Goal: Task Accomplishment & Management: Manage account settings

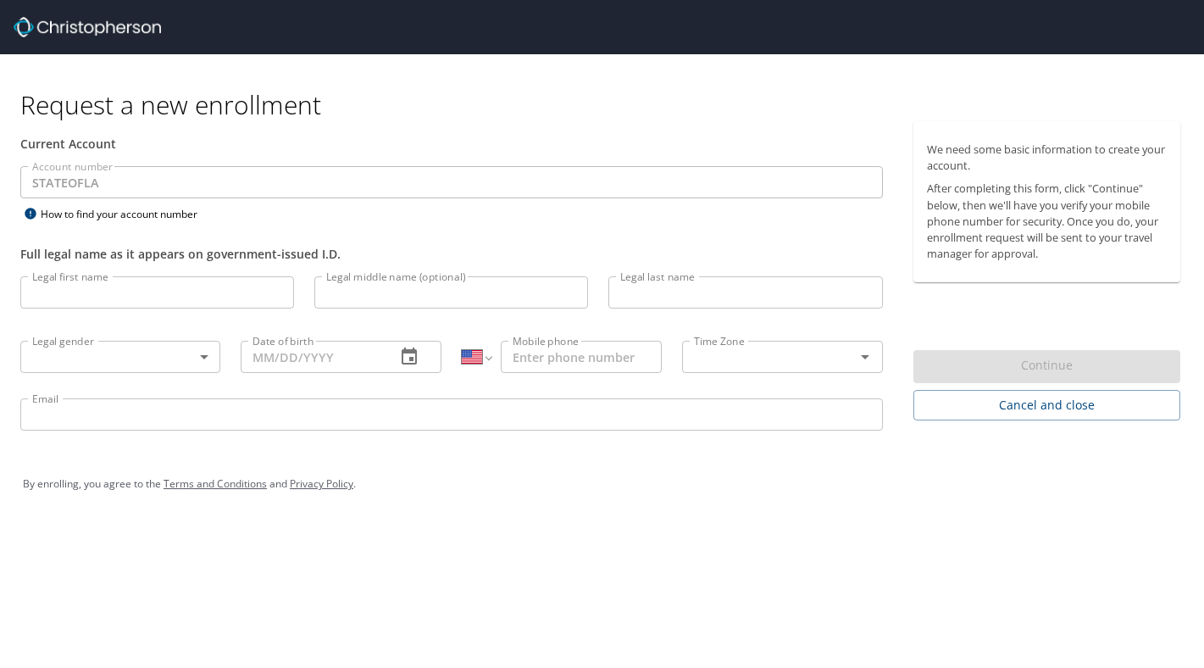
select select "US"
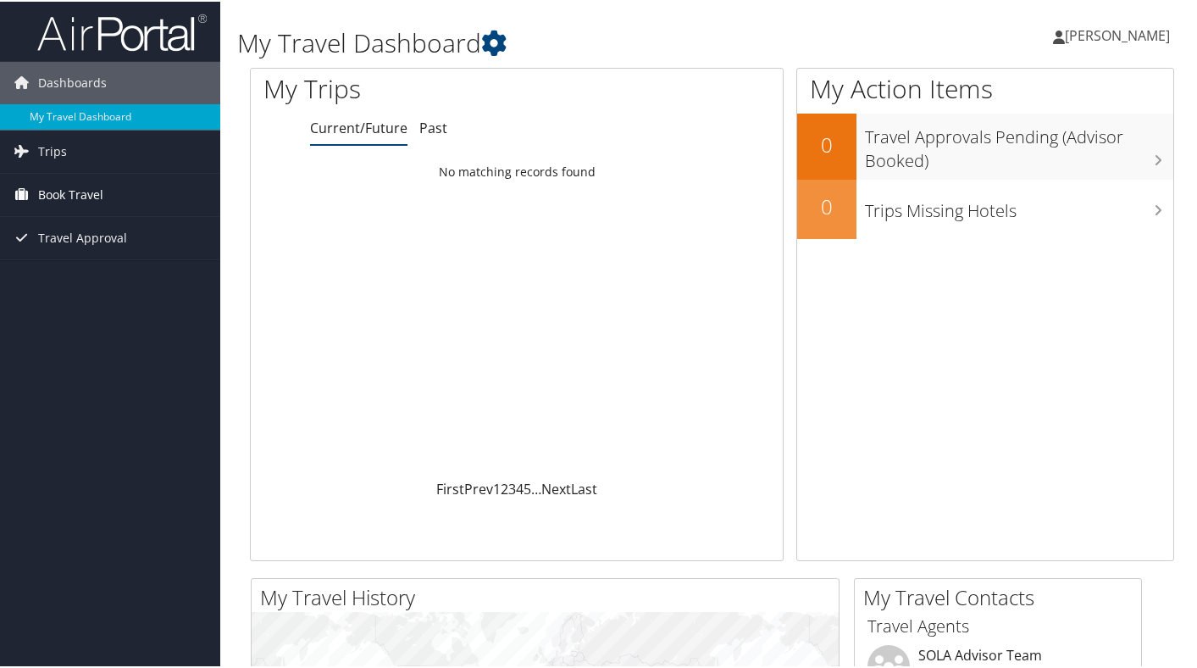
click at [118, 195] on link "Book Travel" at bounding box center [110, 193] width 220 height 42
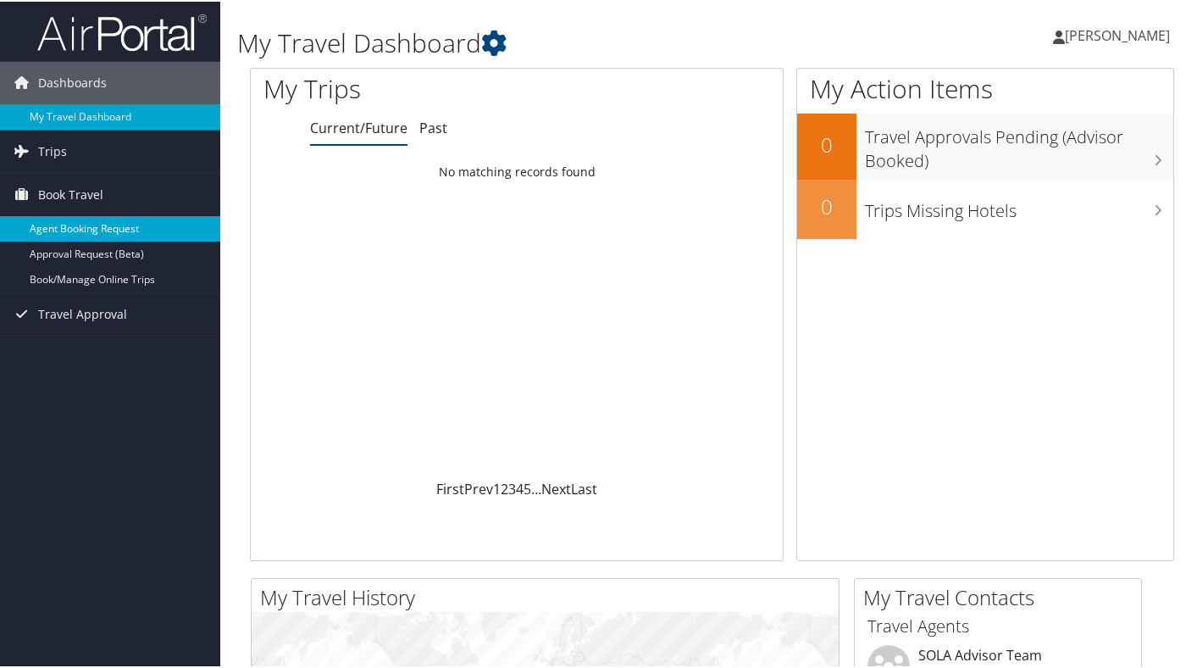
click at [140, 225] on link "Agent Booking Request" at bounding box center [110, 226] width 220 height 25
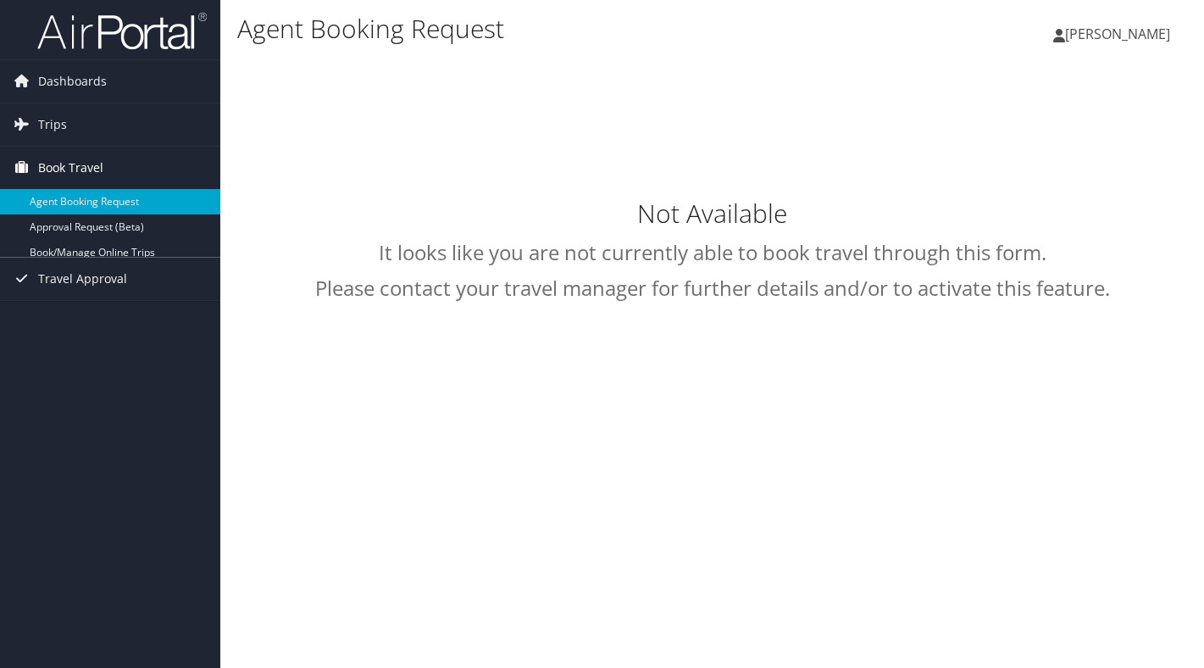
select select "[EMAIL_ADDRESS][DOMAIN_NAME]"
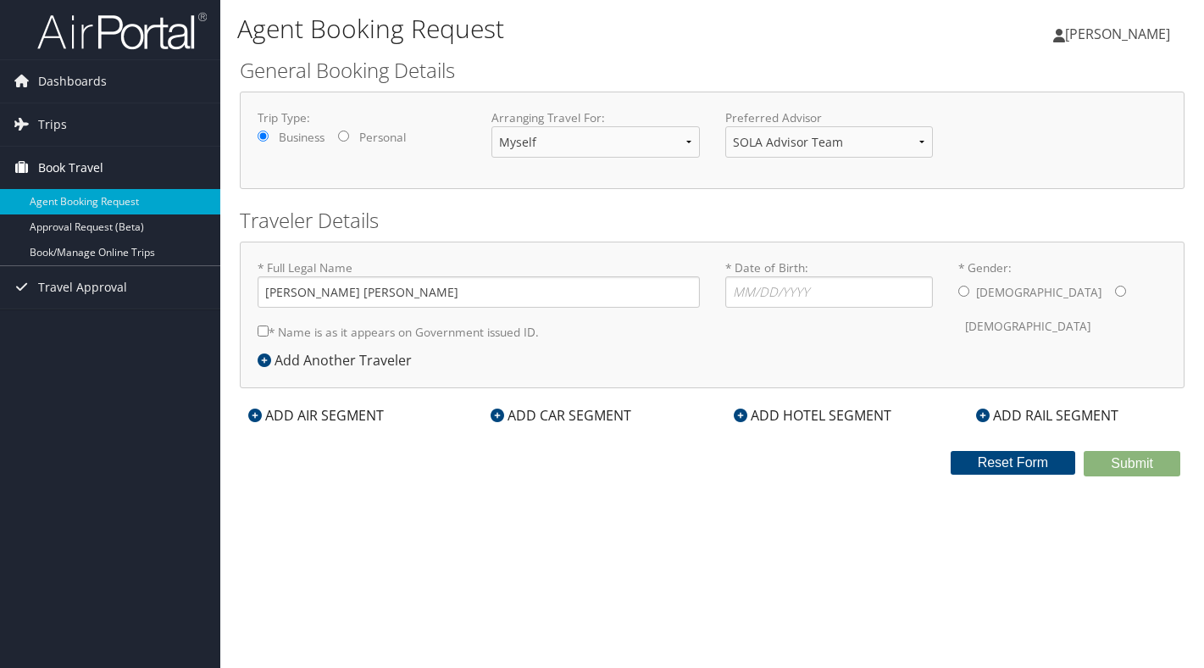
type input "[PERSON_NAME] [PERSON_NAME]"
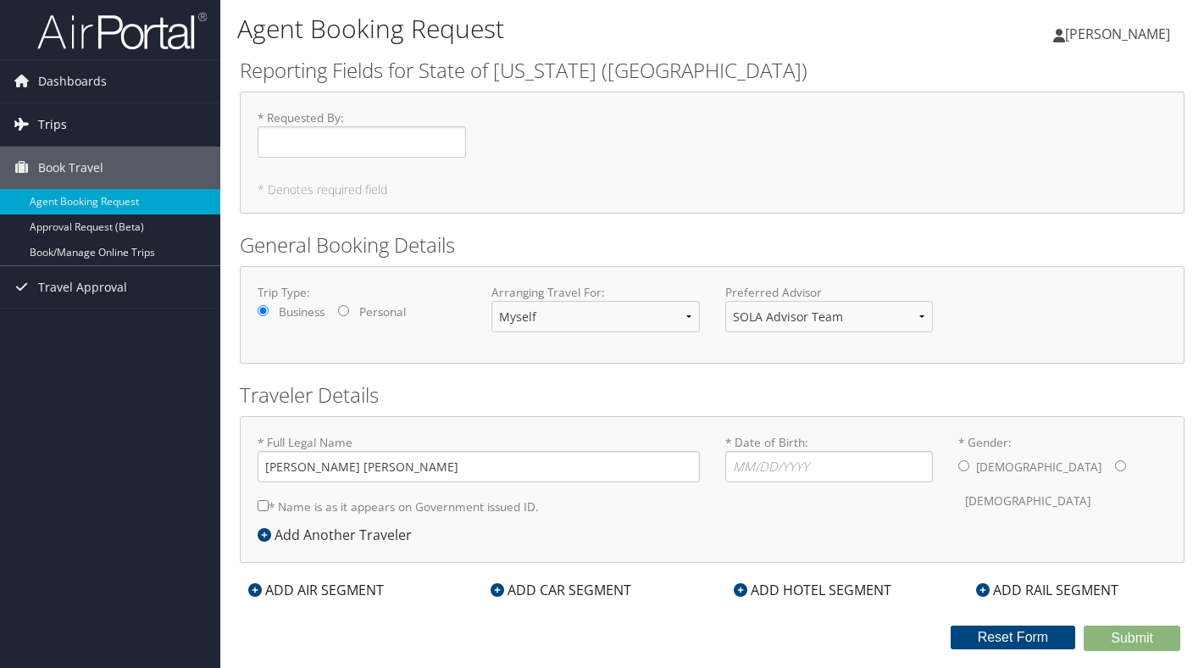
click at [111, 133] on link "Trips" at bounding box center [110, 124] width 220 height 42
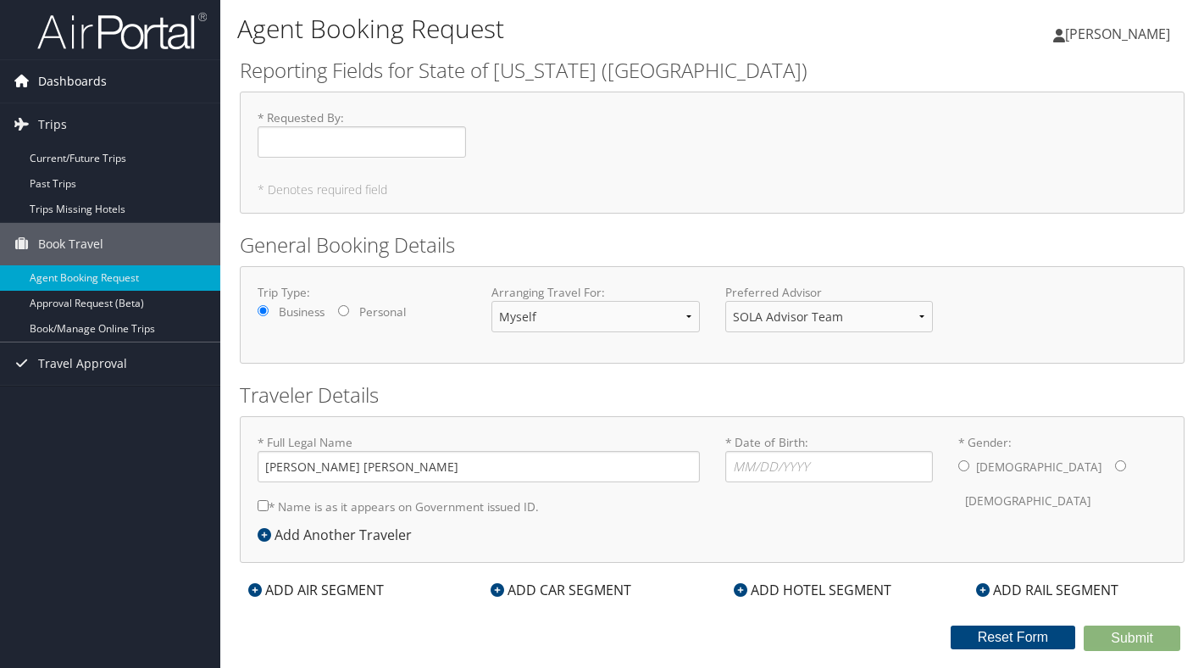
click at [111, 80] on link "Dashboards" at bounding box center [110, 81] width 220 height 42
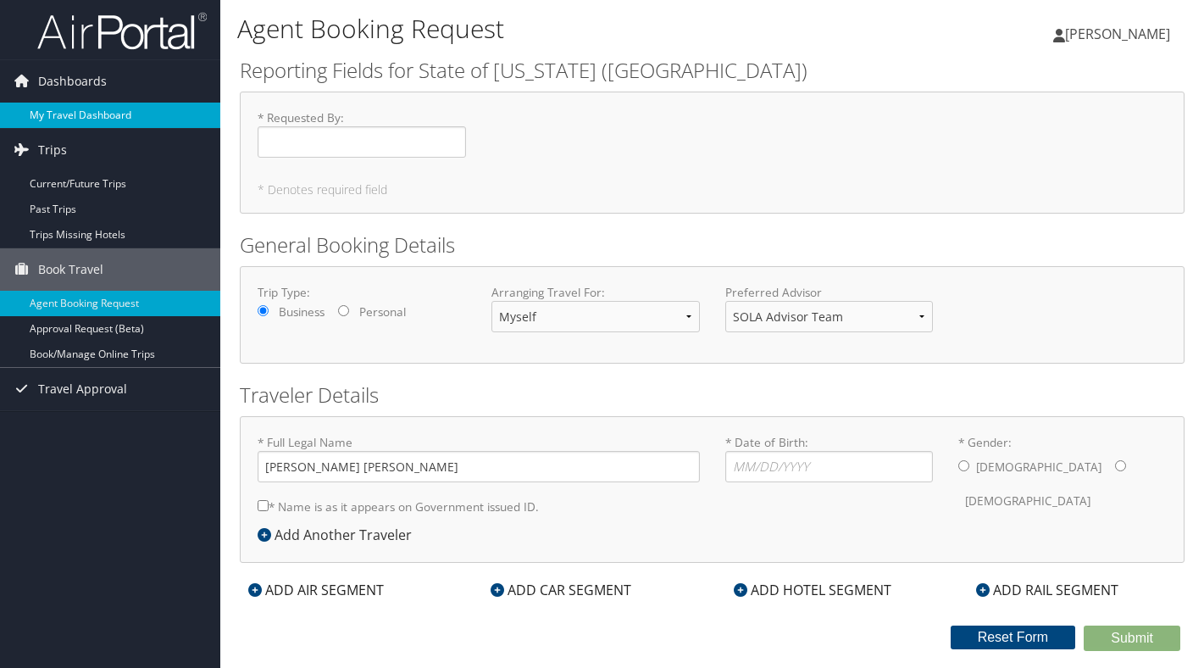
click at [119, 108] on link "My Travel Dashboard" at bounding box center [110, 115] width 220 height 25
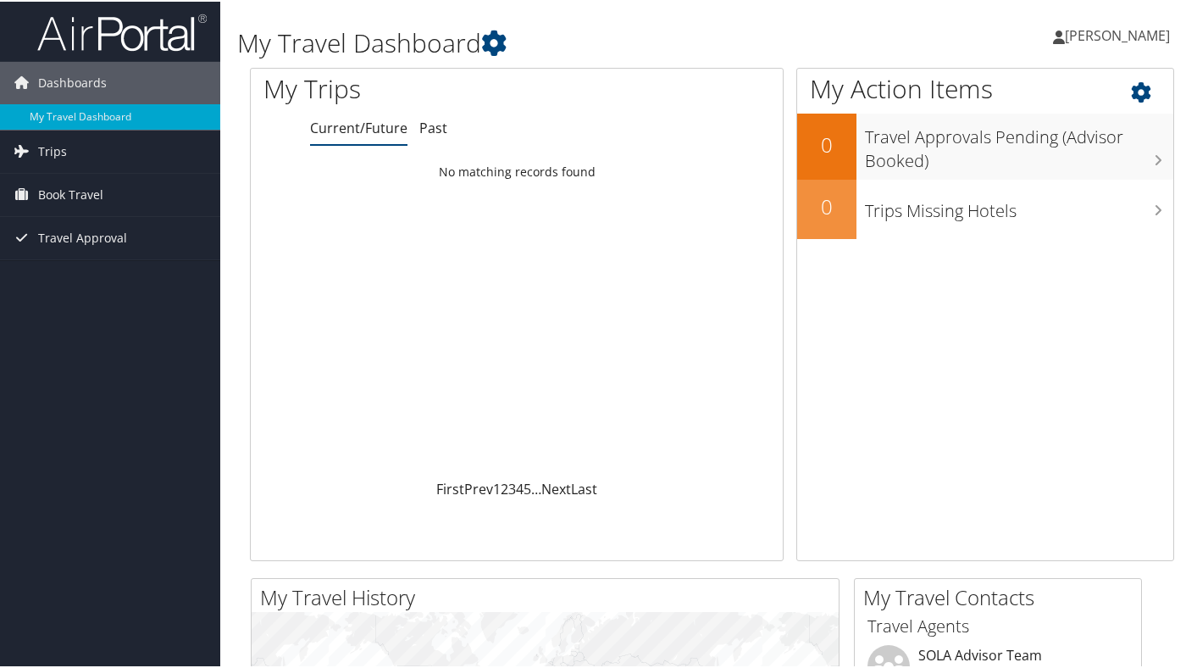
click at [1139, 77] on icon at bounding box center [1156, 86] width 50 height 29
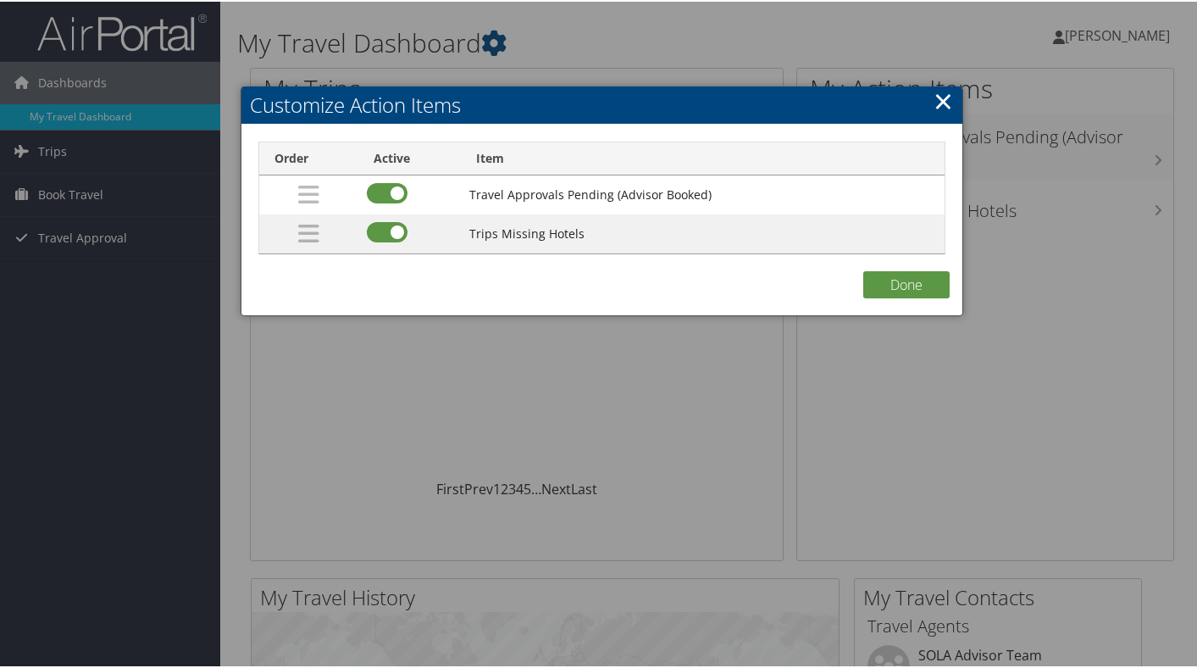
click at [948, 103] on h2 "Customize Action Items" at bounding box center [602, 103] width 721 height 37
click at [939, 103] on link "×" at bounding box center [943, 99] width 19 height 34
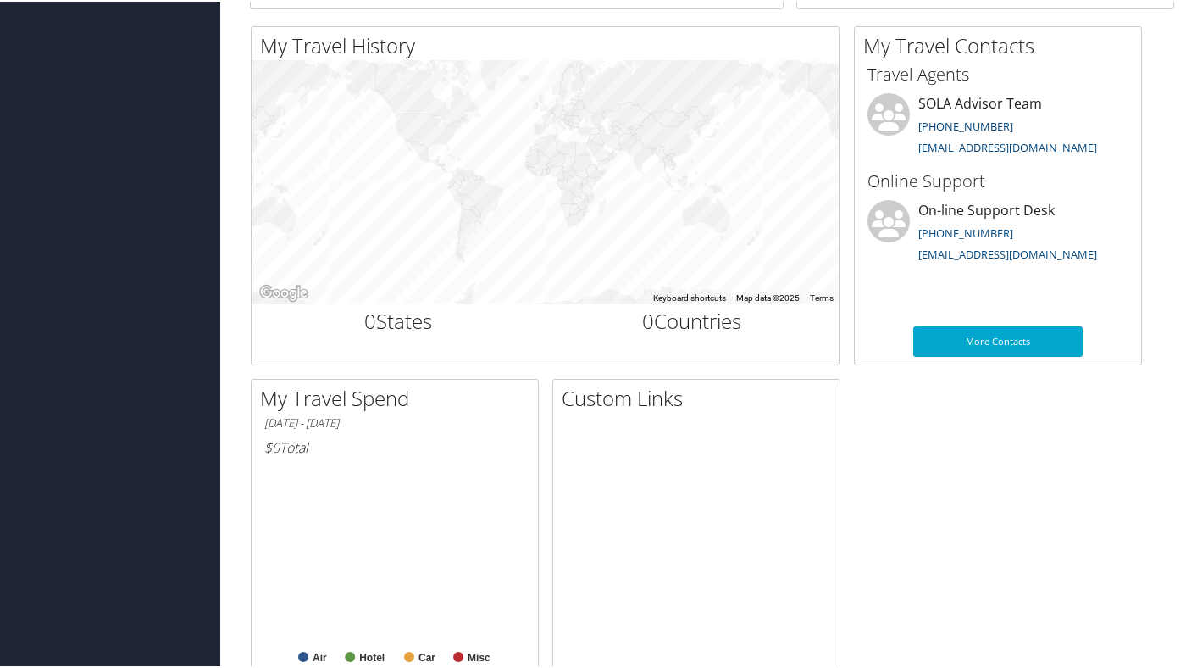
scroll to position [630, 0]
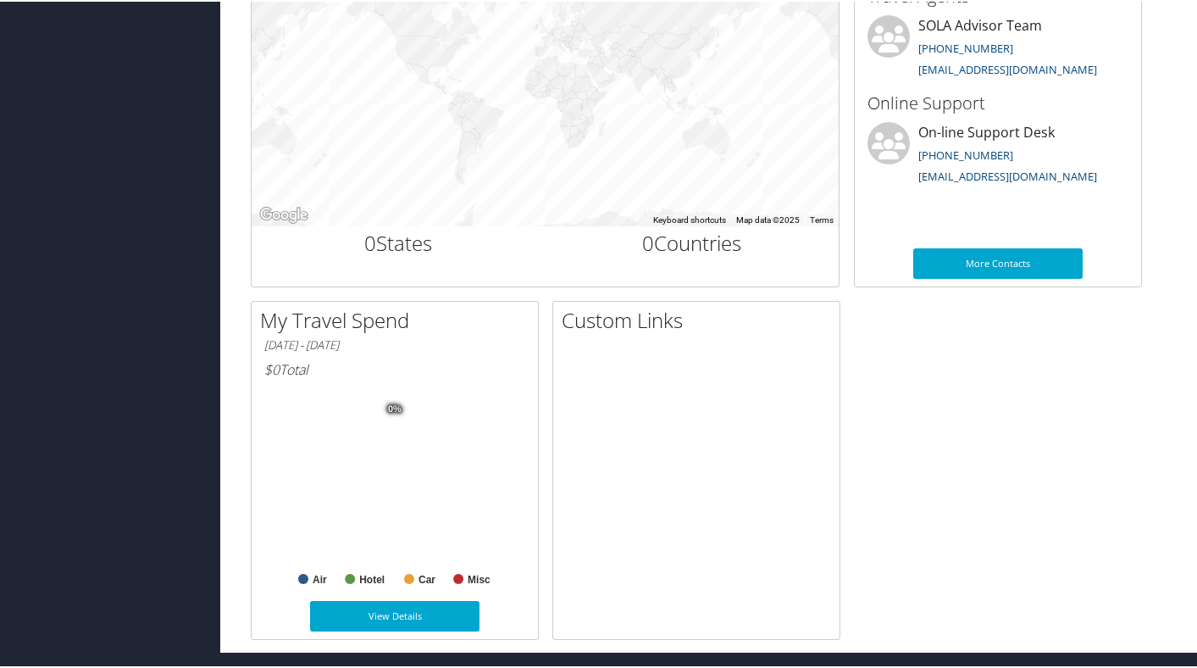
click at [952, 277] on div "More Contacts" at bounding box center [998, 270] width 286 height 47
click at [964, 250] on link "More Contacts" at bounding box center [997, 262] width 169 height 31
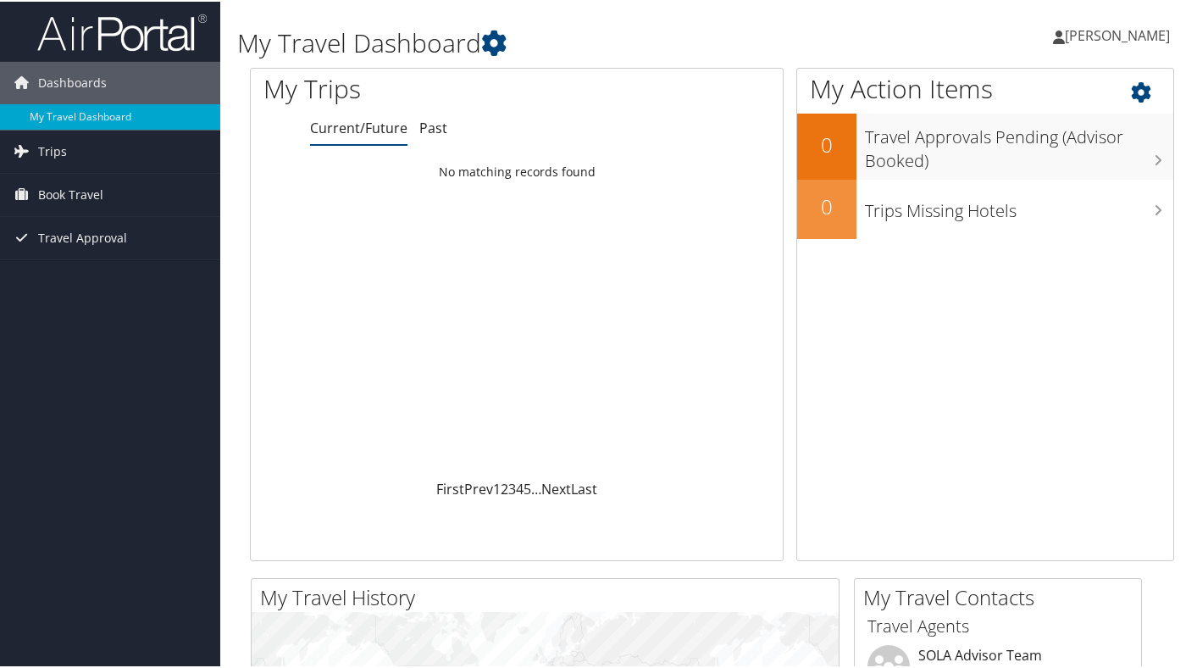
click at [1122, 86] on h1 "My Action Items" at bounding box center [985, 87] width 376 height 36
click at [501, 42] on icon at bounding box center [493, 41] width 25 height 25
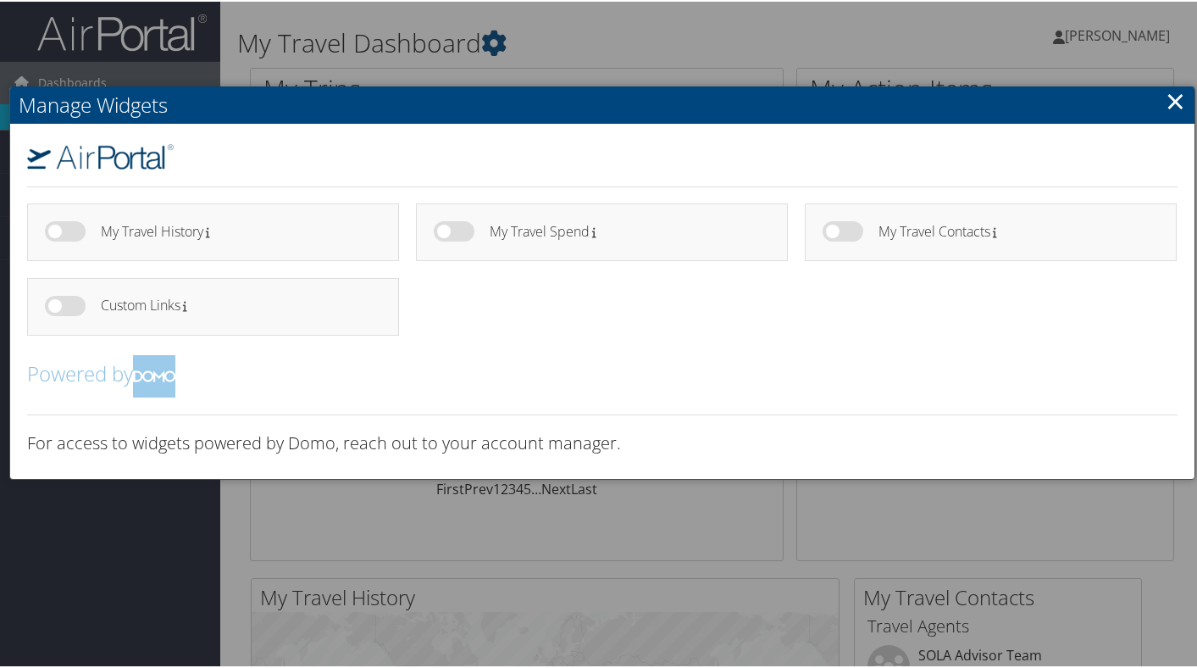
click at [1174, 97] on link "×" at bounding box center [1175, 99] width 19 height 34
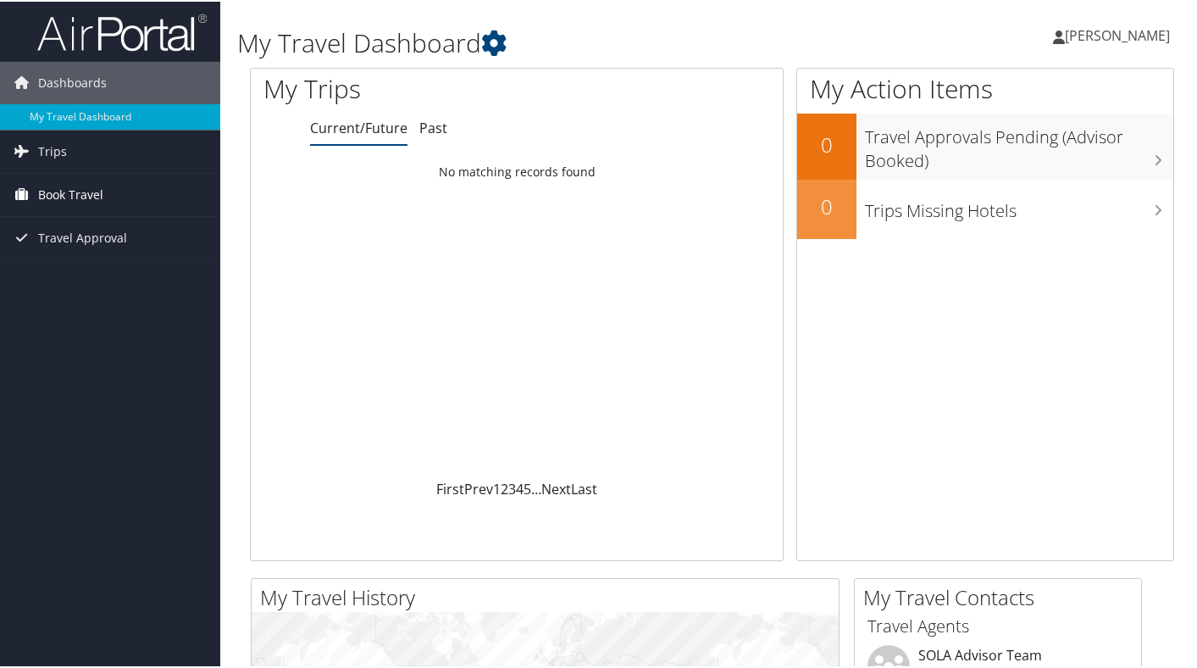
click at [80, 198] on span "Book Travel" at bounding box center [70, 193] width 65 height 42
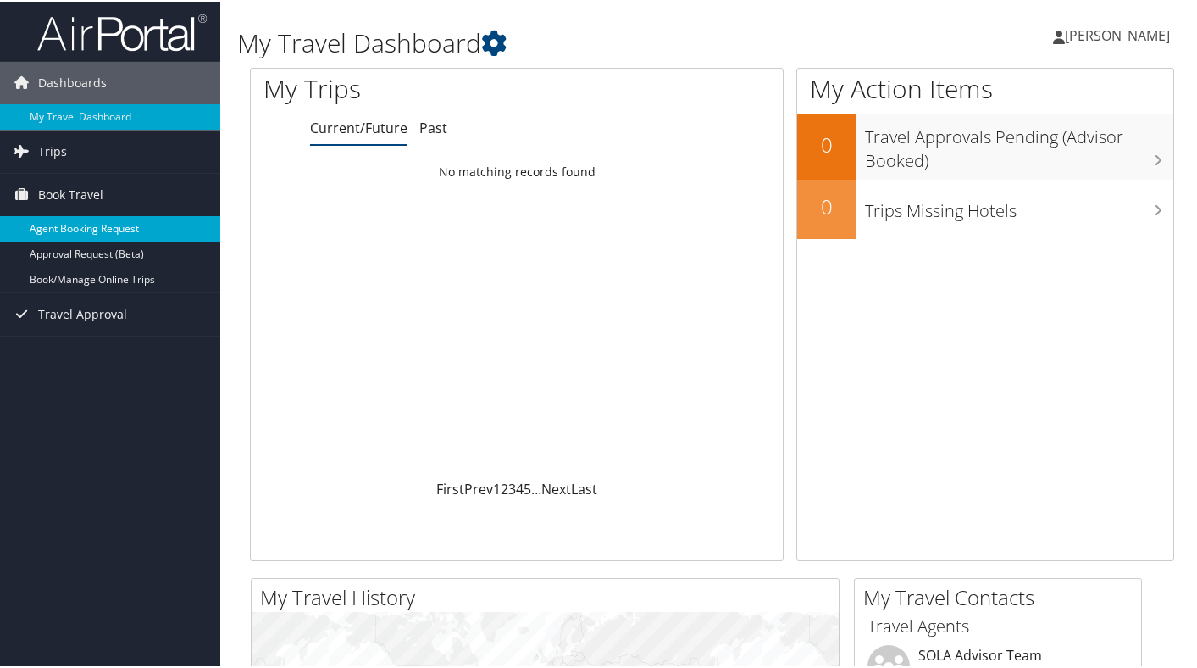
click at [147, 226] on link "Agent Booking Request" at bounding box center [110, 226] width 220 height 25
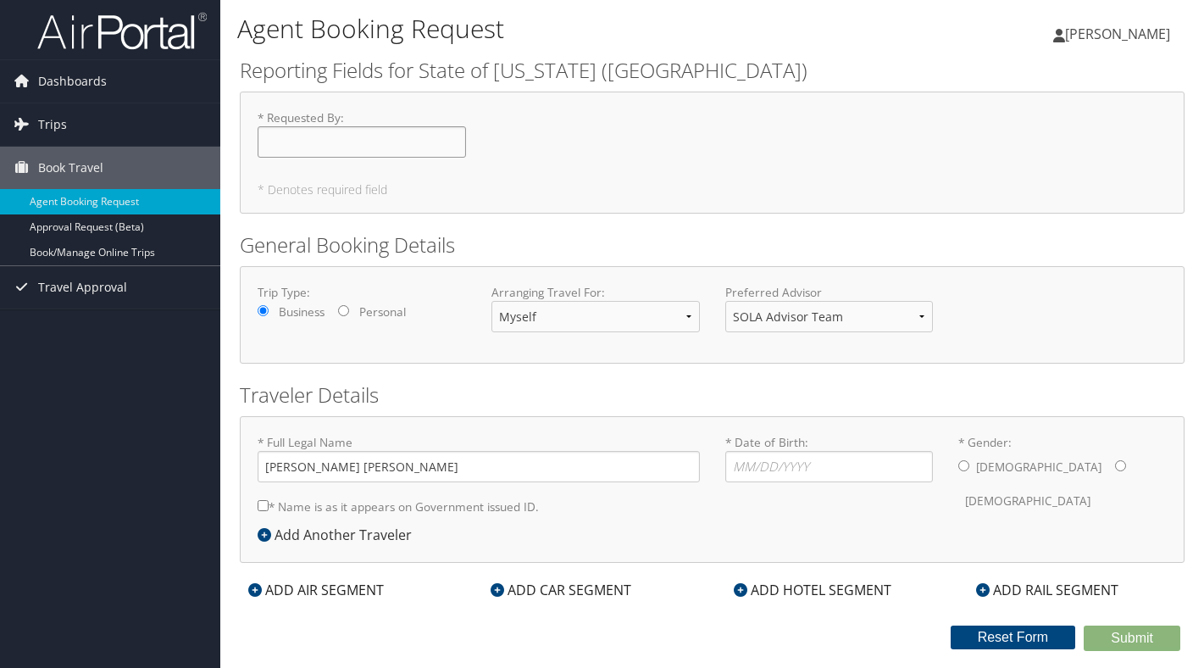
click at [390, 148] on input "* Requested By : Required" at bounding box center [362, 141] width 208 height 31
click at [302, 140] on input "Erika Marie Haviland" at bounding box center [362, 141] width 208 height 31
type input "[PERSON_NAME]"
click at [600, 312] on select "Myself Another Traveler Guest Traveler" at bounding box center [595, 316] width 208 height 31
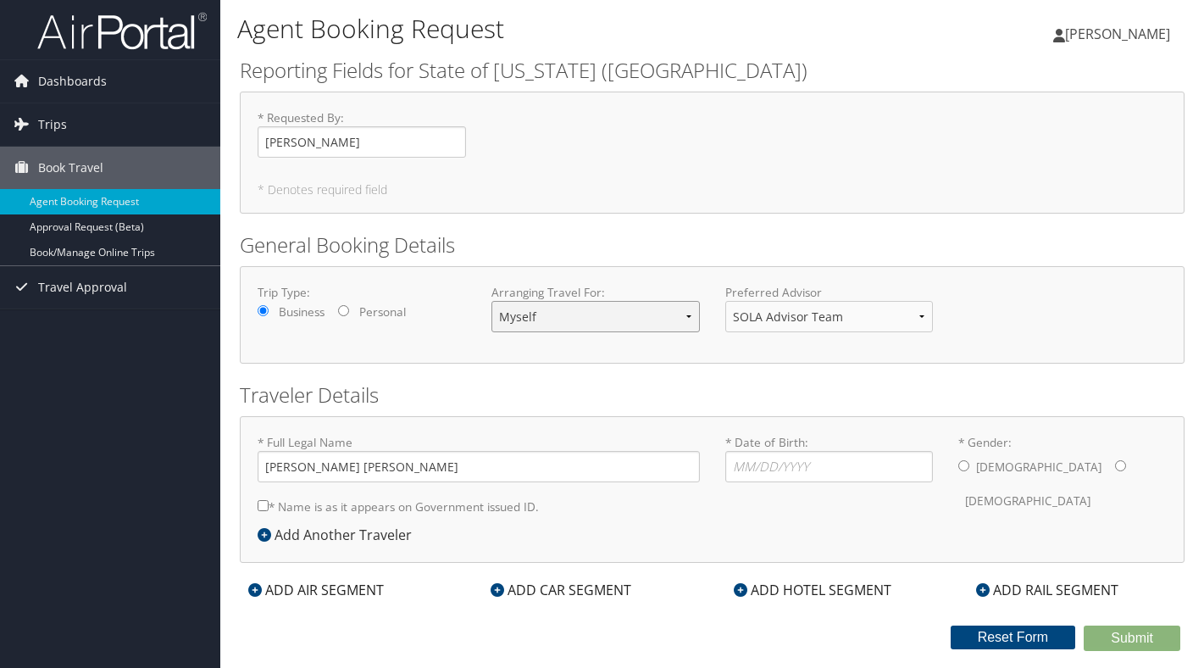
click at [491, 301] on select "Myself Another Traveler Guest Traveler" at bounding box center [595, 316] width 208 height 31
click at [869, 319] on select "SOLA Advisor Team" at bounding box center [829, 316] width 208 height 31
click at [725, 301] on select "SOLA Advisor Team" at bounding box center [829, 316] width 208 height 31
click at [779, 472] on input "* Date of Birth: Invalid Date" at bounding box center [829, 466] width 208 height 31
type input "09/02/1994"
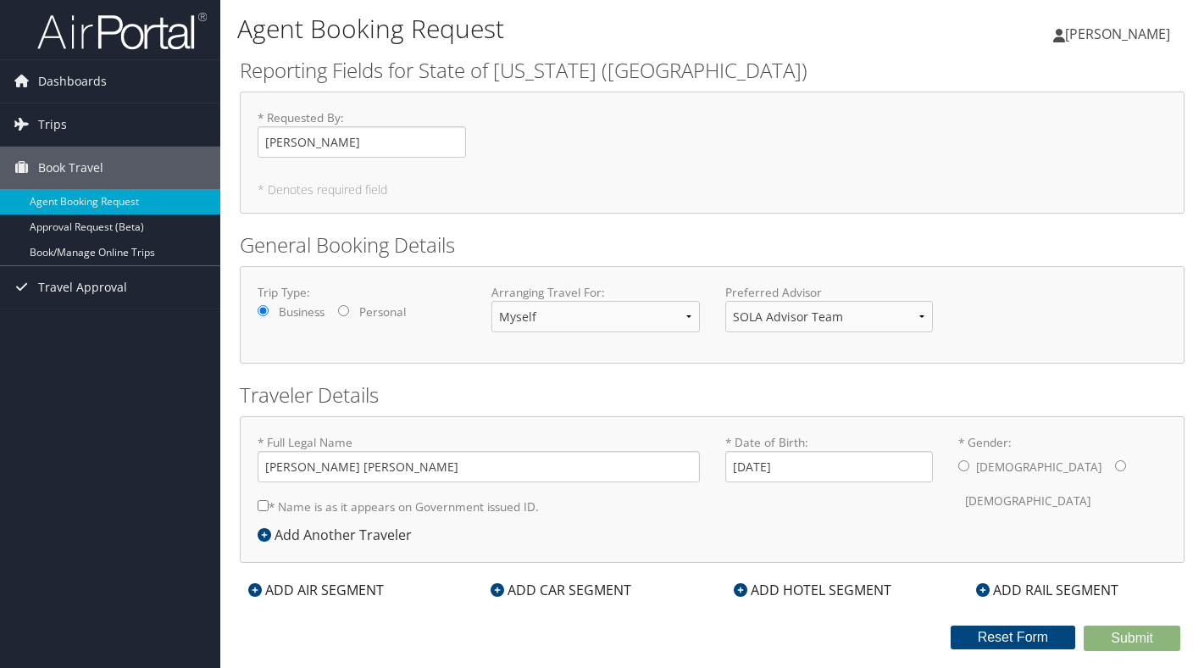
click at [1036, 485] on label "Female" at bounding box center [1027, 501] width 125 height 32
click at [1115, 464] on input "* Gender: Male Female" at bounding box center [1120, 465] width 11 height 11
radio input "true"
click at [418, 504] on label "* Name is as it appears on Government issued ID." at bounding box center [398, 506] width 281 height 31
click at [269, 504] on input "* Name is as it appears on Government issued ID." at bounding box center [263, 505] width 11 height 11
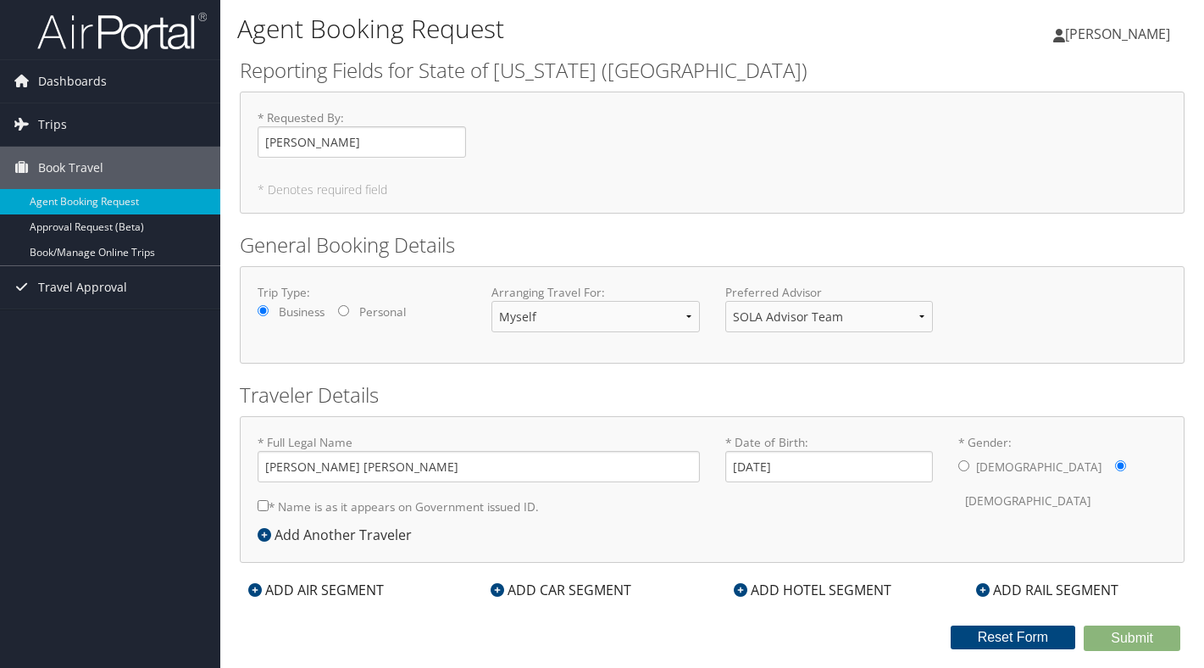
checkbox input "true"
click at [322, 462] on input "Erika Marie Haviland" at bounding box center [479, 466] width 442 height 31
type input "[PERSON_NAME]"
click at [608, 517] on div "* Full Legal Name Erika Haviland * Name is as it appears on Government issued I…" at bounding box center [479, 479] width 468 height 91
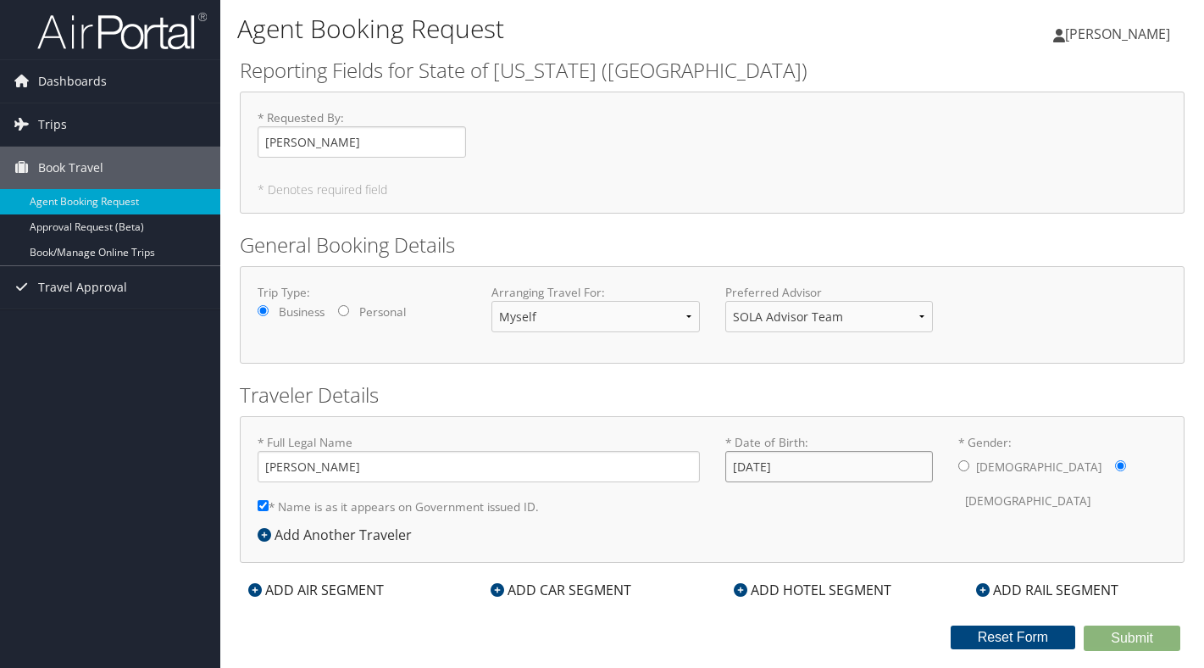
click at [856, 462] on input "09/02/1994" at bounding box center [829, 466] width 208 height 31
click at [827, 532] on div "* Full Legal Name Erika Haviland * Name is as it appears on Government issued I…" at bounding box center [712, 489] width 945 height 147
click at [344, 599] on div "ADD AIR SEGMENT" at bounding box center [316, 590] width 153 height 20
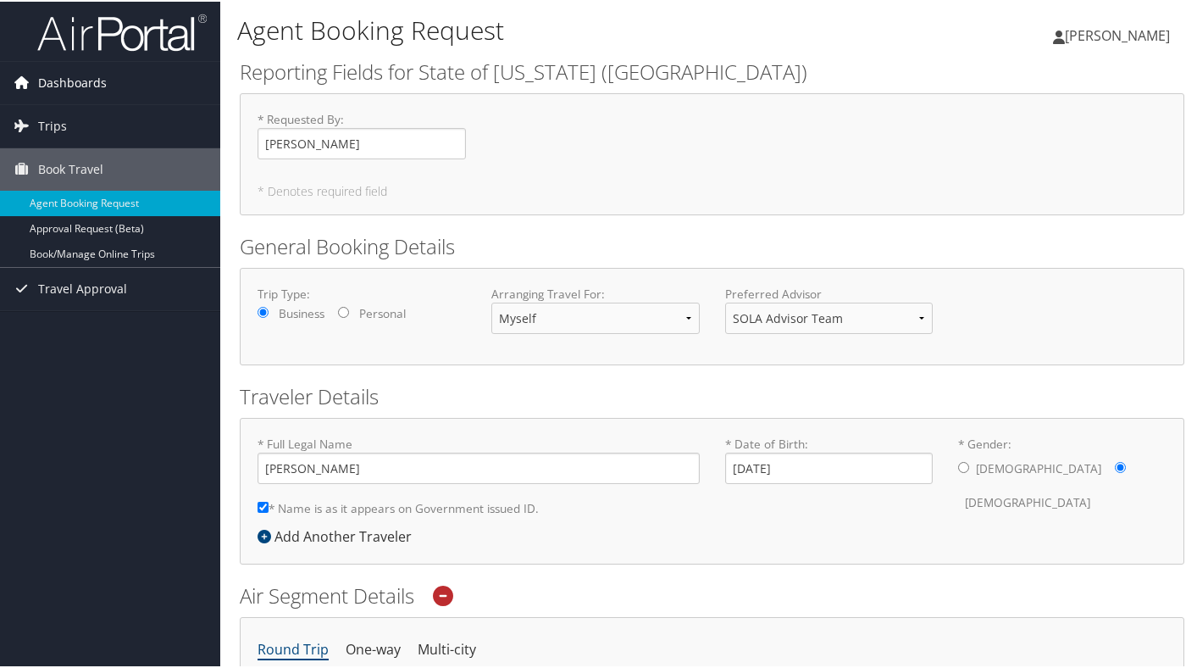
click at [88, 81] on span "Dashboards" at bounding box center [72, 81] width 69 height 42
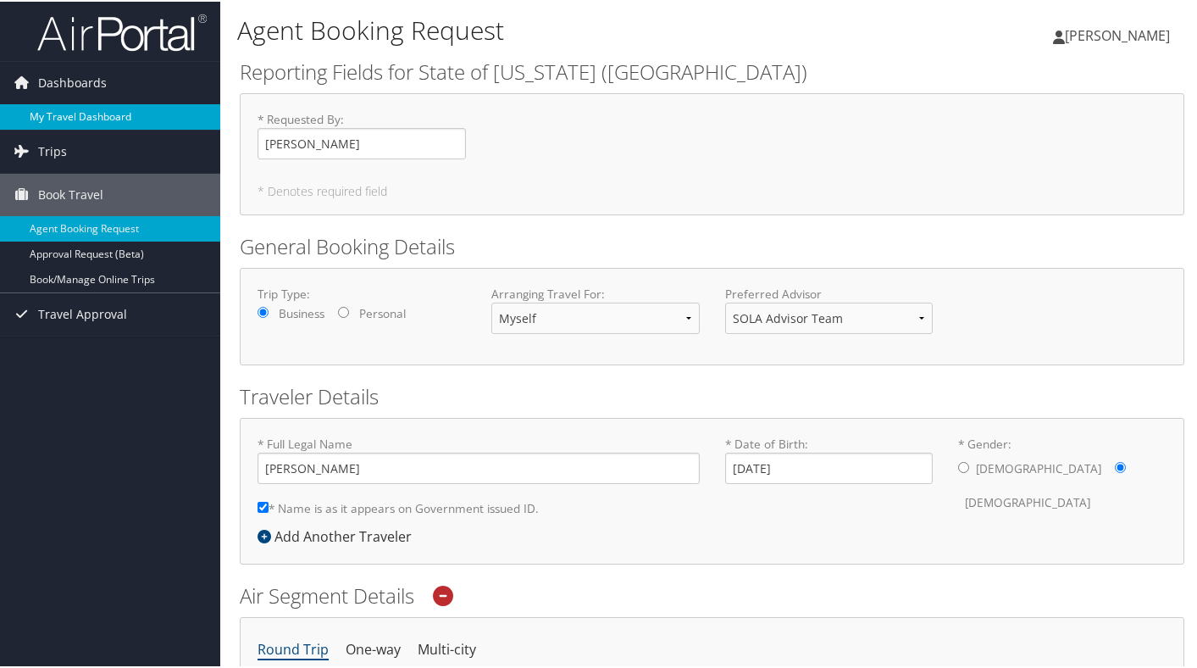
click at [99, 109] on link "My Travel Dashboard" at bounding box center [110, 115] width 220 height 25
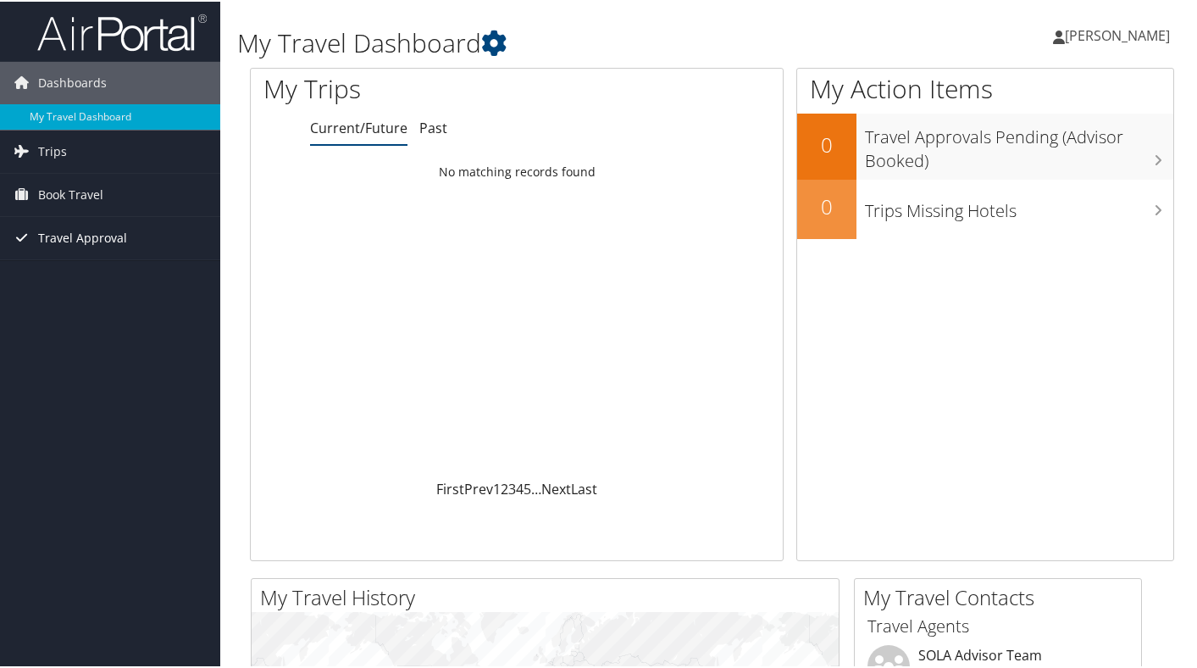
click at [134, 242] on link "Travel Approval" at bounding box center [110, 236] width 220 height 42
click at [92, 207] on span "Book Travel" at bounding box center [70, 193] width 65 height 42
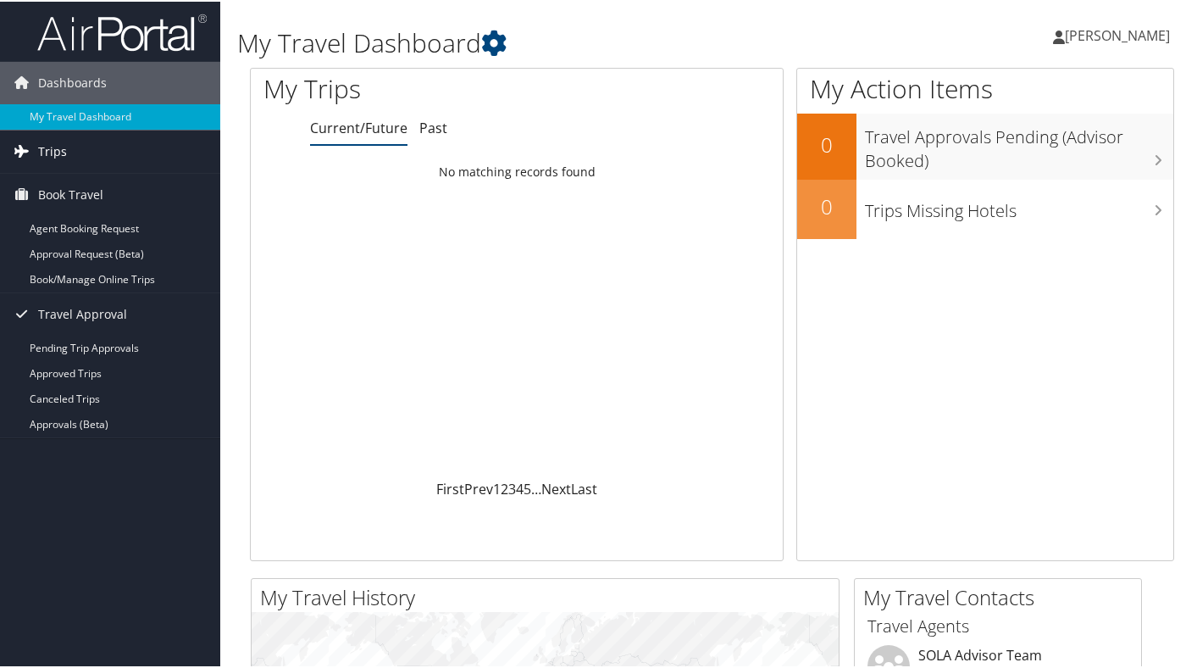
click at [93, 153] on link "Trips" at bounding box center [110, 150] width 220 height 42
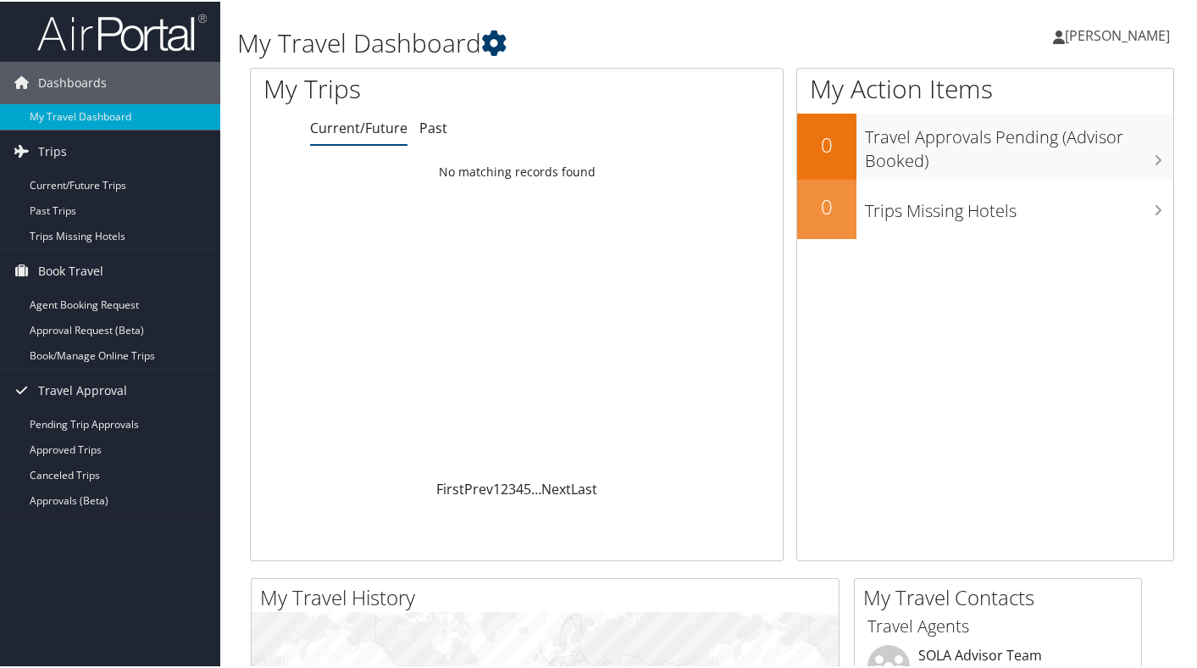
click at [501, 33] on icon at bounding box center [493, 41] width 25 height 25
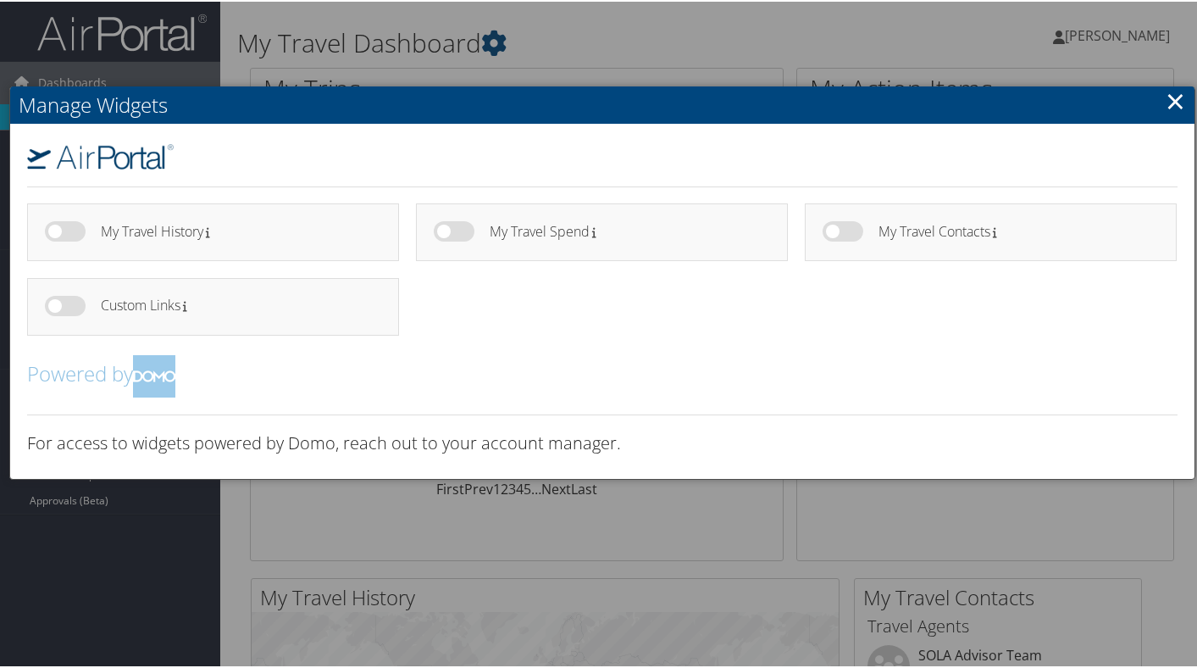
click at [503, 42] on div at bounding box center [602, 334] width 1204 height 668
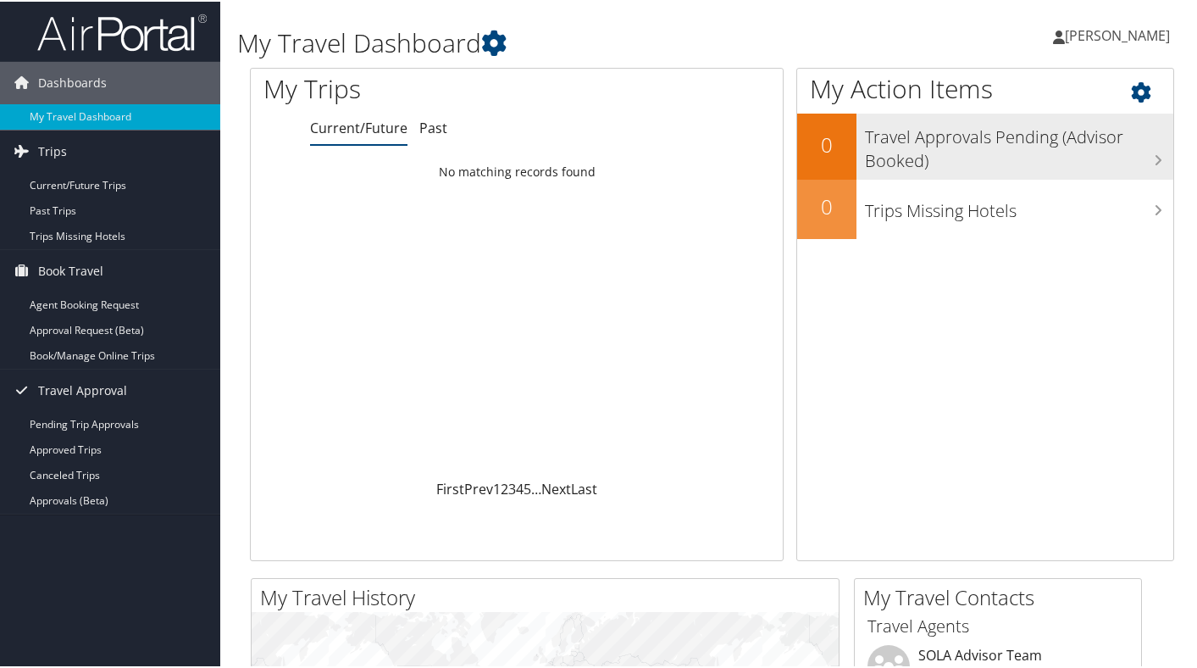
click at [1009, 151] on h3 "Travel Approvals Pending (Advisor Booked)" at bounding box center [1019, 143] width 308 height 56
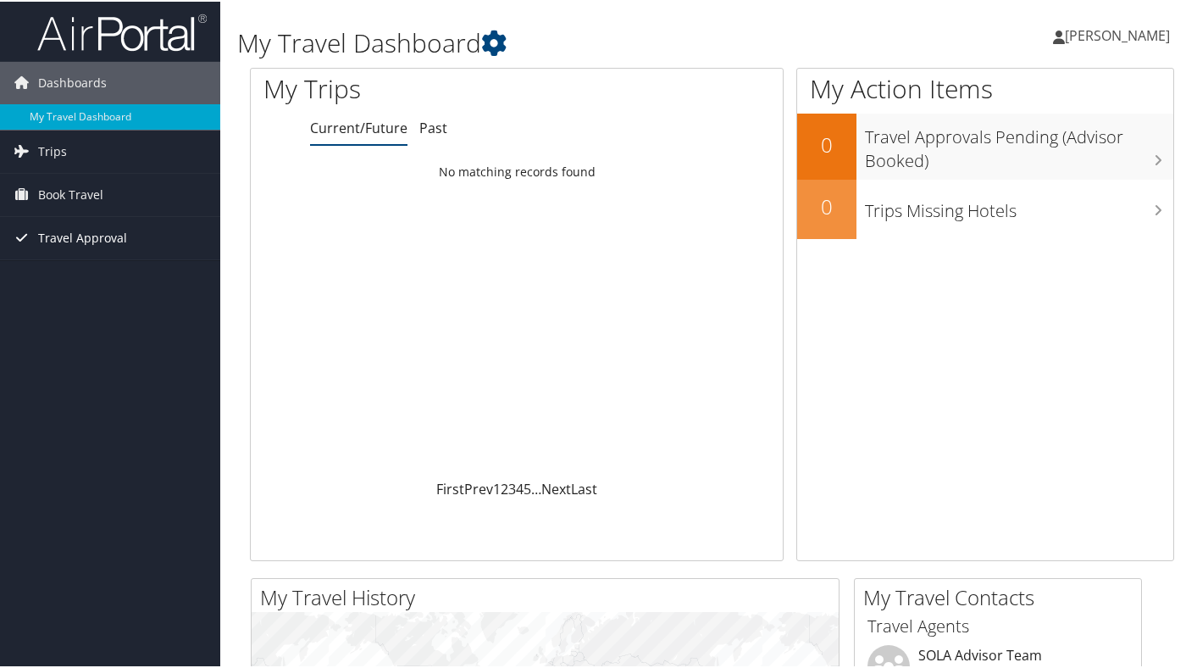
click at [119, 236] on span "Travel Approval" at bounding box center [82, 236] width 89 height 42
click at [134, 189] on link "Book Travel" at bounding box center [110, 193] width 220 height 42
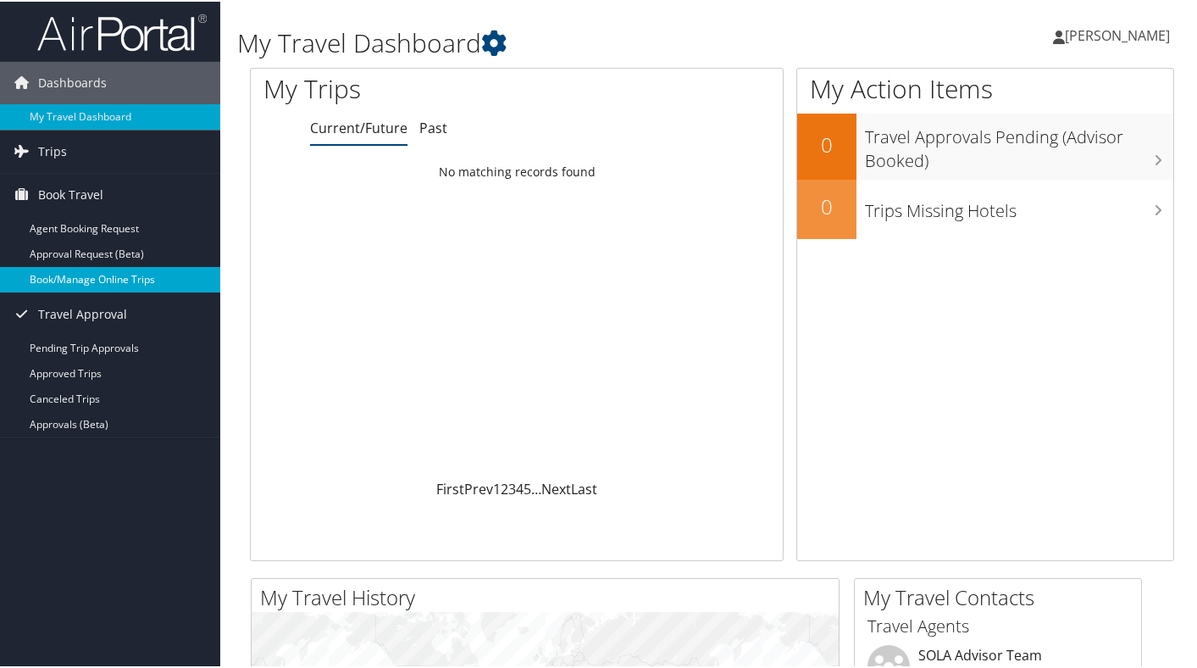
click at [167, 280] on link "Book/Manage Online Trips" at bounding box center [110, 277] width 220 height 25
click at [1123, 51] on link "[PERSON_NAME]" at bounding box center [1120, 33] width 134 height 51
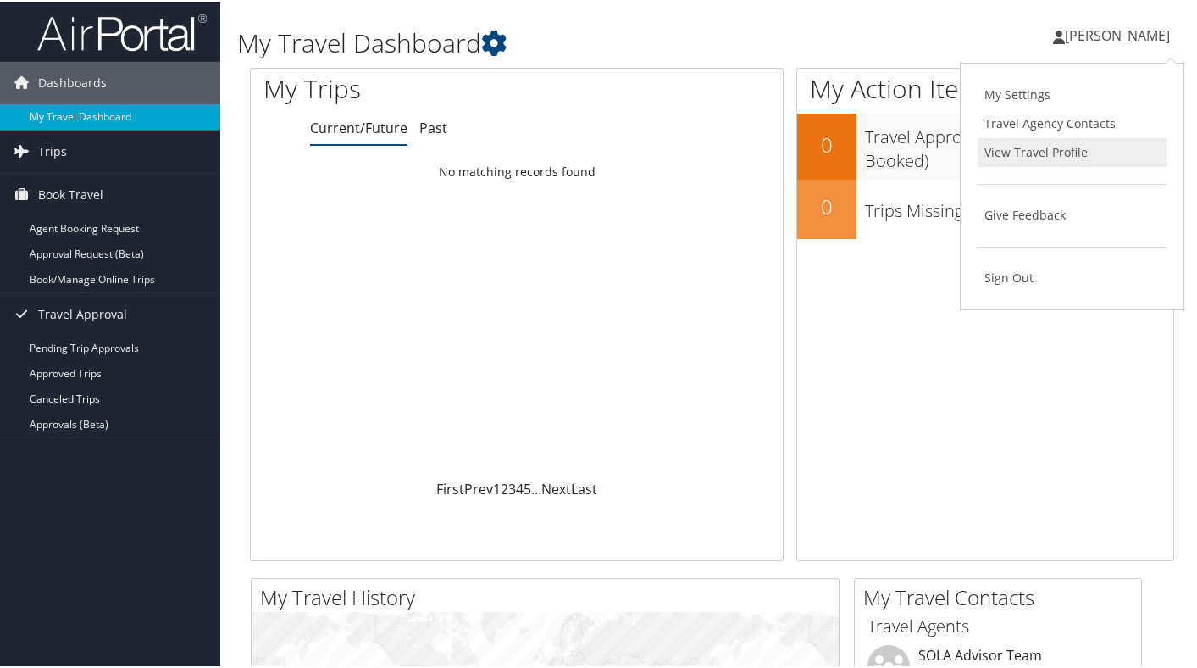
click at [1102, 144] on link "View Travel Profile" at bounding box center [1072, 150] width 189 height 29
click at [1107, 47] on link "[PERSON_NAME]" at bounding box center [1120, 33] width 134 height 51
click at [1093, 146] on link "View Travel Profile" at bounding box center [1072, 150] width 189 height 29
click at [111, 194] on link "Book Travel" at bounding box center [110, 193] width 220 height 42
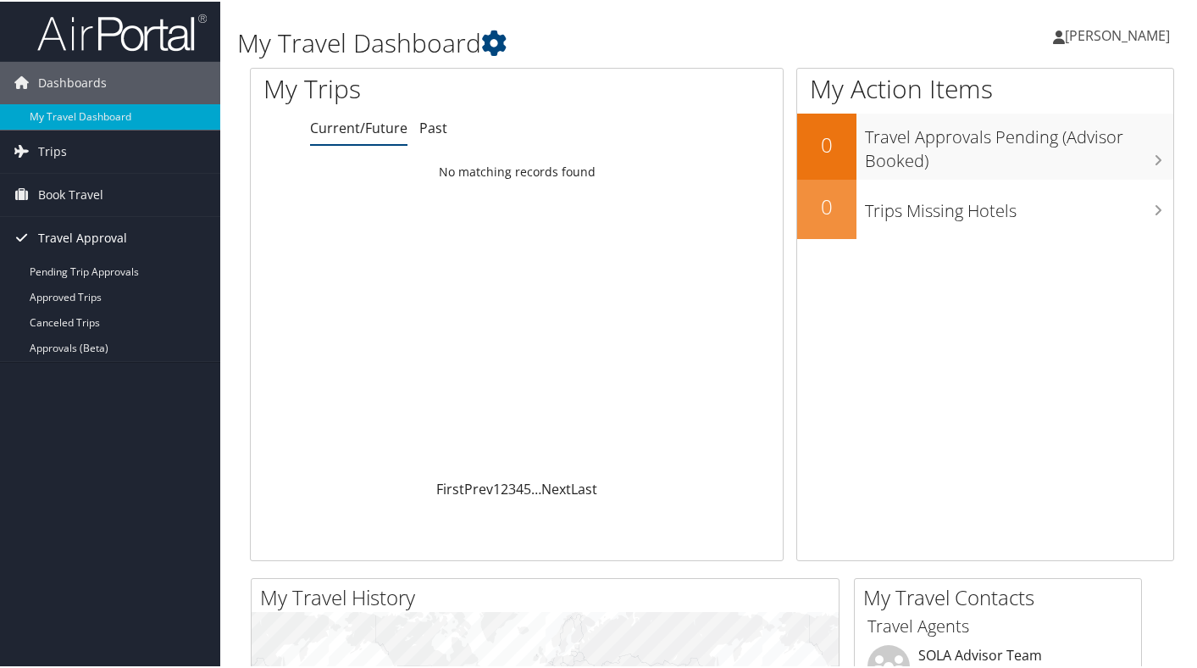
click at [92, 236] on span "Travel Approval" at bounding box center [82, 236] width 89 height 42
click at [81, 194] on span "Book Travel" at bounding box center [70, 193] width 65 height 42
click at [84, 160] on link "Trips" at bounding box center [110, 150] width 220 height 42
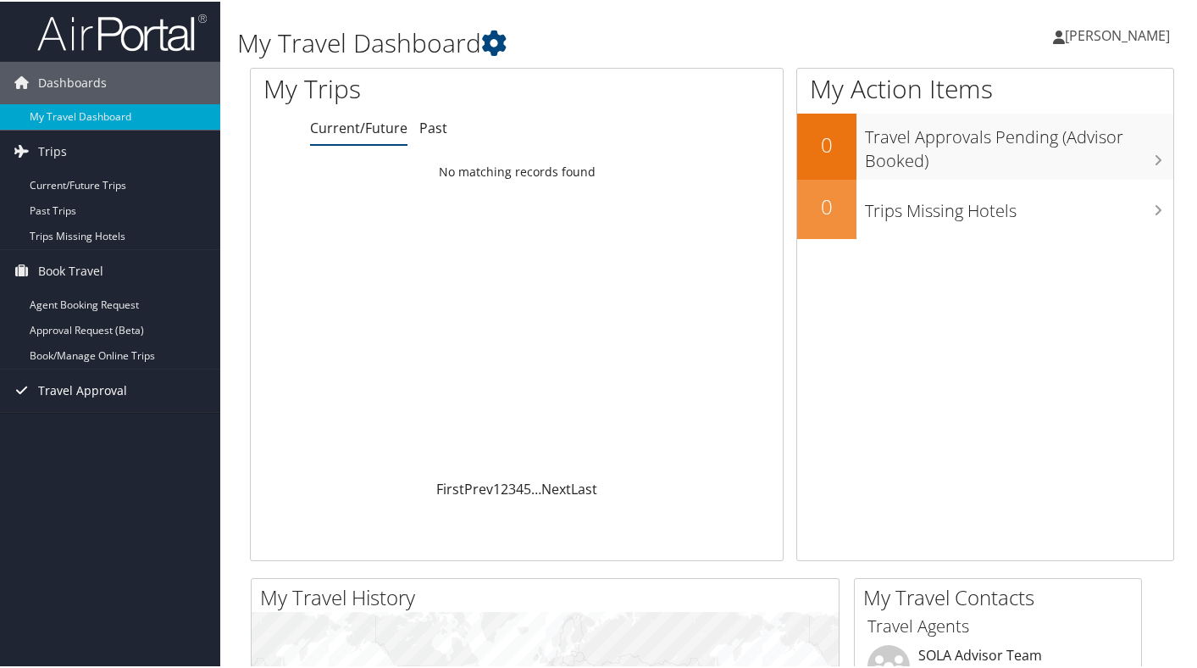
click at [86, 382] on span "Travel Approval" at bounding box center [82, 389] width 89 height 42
click at [108, 111] on link "My Travel Dashboard" at bounding box center [110, 115] width 220 height 25
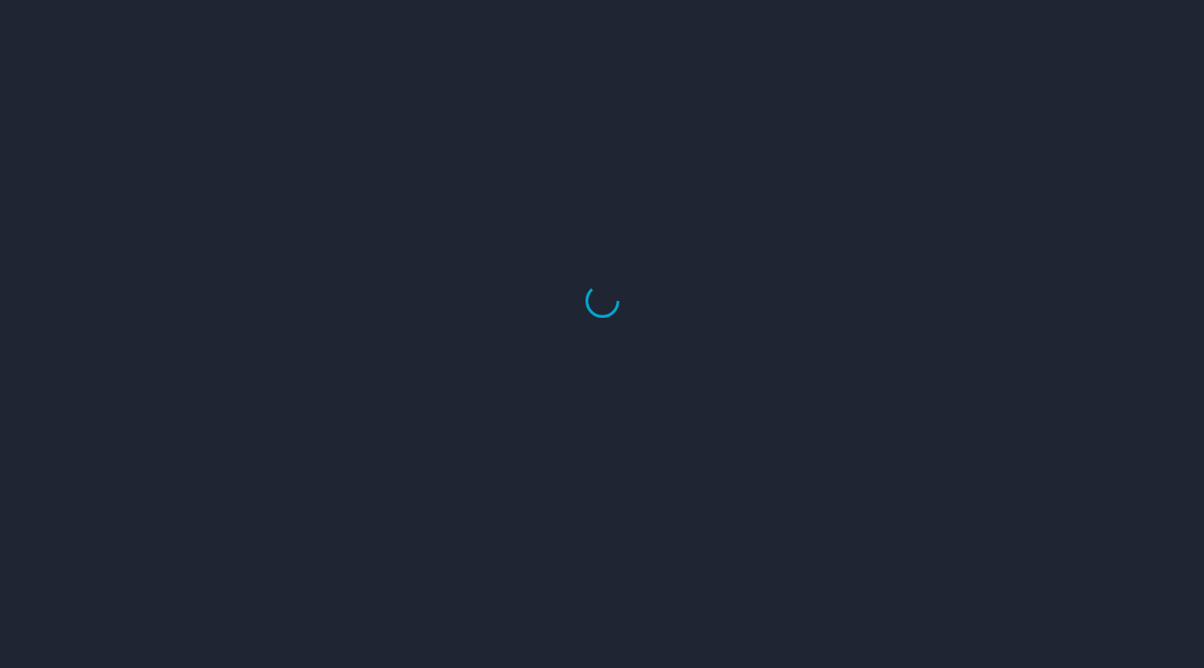
select select "US"
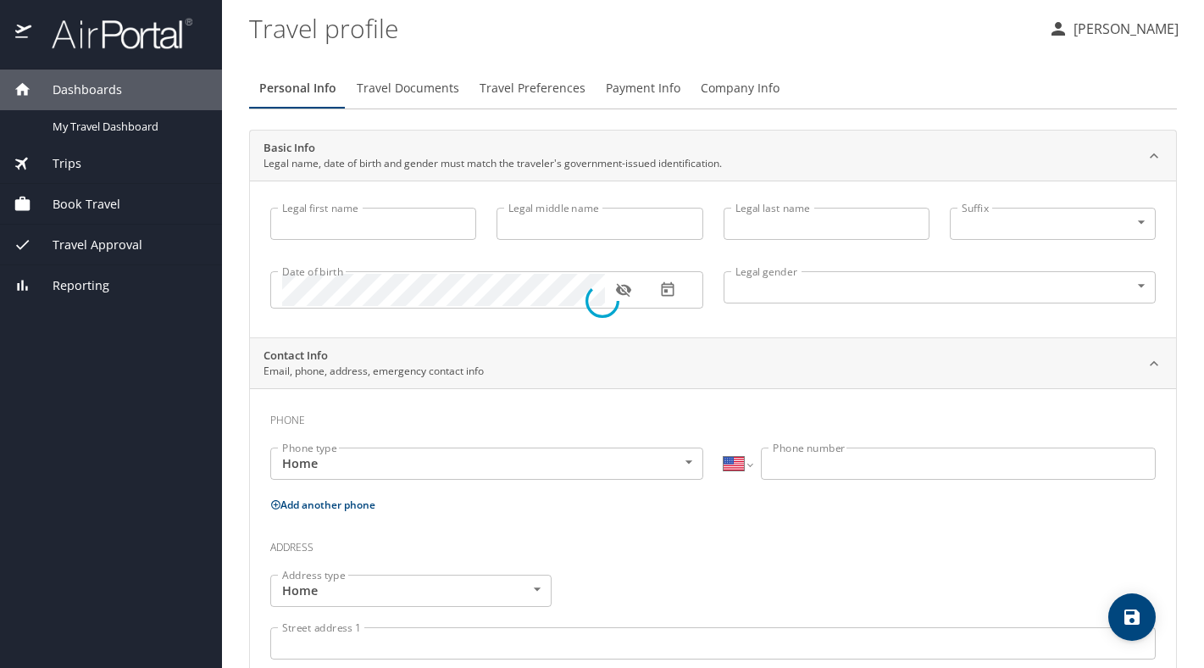
type input "Erika"
type input "Marie"
type input "Haviland"
type input "Female"
select select "US"
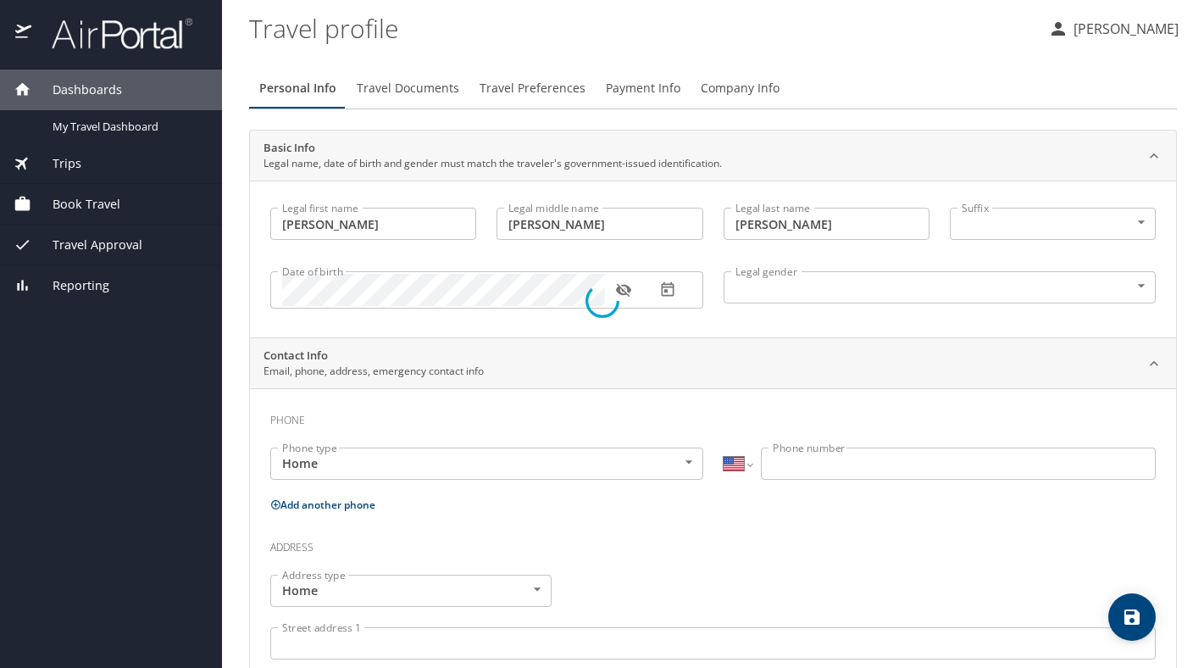
select select "US"
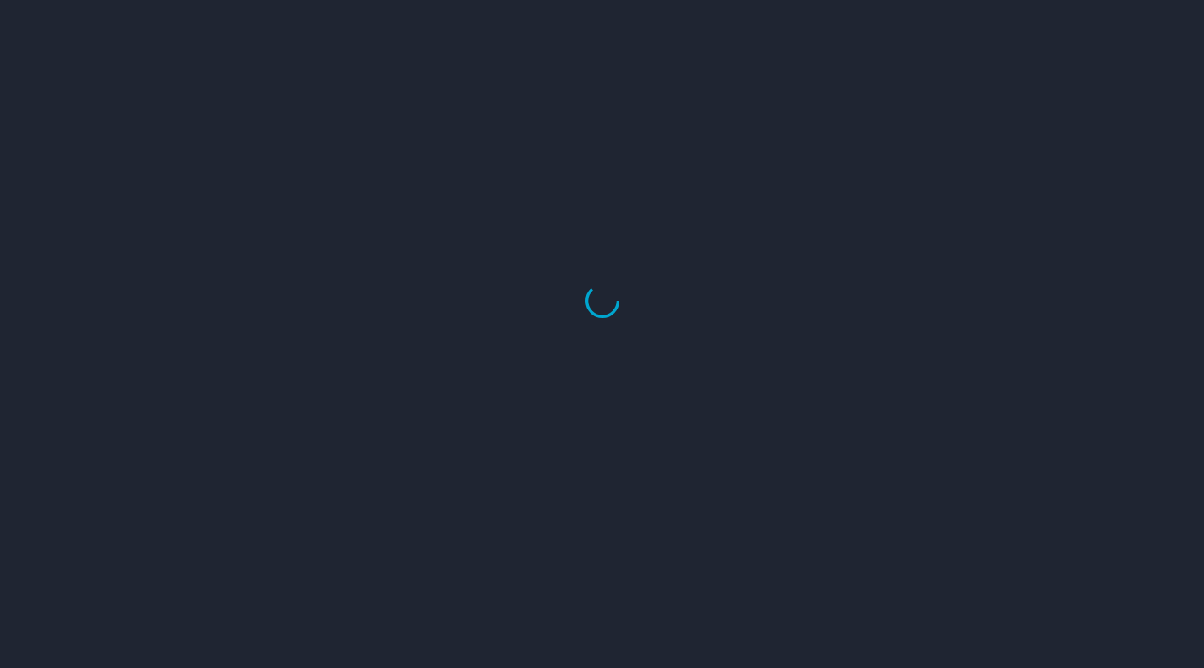
select select "US"
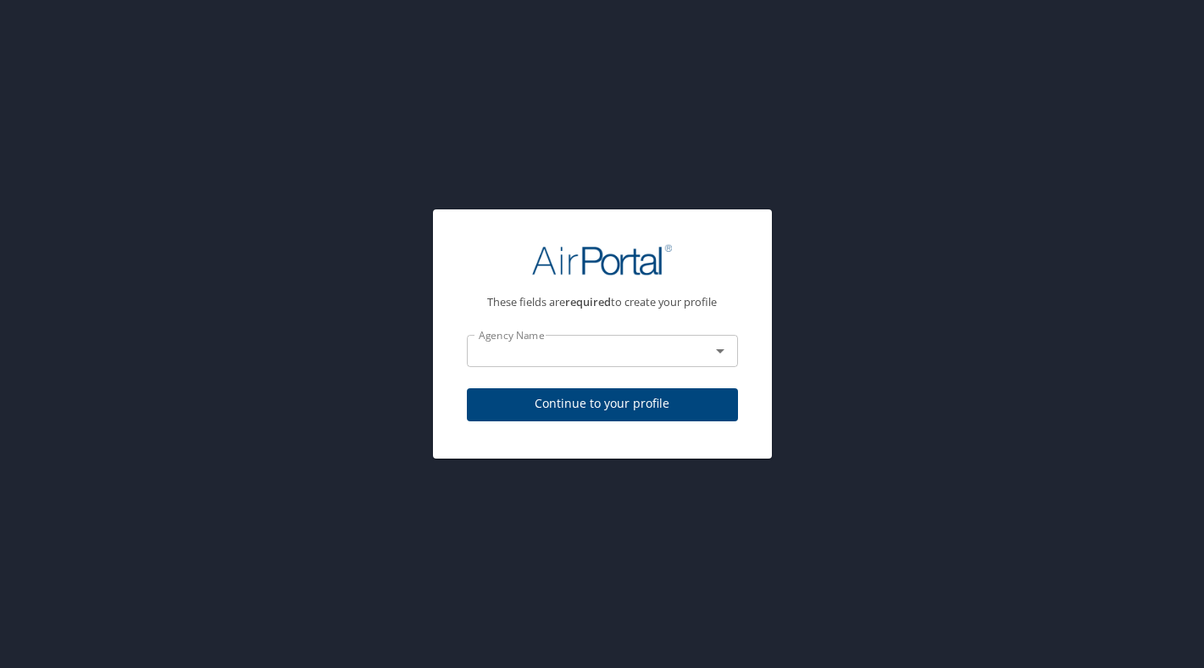
click at [745, 178] on div "These fields are required to create your profile Agency Name Agency Name Contin…" at bounding box center [602, 334] width 1204 height 668
click at [672, 370] on p at bounding box center [602, 369] width 271 height 4
click at [710, 354] on icon "Open" at bounding box center [720, 351] width 20 height 20
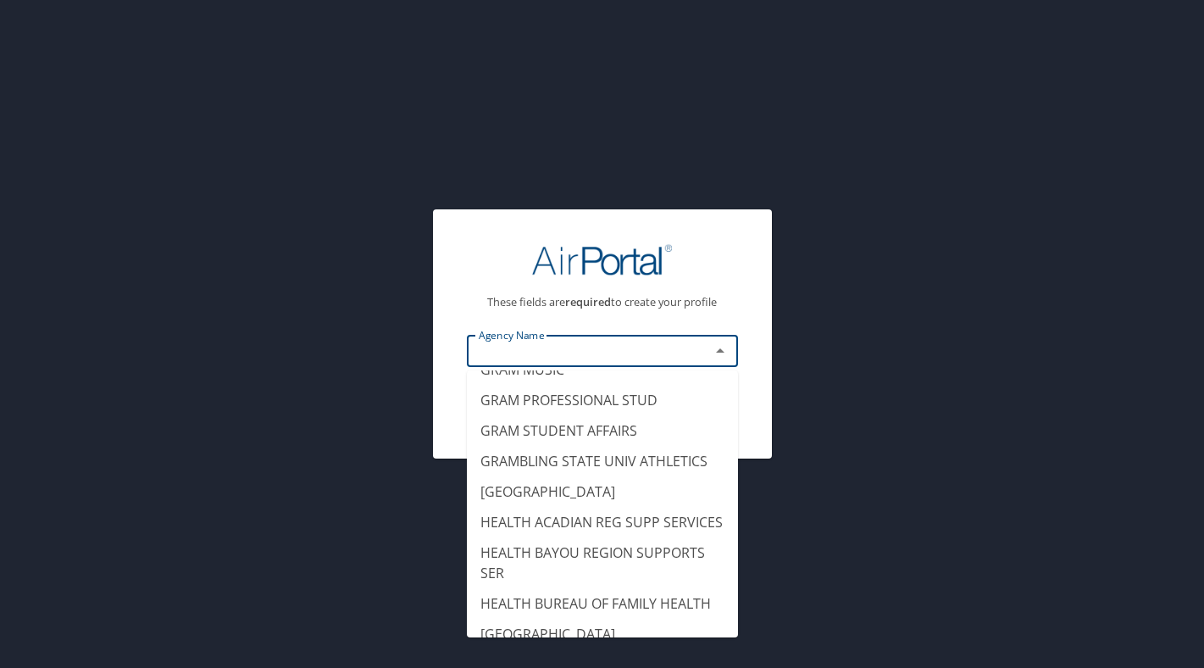
scroll to position [5254, 0]
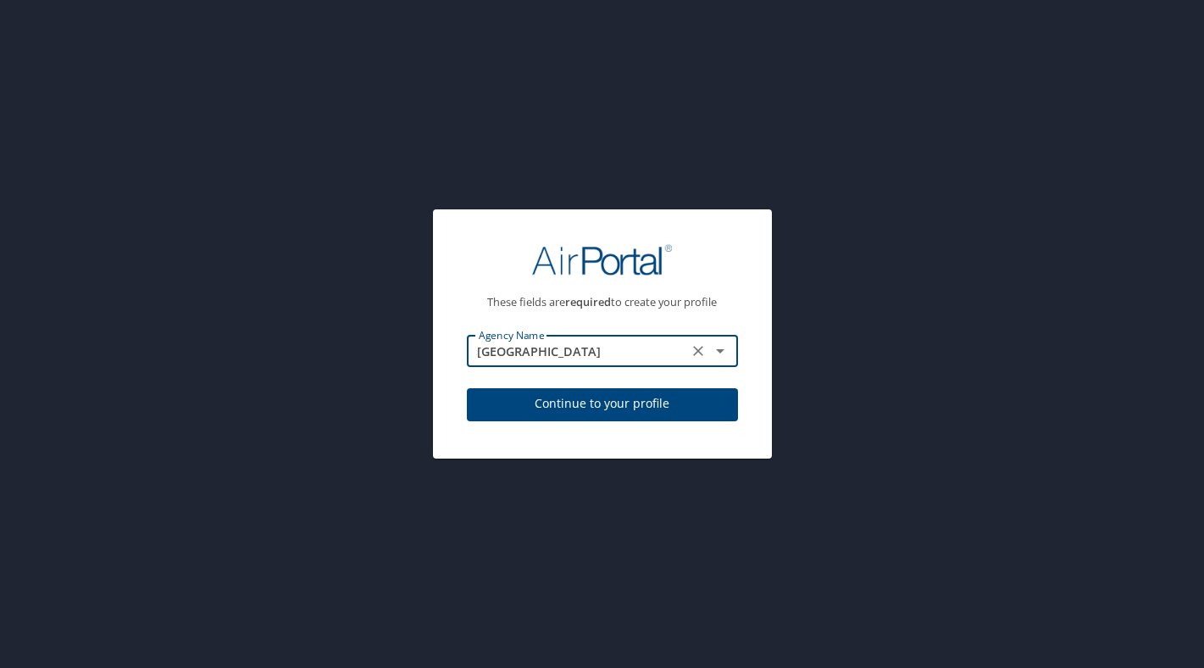
click at [638, 353] on input "HEALTH CENTRAL LA STATE HOSPITAL" at bounding box center [577, 351] width 211 height 22
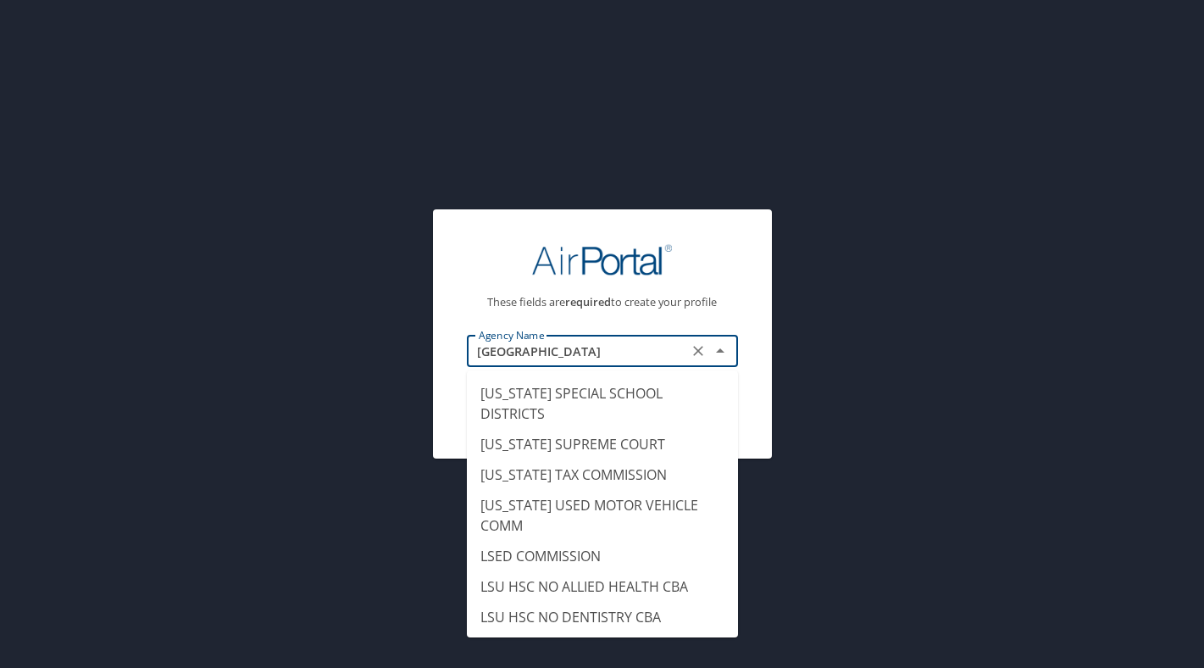
scroll to position [9904, 0]
type input "LSU LSU HEALTH SCIENCES CTR N O"
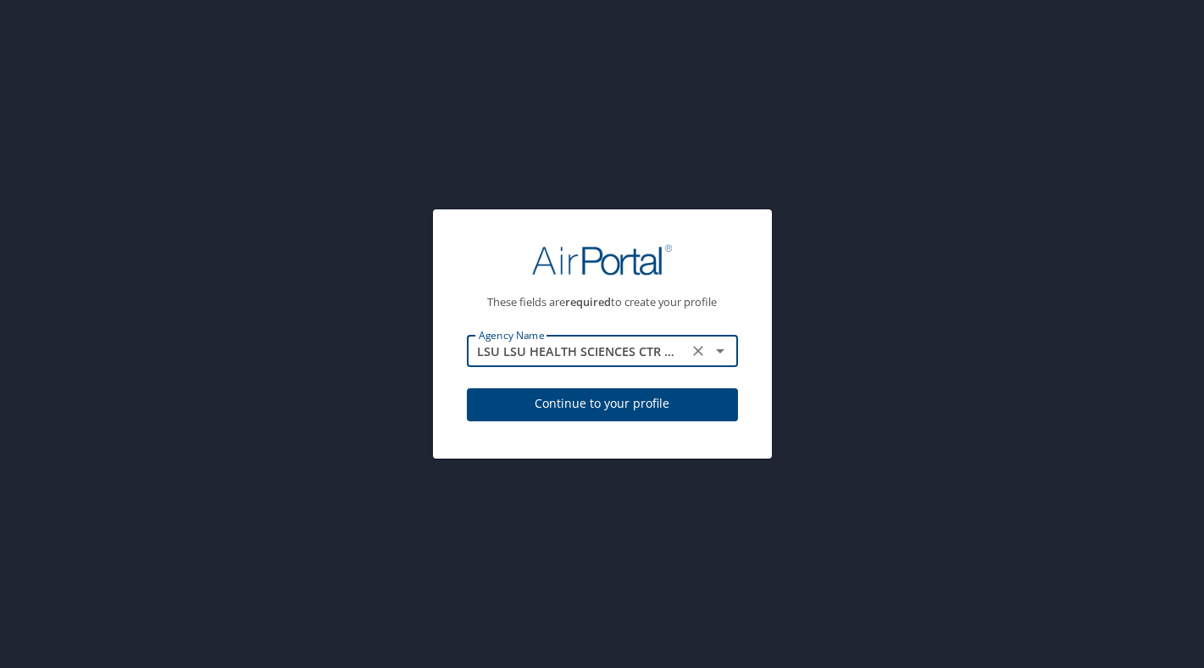
click at [612, 403] on span "Continue to your profile" at bounding box center [602, 403] width 244 height 21
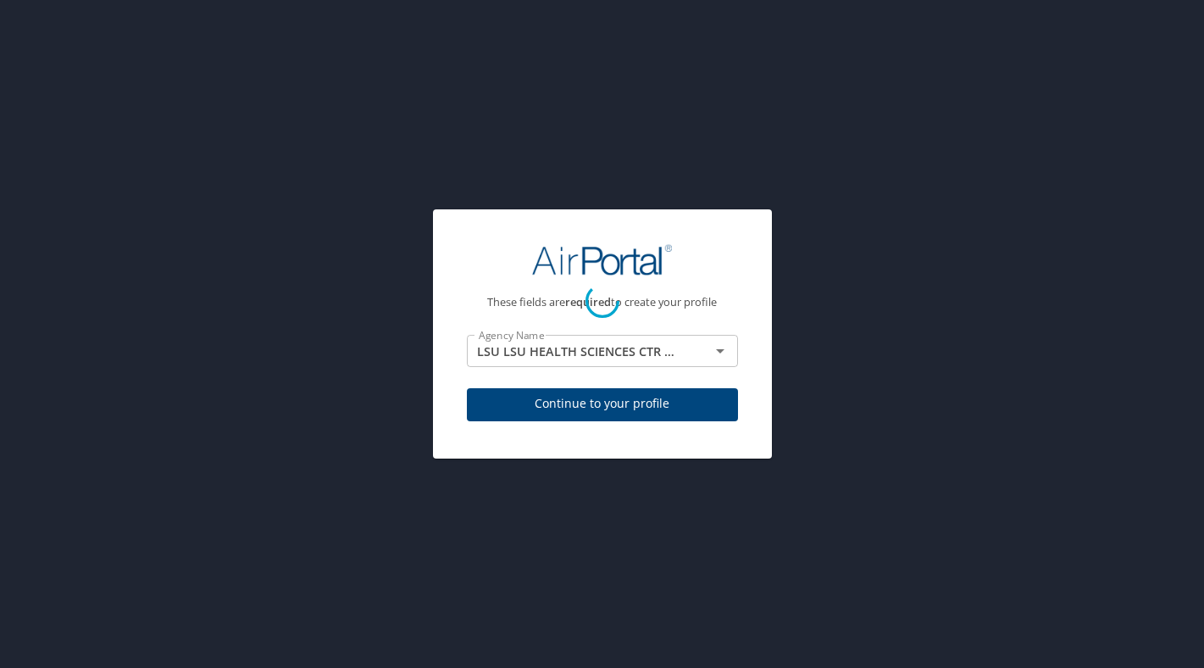
select select "US"
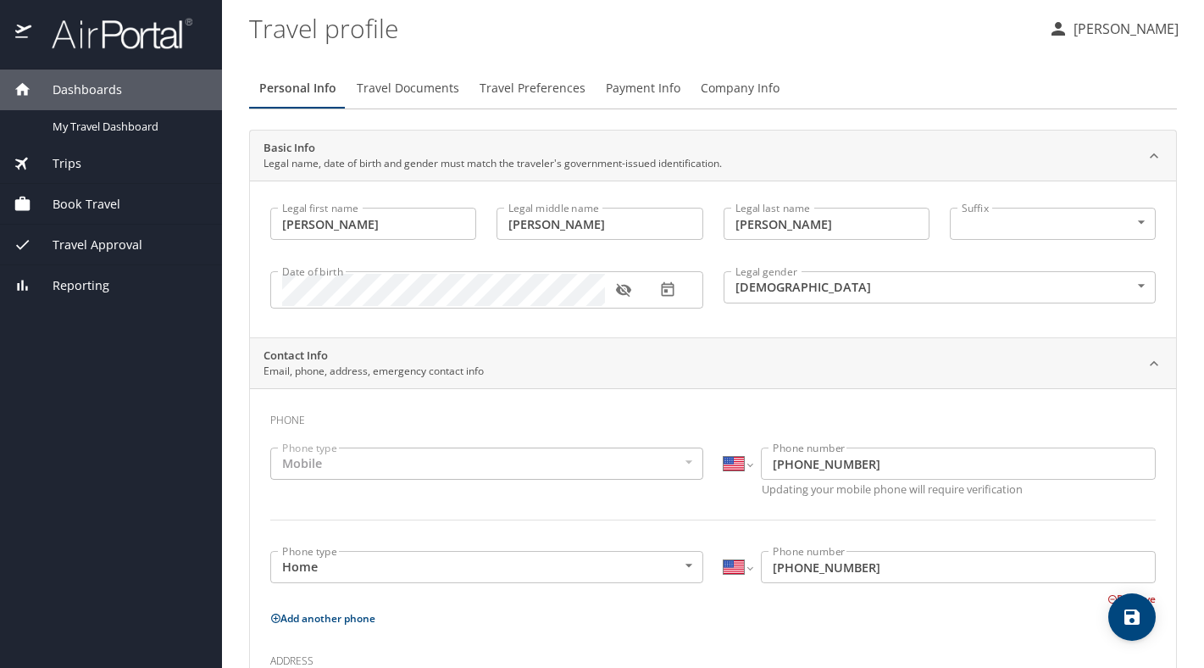
click at [1138, 11] on div "[PERSON_NAME]" at bounding box center [1106, 27] width 142 height 54
click at [1131, 26] on p "[PERSON_NAME]" at bounding box center [1124, 29] width 110 height 20
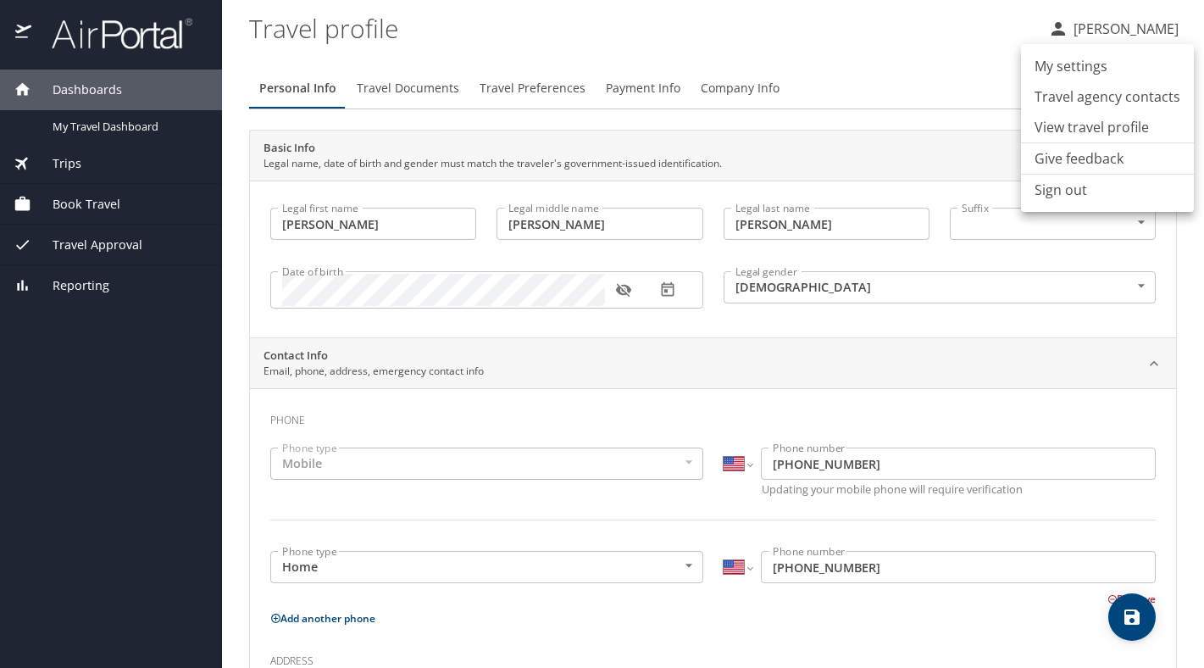
click at [1127, 123] on li "View travel profile" at bounding box center [1107, 127] width 173 height 31
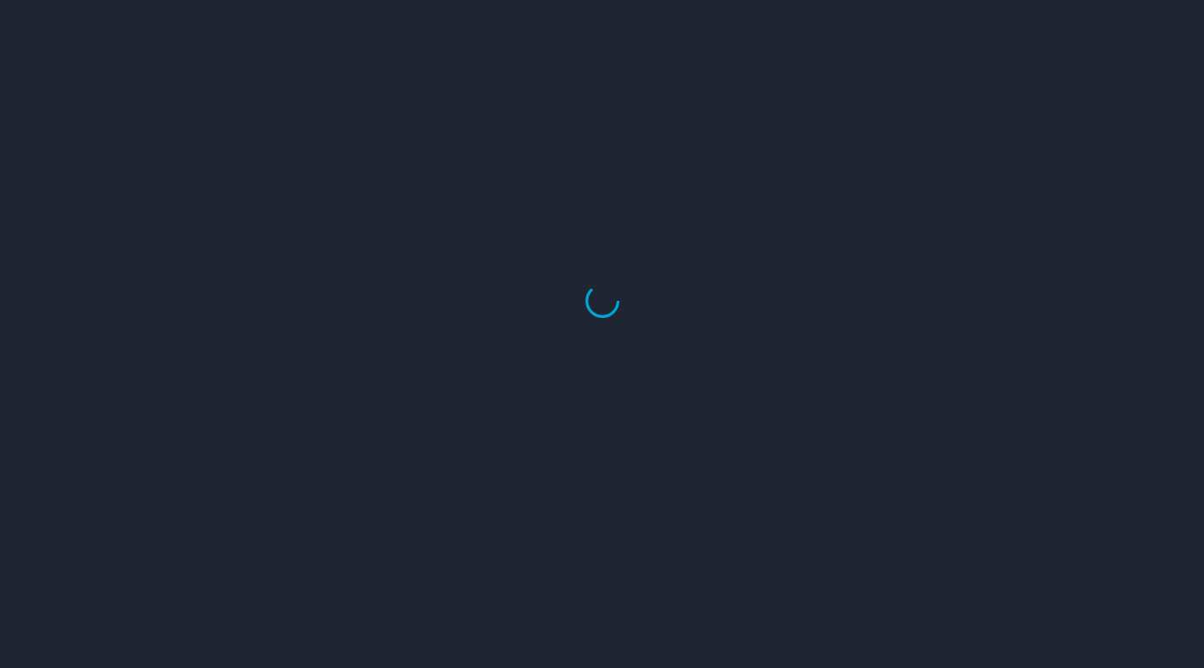
select select "US"
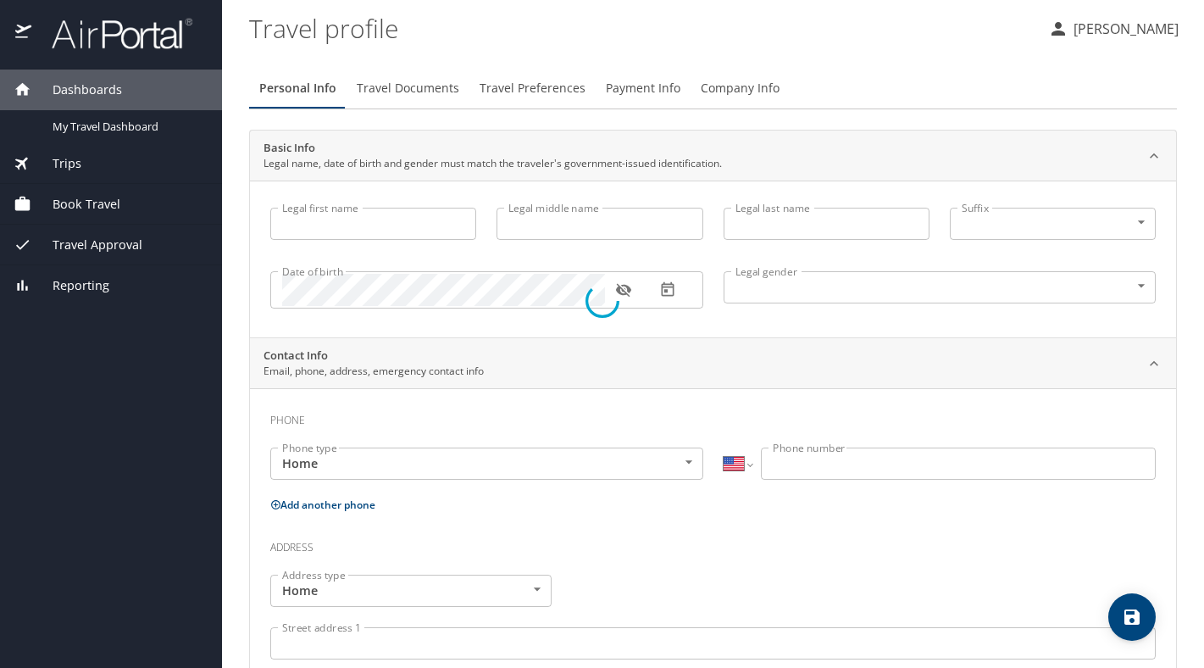
type input "[PERSON_NAME]"
type input "[DEMOGRAPHIC_DATA]"
select select "US"
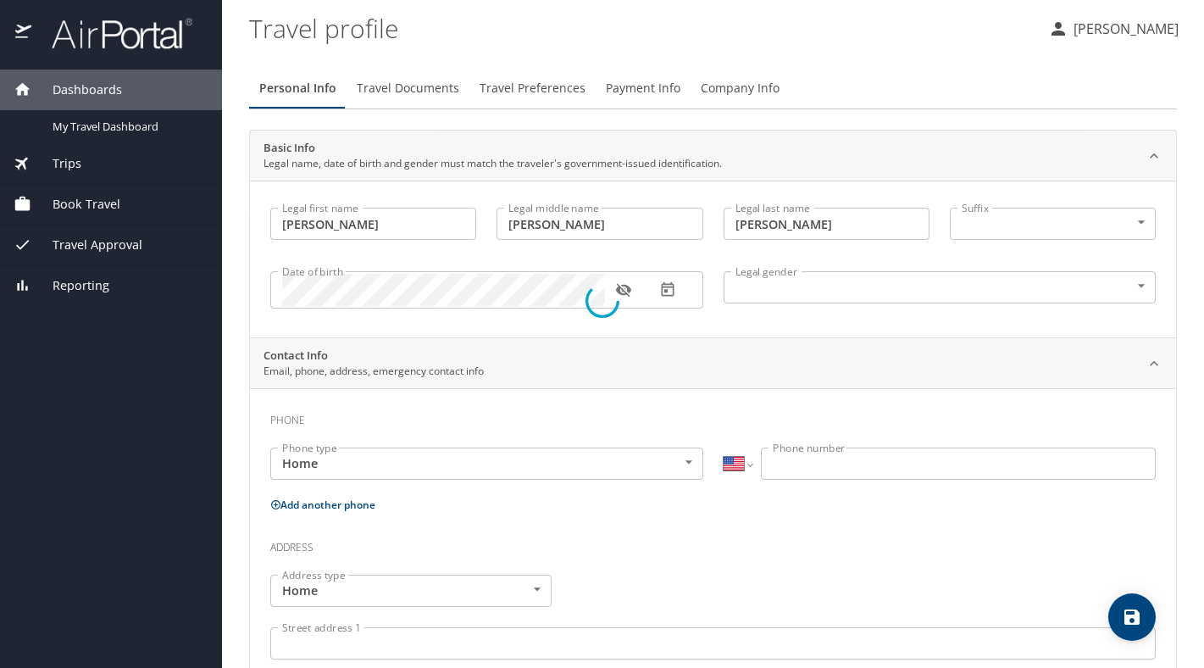
select select "US"
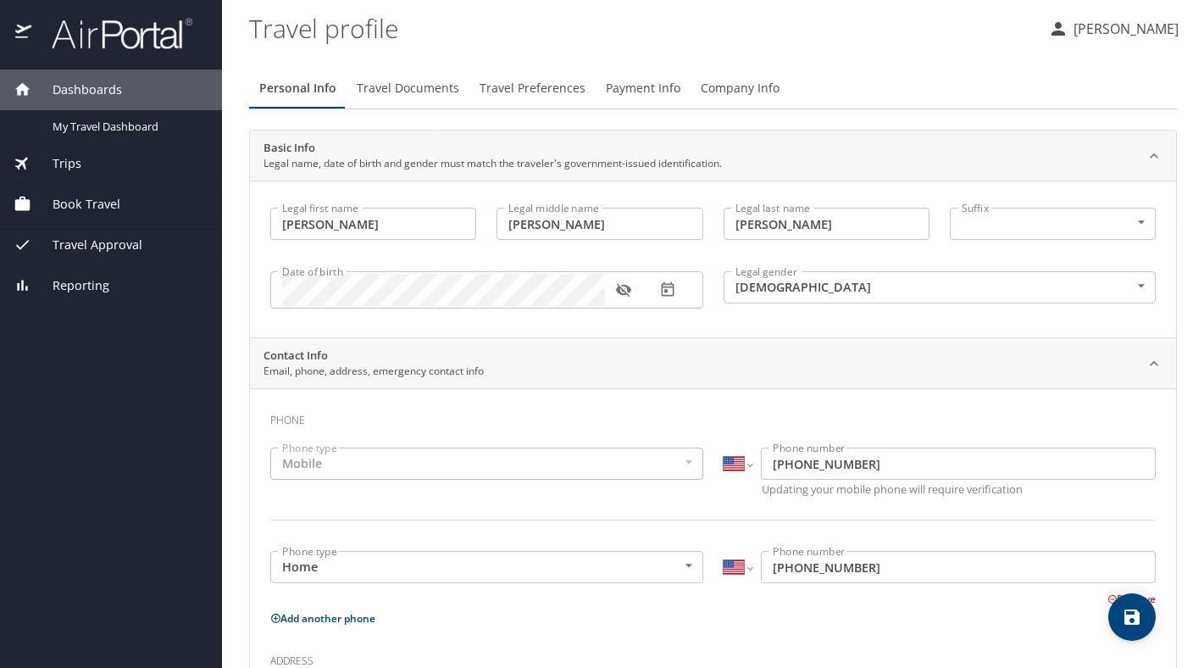
click at [147, 245] on div "Travel Approval" at bounding box center [111, 245] width 195 height 19
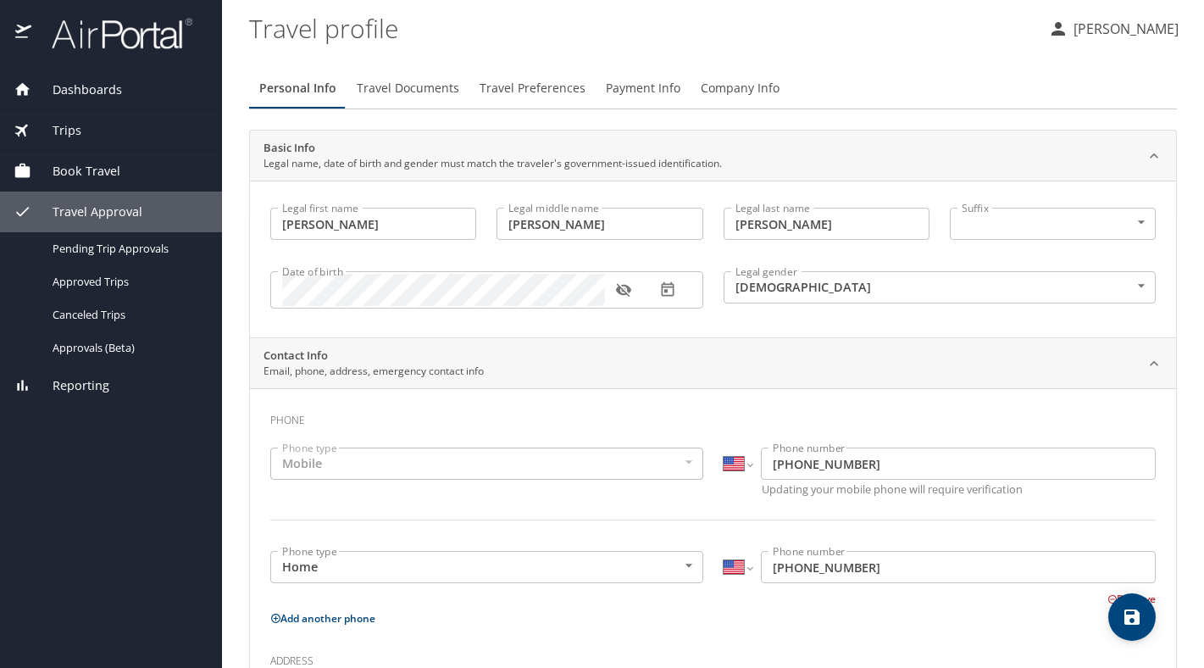
click at [122, 179] on div "Book Travel" at bounding box center [111, 171] width 195 height 19
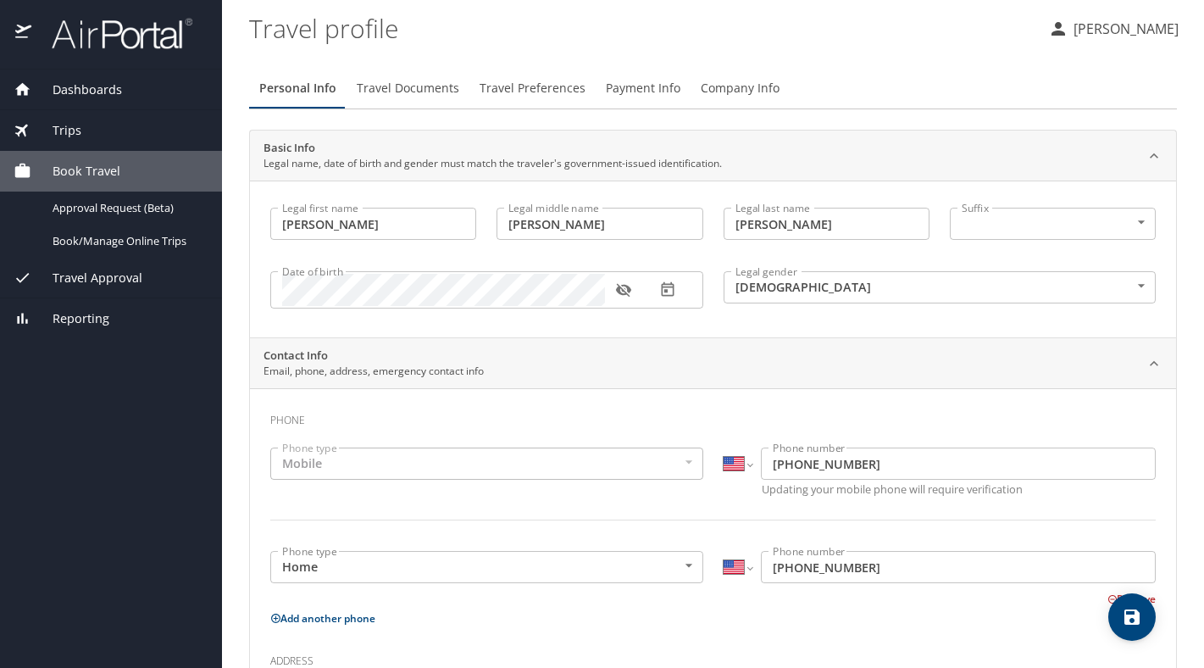
click at [108, 142] on div "Trips" at bounding box center [111, 130] width 222 height 41
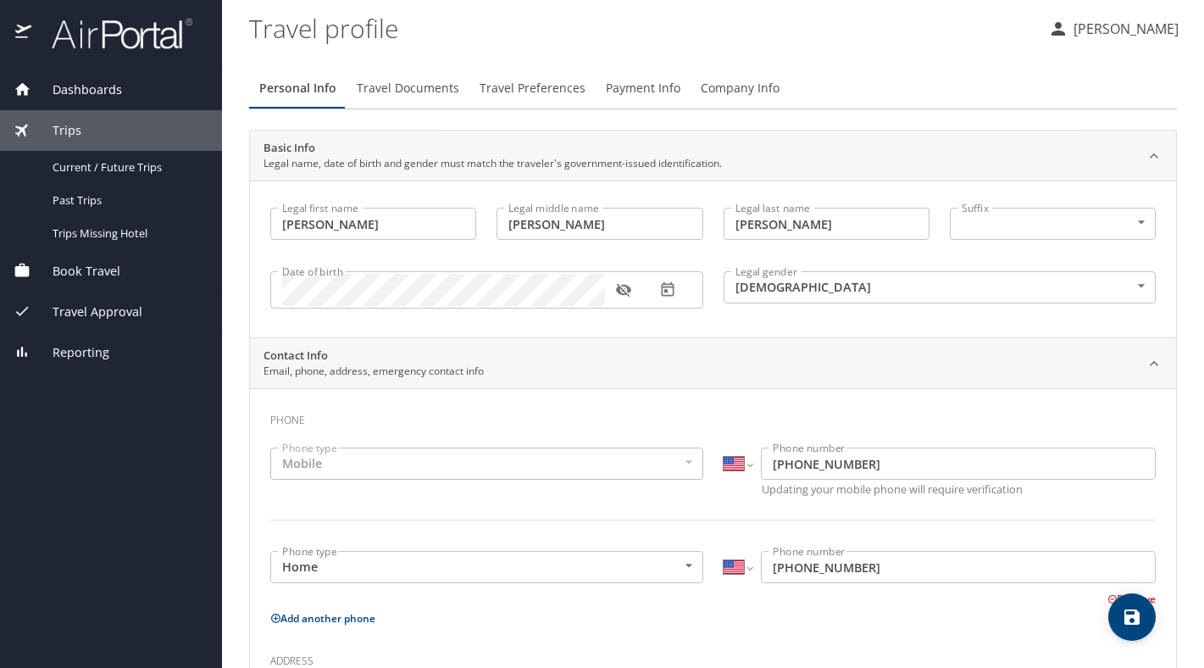
click at [128, 98] on div "Dashboards" at bounding box center [111, 90] width 195 height 19
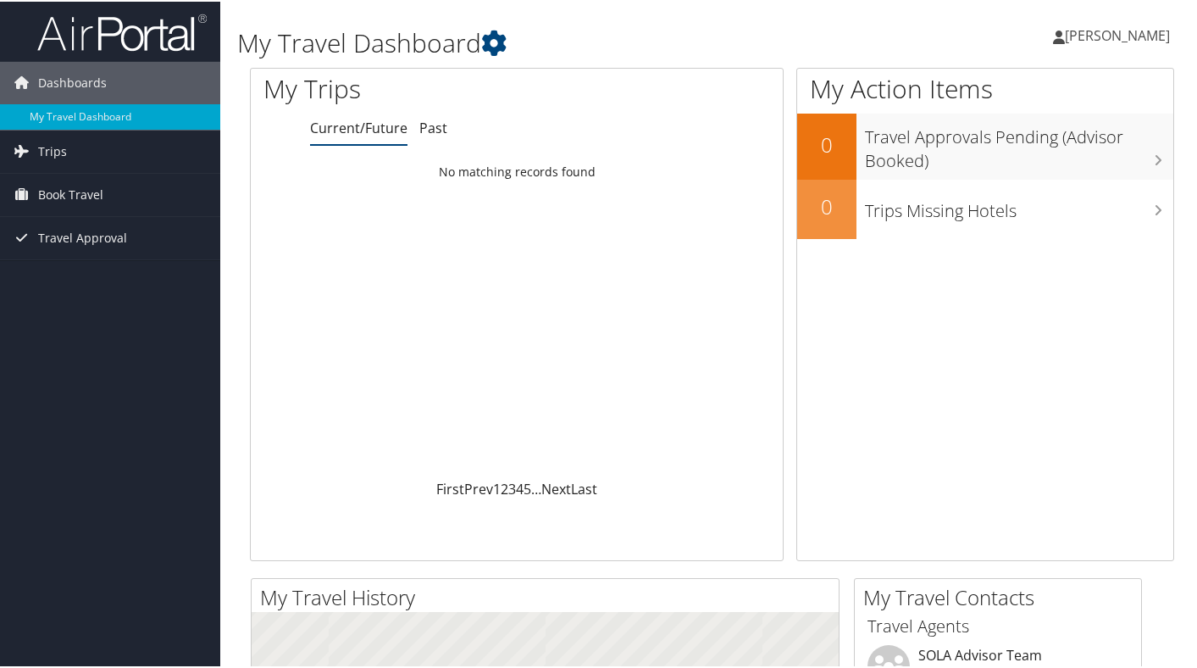
click at [1131, 34] on span "[PERSON_NAME]" at bounding box center [1117, 34] width 105 height 19
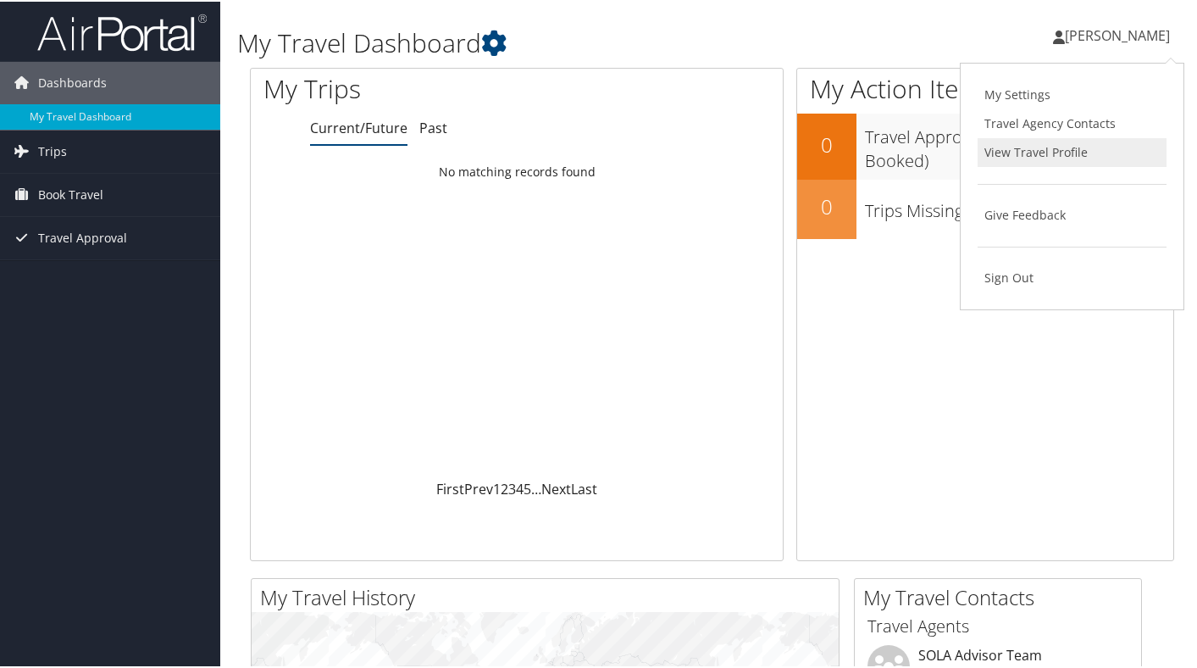
click at [1107, 148] on link "View Travel Profile" at bounding box center [1072, 150] width 189 height 29
click at [1080, 37] on span "[PERSON_NAME]" at bounding box center [1117, 34] width 105 height 19
click at [1069, 89] on link "My Settings" at bounding box center [1072, 93] width 189 height 29
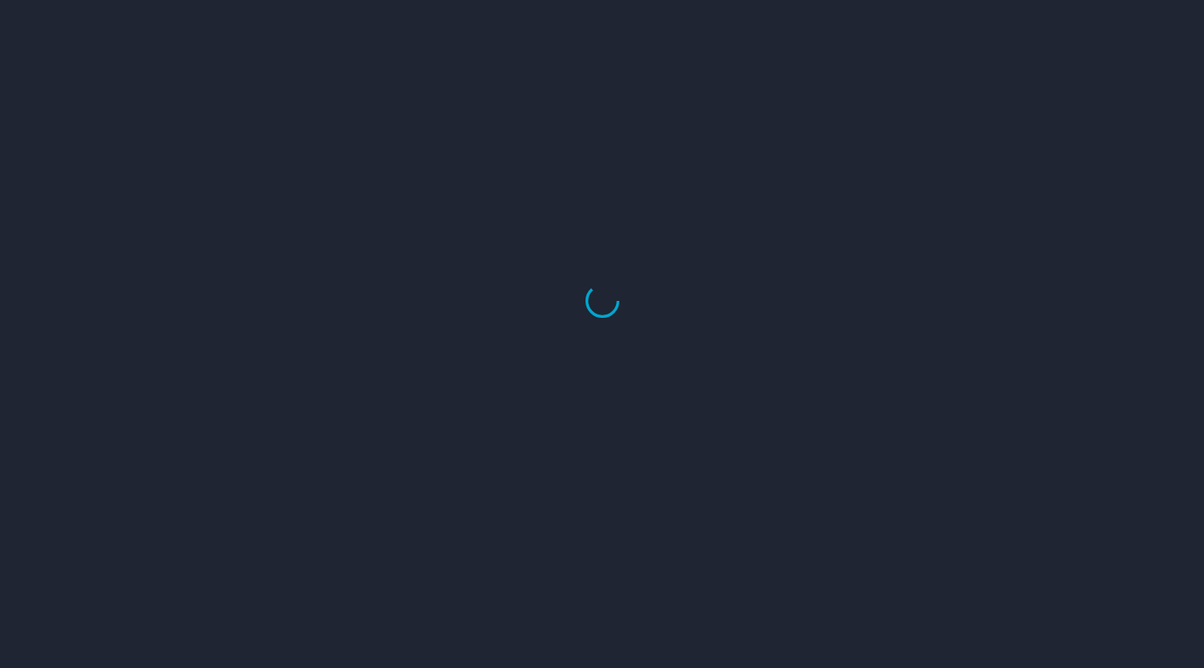
select select "US"
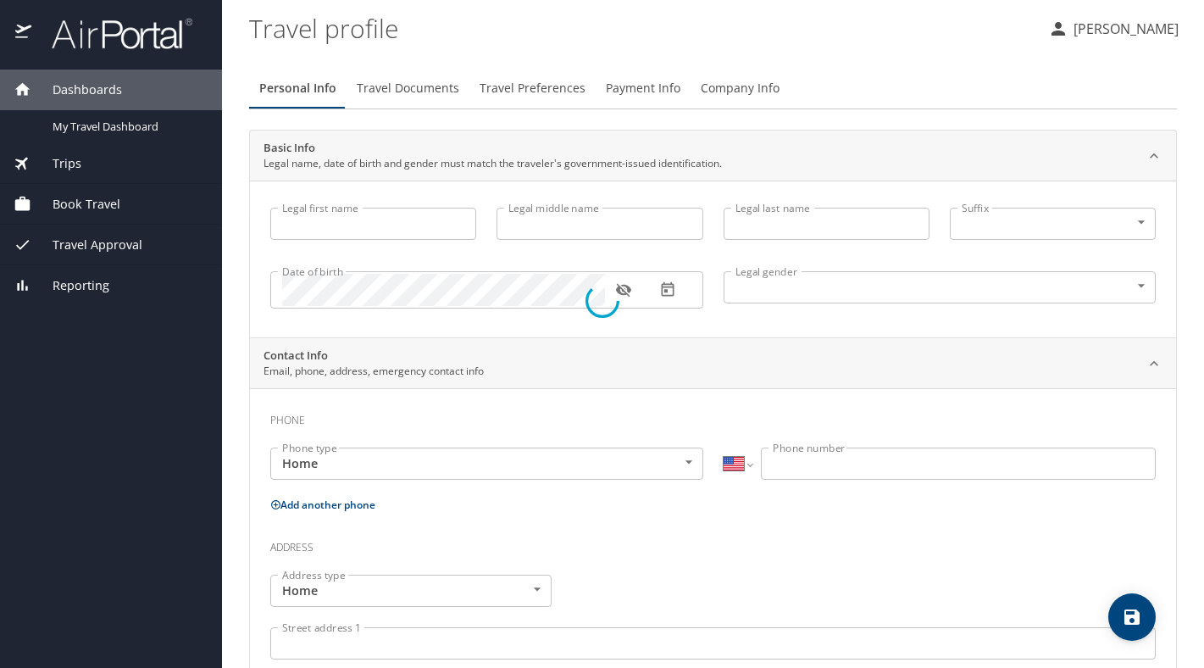
type input "[PERSON_NAME]"
type input "[DEMOGRAPHIC_DATA]"
select select "US"
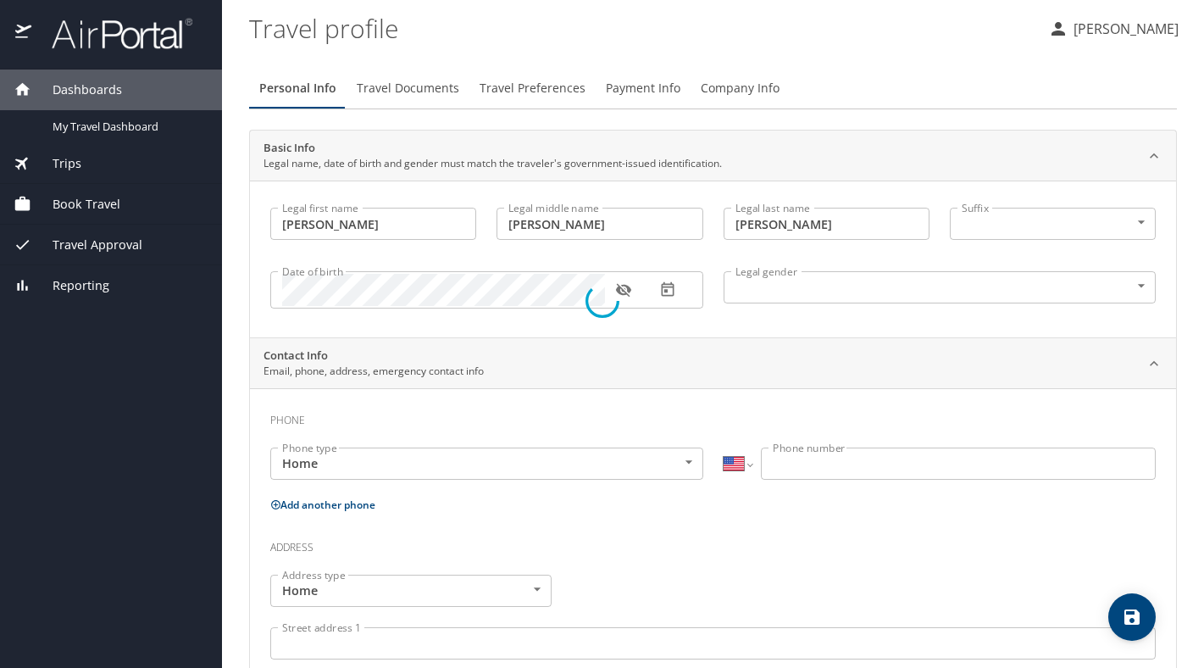
select select "US"
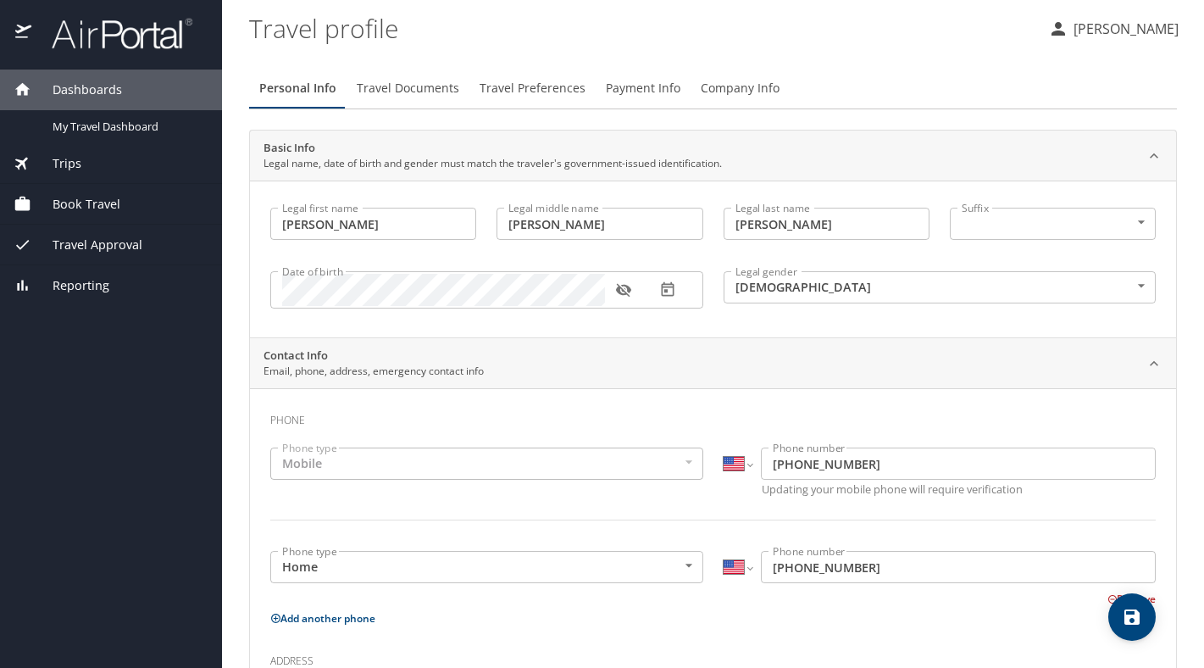
click at [420, 87] on span "Travel Documents" at bounding box center [408, 88] width 103 height 21
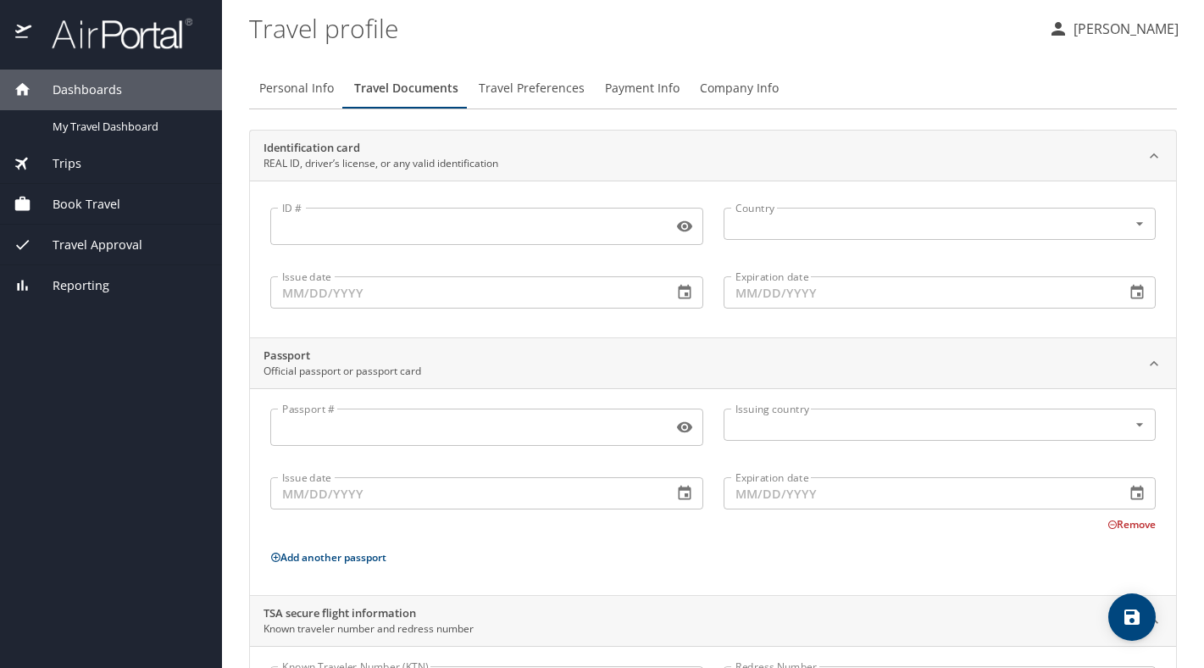
click at [541, 91] on span "Travel Preferences" at bounding box center [532, 88] width 106 height 21
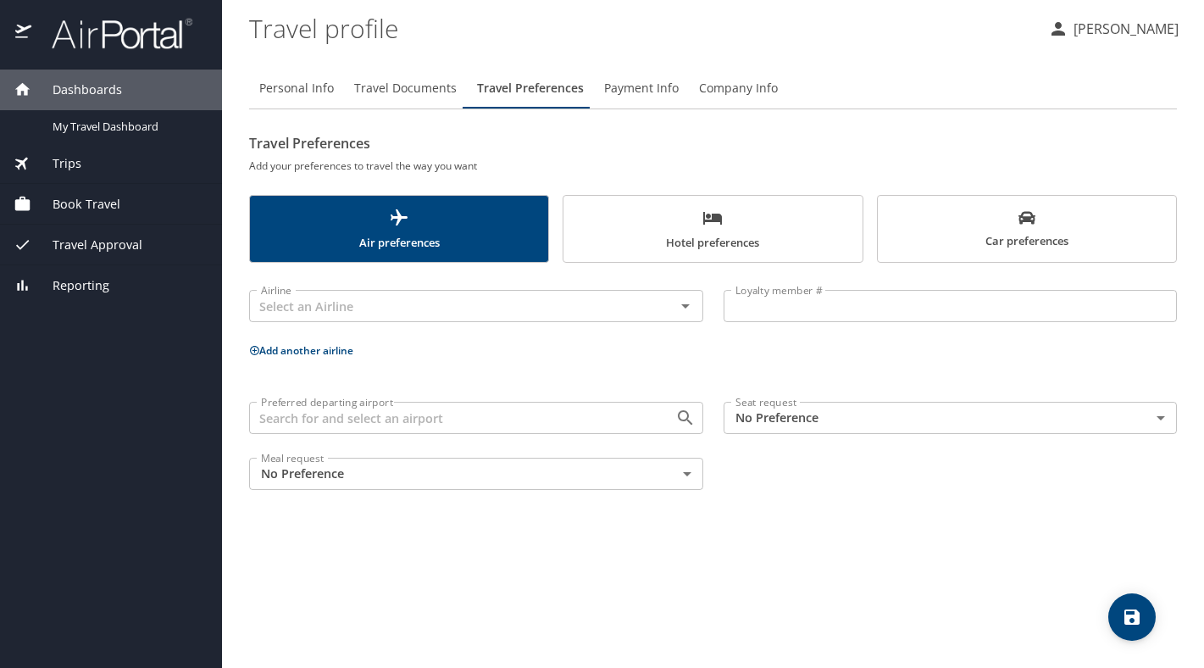
click at [645, 92] on span "Payment Info" at bounding box center [641, 88] width 75 height 21
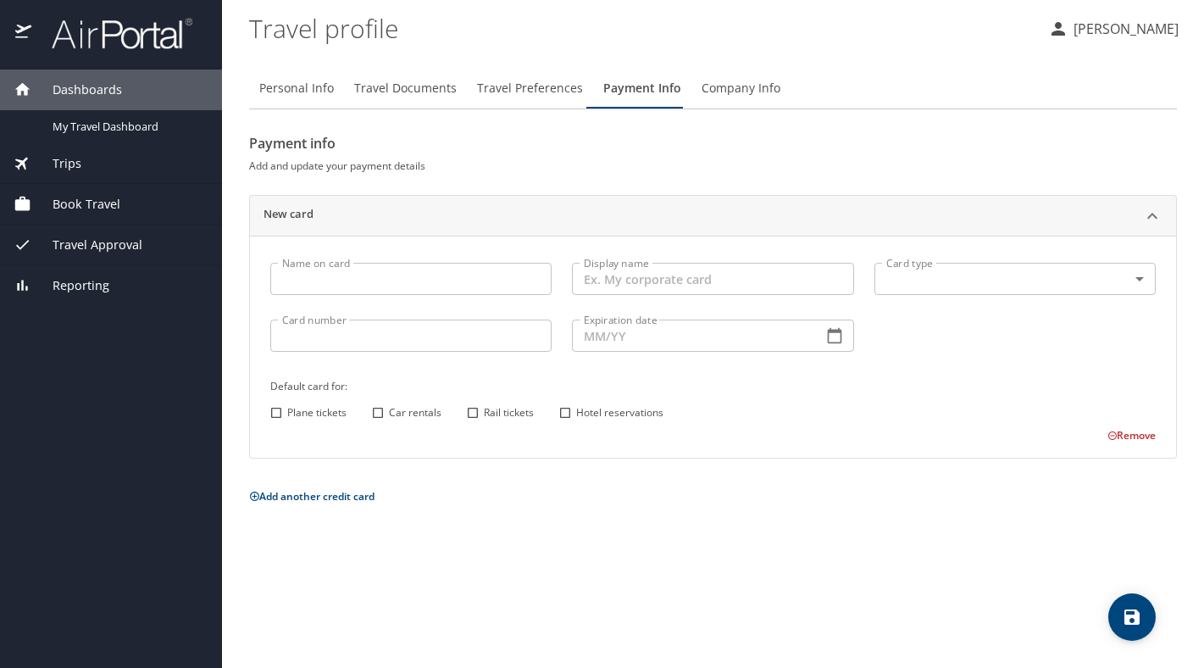
click at [730, 87] on span "Company Info" at bounding box center [741, 88] width 79 height 21
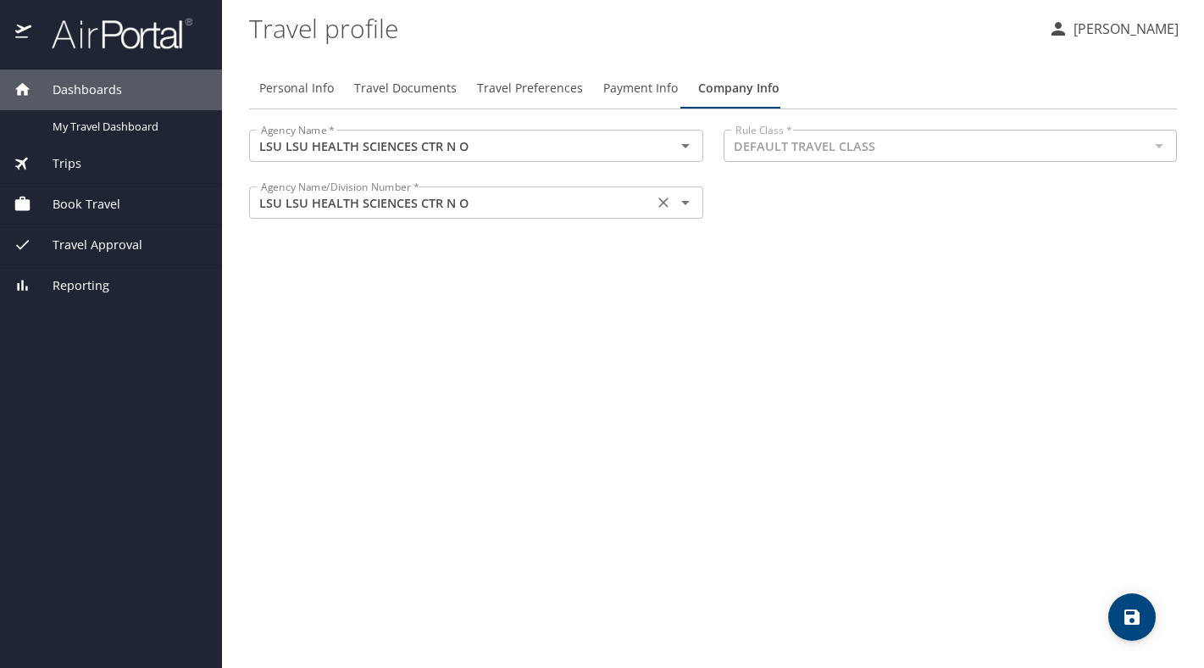
click at [629, 198] on input "LSU LSU HEALTH SCIENCES CTR N O" at bounding box center [451, 203] width 394 height 22
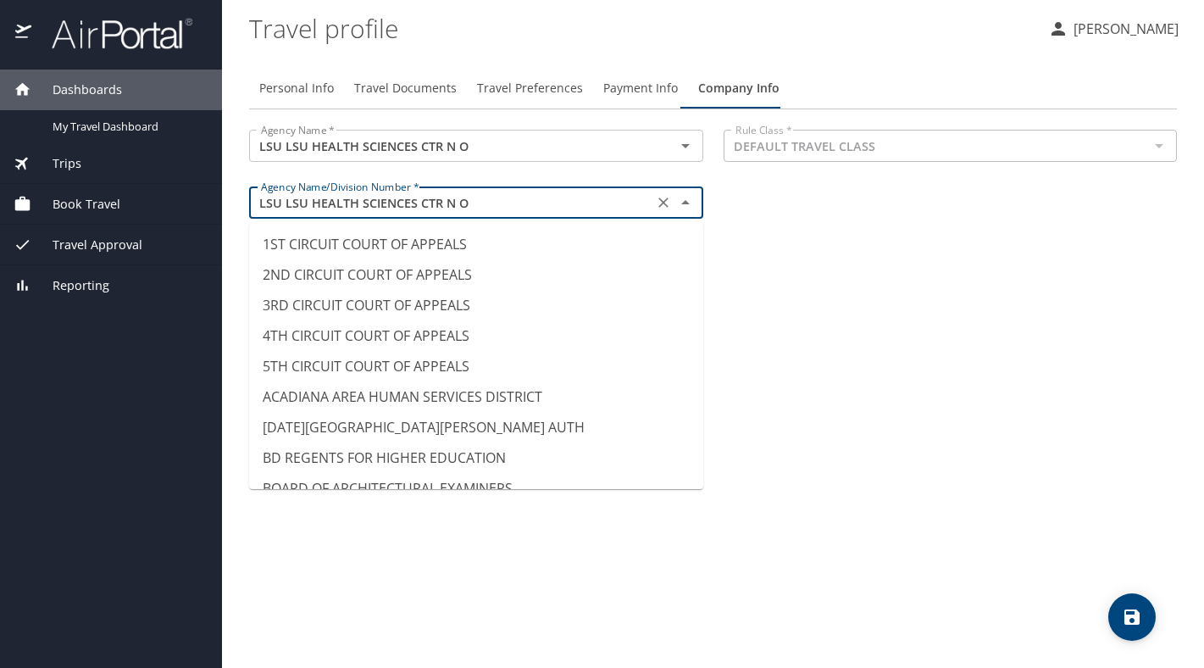
scroll to position [8193, 0]
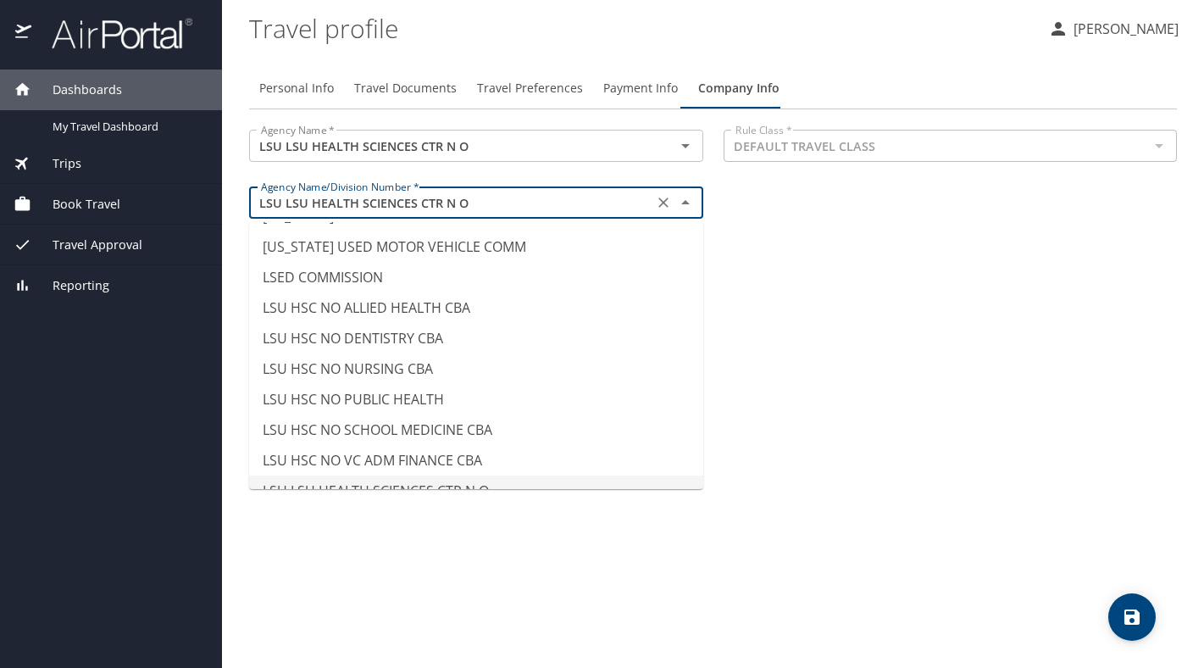
click at [629, 198] on input "LSU LSU HEALTH SCIENCES CTR N O" at bounding box center [451, 203] width 394 height 22
click at [888, 499] on div "Personal Info Travel Documents Travel Preferences Payment Info Company Info Age…" at bounding box center [713, 361] width 928 height 614
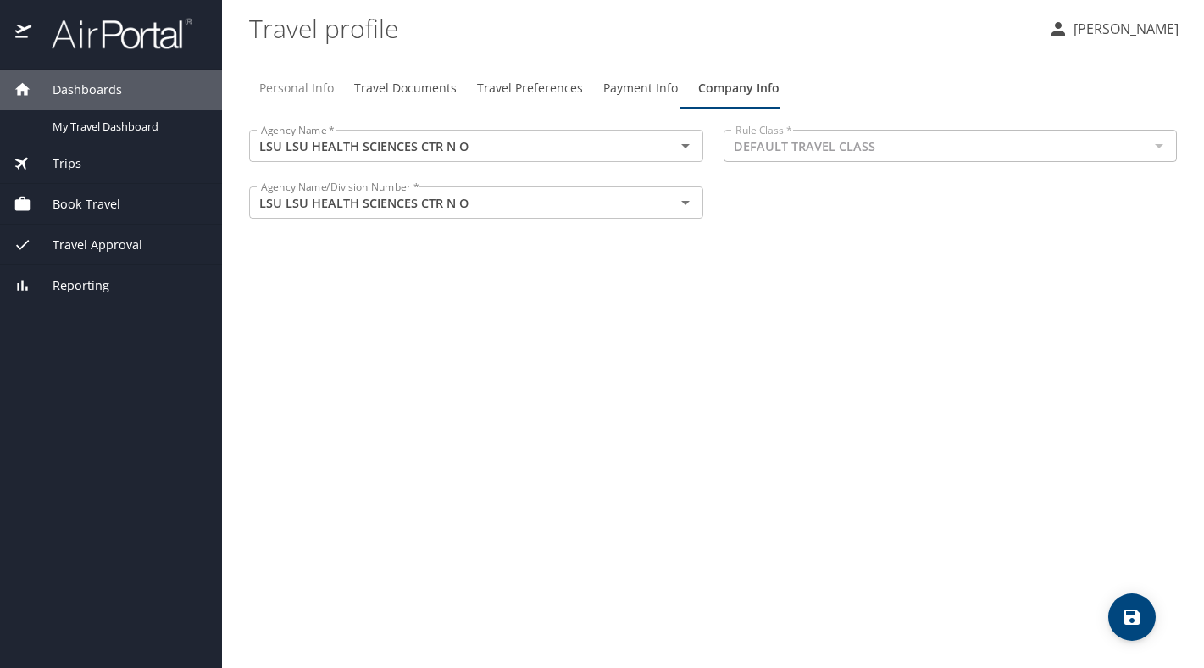
click at [295, 83] on span "Personal Info" at bounding box center [296, 88] width 75 height 21
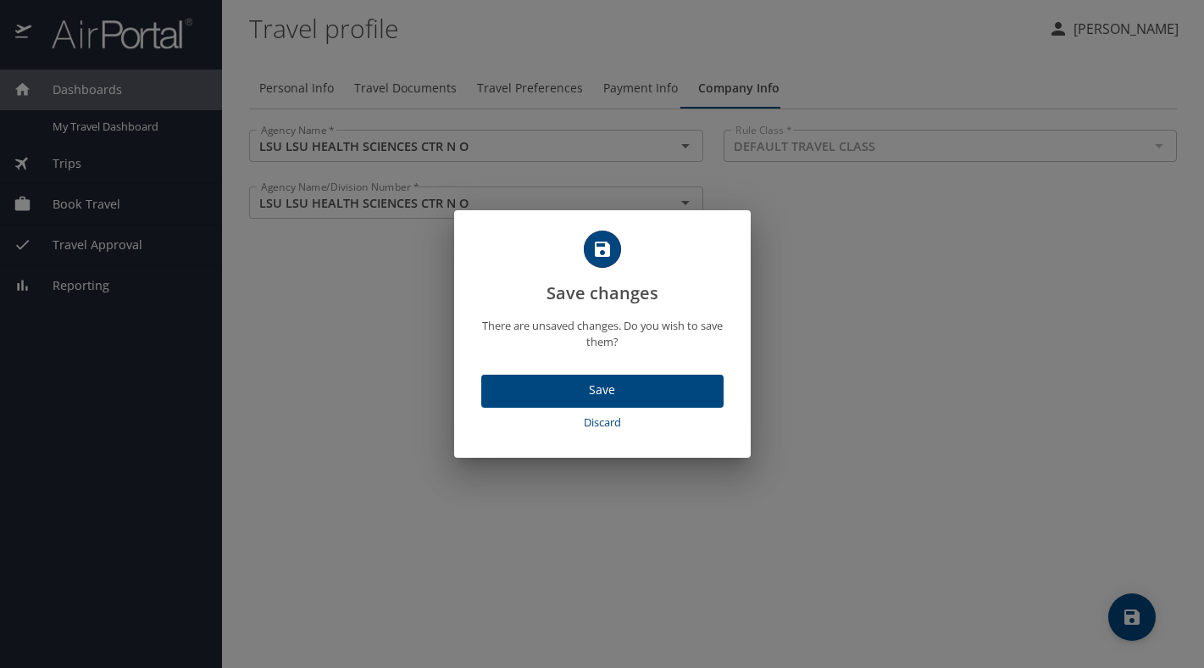
click at [641, 397] on span "Save" at bounding box center [602, 390] width 215 height 21
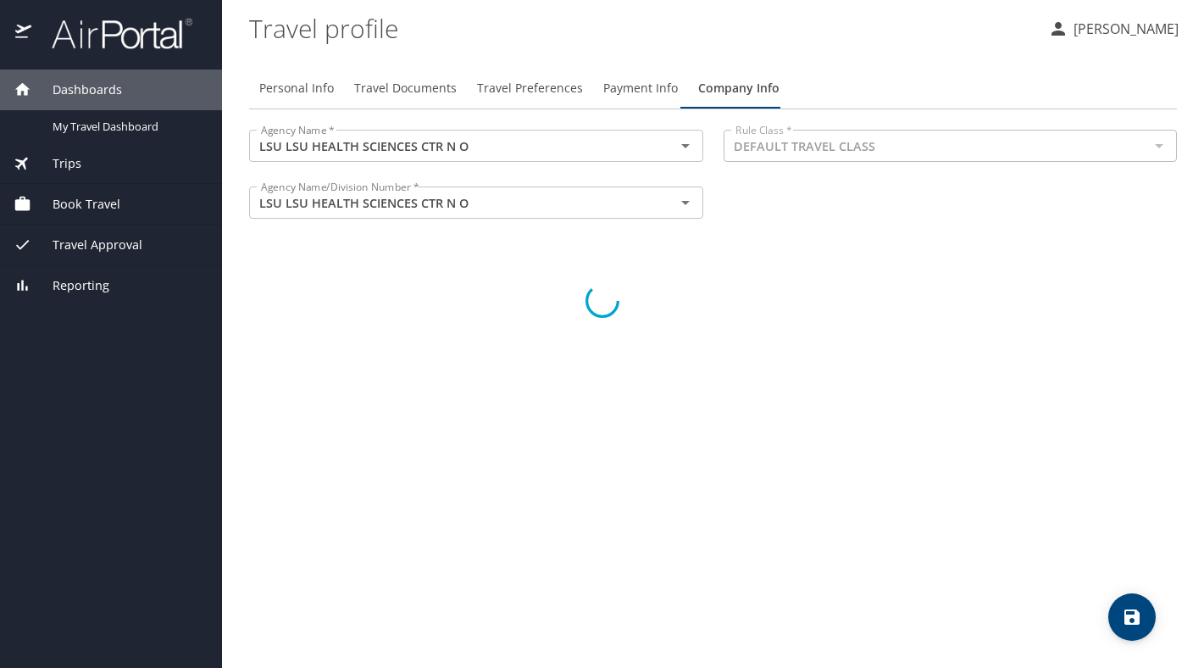
select select "US"
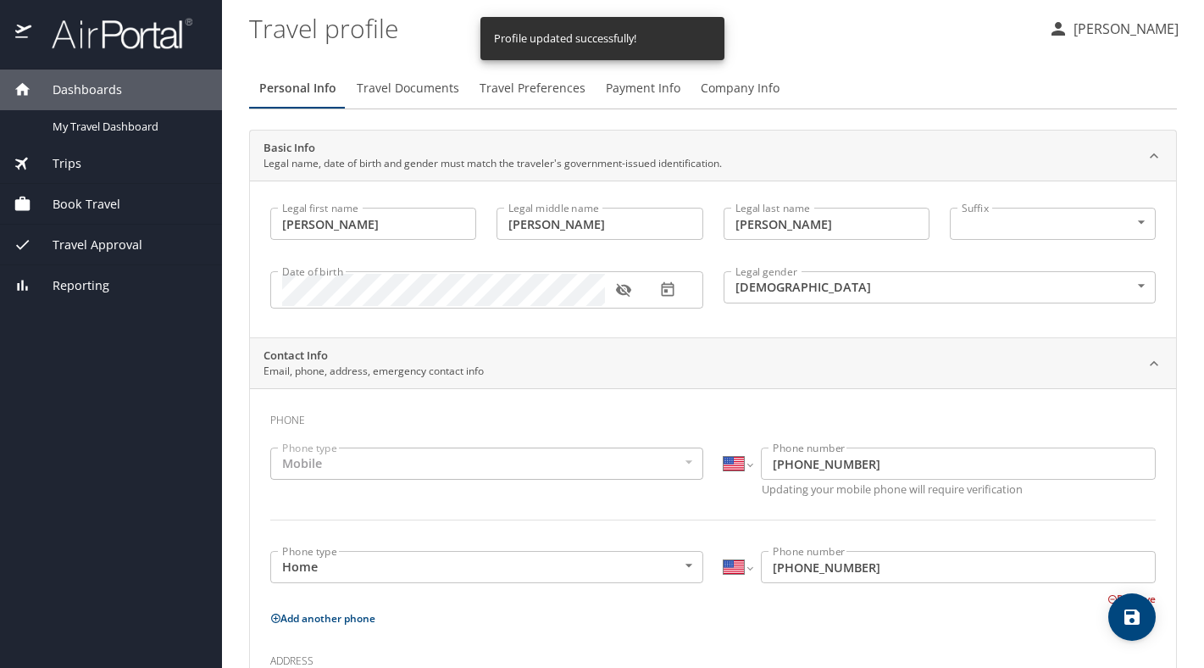
select select "US"
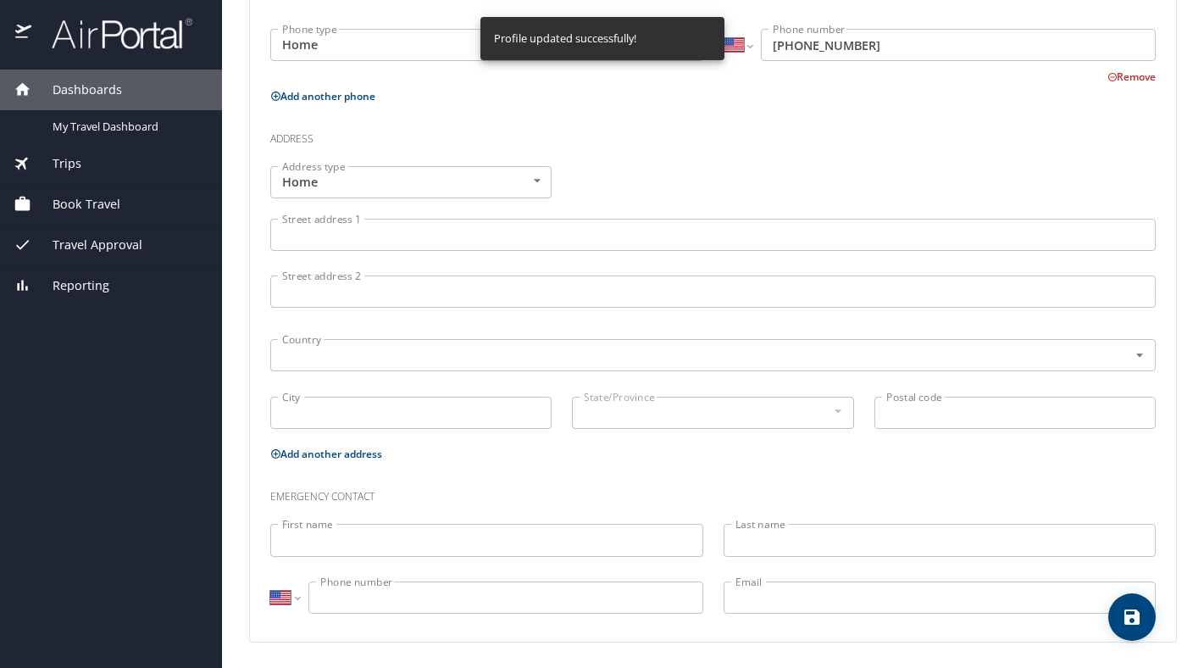
scroll to position [0, 0]
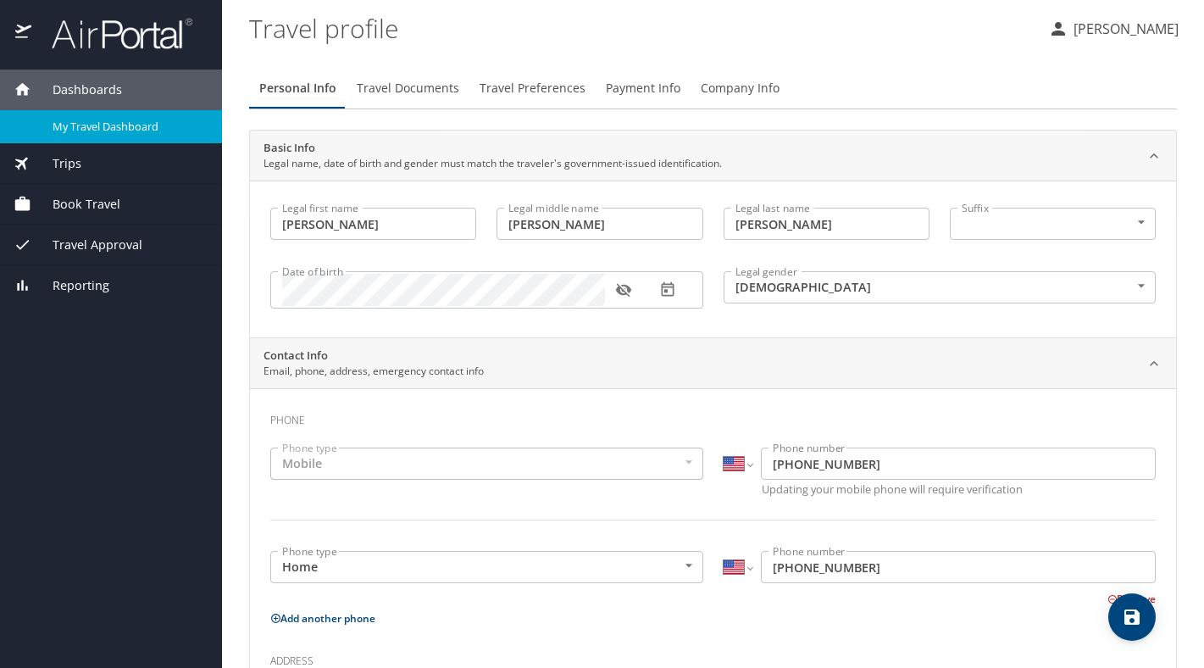
click at [114, 134] on span "My Travel Dashboard" at bounding box center [127, 127] width 149 height 16
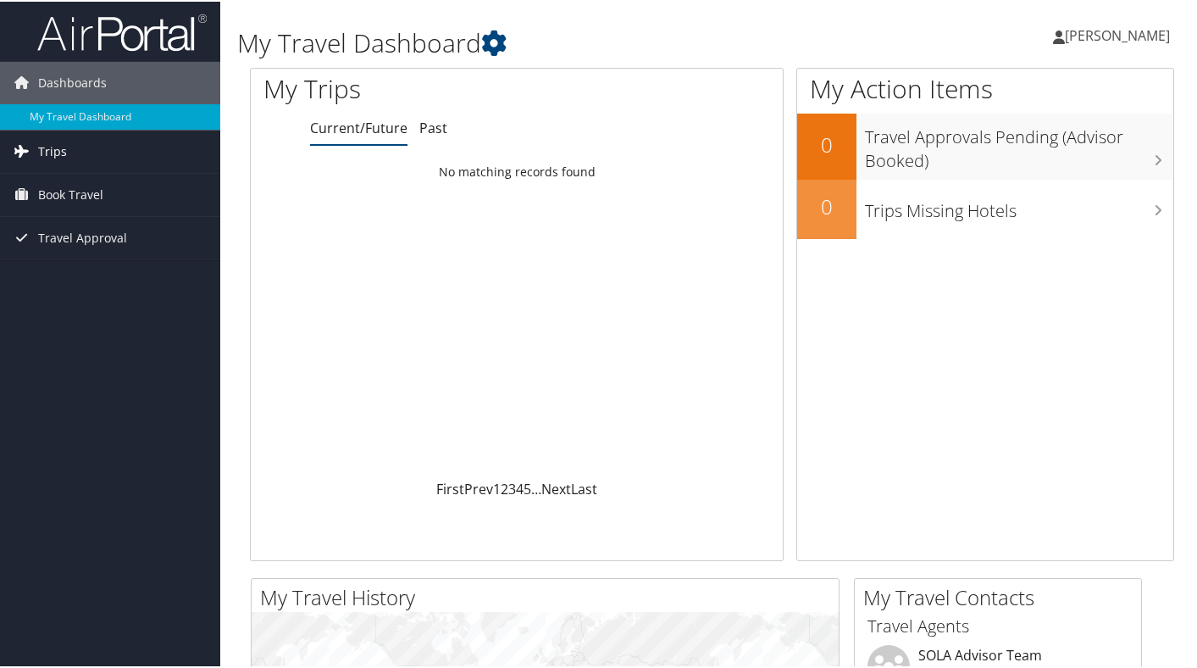
click at [103, 159] on link "Trips" at bounding box center [110, 150] width 220 height 42
click at [142, 262] on link "Book Travel" at bounding box center [110, 269] width 220 height 42
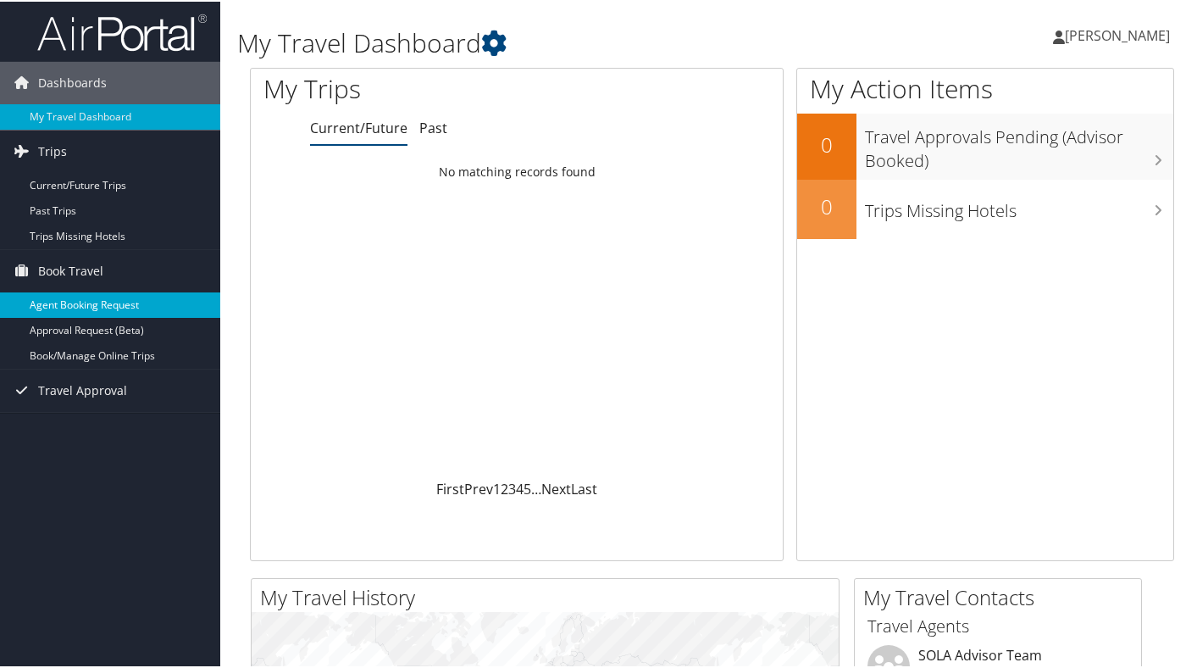
click at [130, 314] on link "Agent Booking Request" at bounding box center [110, 303] width 220 height 25
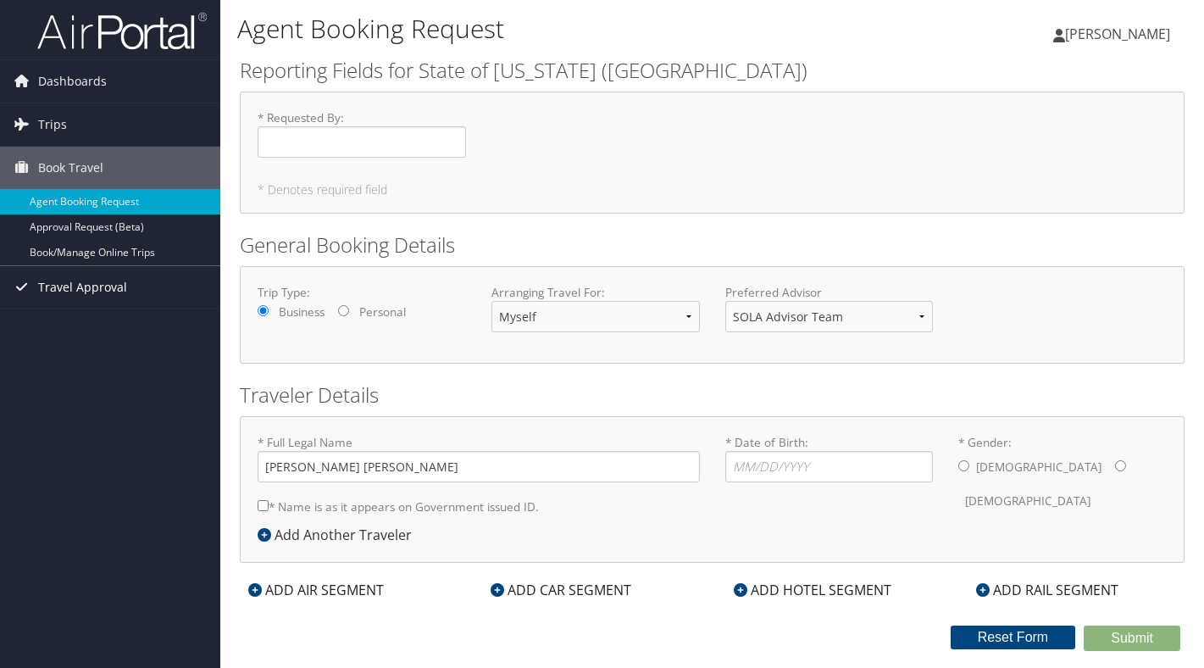
click at [112, 277] on span "Travel Approval" at bounding box center [82, 287] width 89 height 42
click at [102, 275] on span "Travel Approval" at bounding box center [82, 287] width 89 height 42
click at [1131, 30] on span "[PERSON_NAME]" at bounding box center [1117, 34] width 105 height 19
click at [1110, 128] on link "Travel Agency Contacts" at bounding box center [1074, 122] width 189 height 29
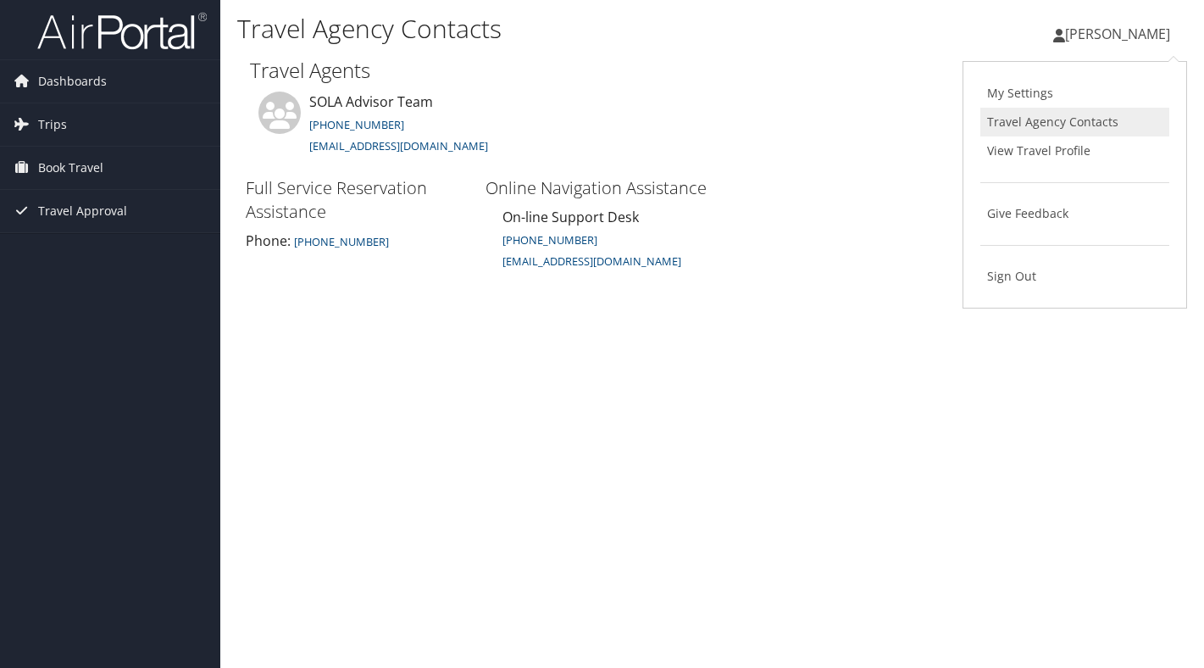
click at [1119, 127] on link "Travel Agency Contacts" at bounding box center [1074, 122] width 189 height 29
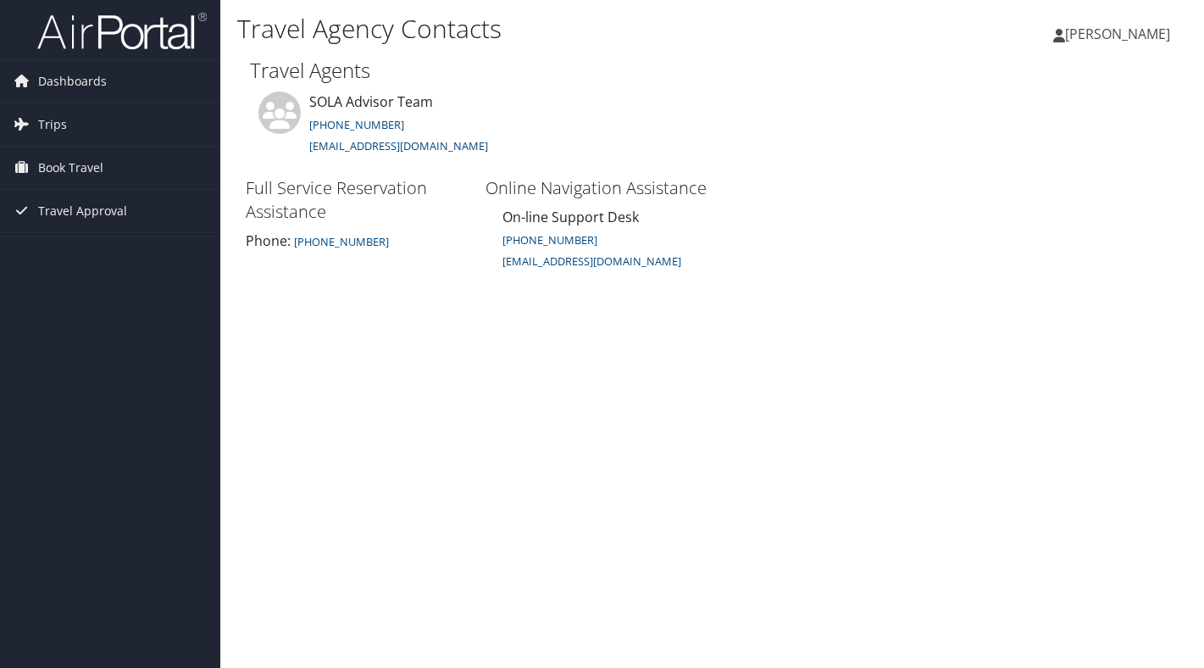
click at [1114, 35] on span "[PERSON_NAME]" at bounding box center [1117, 34] width 105 height 19
click at [1080, 141] on link "View Travel Profile" at bounding box center [1074, 150] width 189 height 29
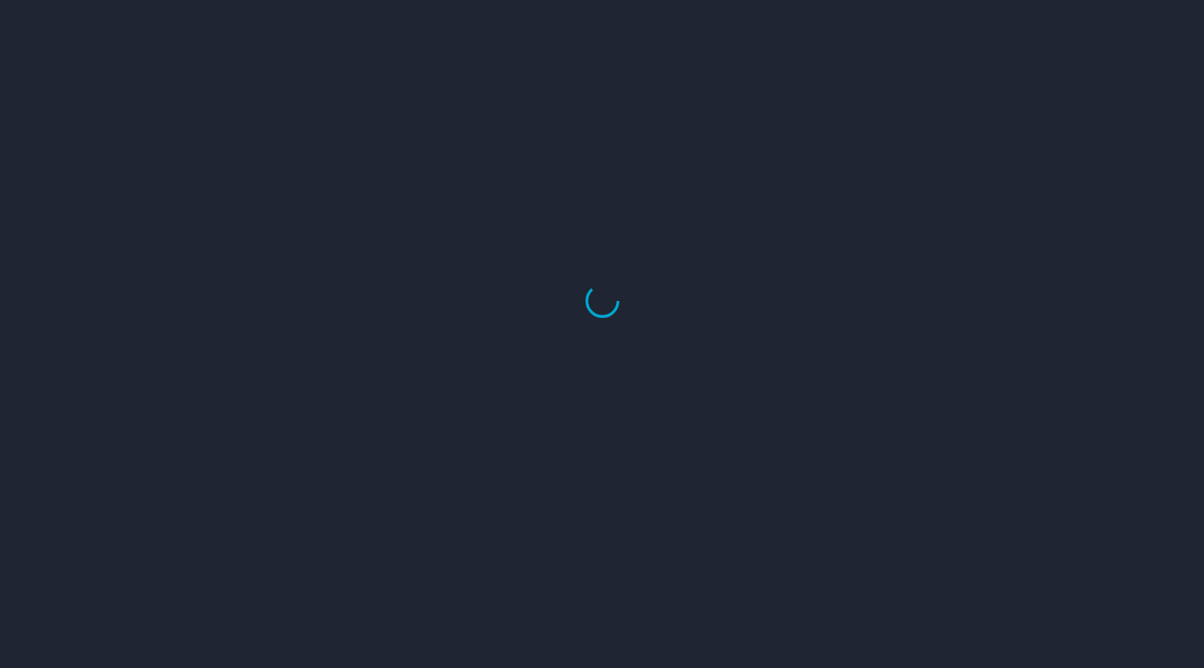
select select "US"
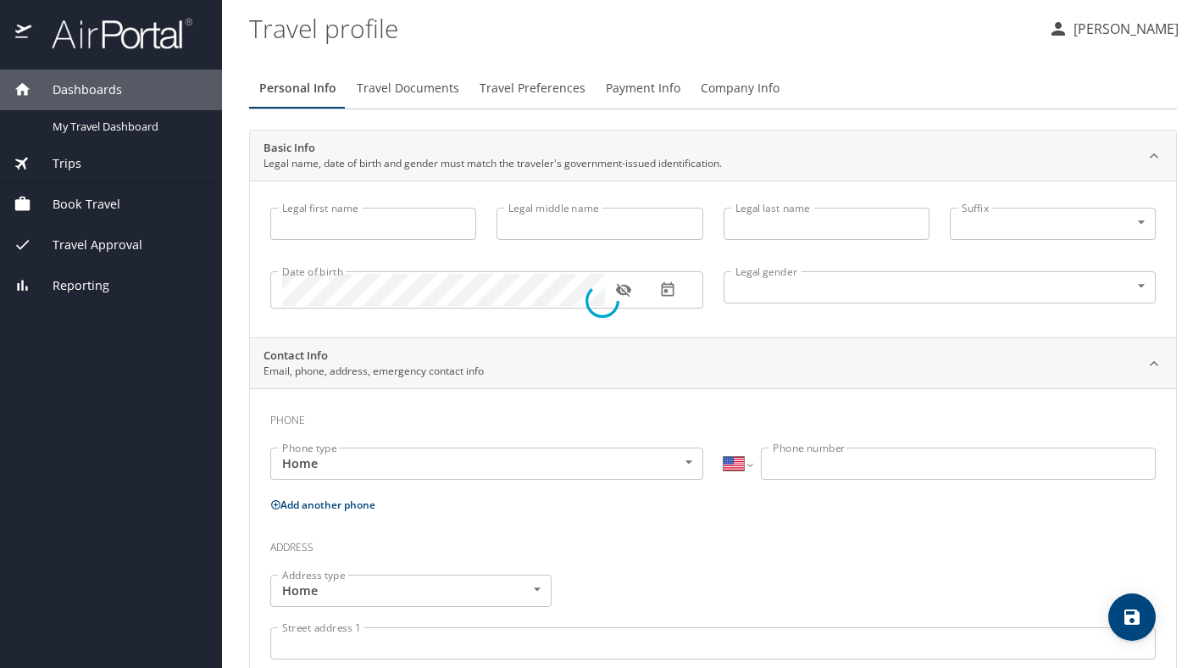
type input "[PERSON_NAME]"
type input "[DEMOGRAPHIC_DATA]"
select select "US"
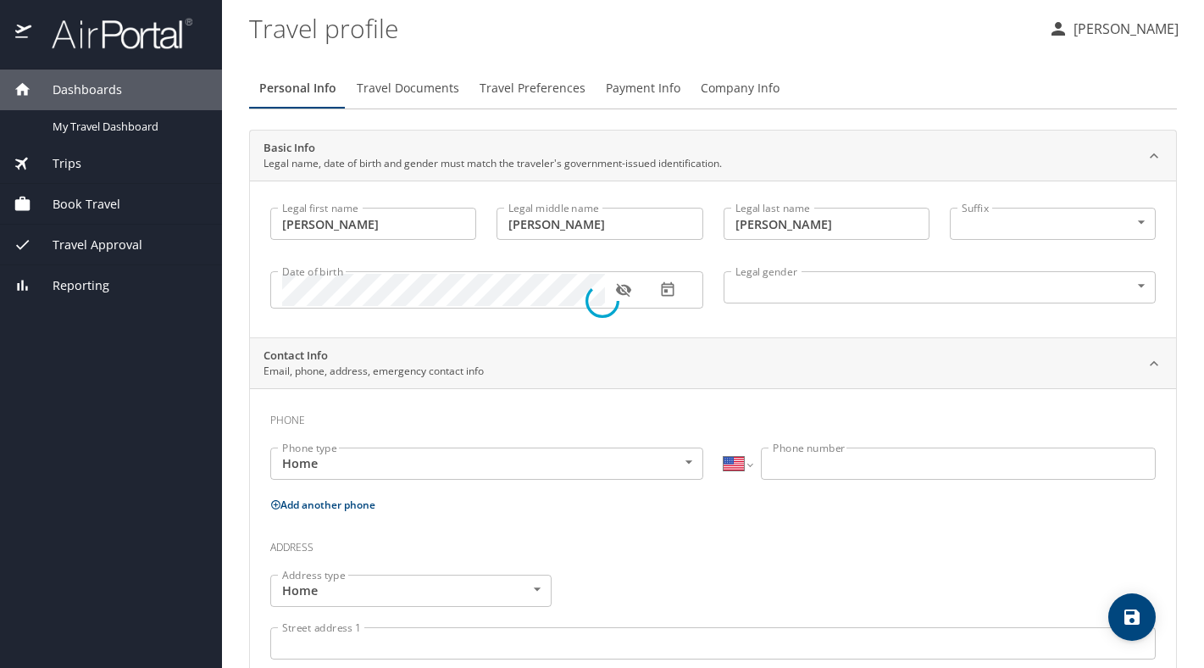
select select "US"
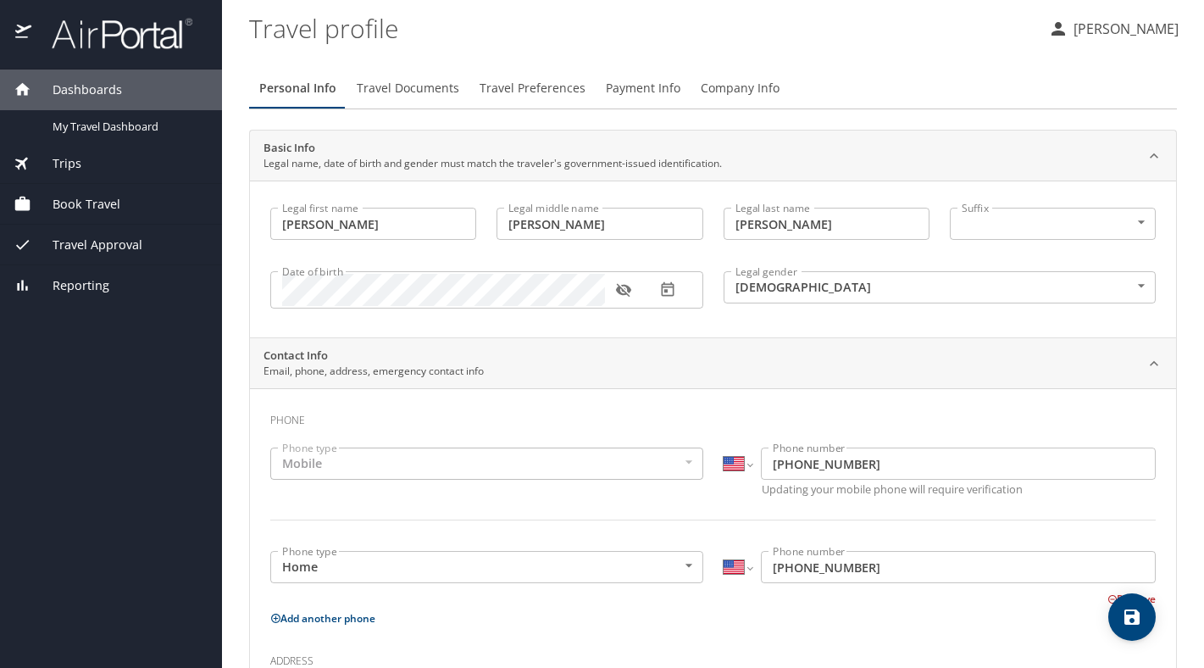
click at [730, 92] on span "Company Info" at bounding box center [740, 88] width 79 height 21
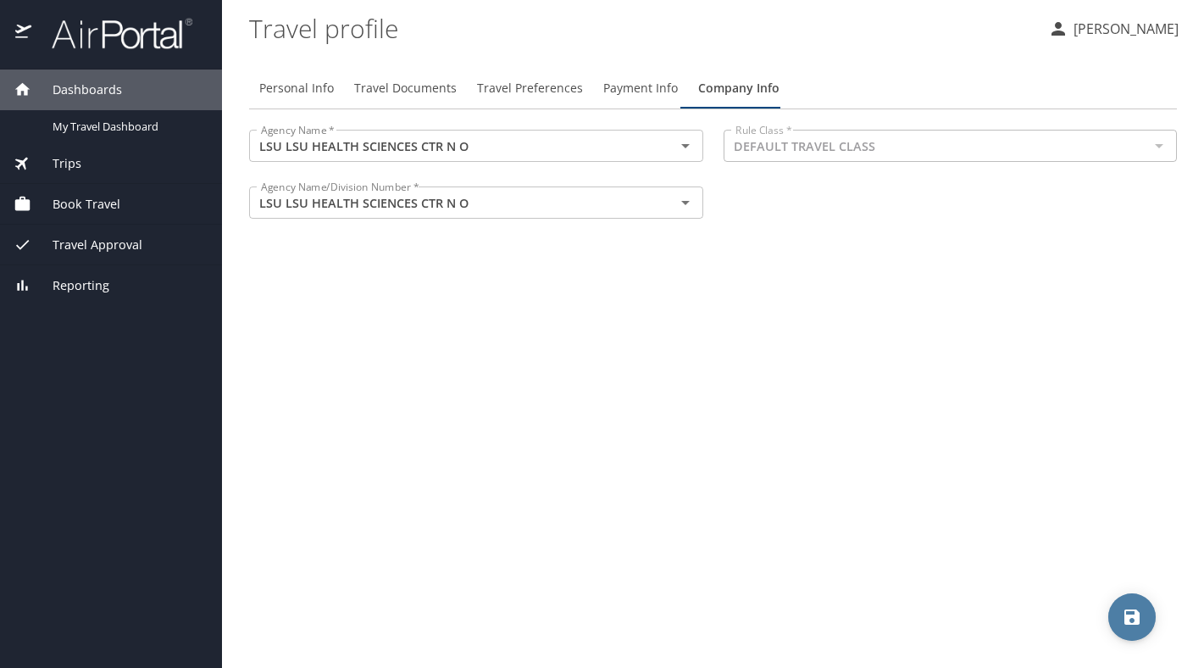
click at [1135, 622] on icon "save" at bounding box center [1131, 616] width 15 height 15
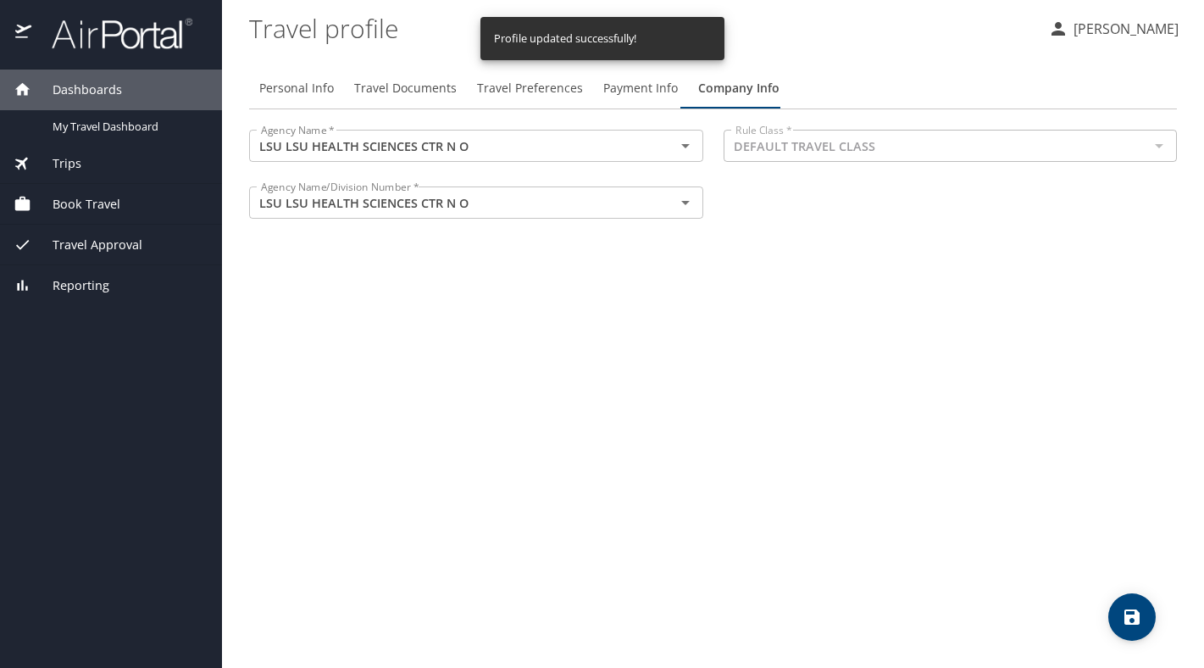
click at [1113, 36] on p "[PERSON_NAME]" at bounding box center [1124, 29] width 110 height 20
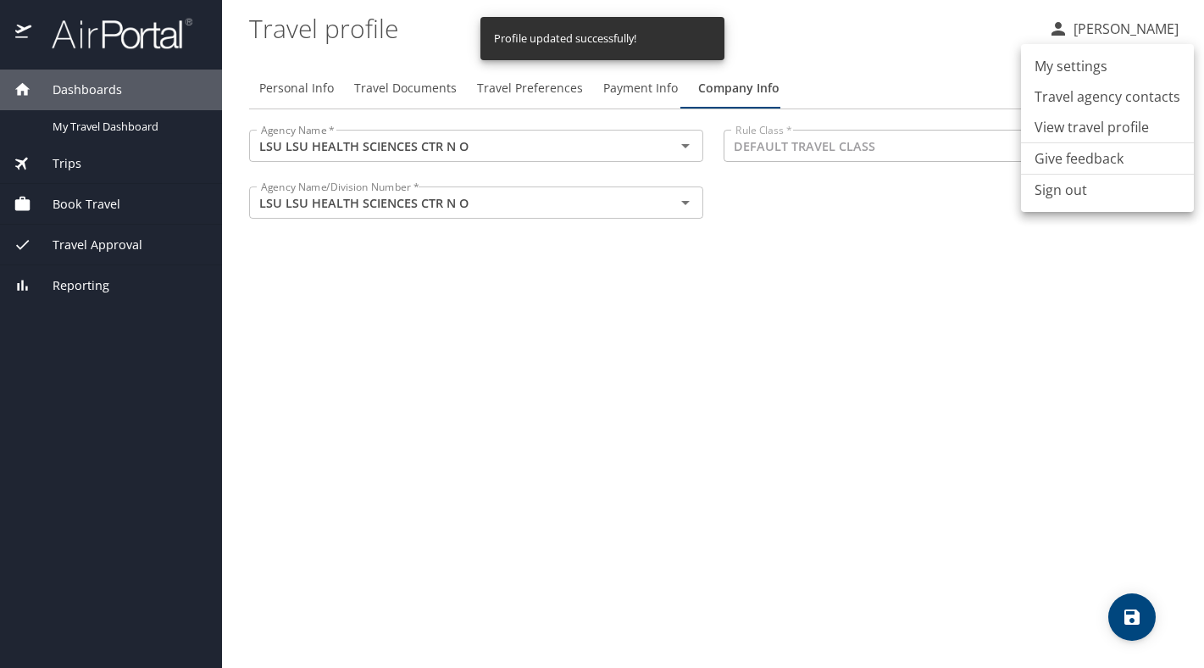
click at [1121, 60] on li "My settings" at bounding box center [1107, 66] width 173 height 31
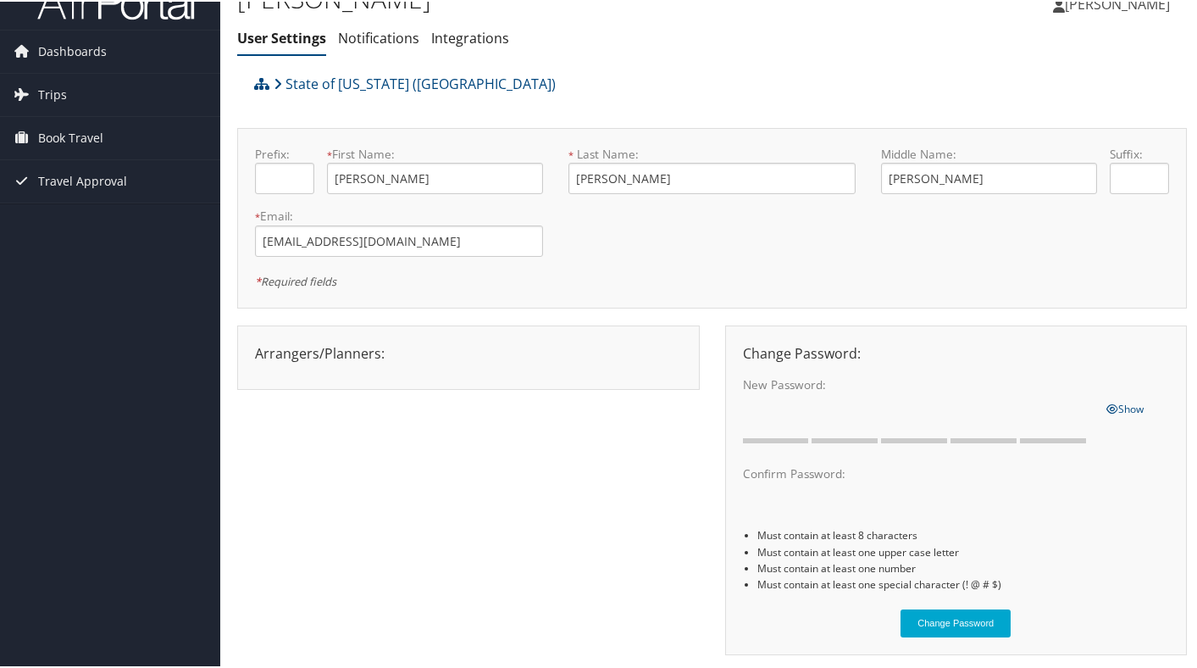
scroll to position [92, 0]
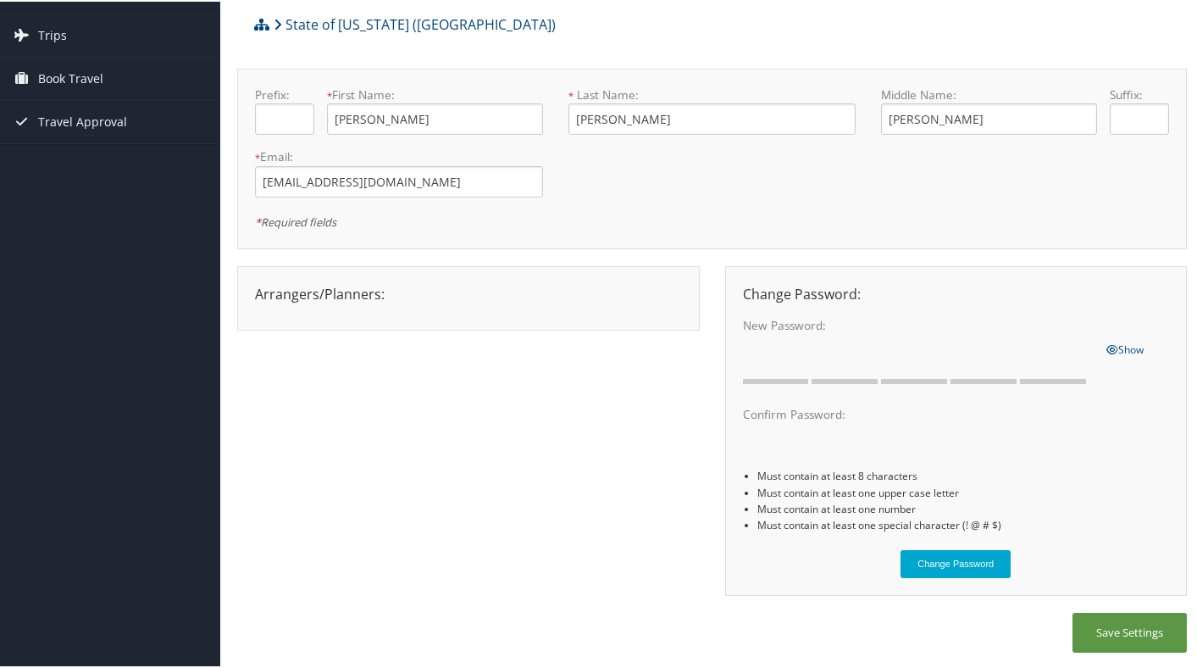
click at [529, 303] on div at bounding box center [468, 307] width 453 height 8
click at [330, 282] on div "Arrangers/Planners: Edit Arrangers & Planners Save Changes Cancel ×" at bounding box center [468, 292] width 453 height 20
click at [371, 297] on div "Arrangers/Planners: Edit Arrangers & Planners Alicia Reynolds AMANDA DESHOTEL A…" at bounding box center [468, 292] width 453 height 20
click at [324, 289] on div "Arrangers/Planners: Edit Arrangers & Planners Alicia Reynolds AMANDA DESHOTEL A…" at bounding box center [468, 292] width 453 height 20
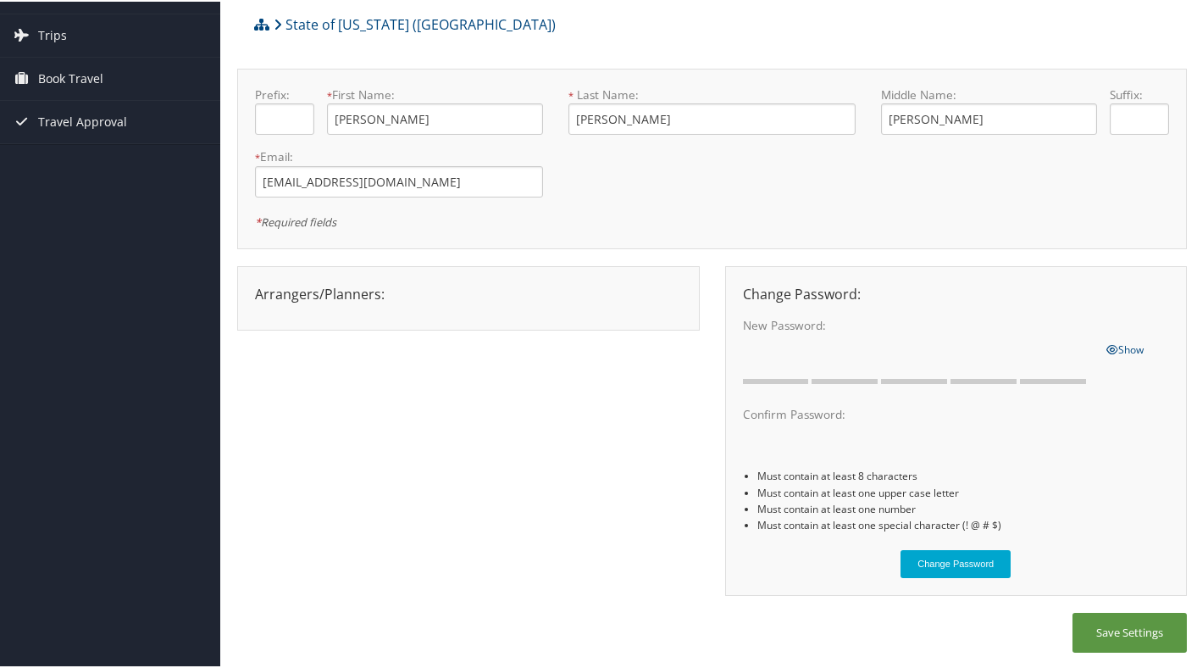
click at [323, 288] on div "Arrangers/Planners: Edit Arrangers & Planners Alicia Reynolds AMANDA DESHOTEL A…" at bounding box center [468, 292] width 453 height 20
click at [130, 119] on link "Travel Approval" at bounding box center [110, 120] width 220 height 42
click at [130, 114] on link "Travel Approval" at bounding box center [110, 120] width 220 height 42
click at [121, 86] on link "Book Travel" at bounding box center [110, 77] width 220 height 42
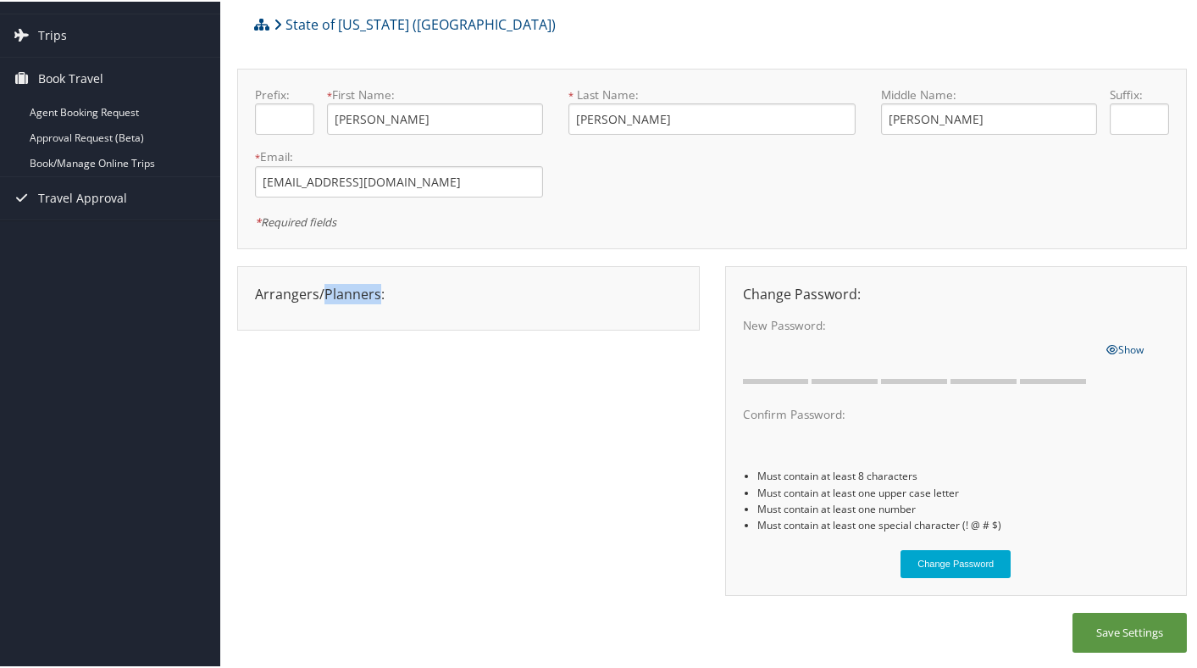
click at [453, 533] on div "Arrangers/Planners: Edit Arrangers & Planners Alicia Reynolds AMANDA DESHOTEL A…" at bounding box center [712, 437] width 950 height 347
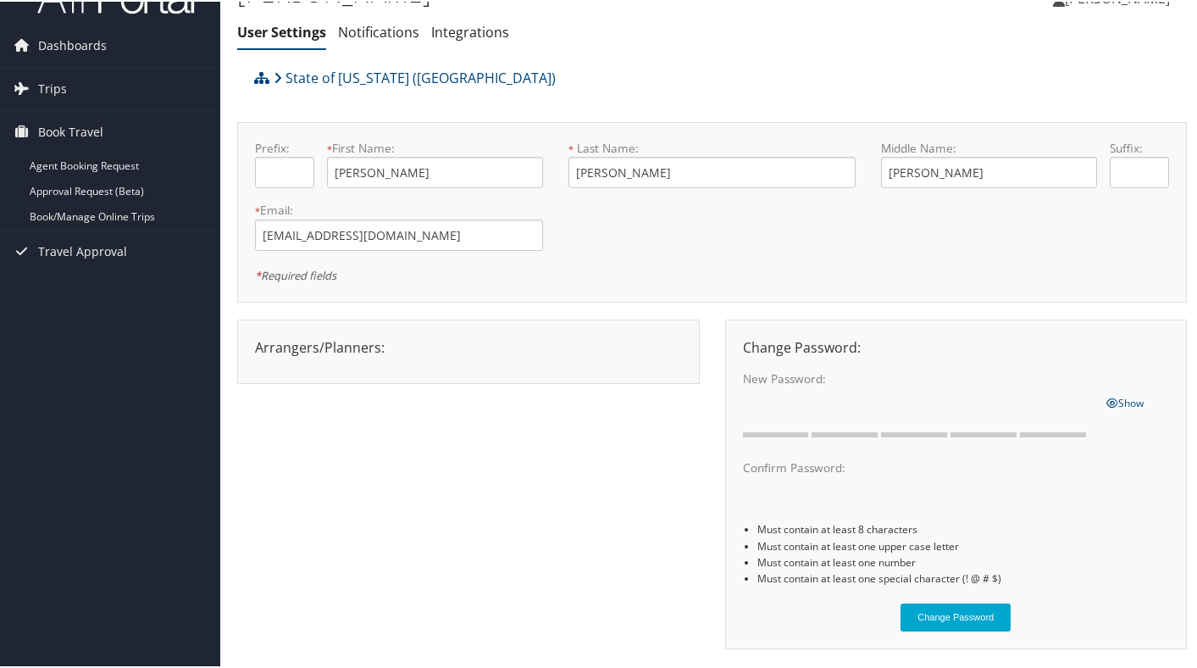
scroll to position [0, 0]
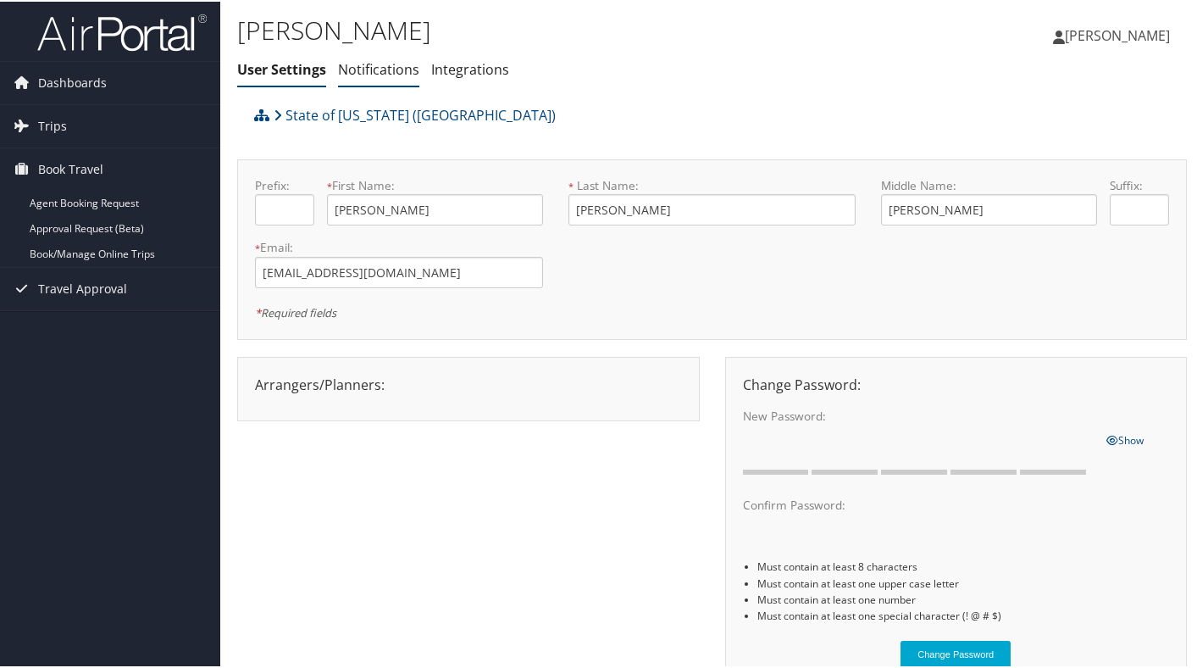
click at [379, 72] on link "Notifications" at bounding box center [378, 67] width 81 height 19
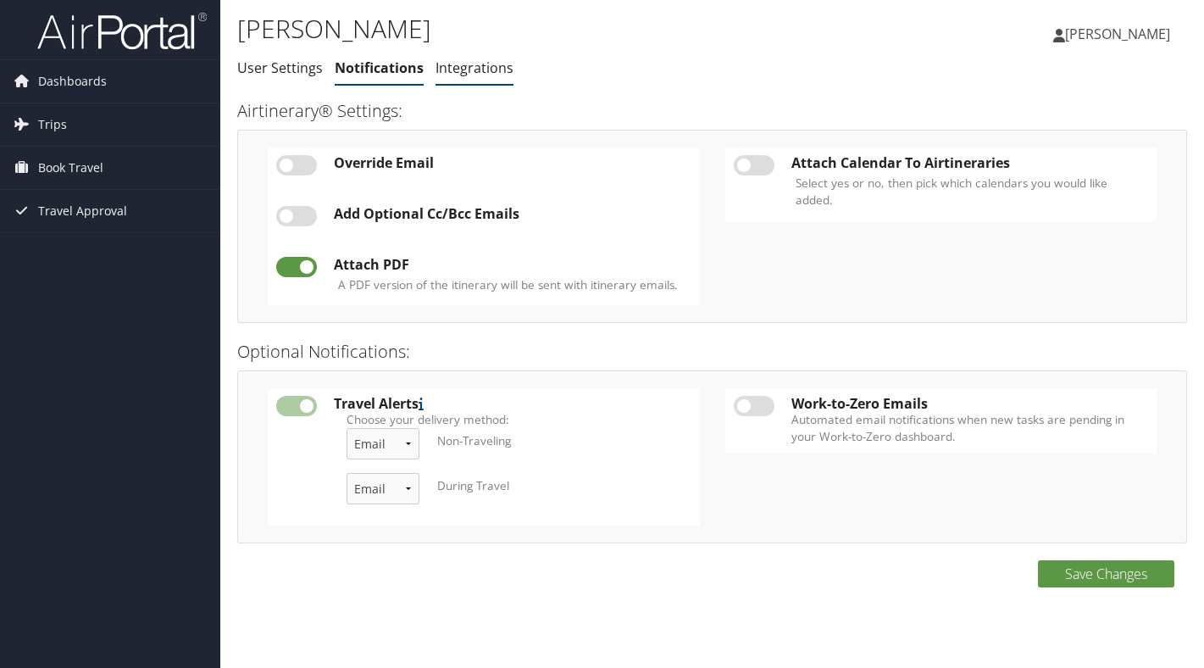
click at [490, 67] on link "Integrations" at bounding box center [475, 67] width 78 height 19
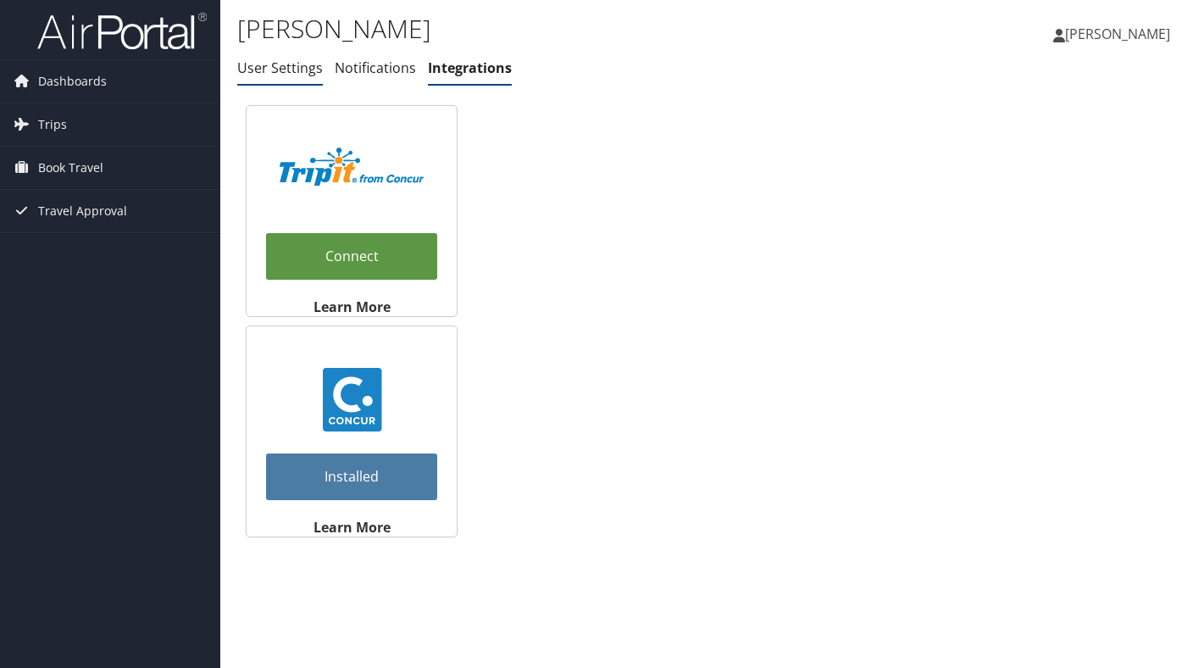
click at [288, 69] on link "User Settings" at bounding box center [280, 67] width 86 height 19
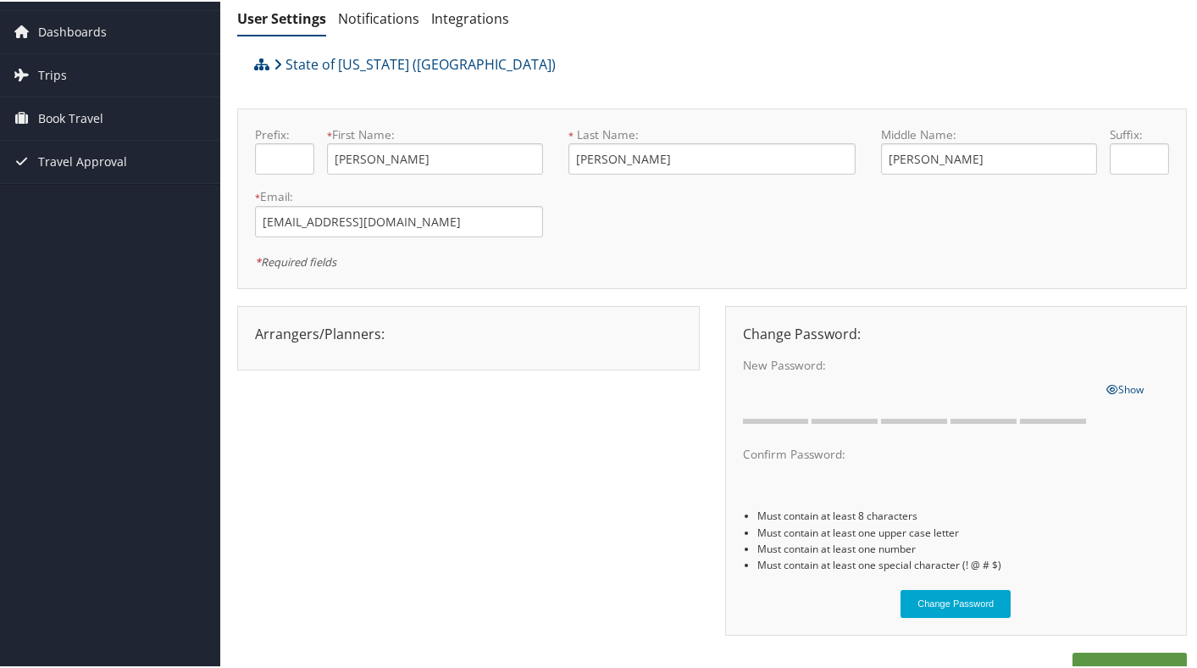
scroll to position [47, 0]
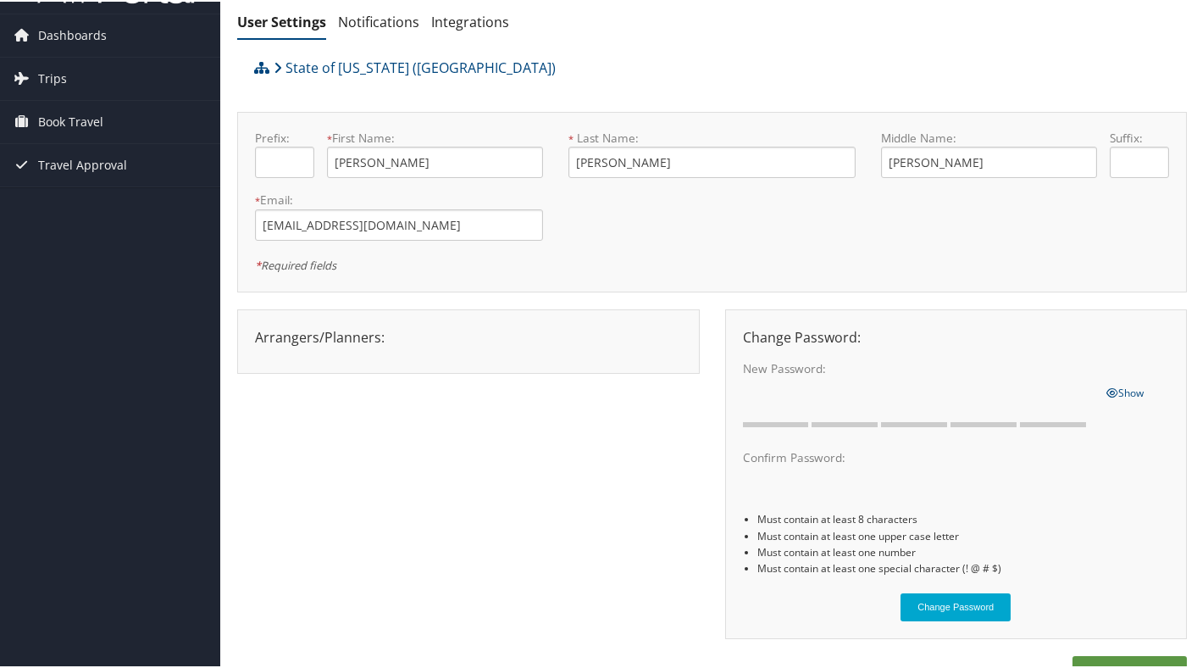
click at [523, 370] on div "Arrangers/Planners: Edit Arrangers & Planners [PERSON_NAME] [PERSON_NAME] [PERS…" at bounding box center [468, 340] width 463 height 64
click at [373, 325] on div "Arrangers/Planners: Edit Arrangers & Planners [PERSON_NAME] [PERSON_NAME] [PERS…" at bounding box center [468, 335] width 453 height 20
click at [329, 325] on div "Arrangers/Planners: Edit Arrangers & Planners [PERSON_NAME] [PERSON_NAME] [PERS…" at bounding box center [468, 335] width 453 height 20
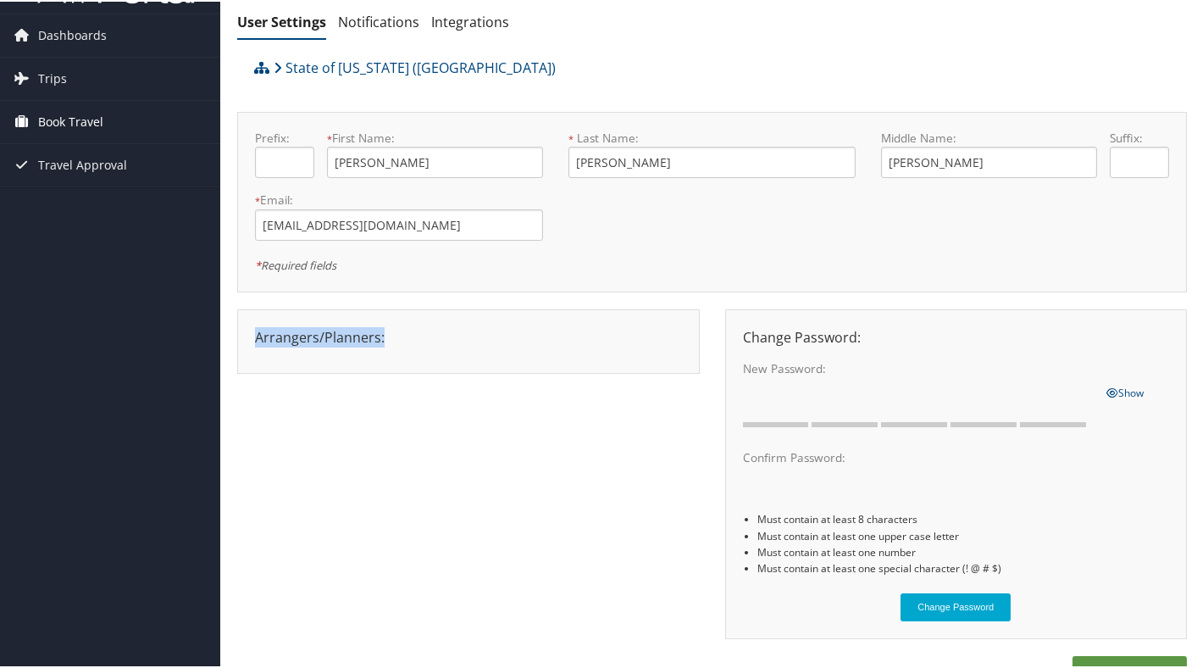
click at [125, 133] on link "Book Travel" at bounding box center [110, 120] width 220 height 42
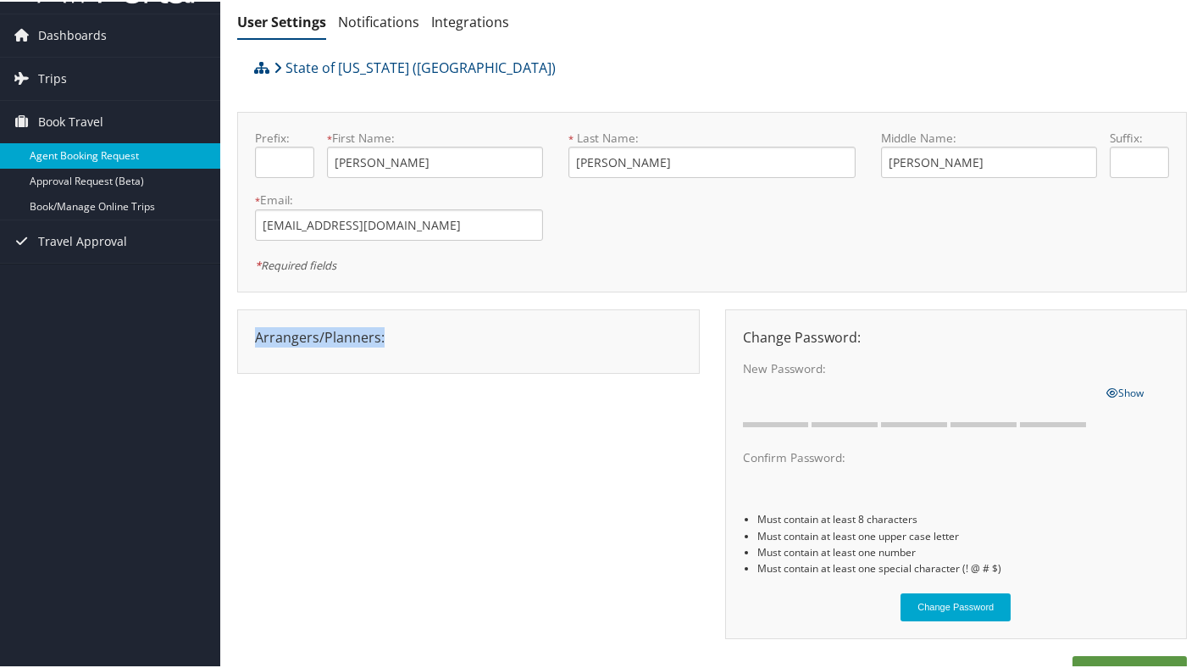
click at [135, 150] on link "Agent Booking Request" at bounding box center [110, 154] width 220 height 25
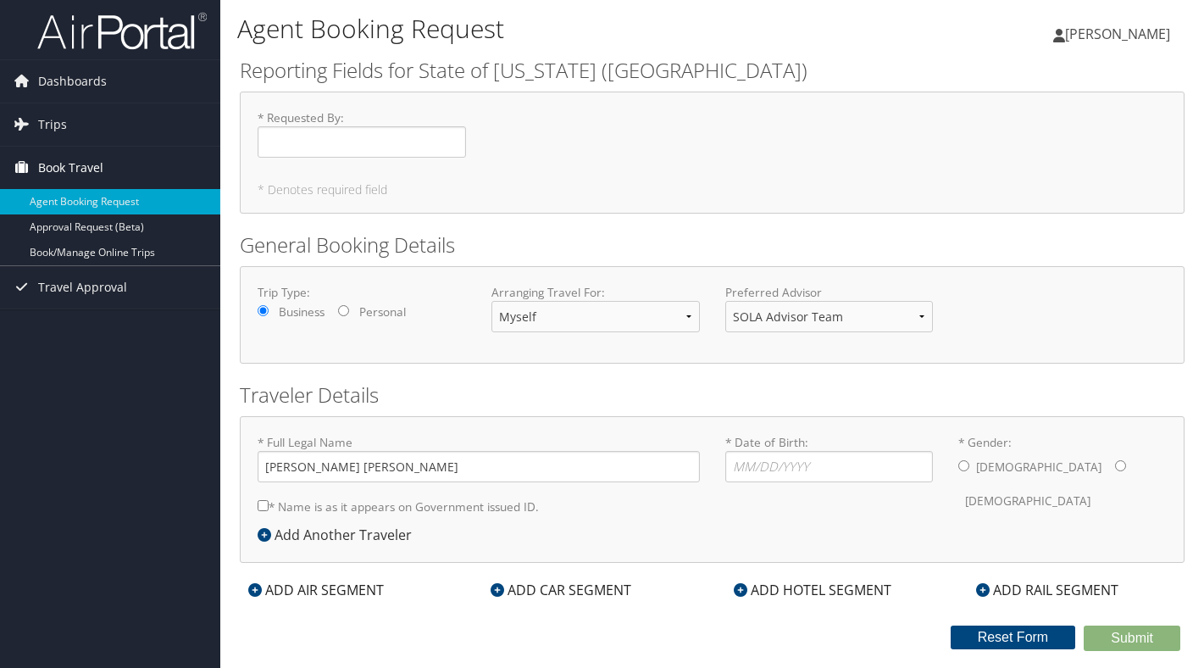
click at [85, 160] on span "Book Travel" at bounding box center [70, 168] width 65 height 42
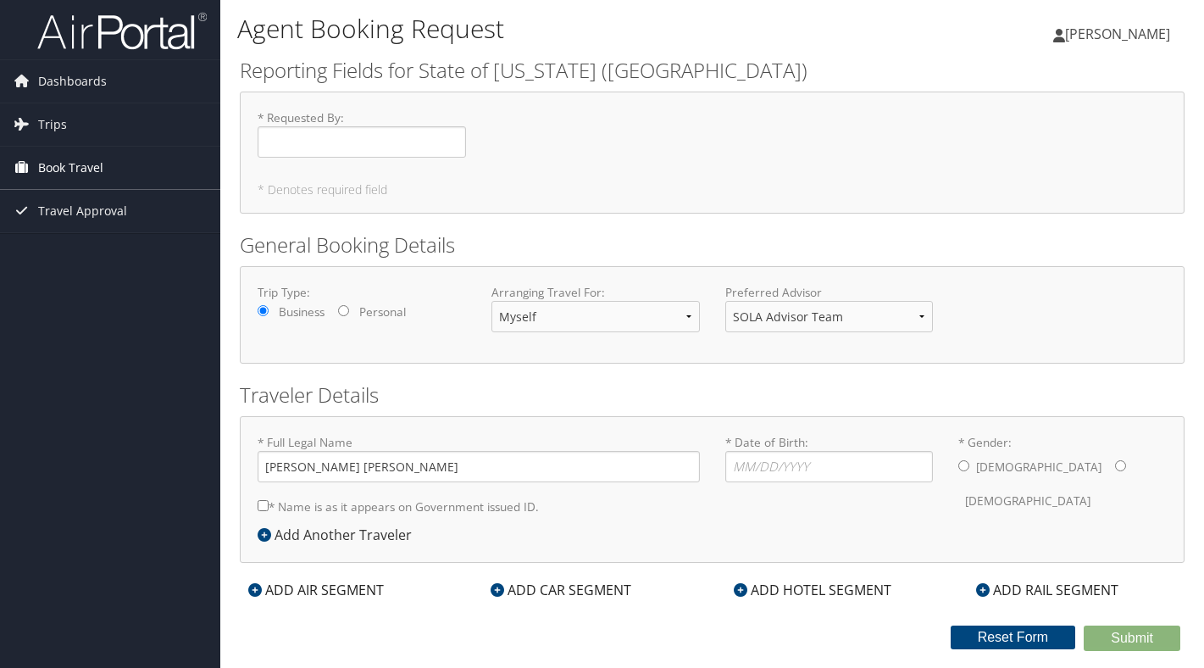
click at [86, 158] on span "Book Travel" at bounding box center [70, 168] width 65 height 42
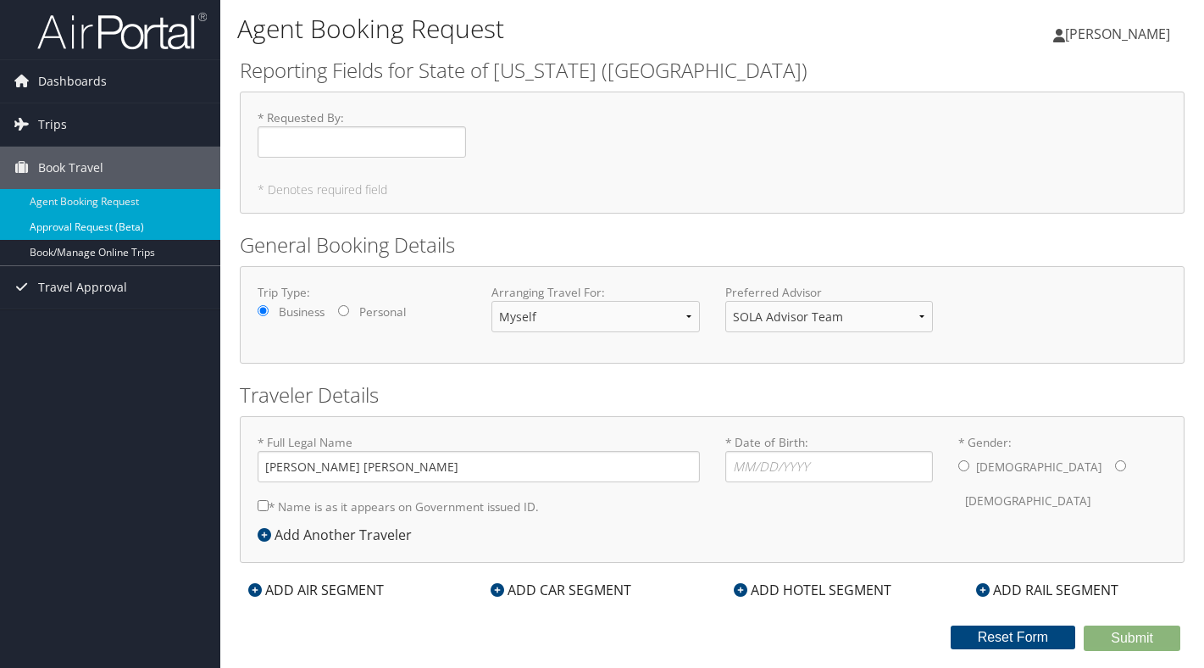
click at [131, 230] on link "Approval Request (Beta)" at bounding box center [110, 226] width 220 height 25
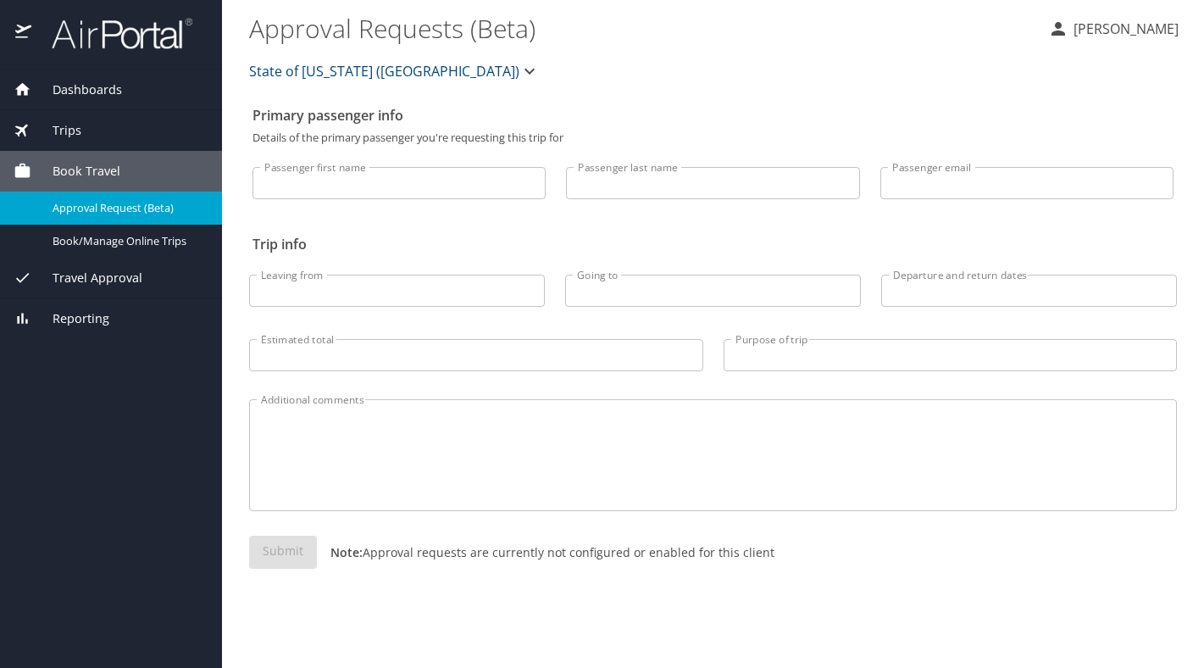
click at [310, 70] on span "State of [US_STATE] ([GEOGRAPHIC_DATA])" at bounding box center [384, 71] width 270 height 24
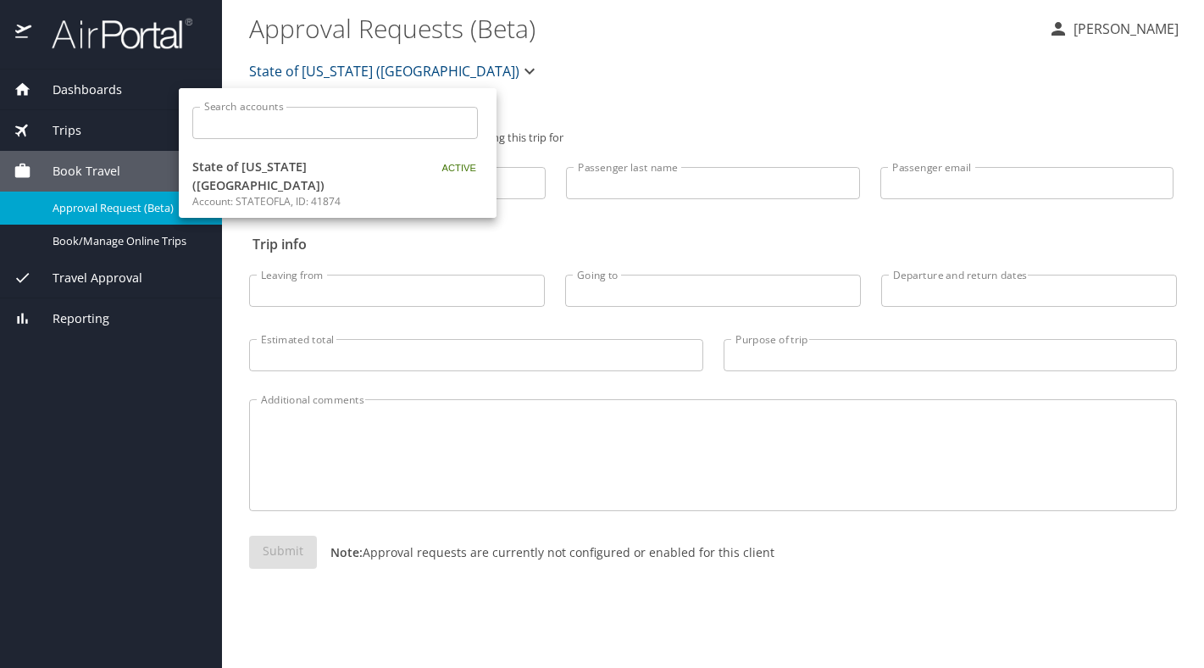
click at [340, 134] on input "Search accounts" at bounding box center [340, 123] width 275 height 32
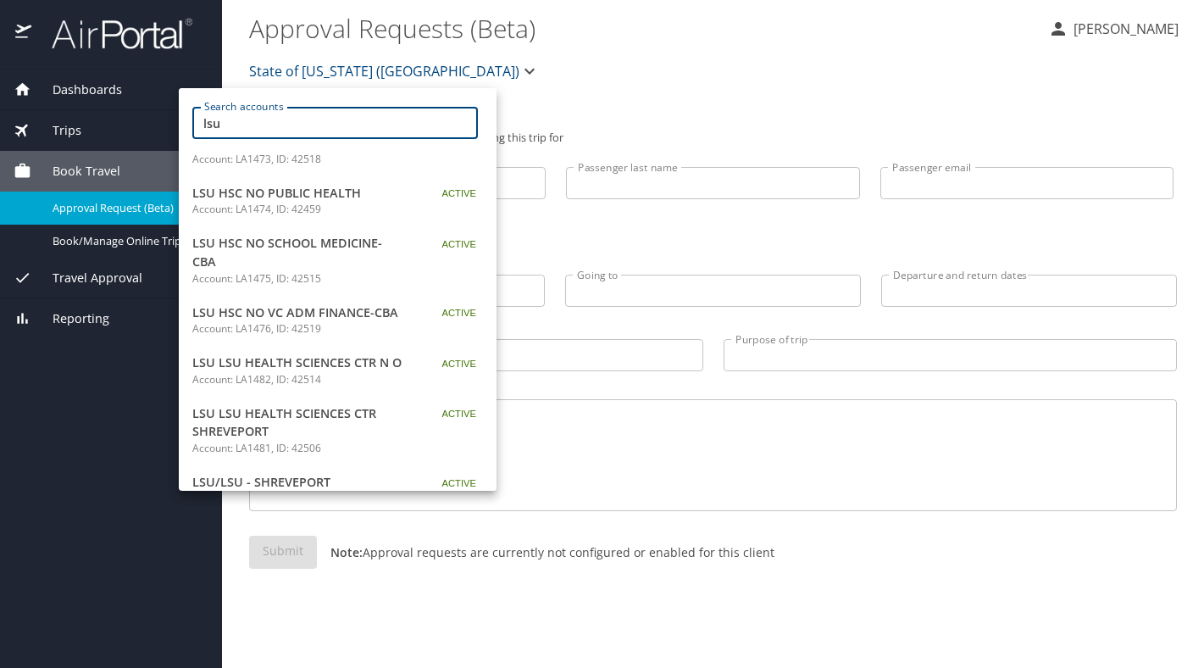
scroll to position [130, 0]
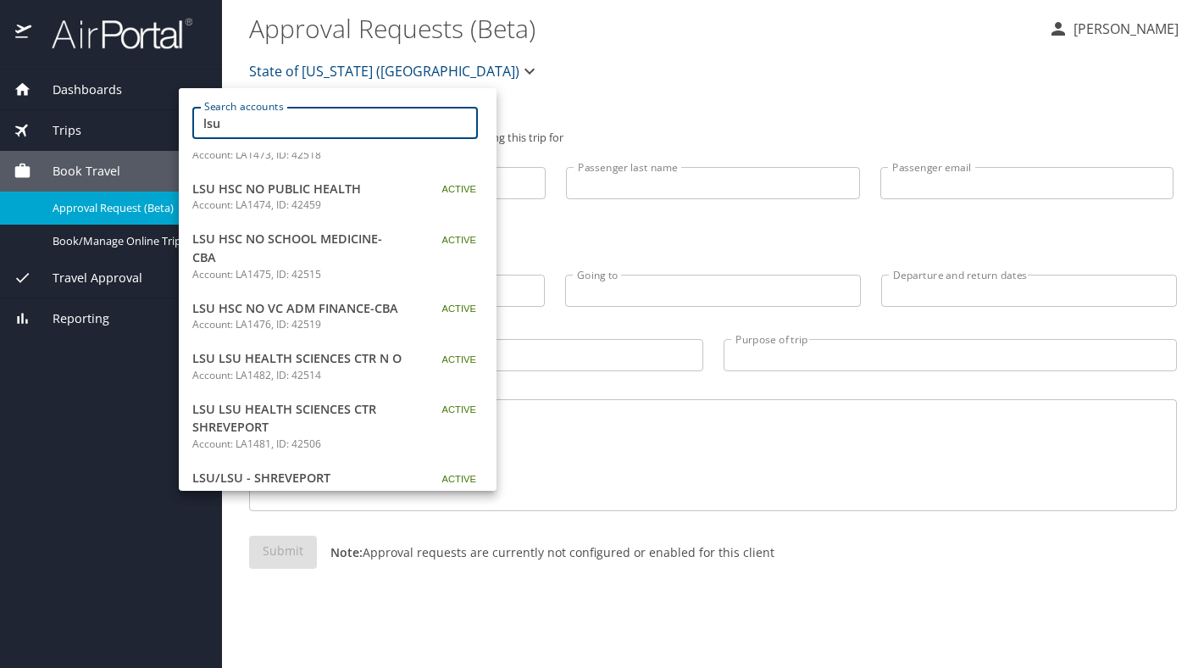
type input "lsu"
click at [347, 358] on span "LSU LSU HEALTH SCIENCES CTR N O" at bounding box center [298, 358] width 212 height 19
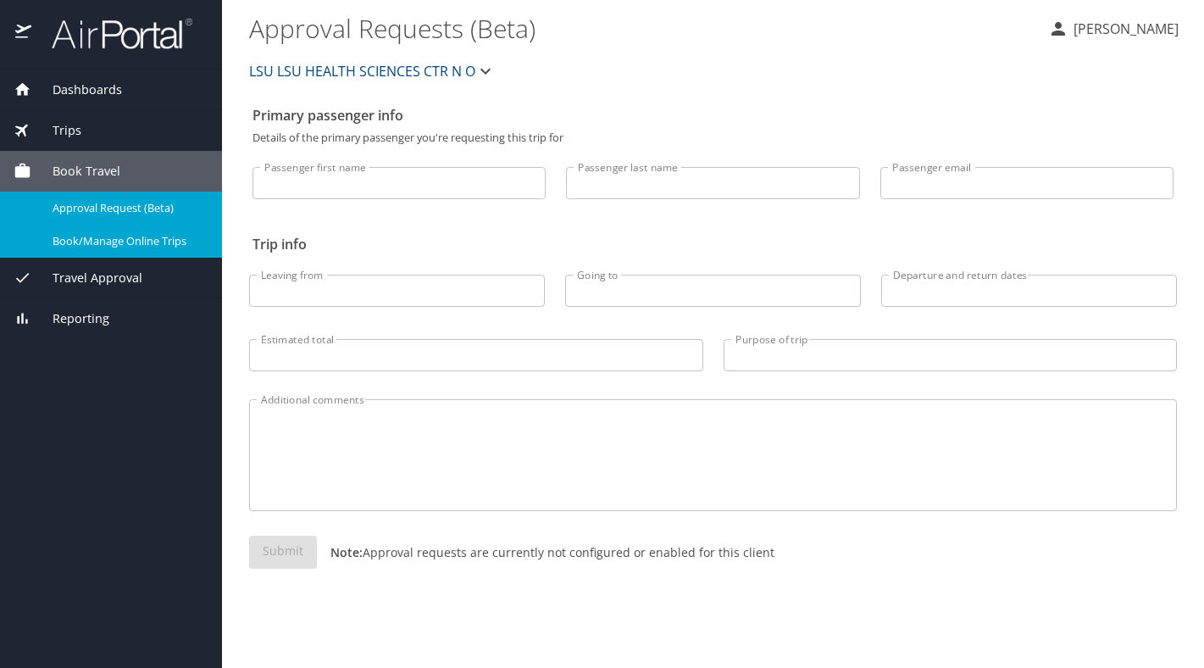
click at [133, 248] on span "Book/Manage Online Trips" at bounding box center [127, 241] width 149 height 16
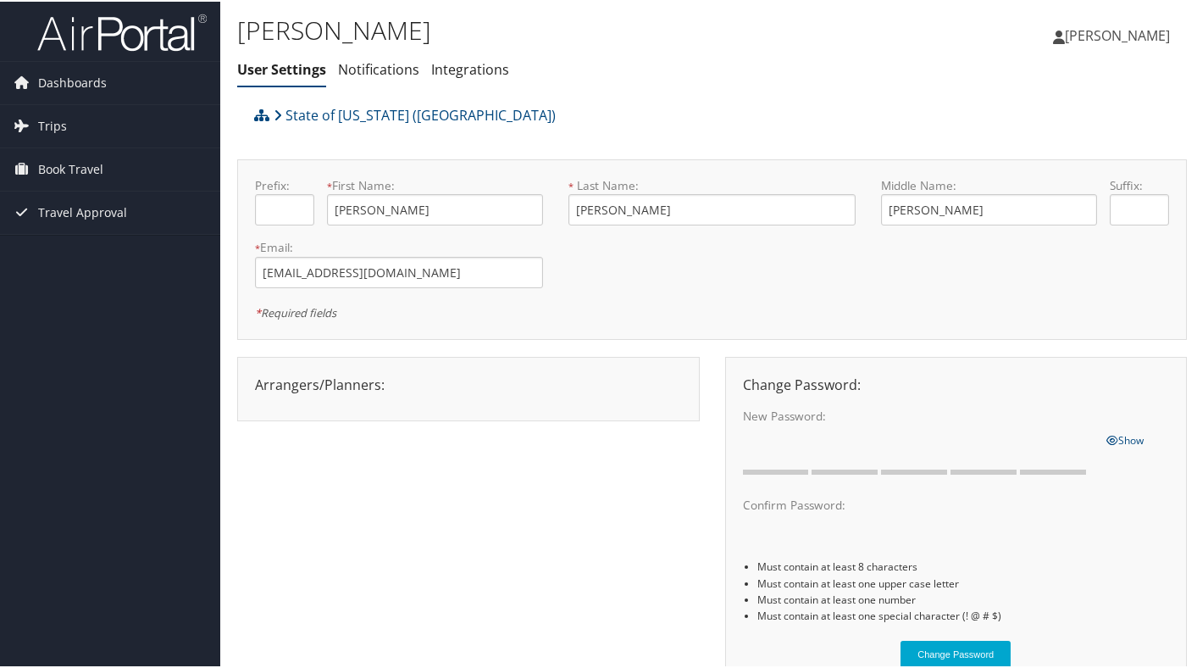
scroll to position [92, 0]
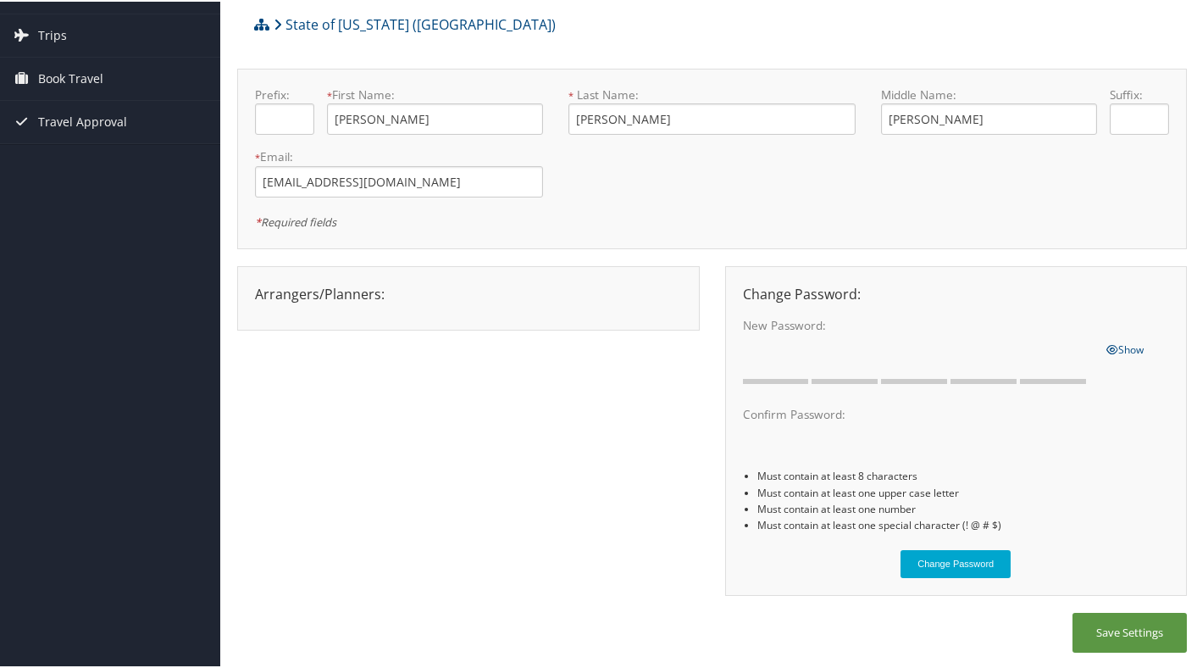
click at [523, 292] on div "Arrangers/Planners: Edit Arrangers & Planners Alicia Reynolds AMANDA DESHOTEL A…" at bounding box center [468, 292] width 453 height 20
click at [343, 282] on div "Arrangers/Planners: Edit Arrangers & Planners Alicia Reynolds AMANDA DESHOTEL A…" at bounding box center [468, 292] width 453 height 20
click at [375, 290] on div "Arrangers/Planners: Edit Arrangers & Planners Alicia Reynolds AMANDA DESHOTEL A…" at bounding box center [468, 292] width 453 height 20
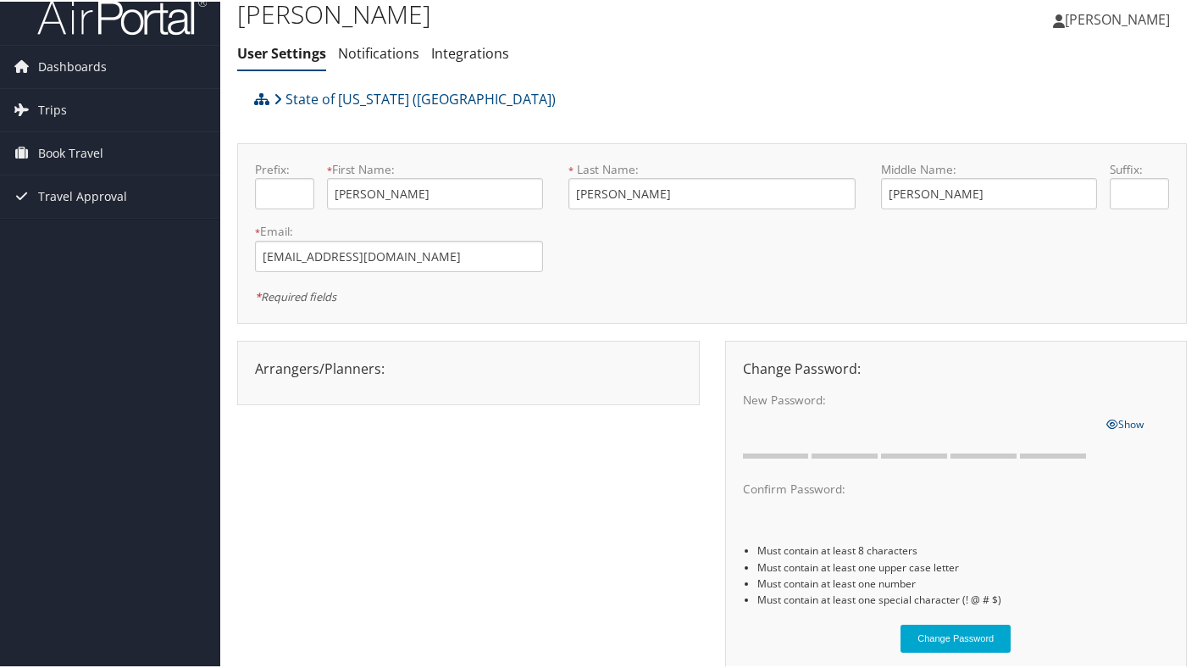
scroll to position [6, 0]
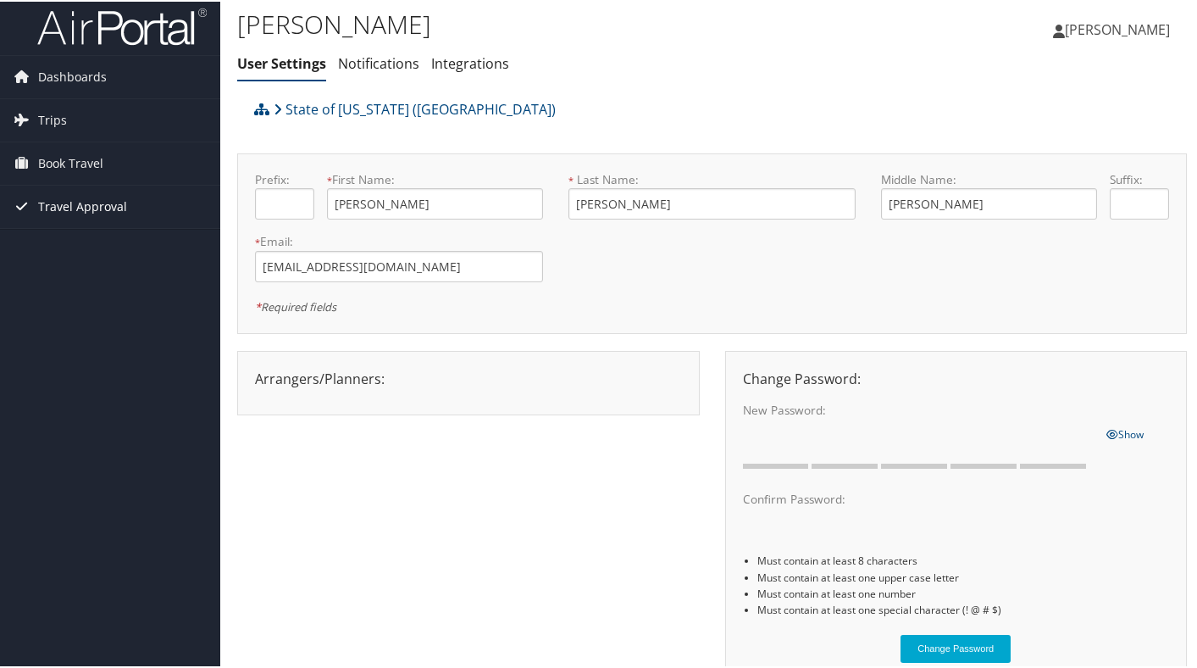
click at [141, 208] on link "Travel Approval" at bounding box center [110, 205] width 220 height 42
click at [103, 152] on link "Book Travel" at bounding box center [110, 162] width 220 height 42
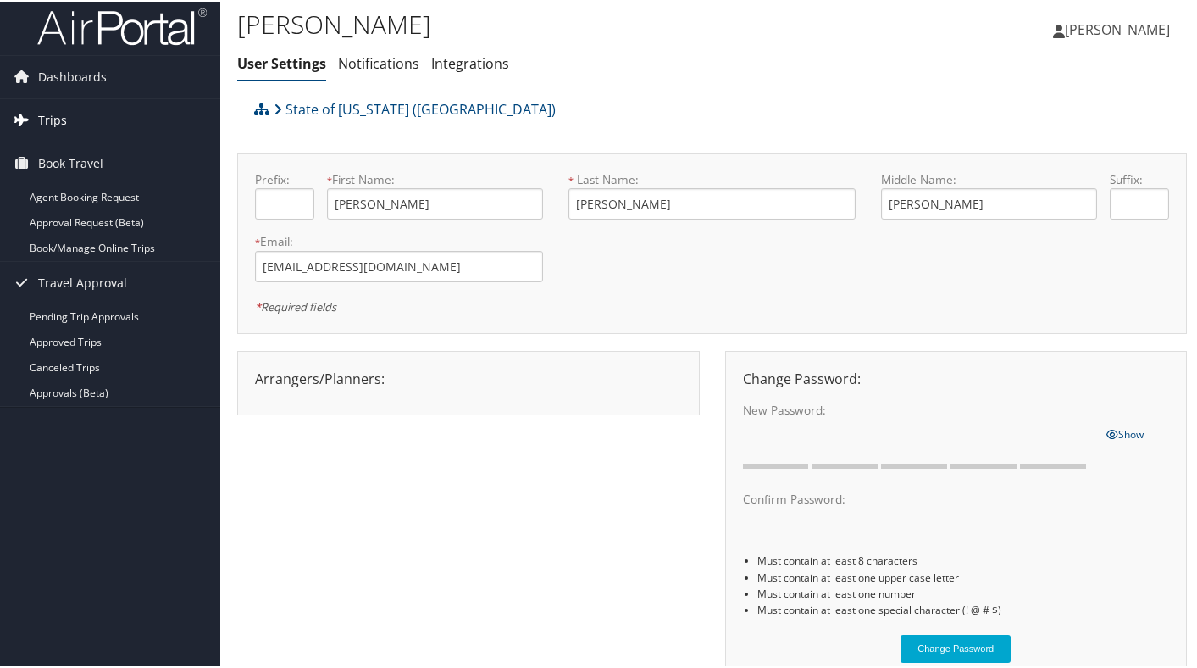
click at [94, 120] on link "Trips" at bounding box center [110, 118] width 220 height 42
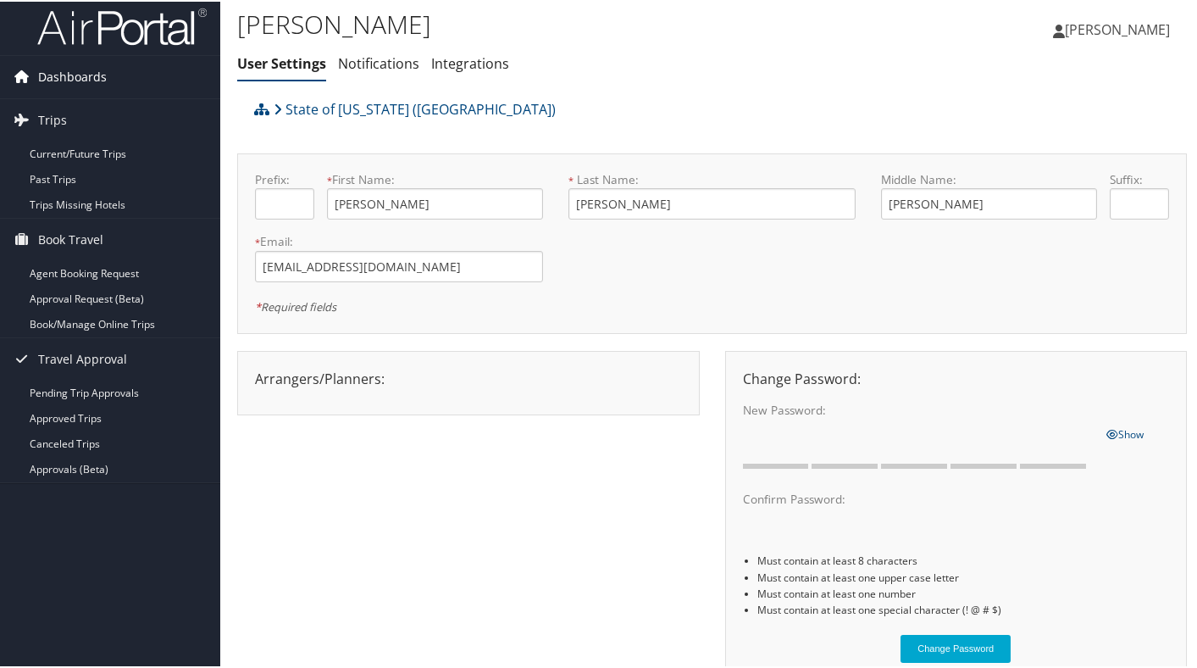
click at [107, 72] on link "Dashboards" at bounding box center [110, 75] width 220 height 42
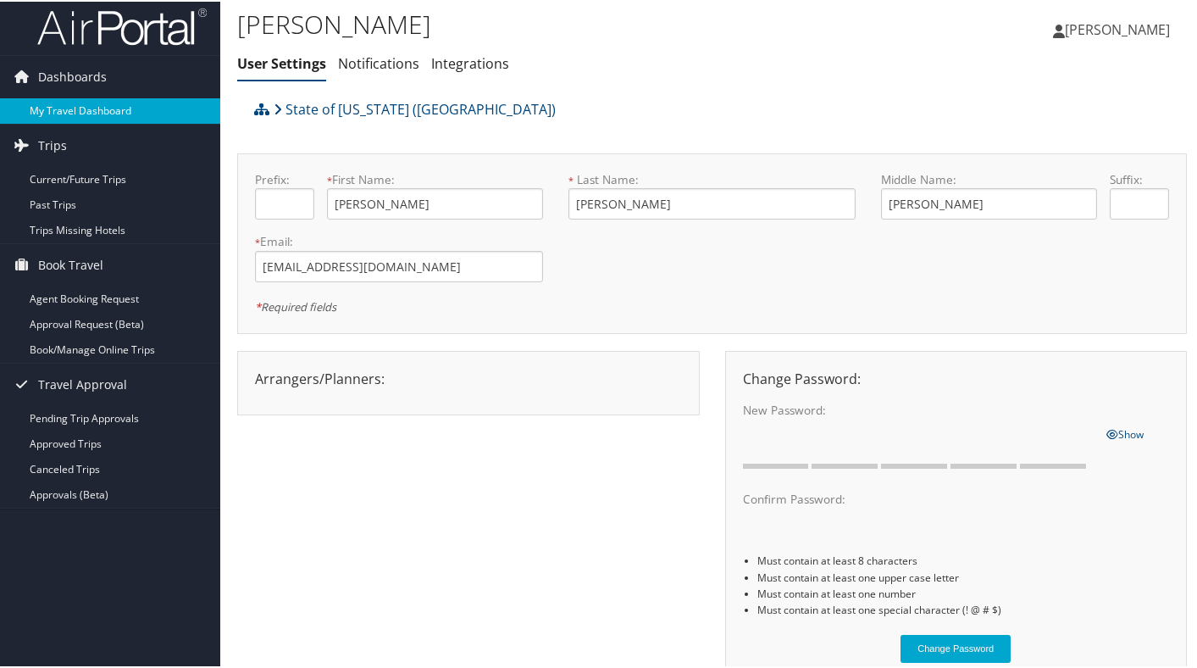
click at [132, 104] on link "My Travel Dashboard" at bounding box center [110, 109] width 220 height 25
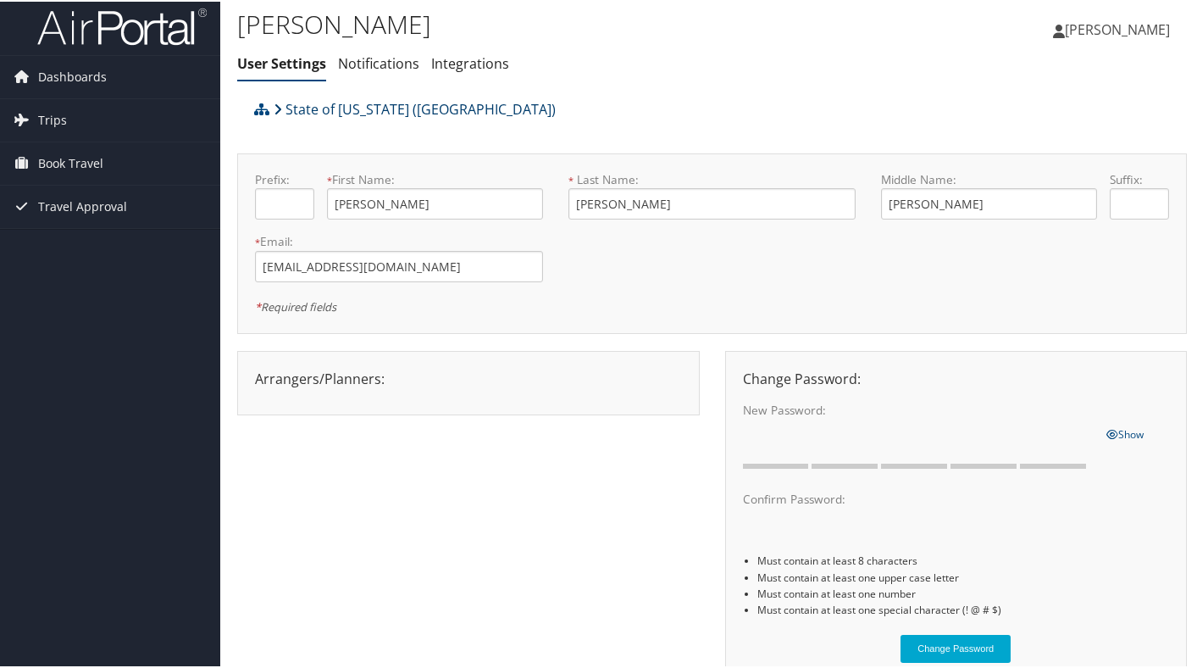
scroll to position [6, 0]
click at [353, 103] on link "State of [US_STATE] ([GEOGRAPHIC_DATA])" at bounding box center [415, 108] width 282 height 34
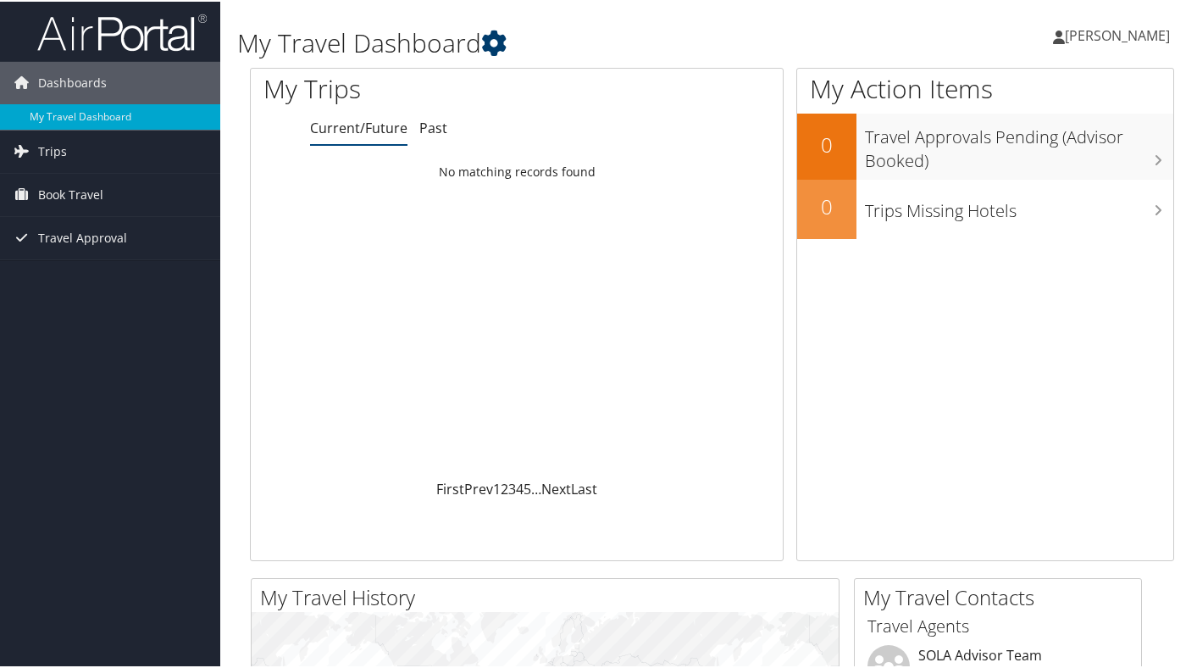
click at [497, 38] on icon at bounding box center [493, 41] width 25 height 25
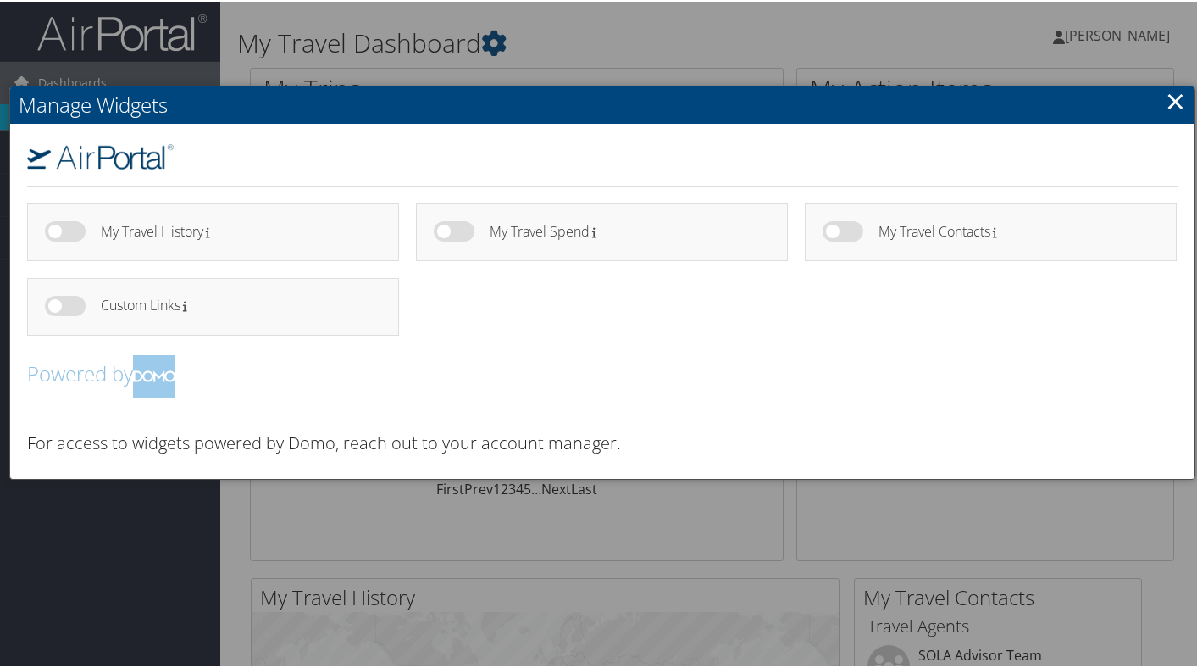
click at [1174, 108] on link "×" at bounding box center [1175, 99] width 19 height 34
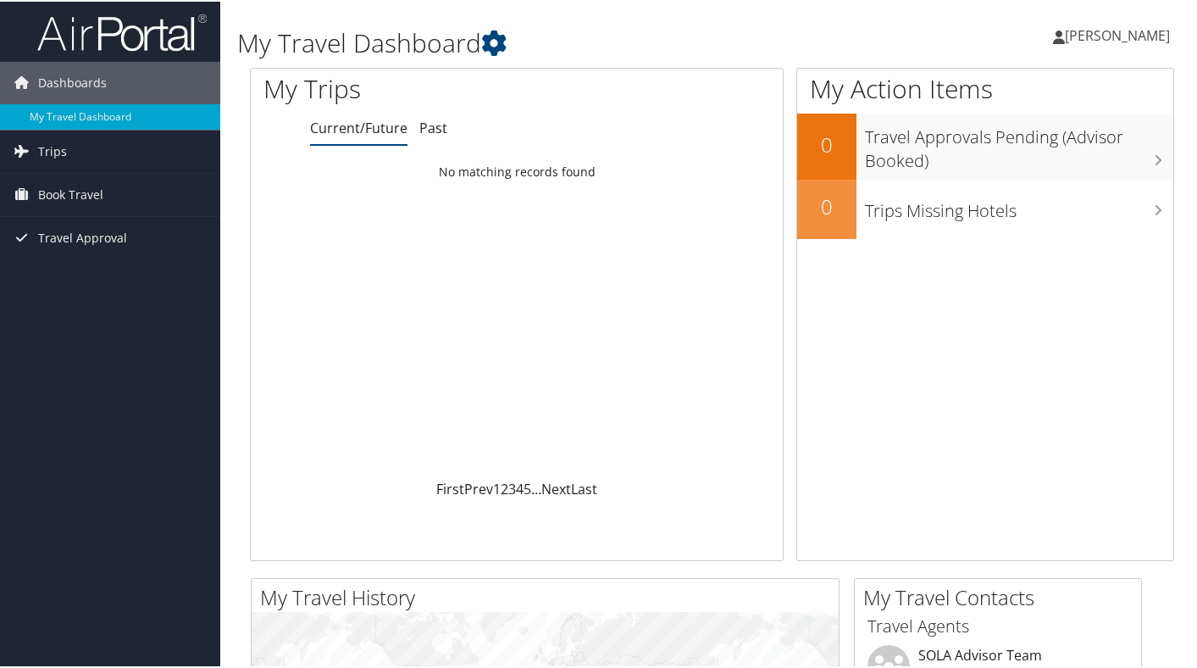
click at [1086, 25] on span "[PERSON_NAME]" at bounding box center [1117, 34] width 105 height 19
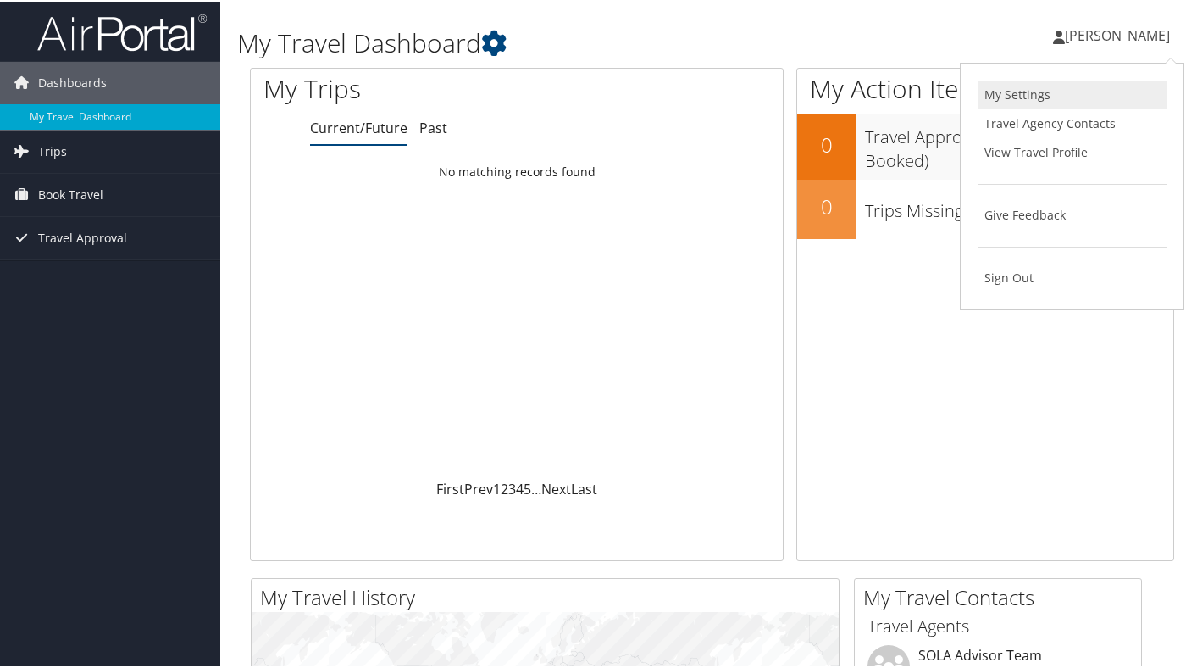
click at [1052, 106] on link "My Settings" at bounding box center [1072, 93] width 189 height 29
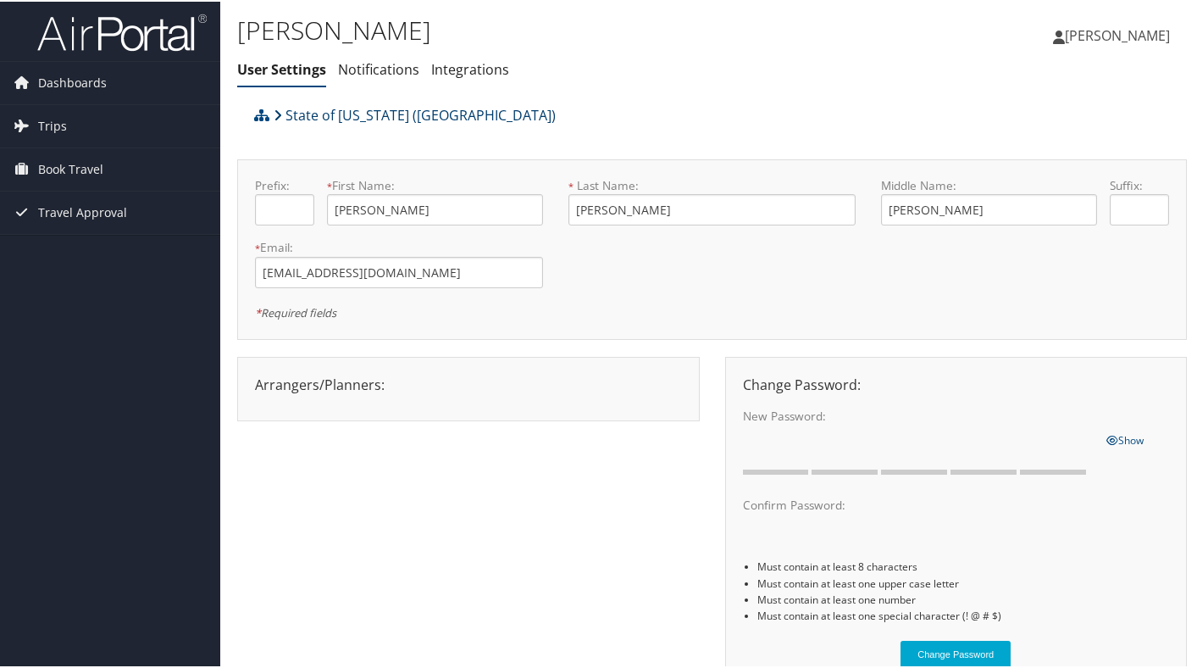
click at [368, 114] on link "State of Louisiana (SOLA)" at bounding box center [415, 114] width 282 height 34
click at [261, 114] on icon at bounding box center [261, 114] width 15 height 14
click at [268, 114] on icon at bounding box center [261, 114] width 15 height 14
click at [276, 114] on icon at bounding box center [278, 114] width 8 height 14
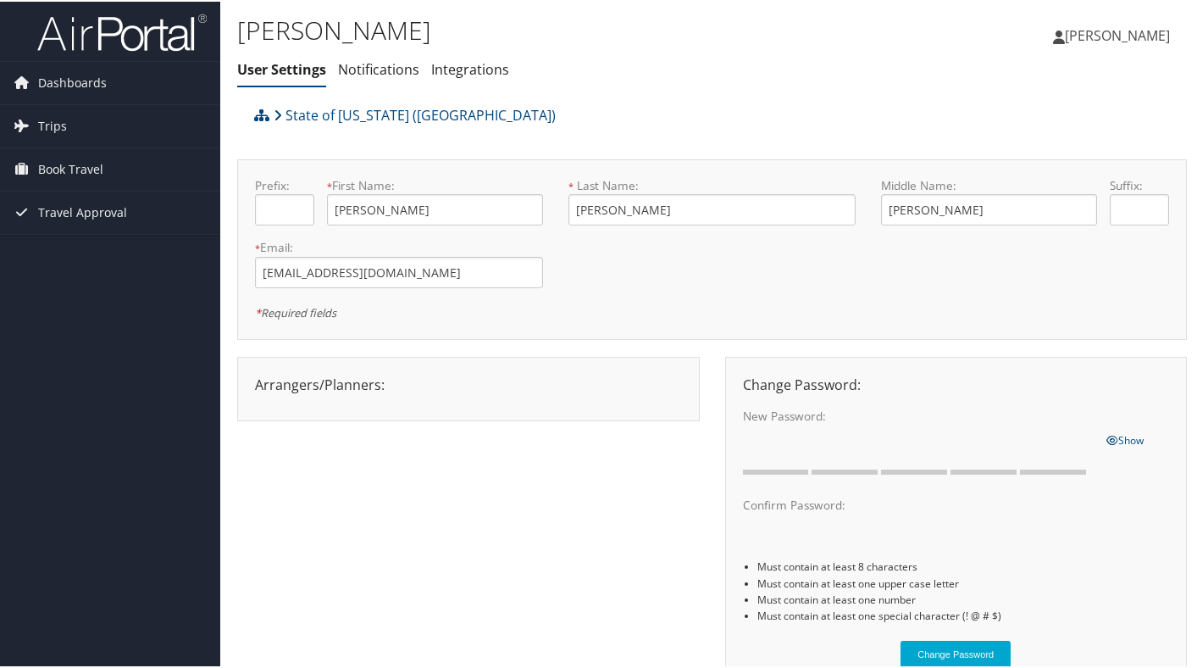
click at [1097, 36] on span "[PERSON_NAME]" at bounding box center [1117, 34] width 105 height 19
click at [1074, 144] on link "View Travel Profile" at bounding box center [1072, 150] width 189 height 29
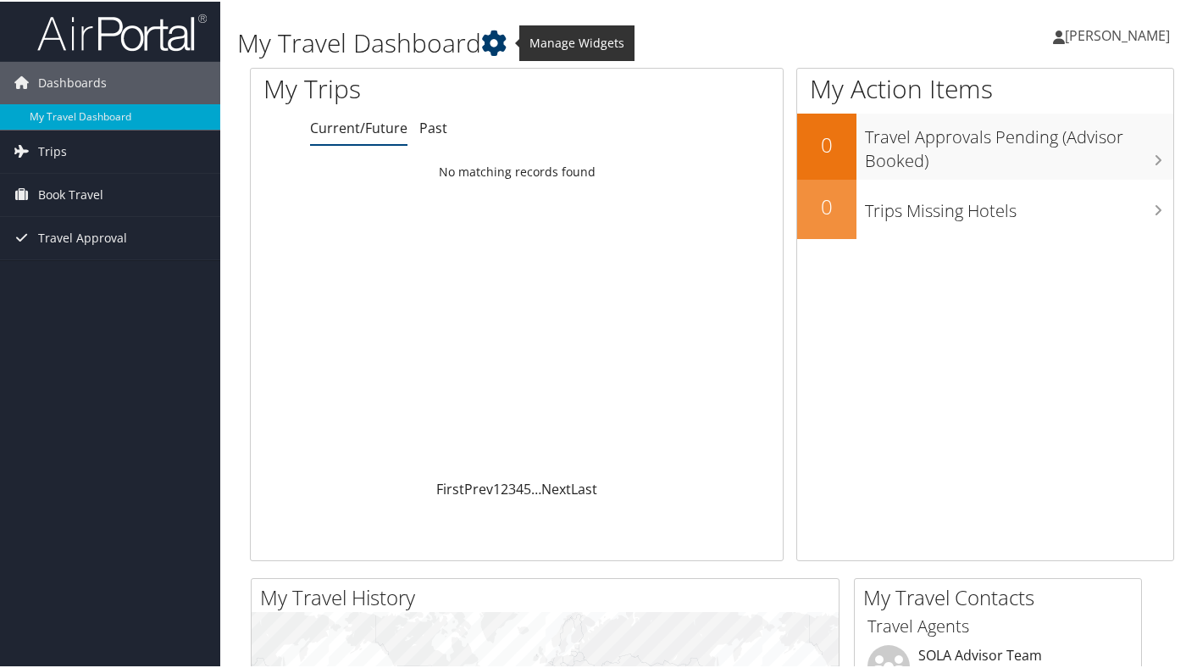
click at [496, 40] on icon at bounding box center [493, 41] width 25 height 25
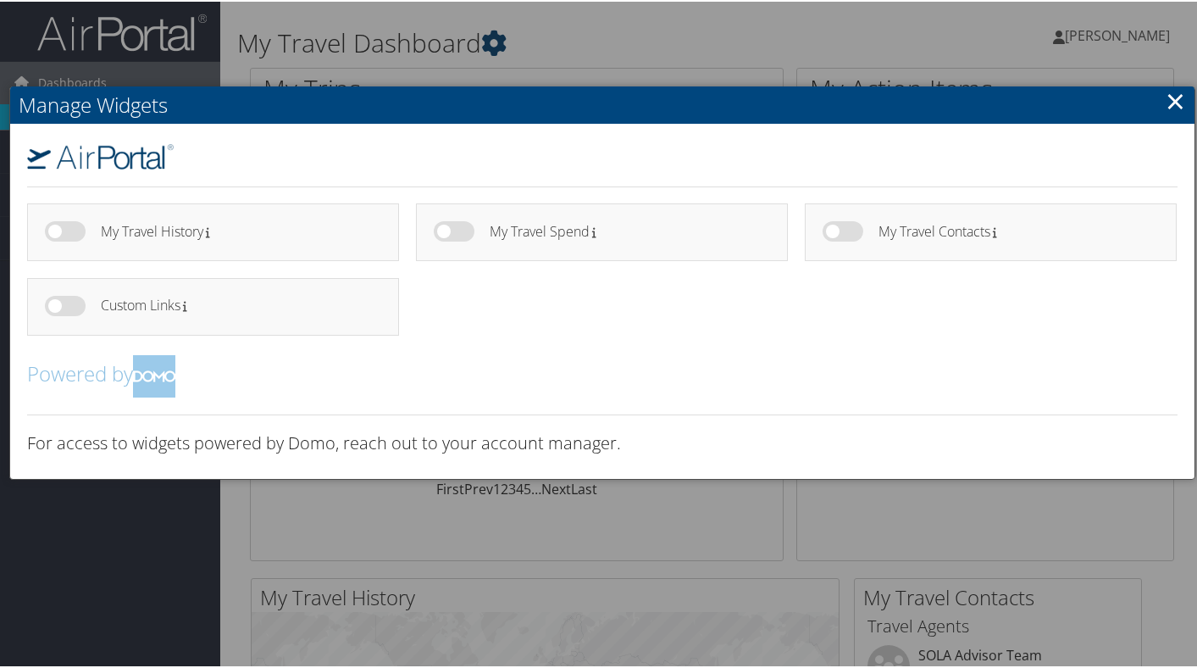
click at [496, 40] on div at bounding box center [602, 334] width 1204 height 668
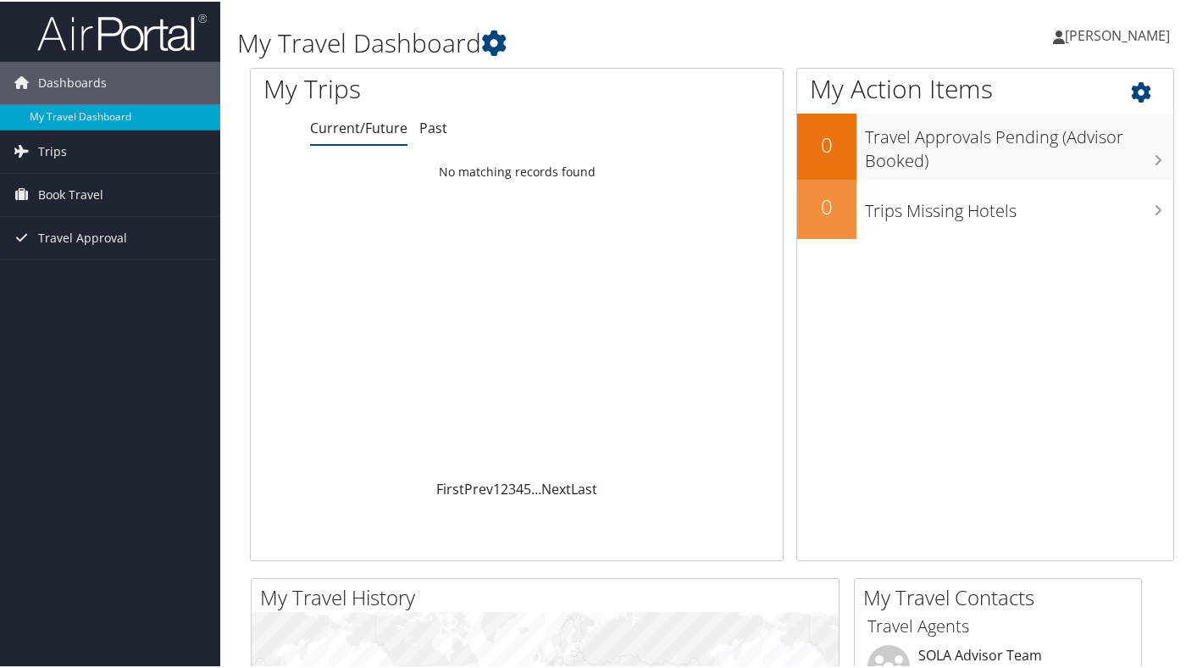
click at [1131, 90] on icon at bounding box center [1156, 86] width 50 height 29
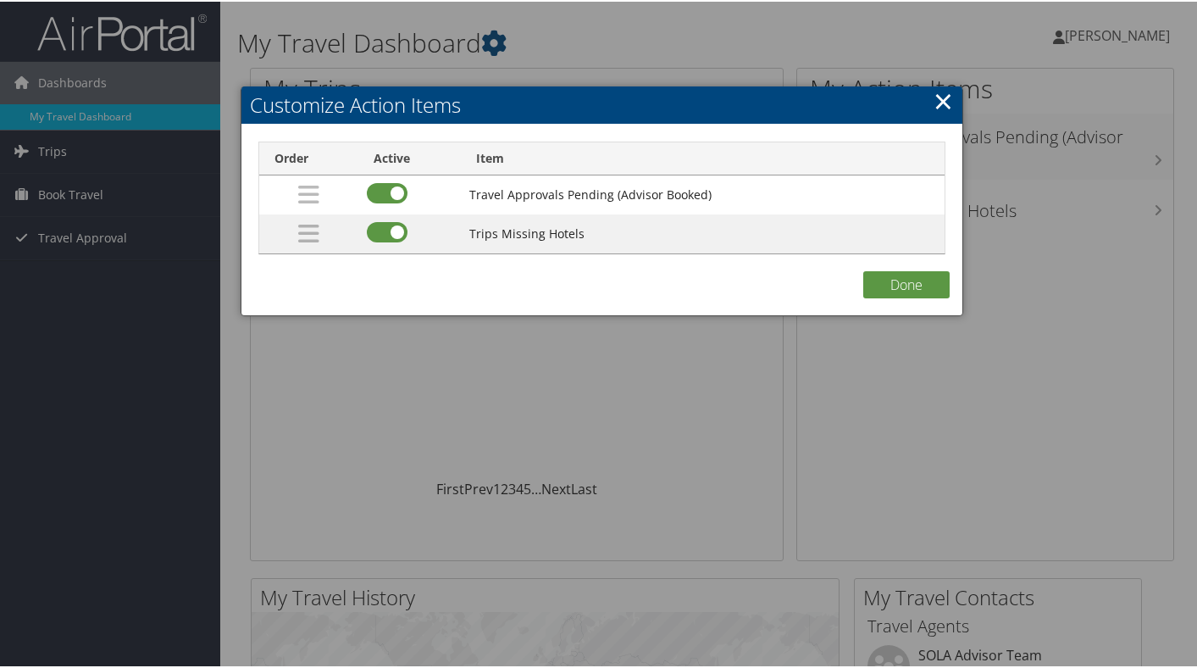
click at [926, 97] on h2 "Customize Action Items" at bounding box center [602, 103] width 721 height 37
click at [947, 109] on link "×" at bounding box center [943, 99] width 19 height 34
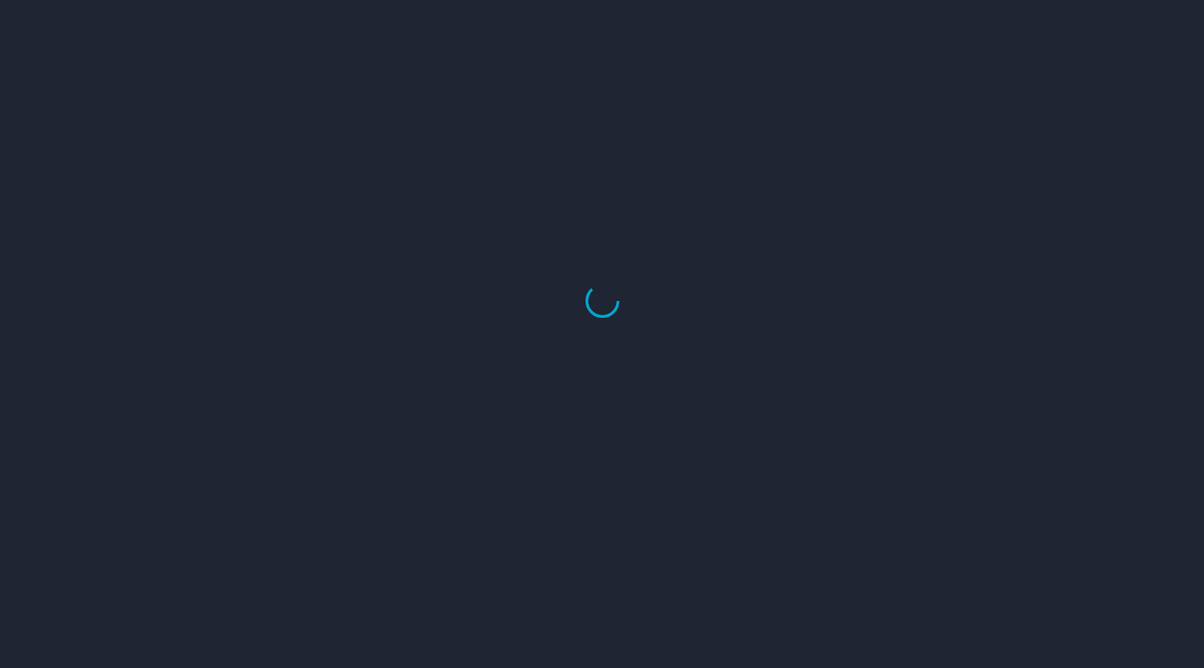
select select "US"
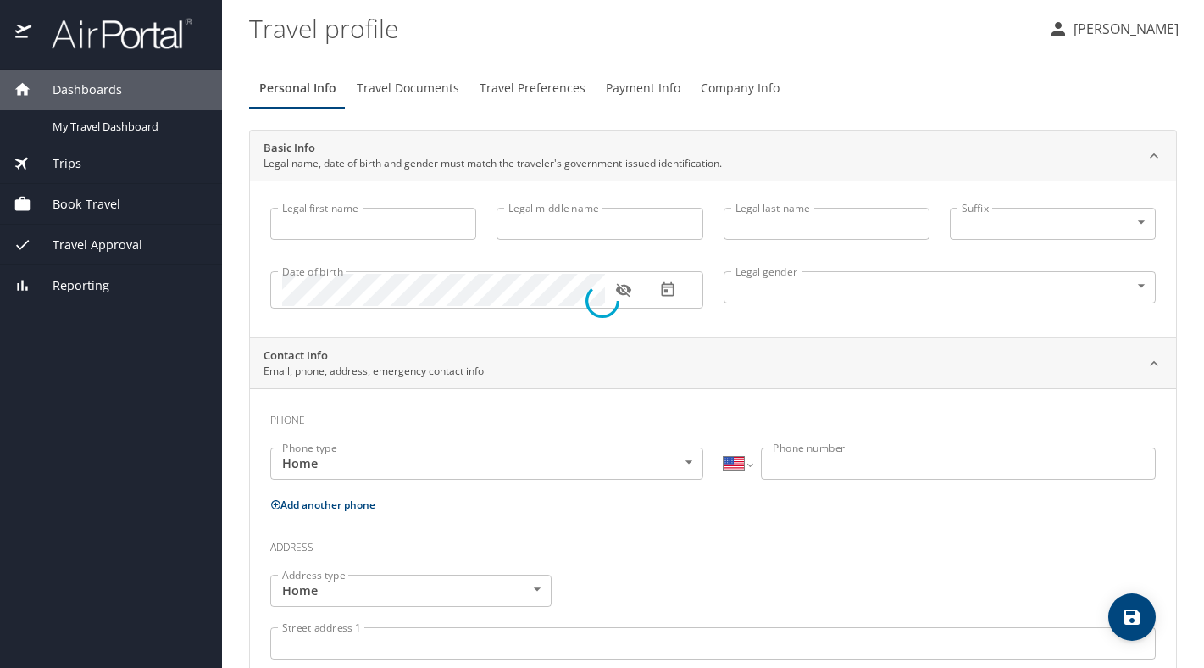
type input "[PERSON_NAME]"
type input "[DEMOGRAPHIC_DATA]"
select select "US"
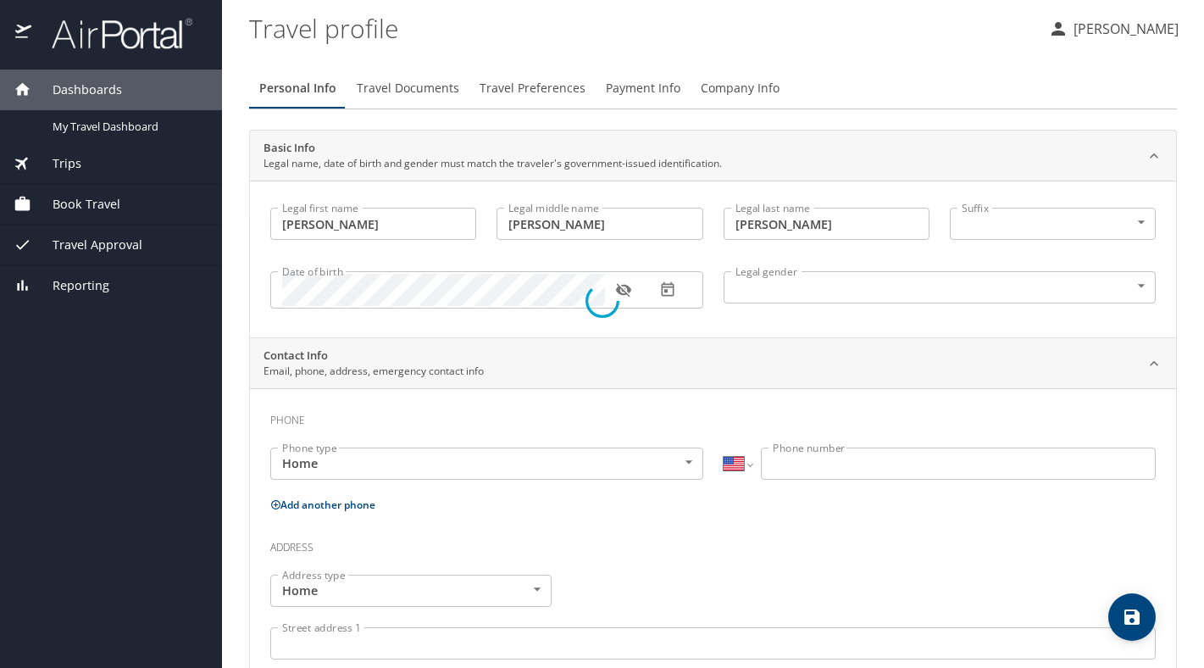
select select "US"
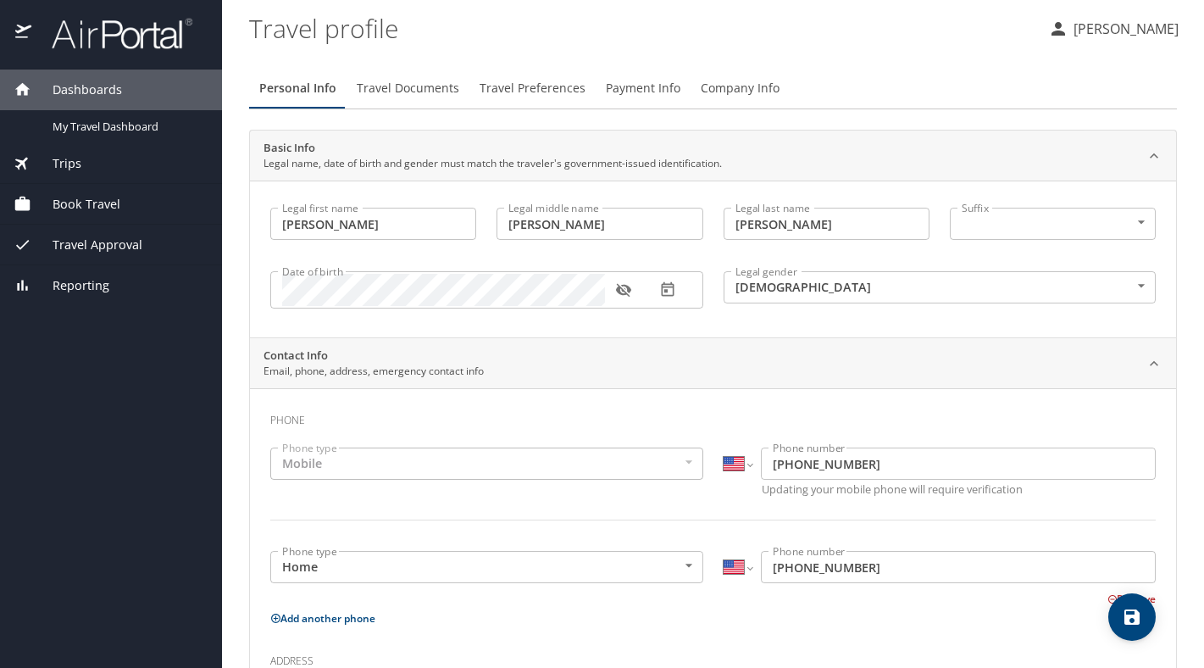
click at [435, 88] on span "Travel Documents" at bounding box center [408, 88] width 103 height 21
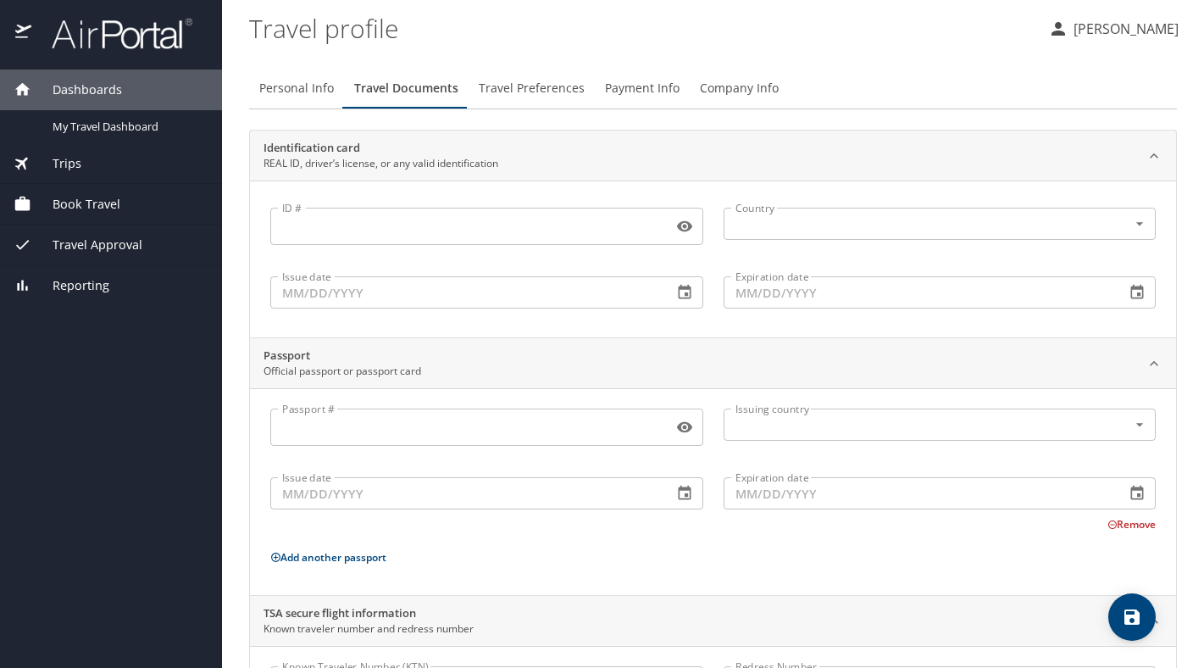
click at [570, 80] on span "Travel Preferences" at bounding box center [532, 88] width 106 height 21
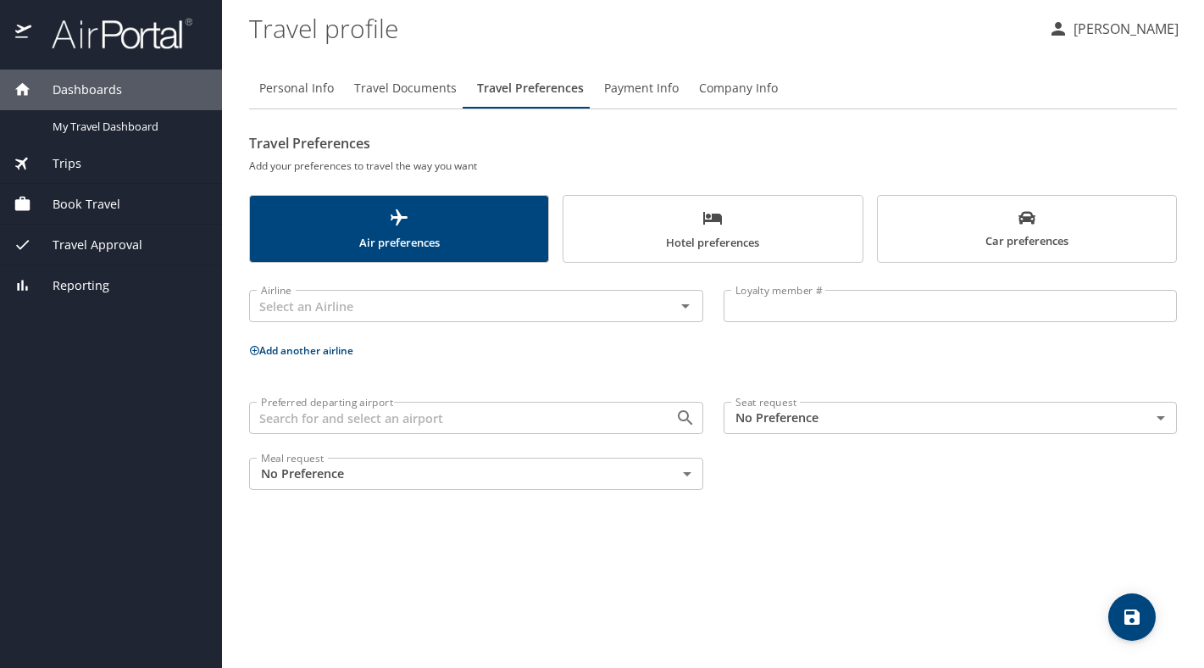
click at [604, 78] on span "Payment Info" at bounding box center [641, 88] width 75 height 21
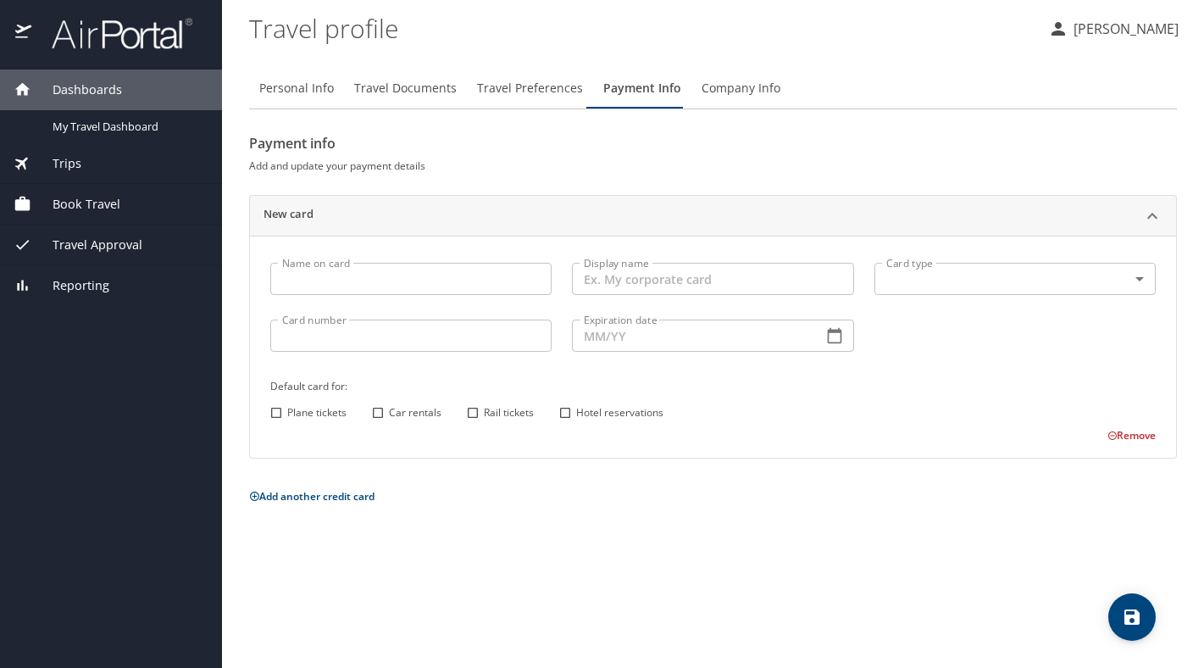
click at [714, 86] on span "Company Info" at bounding box center [741, 88] width 79 height 21
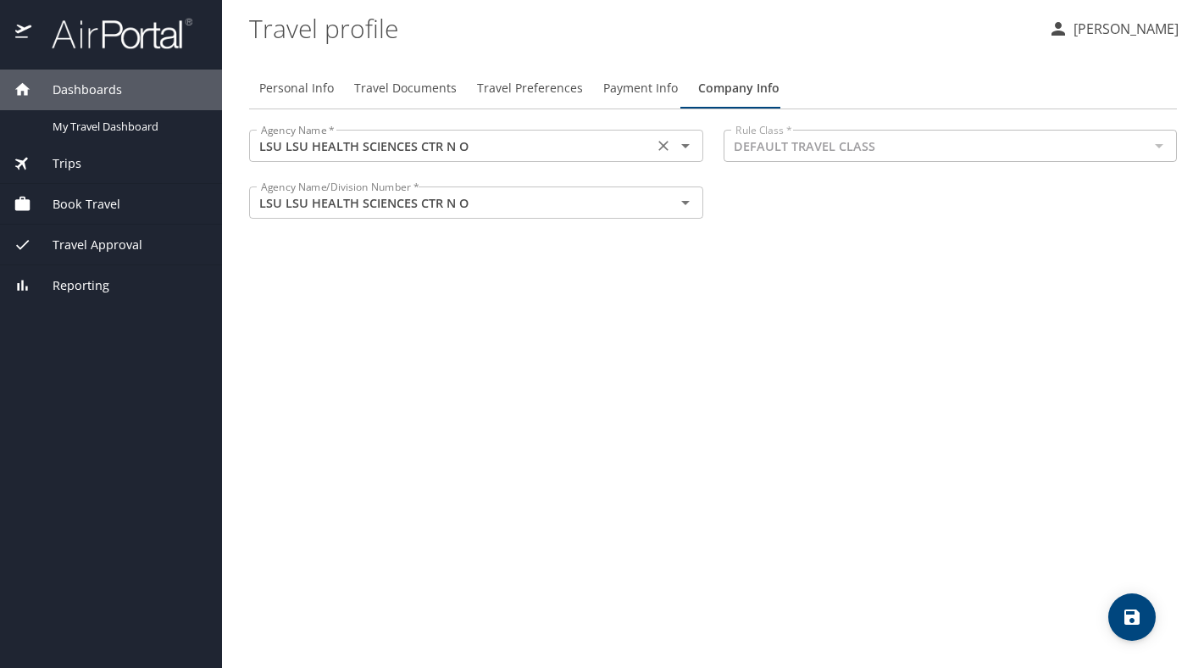
click at [557, 151] on input "LSU LSU HEALTH SCIENCES CTR N O" at bounding box center [451, 146] width 394 height 22
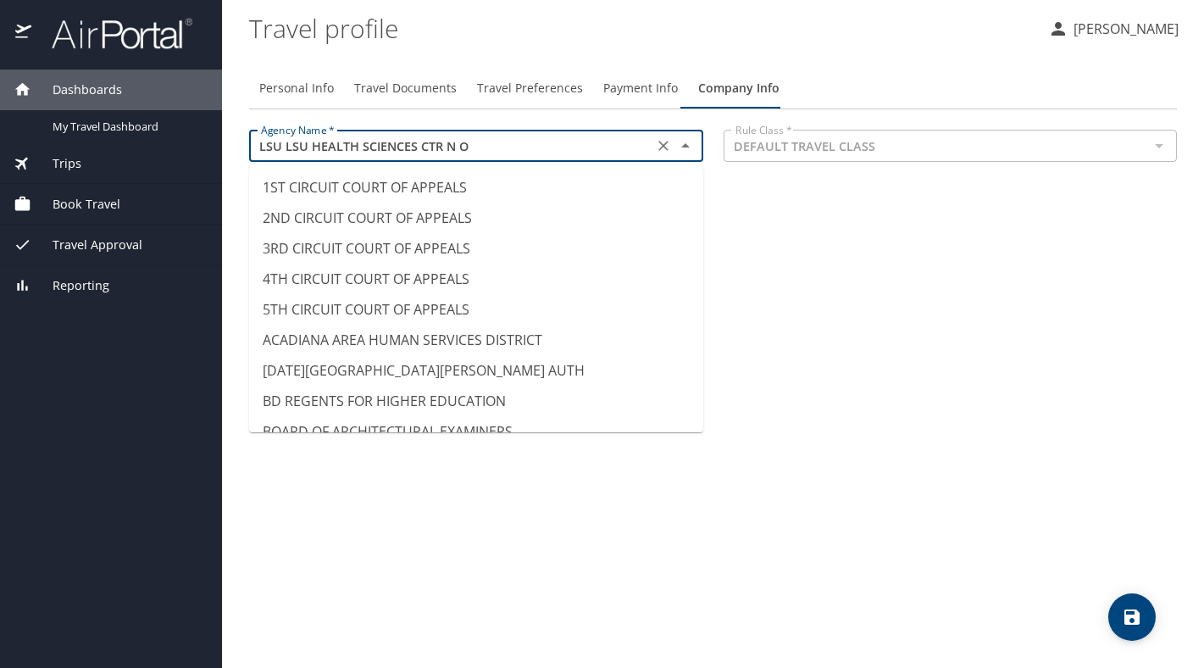
scroll to position [8224, 0]
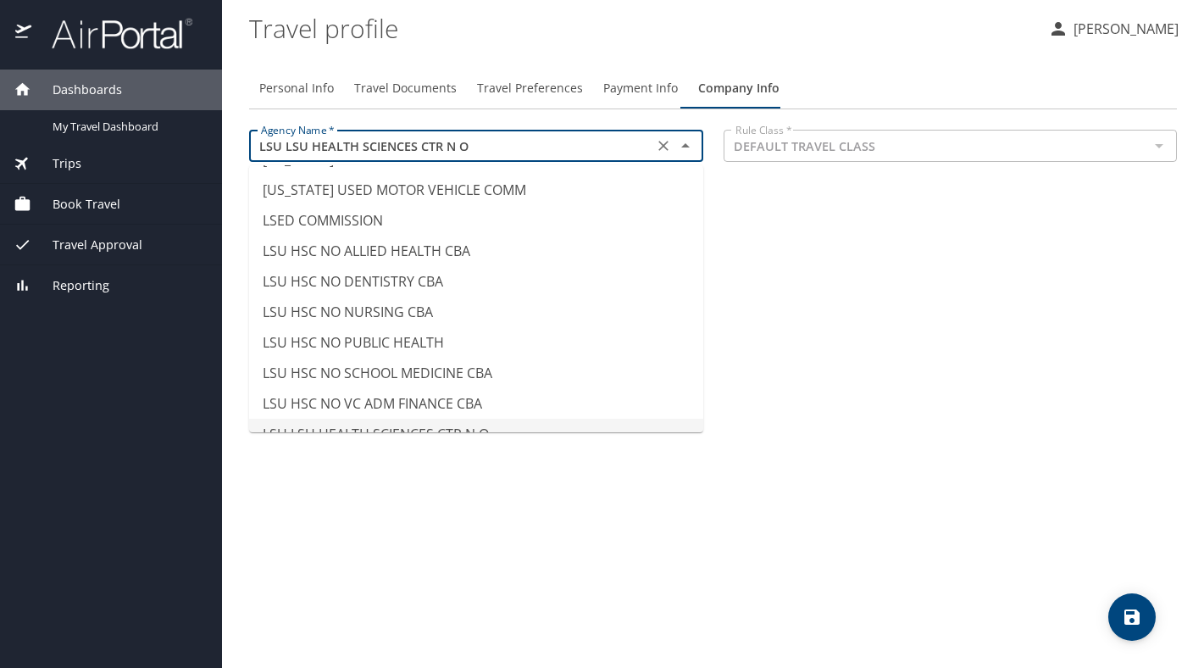
click at [557, 151] on input "LSU LSU HEALTH SCIENCES CTR N O" at bounding box center [451, 146] width 394 height 22
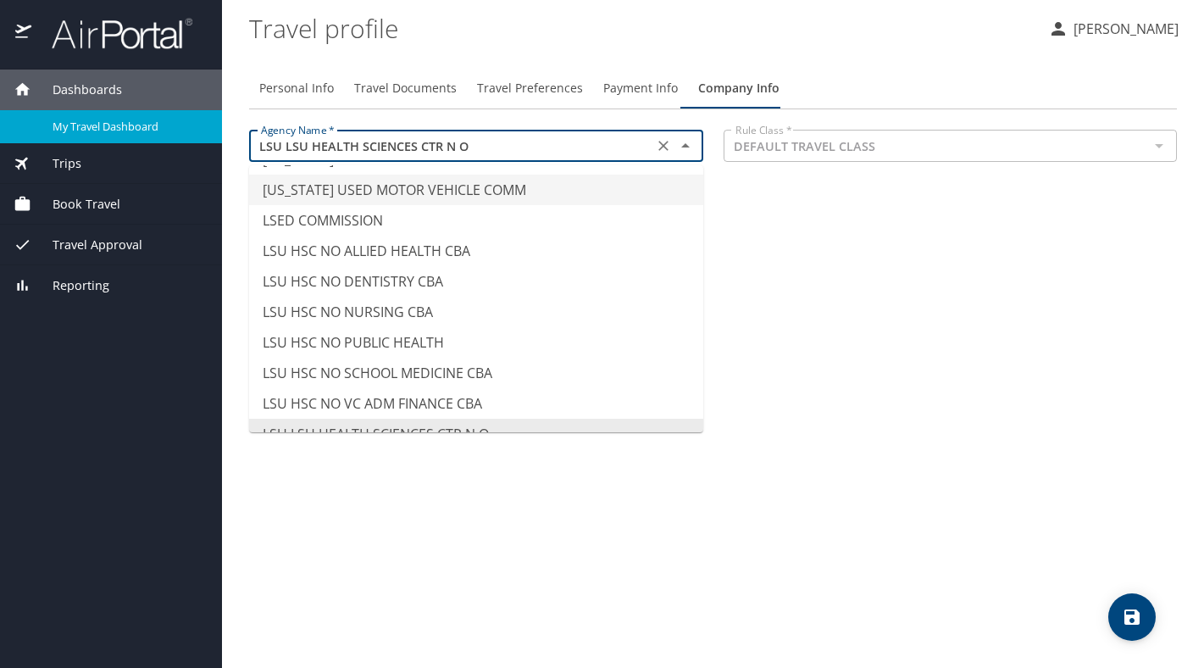
click at [183, 118] on div "My Travel Dashboard" at bounding box center [111, 126] width 195 height 19
type input "LOUISIANA USED MOTOR VEHICLE COMM"
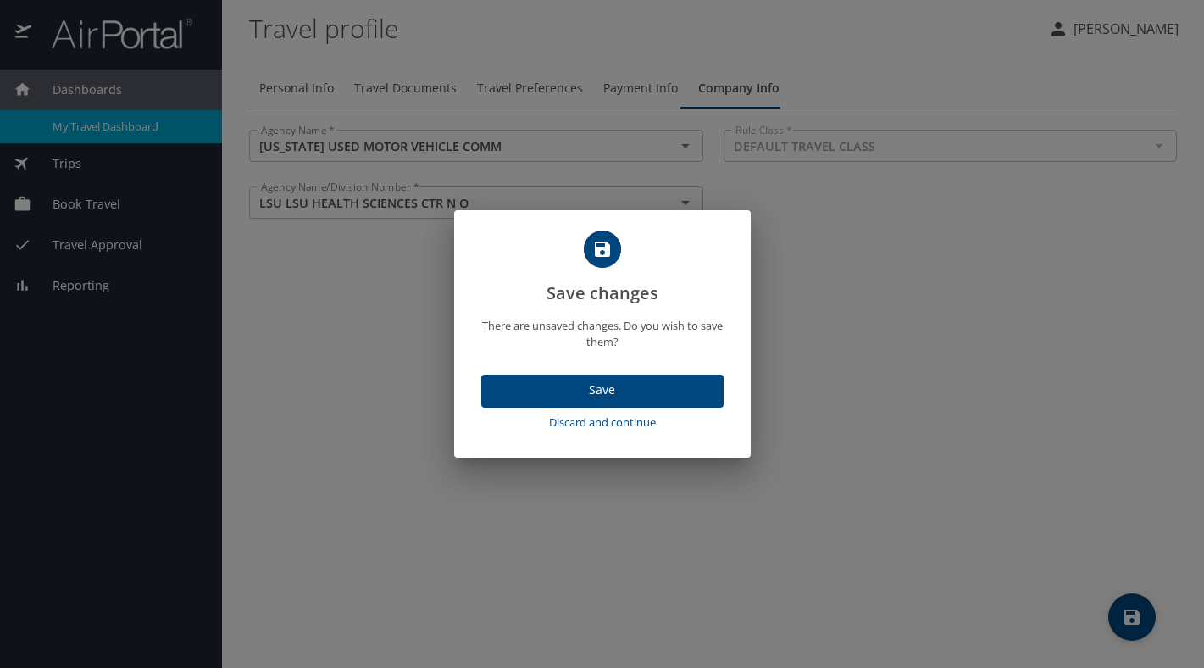
click at [656, 389] on span "Save" at bounding box center [602, 390] width 215 height 21
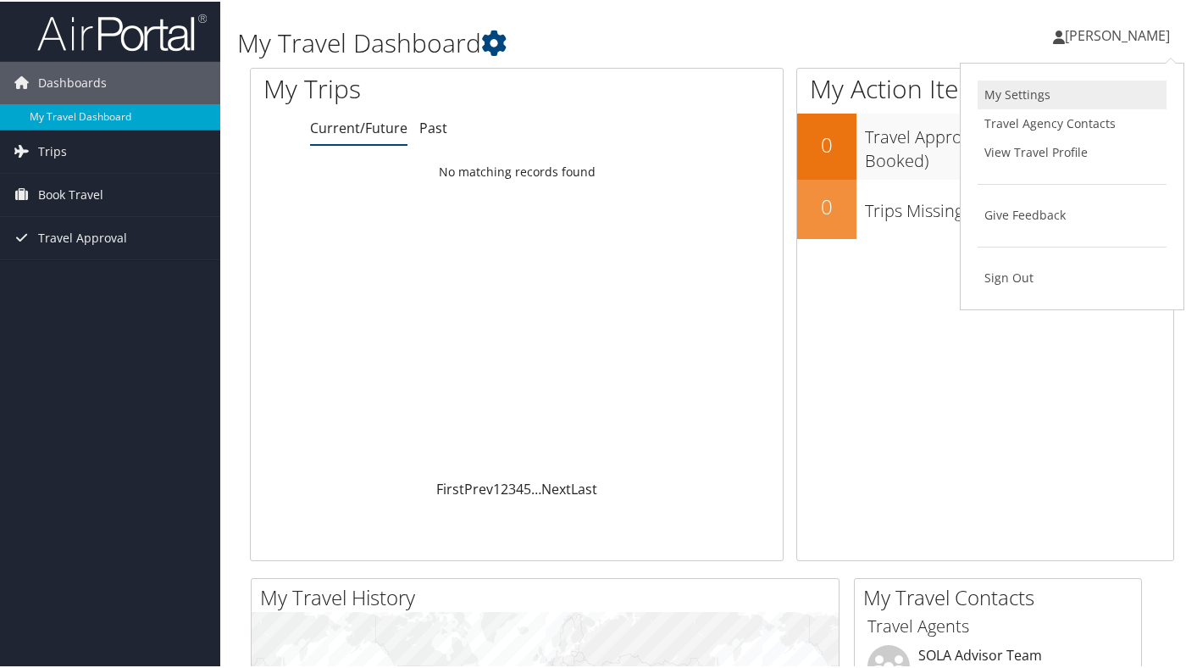
click at [1080, 95] on link "My Settings" at bounding box center [1072, 93] width 189 height 29
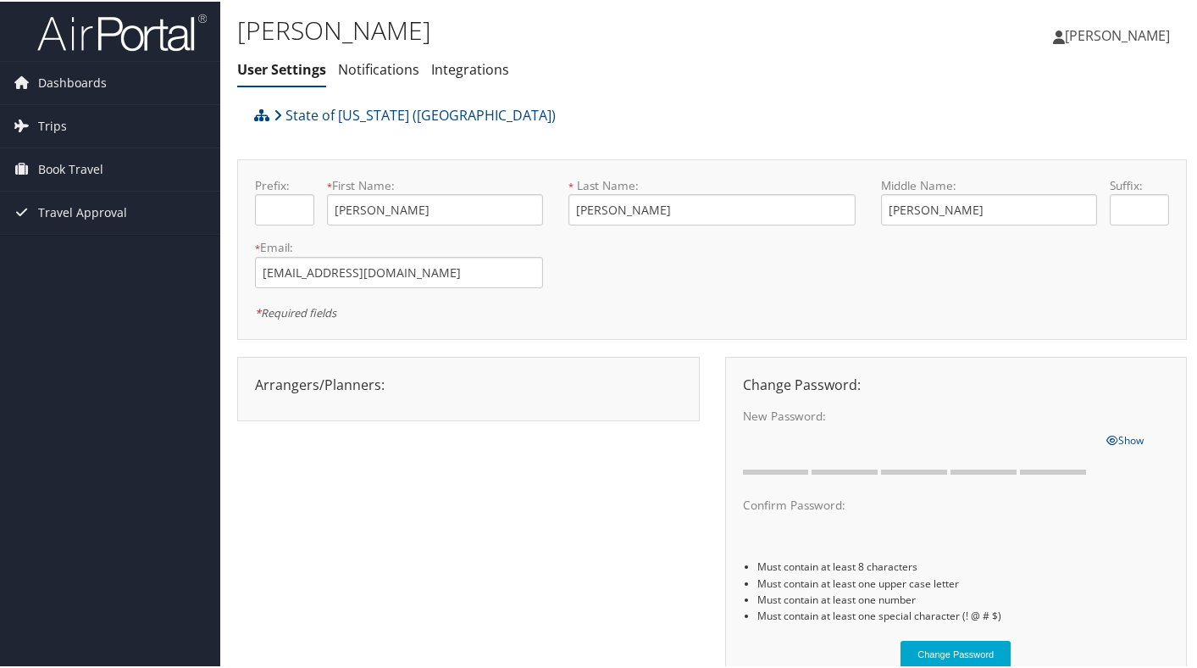
click at [1124, 26] on span "[PERSON_NAME]" at bounding box center [1117, 34] width 105 height 19
click at [1074, 141] on link "View Travel Profile" at bounding box center [1072, 150] width 189 height 29
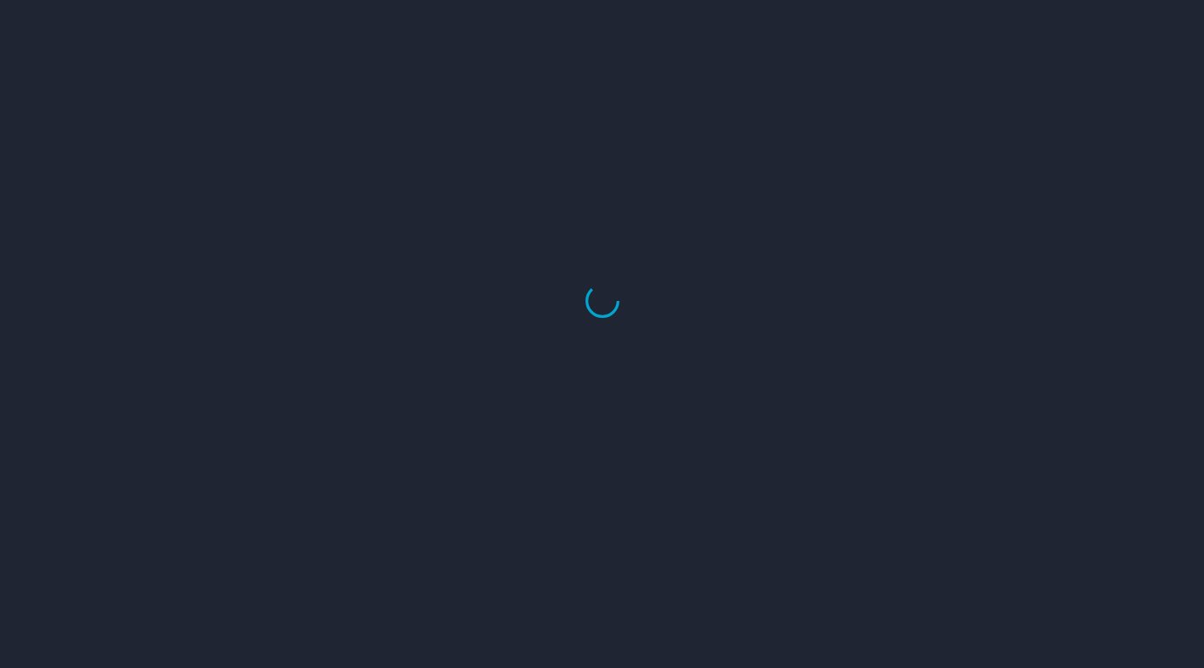
select select "US"
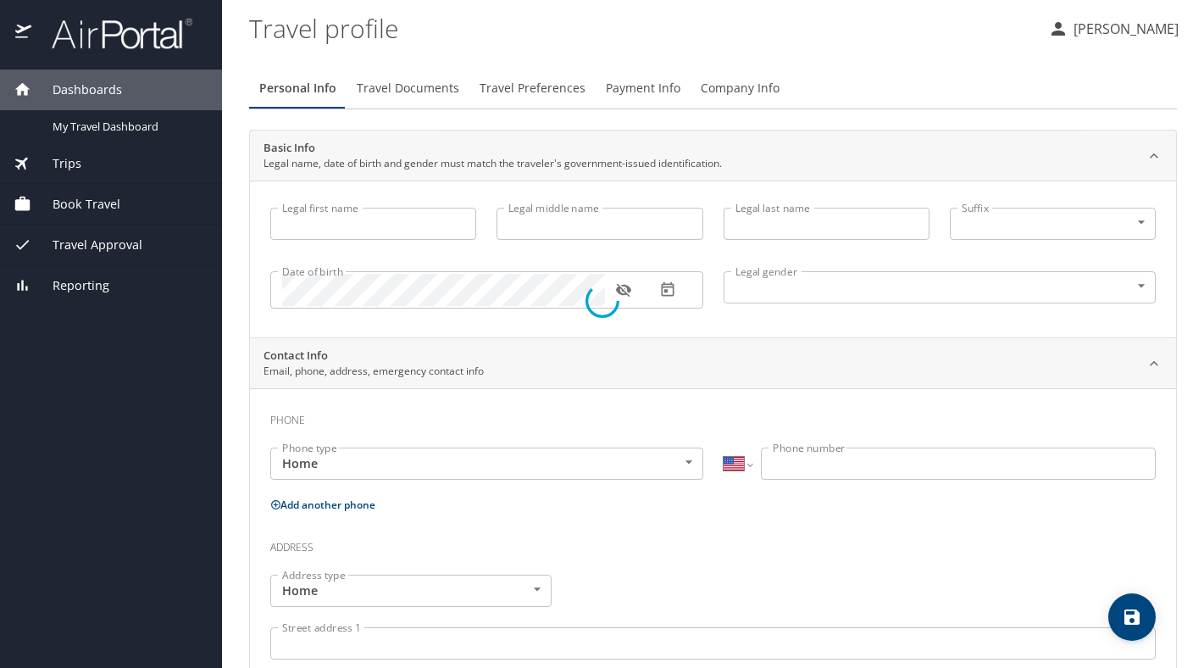
type input "Erika"
type input "Marie"
type input "Haviland"
type input "Female"
select select "US"
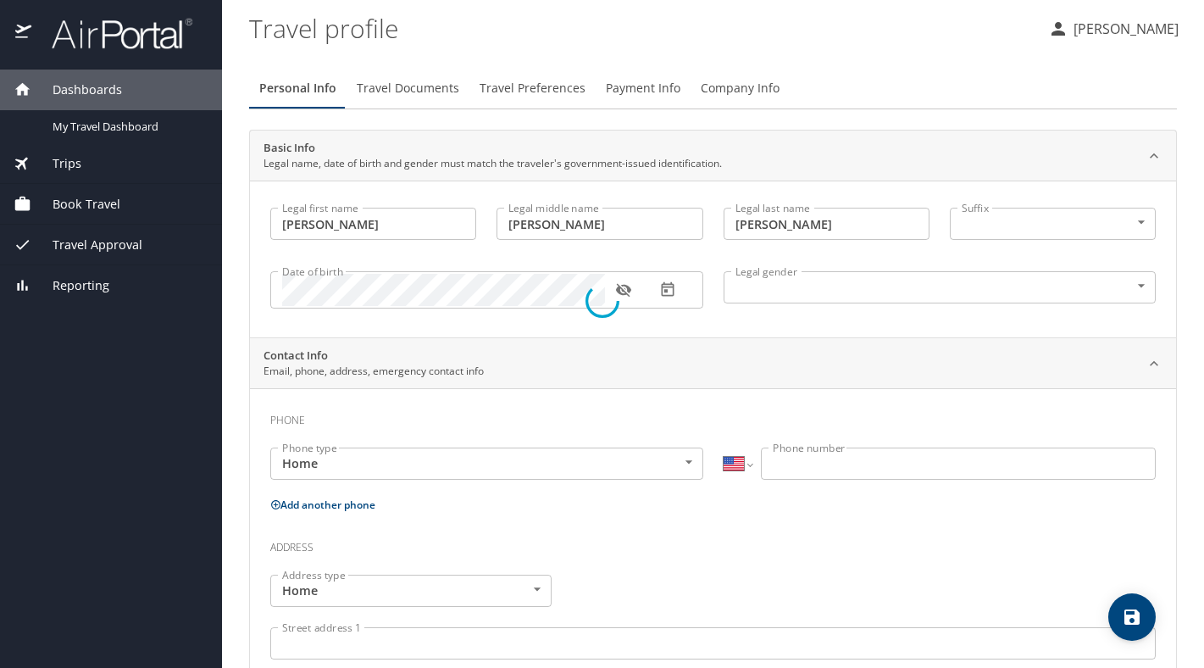
select select "US"
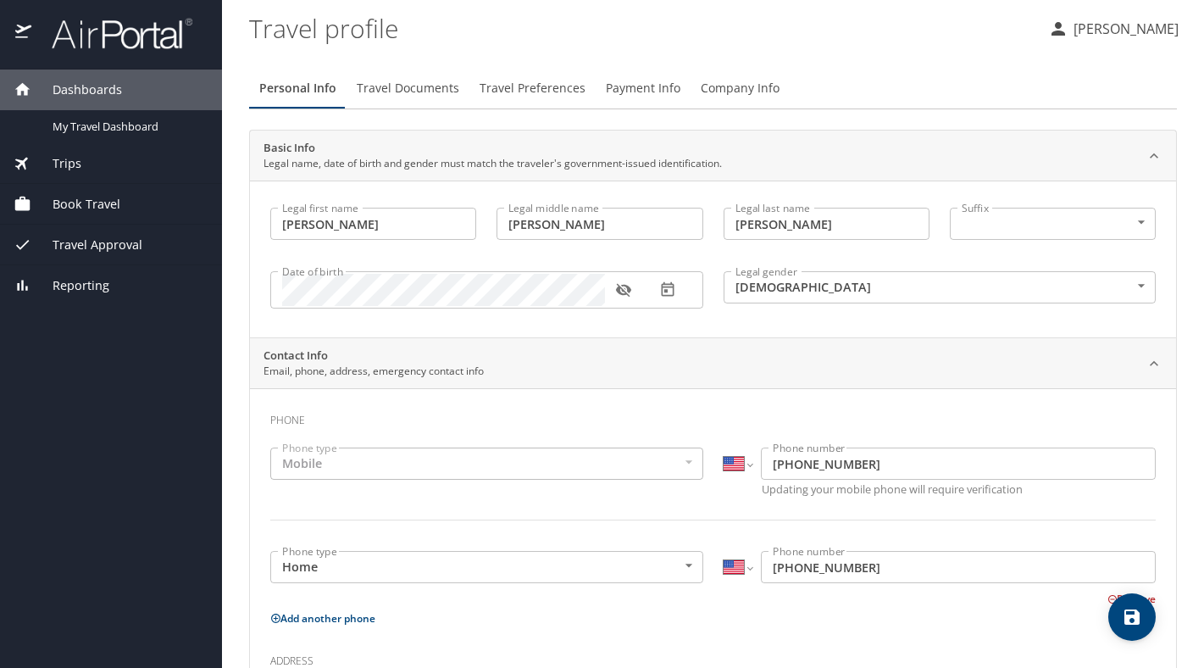
click at [739, 94] on span "Company Info" at bounding box center [740, 88] width 79 height 21
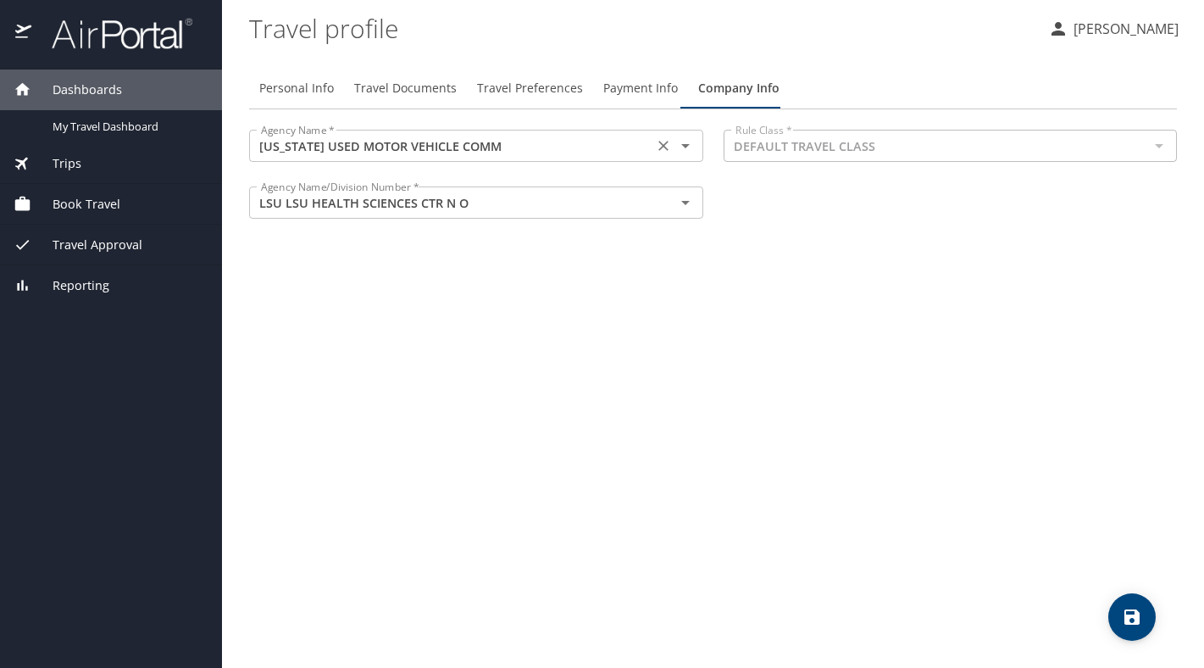
click at [591, 159] on div "LOUISIANA USED MOTOR VEHICLE COMM Agency Name *" at bounding box center [476, 146] width 454 height 32
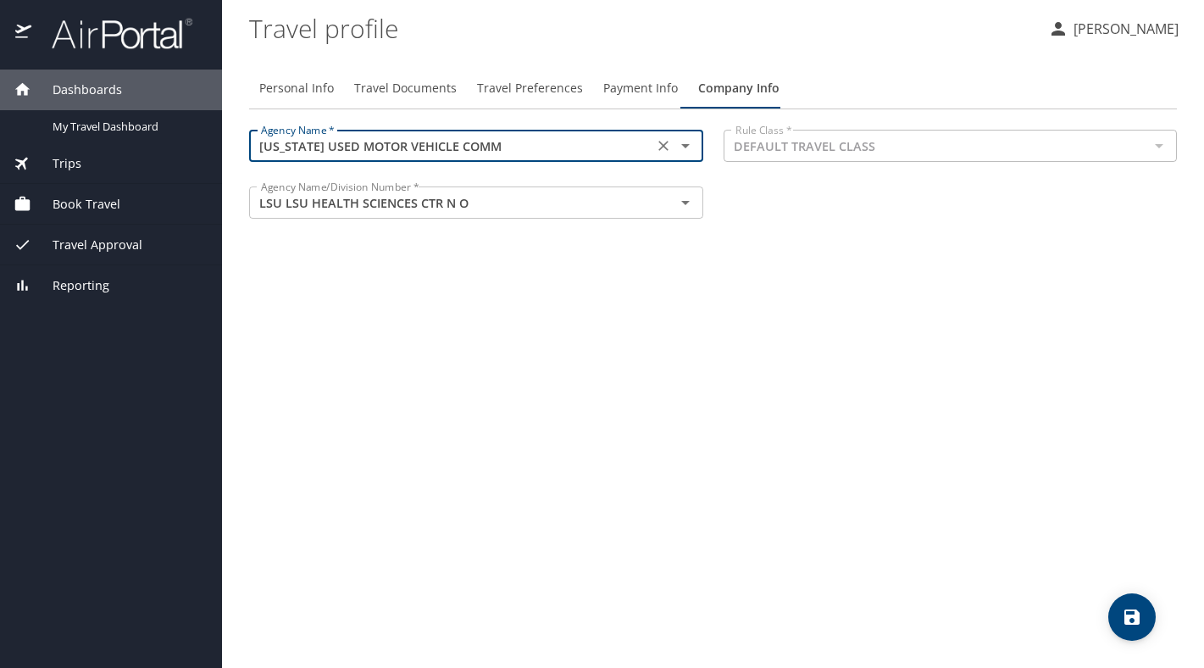
click at [620, 158] on div "LOUISIANA USED MOTOR VEHICLE COMM Agency Name *" at bounding box center [476, 146] width 454 height 32
click at [684, 147] on icon "Open" at bounding box center [685, 146] width 20 height 20
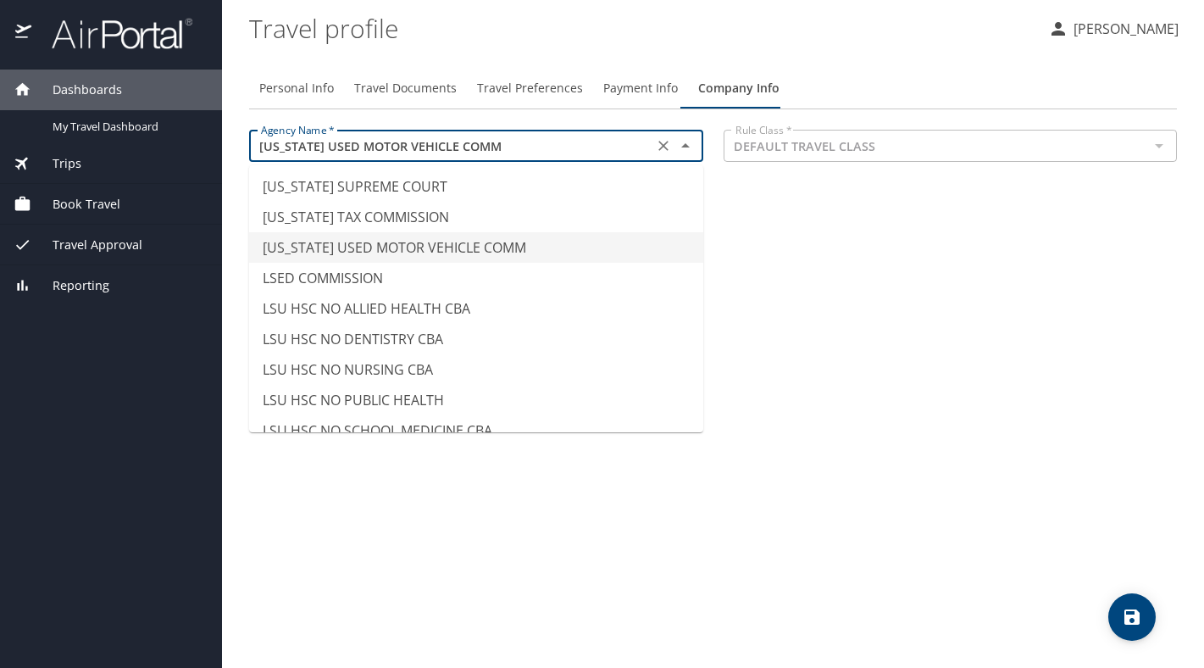
scroll to position [8170, 0]
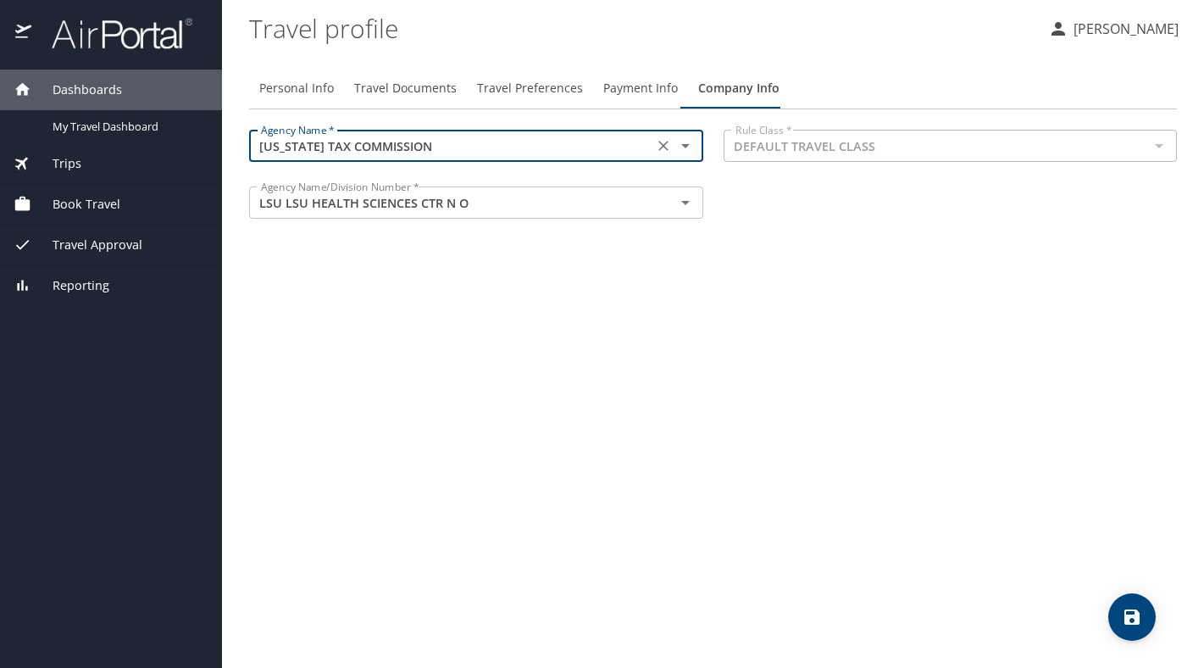
click at [503, 163] on p at bounding box center [476, 164] width 454 height 4
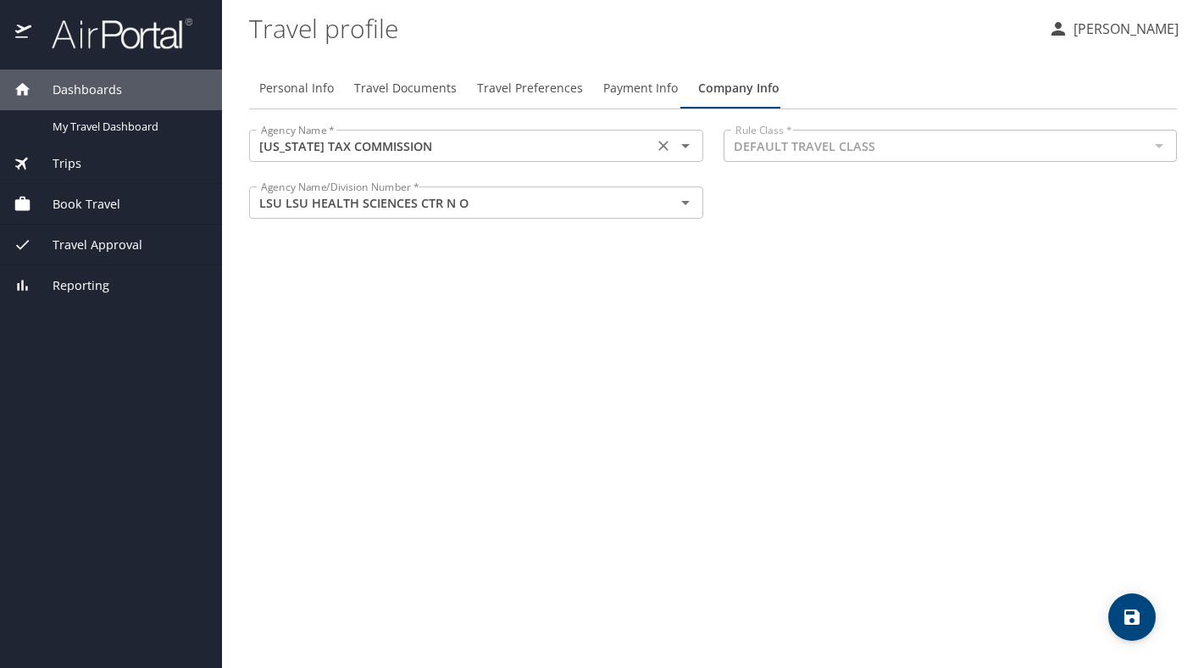
click at [489, 142] on input "LOUISIANA TAX COMMISSION" at bounding box center [451, 146] width 394 height 22
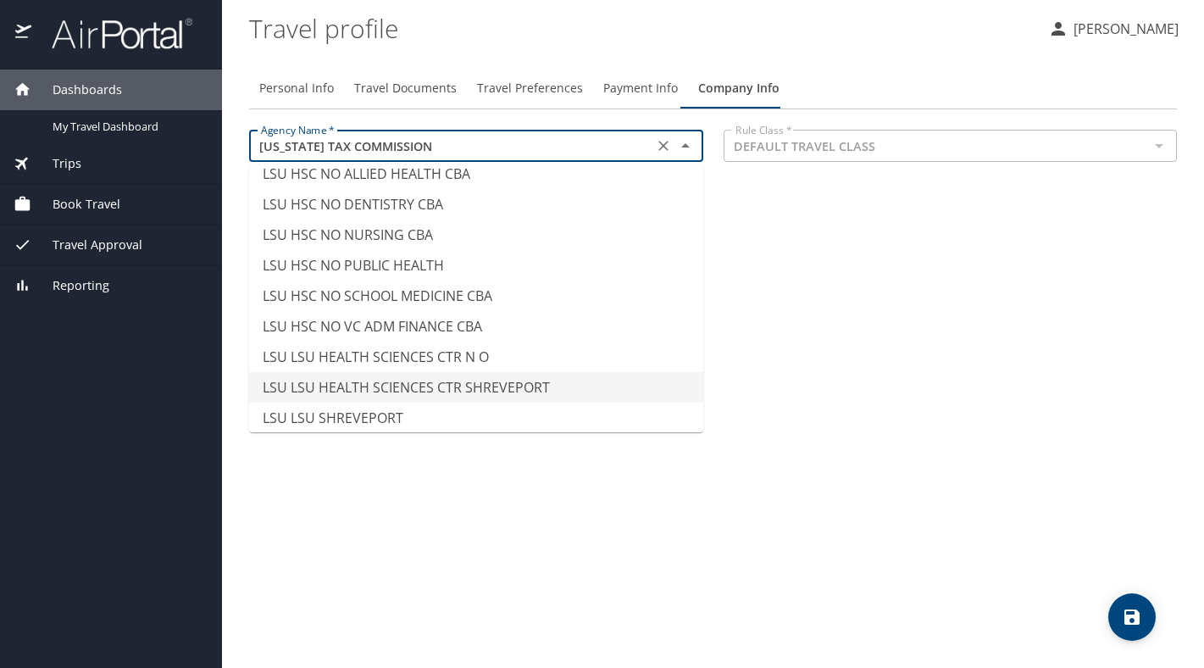
scroll to position [8274, 0]
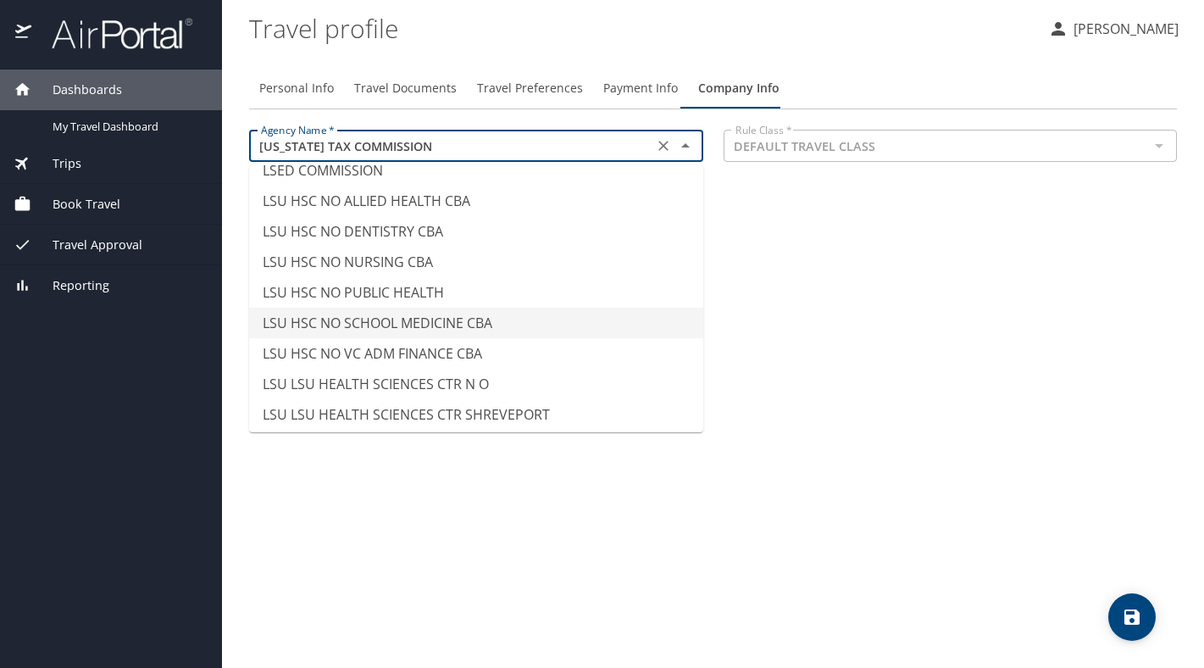
click at [484, 308] on li "LSU HSC NO SCHOOL MEDICINE CBA" at bounding box center [476, 323] width 454 height 31
type input "LSU HSC NO SCHOOL MEDICINE CBA"
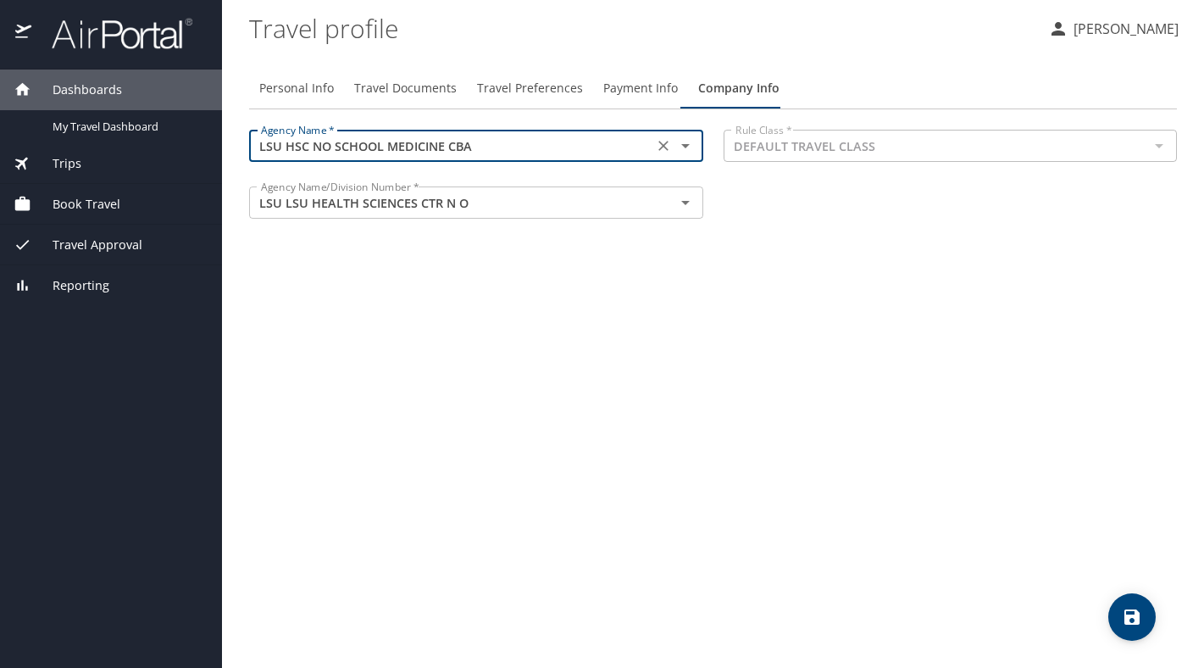
click at [1132, 620] on icon "save" at bounding box center [1132, 617] width 20 height 20
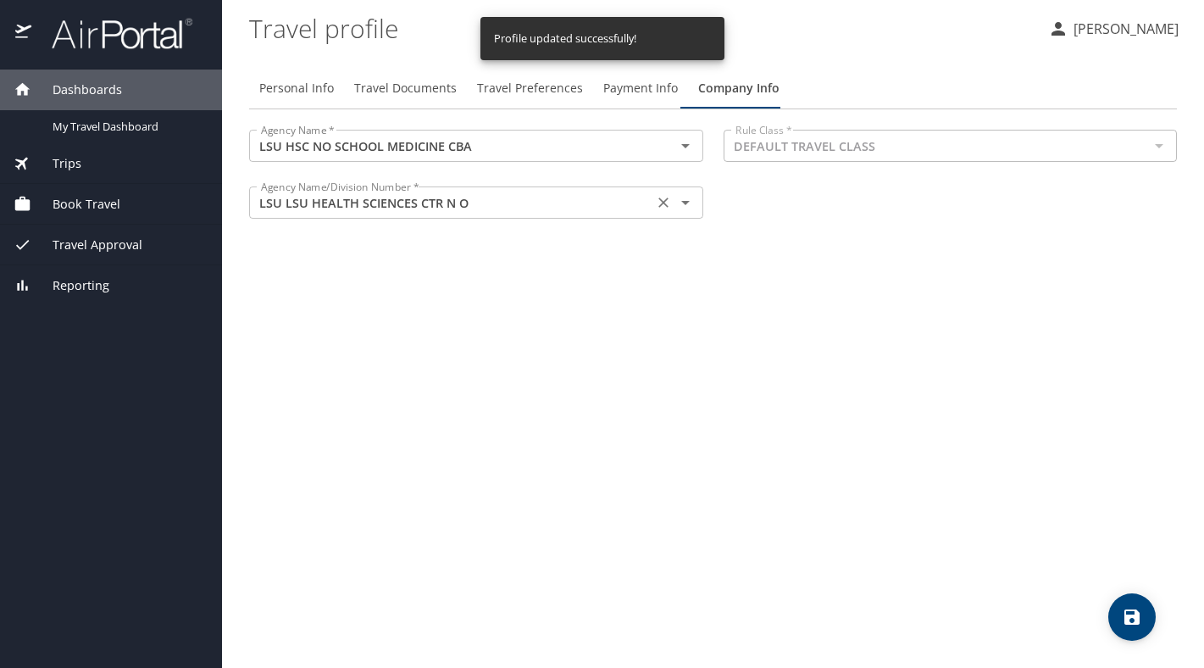
click at [474, 204] on input "LSU LSU HEALTH SCIENCES CTR N O" at bounding box center [451, 203] width 394 height 22
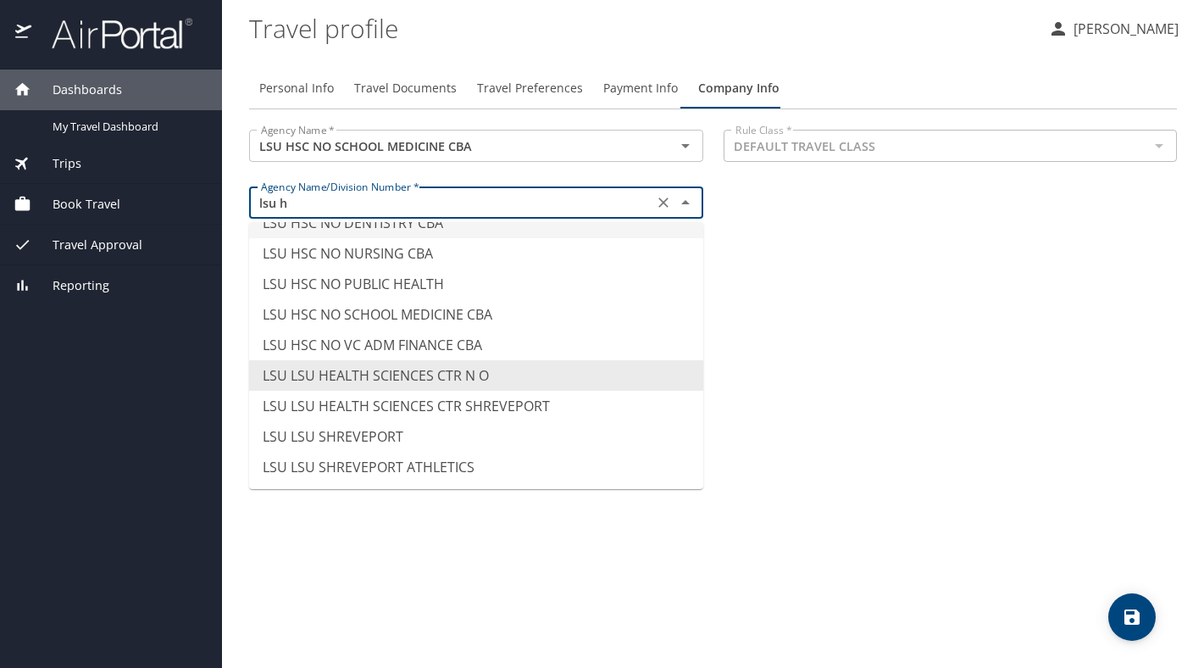
scroll to position [0, 0]
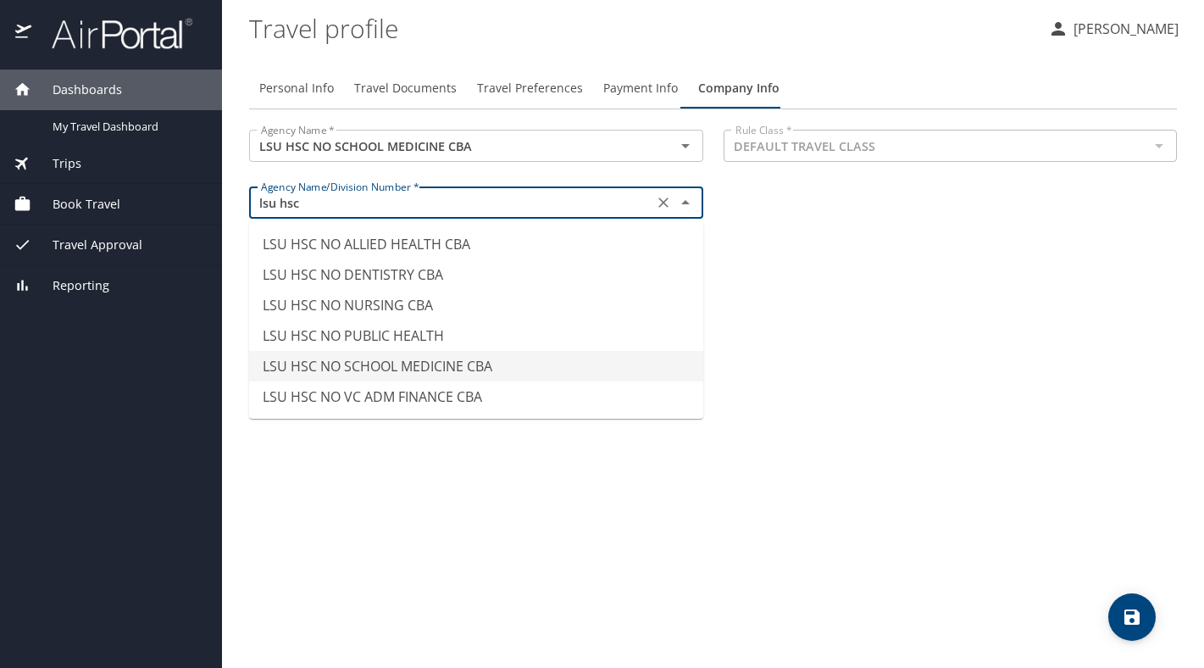
click at [493, 369] on li "LSU HSC NO SCHOOL MEDICINE CBA" at bounding box center [476, 366] width 454 height 31
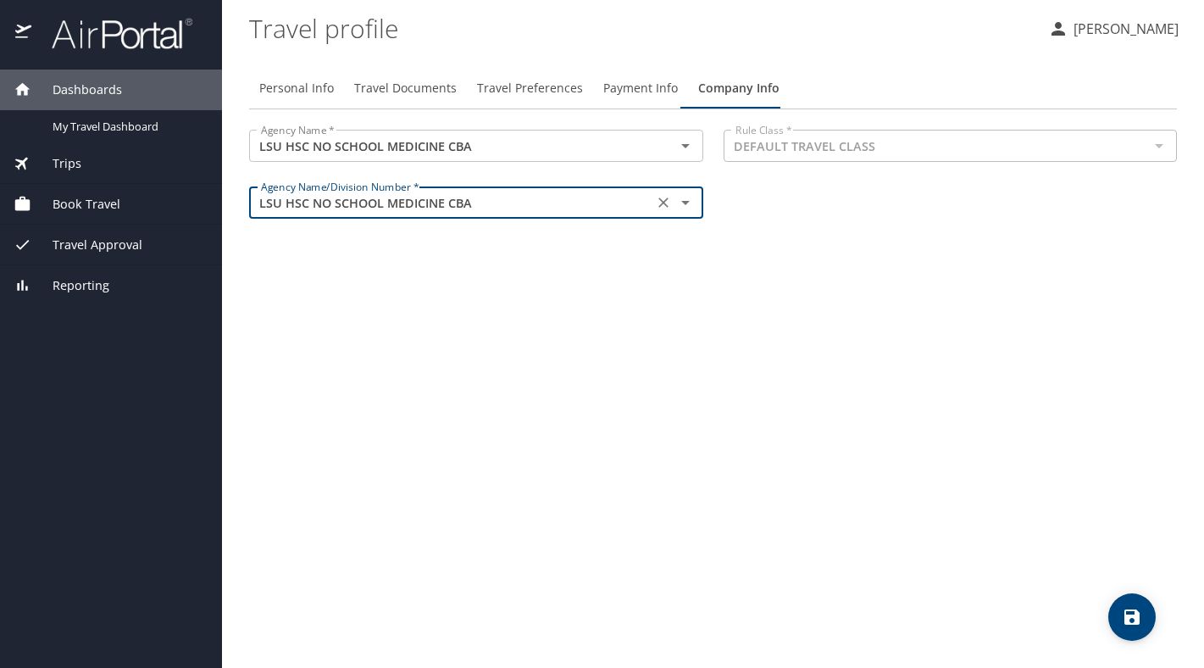
click at [626, 196] on input "LSU HSC NO SCHOOL MEDICINE CBA" at bounding box center [451, 203] width 394 height 22
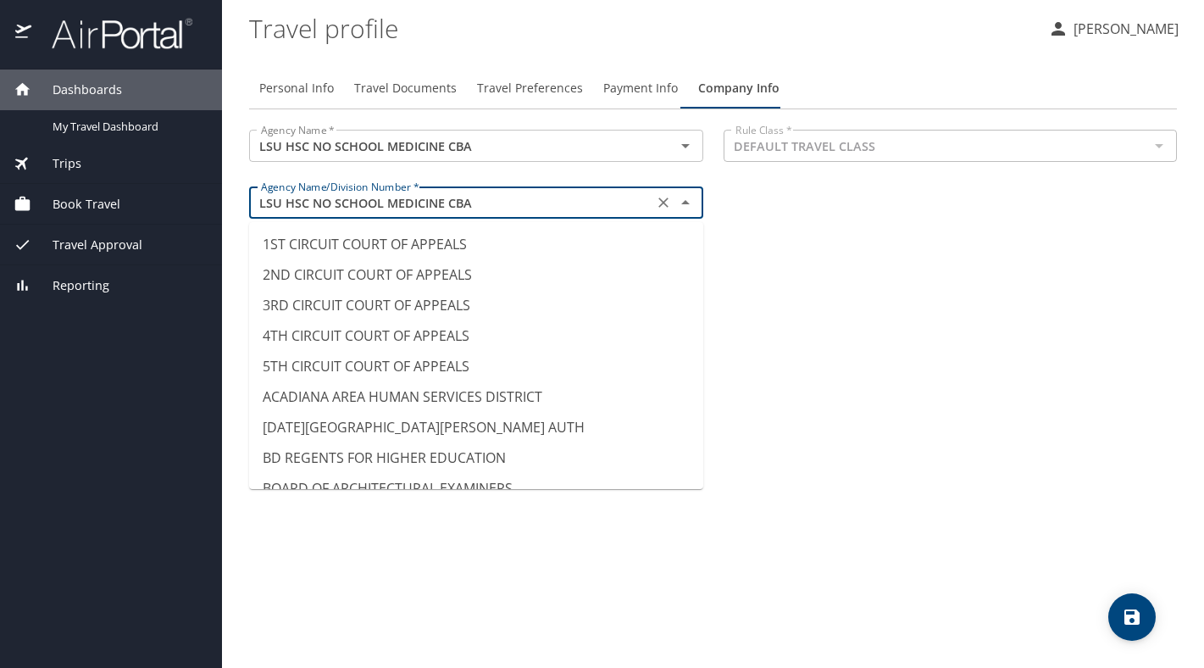
scroll to position [8132, 0]
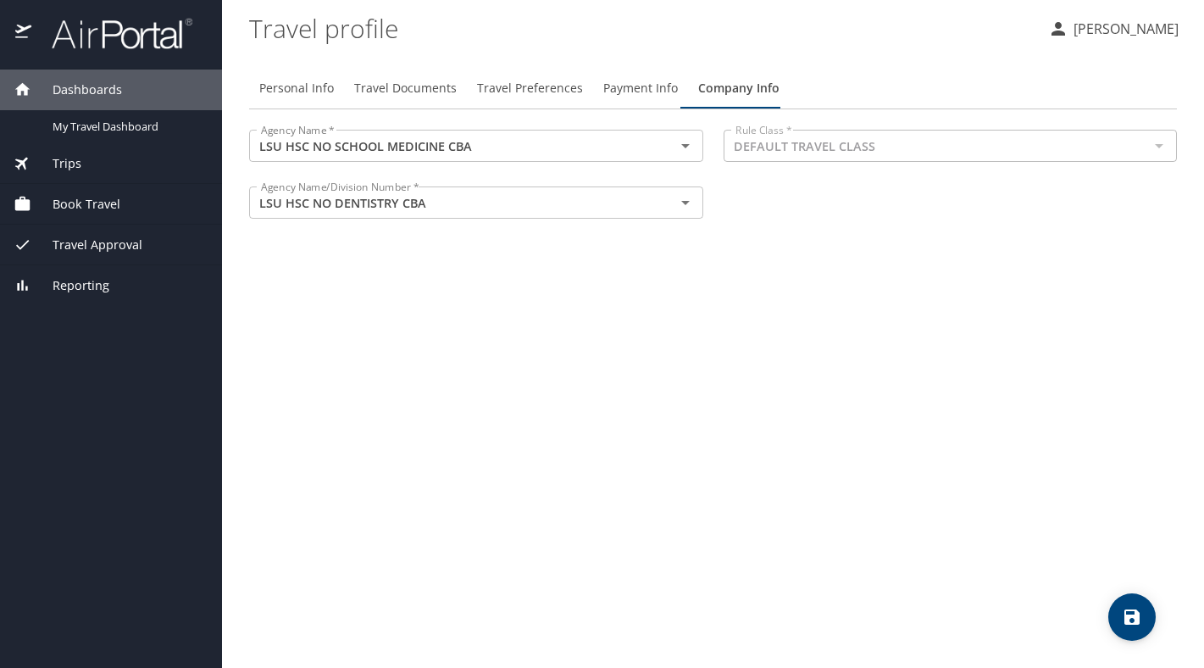
click at [939, 353] on div "Personal Info Travel Documents Travel Preferences Payment Info Company Info Age…" at bounding box center [713, 361] width 928 height 614
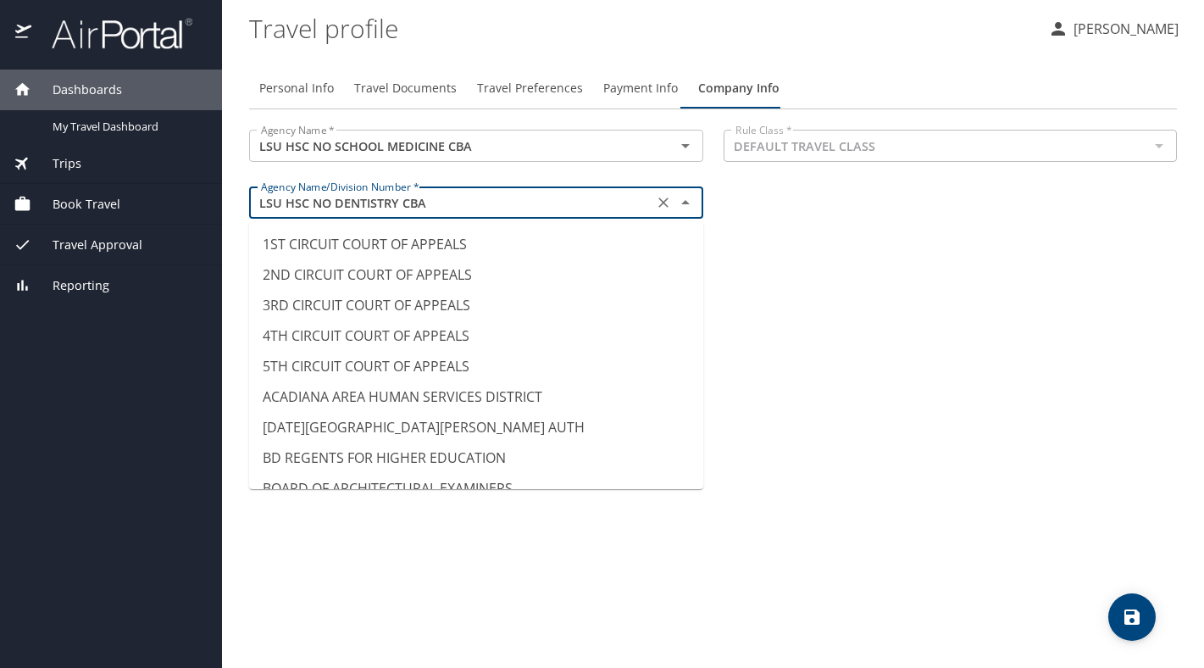
click at [500, 212] on input "LSU HSC NO DENTISTRY CBA" at bounding box center [451, 203] width 394 height 22
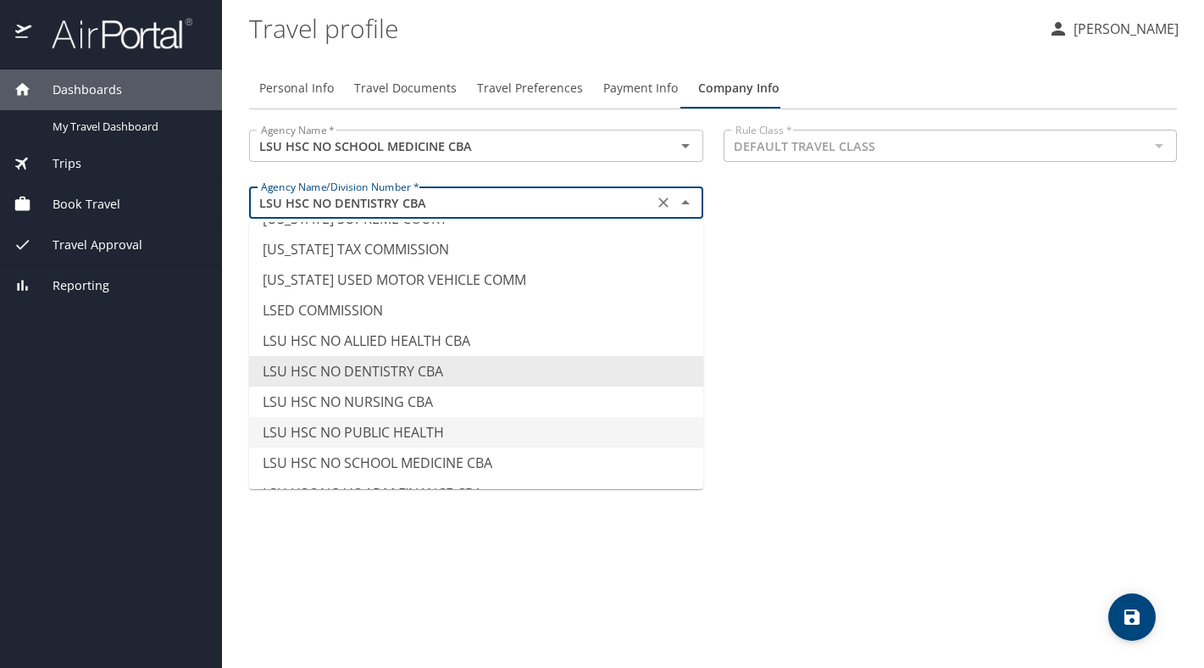
scroll to position [8163, 0]
click at [485, 445] on li "LSU HSC NO SCHOOL MEDICINE CBA" at bounding box center [476, 460] width 454 height 31
type input "LSU HSC NO SCHOOL MEDICINE CBA"
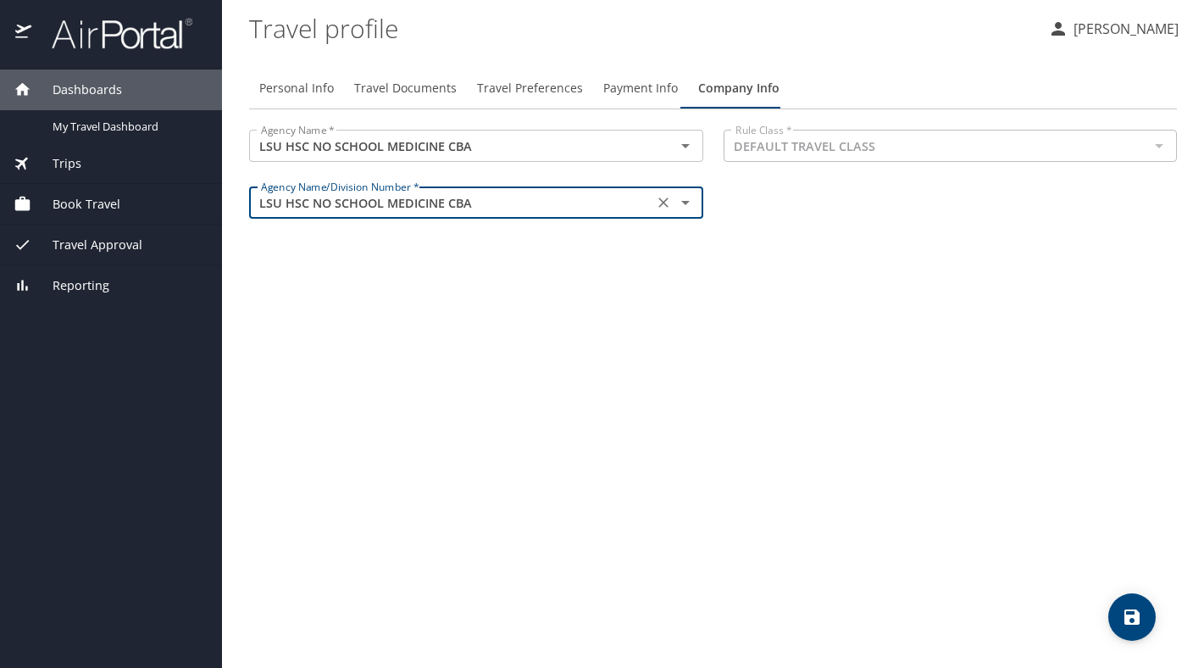
click at [1130, 619] on icon "save" at bounding box center [1132, 617] width 20 height 20
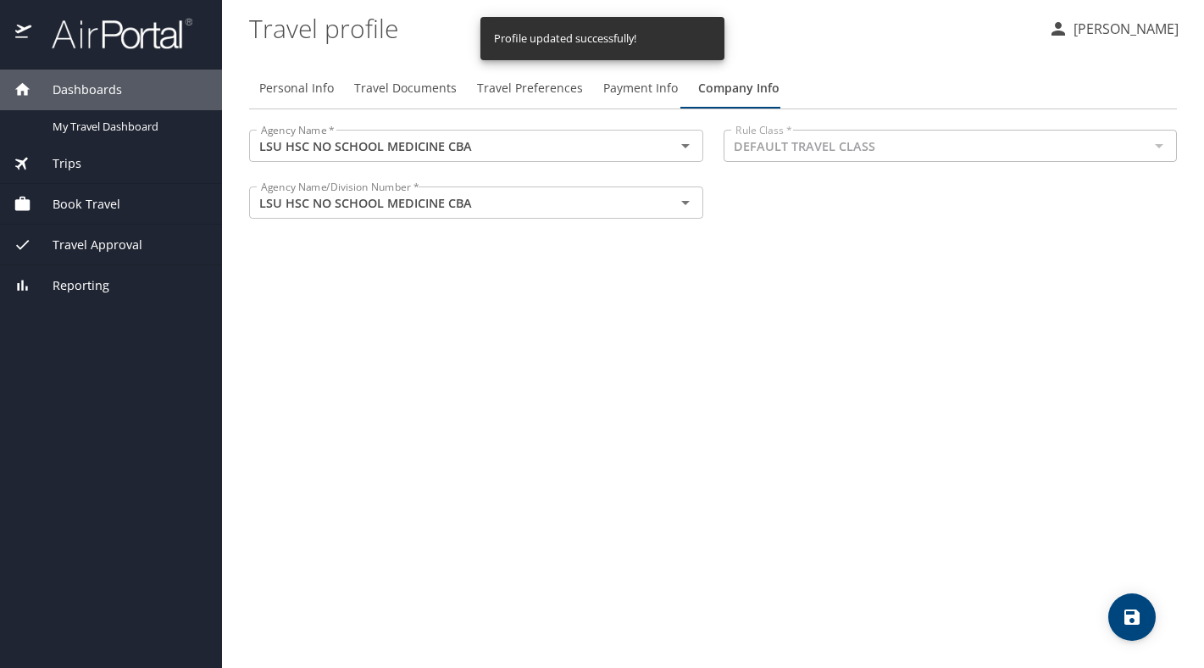
click at [1134, 22] on p "[PERSON_NAME]" at bounding box center [1124, 29] width 110 height 20
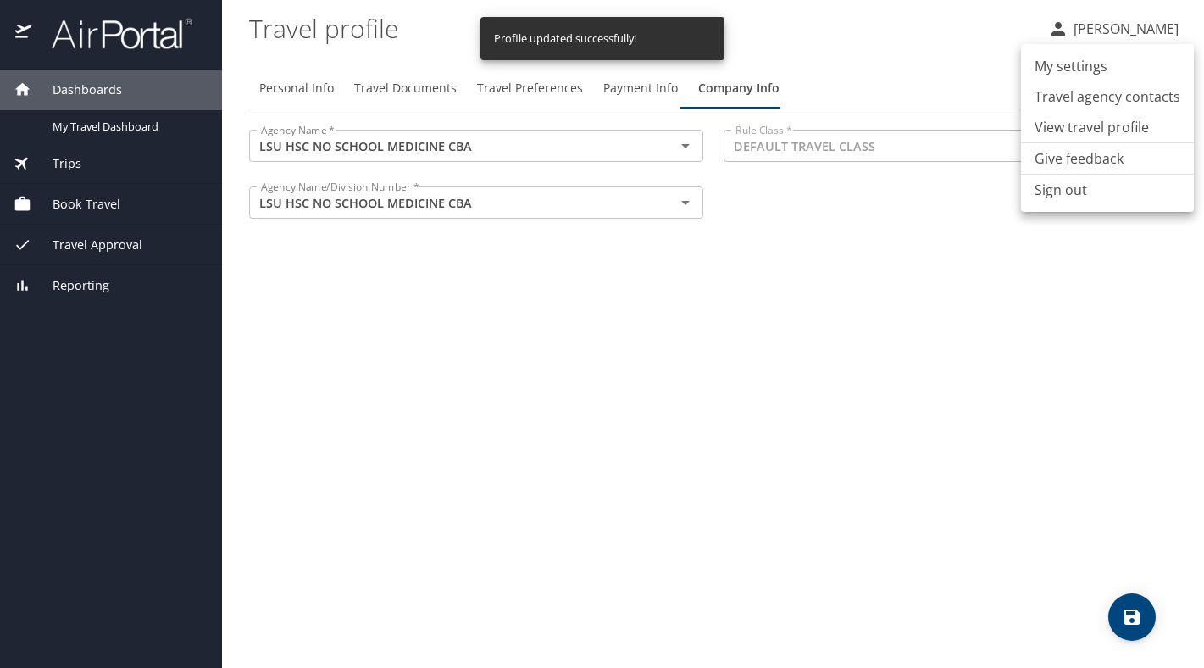
click at [1101, 57] on li "My settings" at bounding box center [1107, 66] width 173 height 31
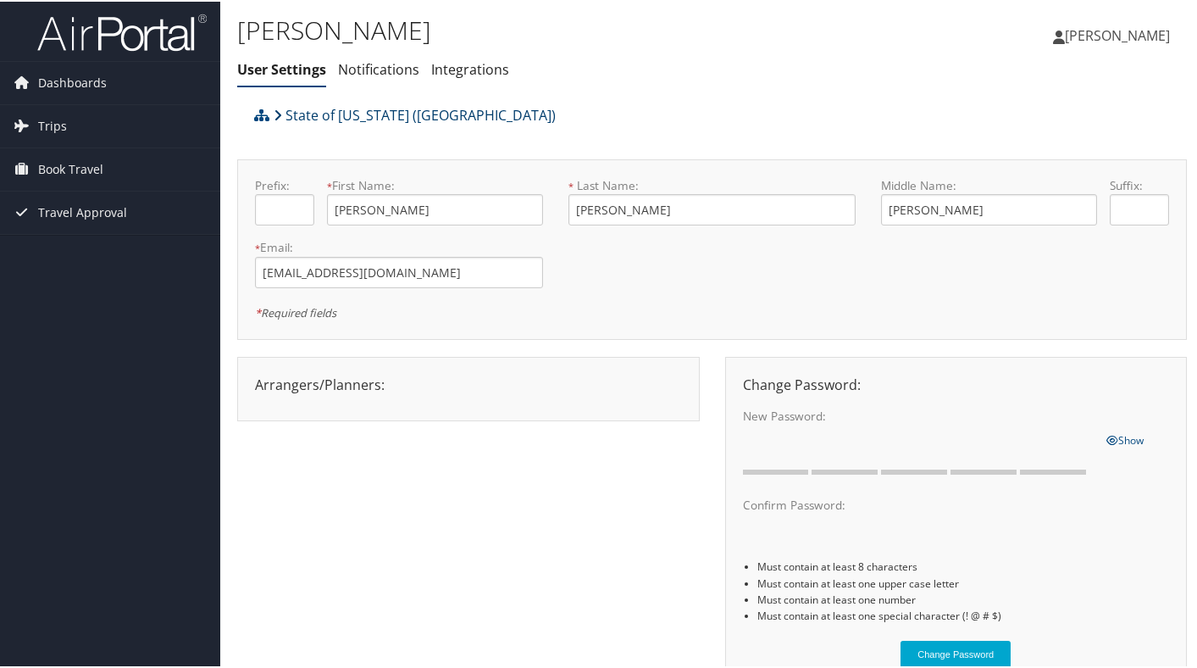
click at [366, 119] on link "State of [US_STATE] ([GEOGRAPHIC_DATA])" at bounding box center [415, 114] width 282 height 34
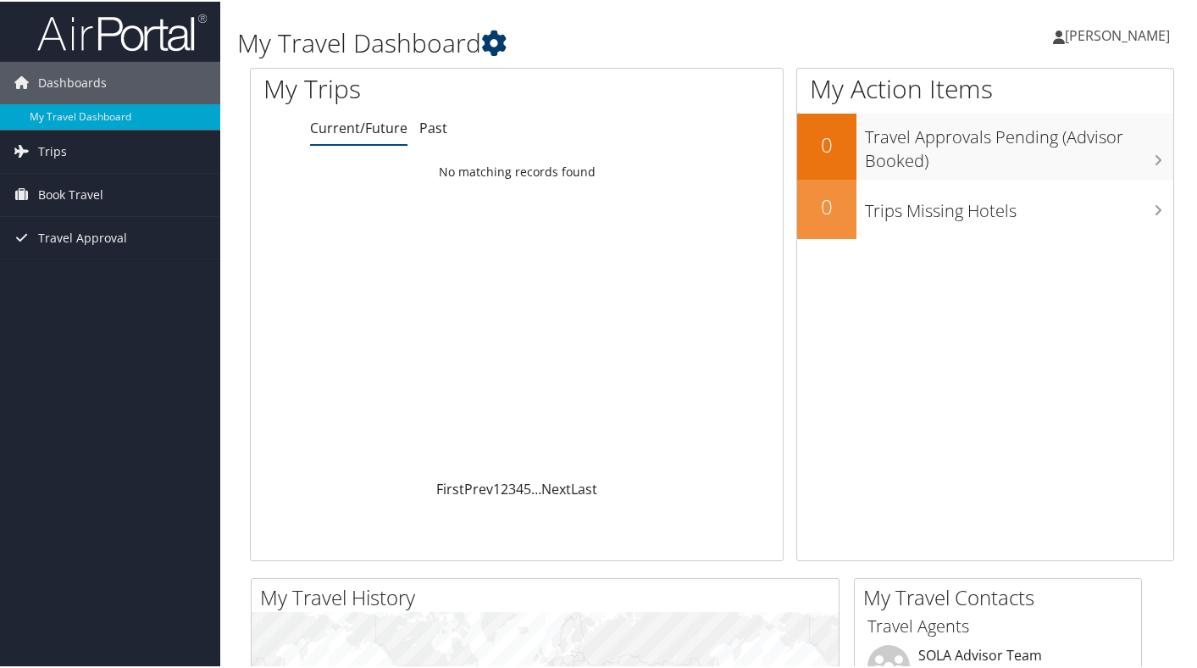
click at [497, 38] on icon at bounding box center [493, 41] width 25 height 25
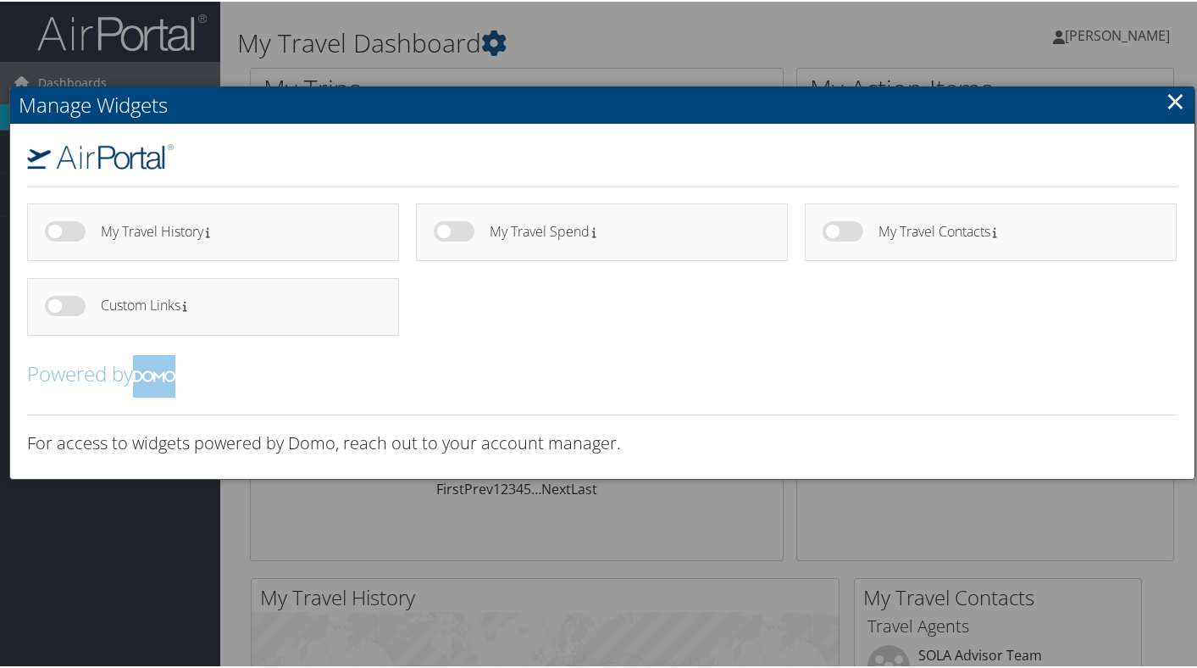
click at [1174, 103] on link "×" at bounding box center [1175, 99] width 19 height 34
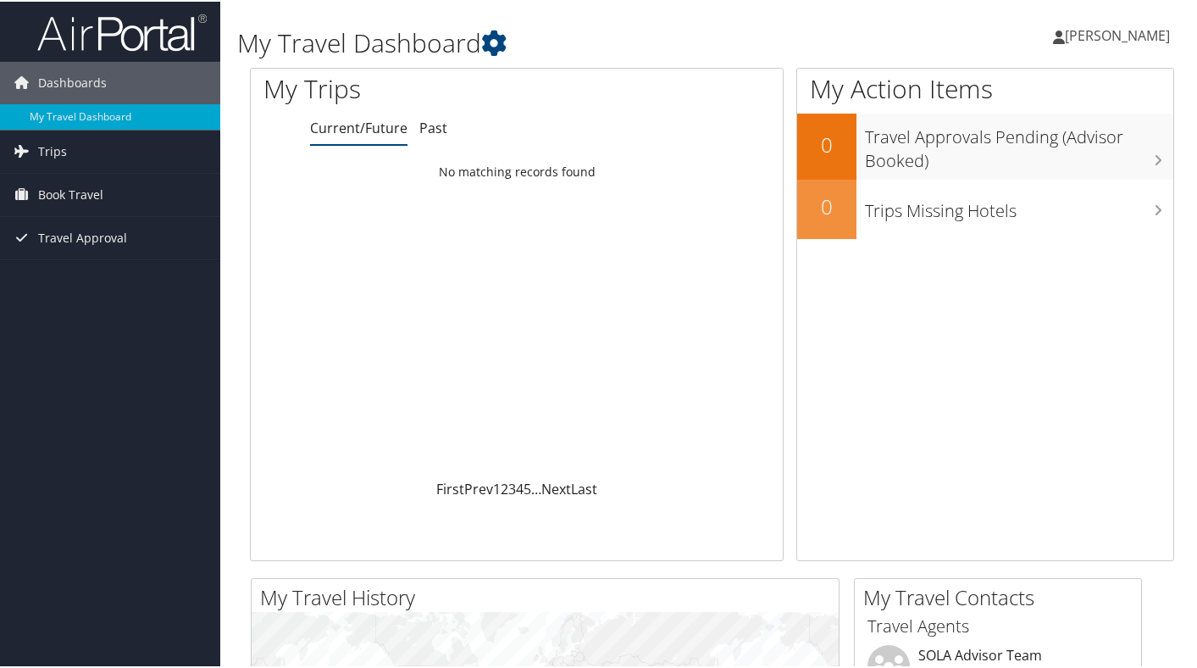
click at [1119, 29] on span "[PERSON_NAME]" at bounding box center [1117, 34] width 105 height 19
click at [1086, 142] on link "View Travel Profile" at bounding box center [1072, 150] width 189 height 29
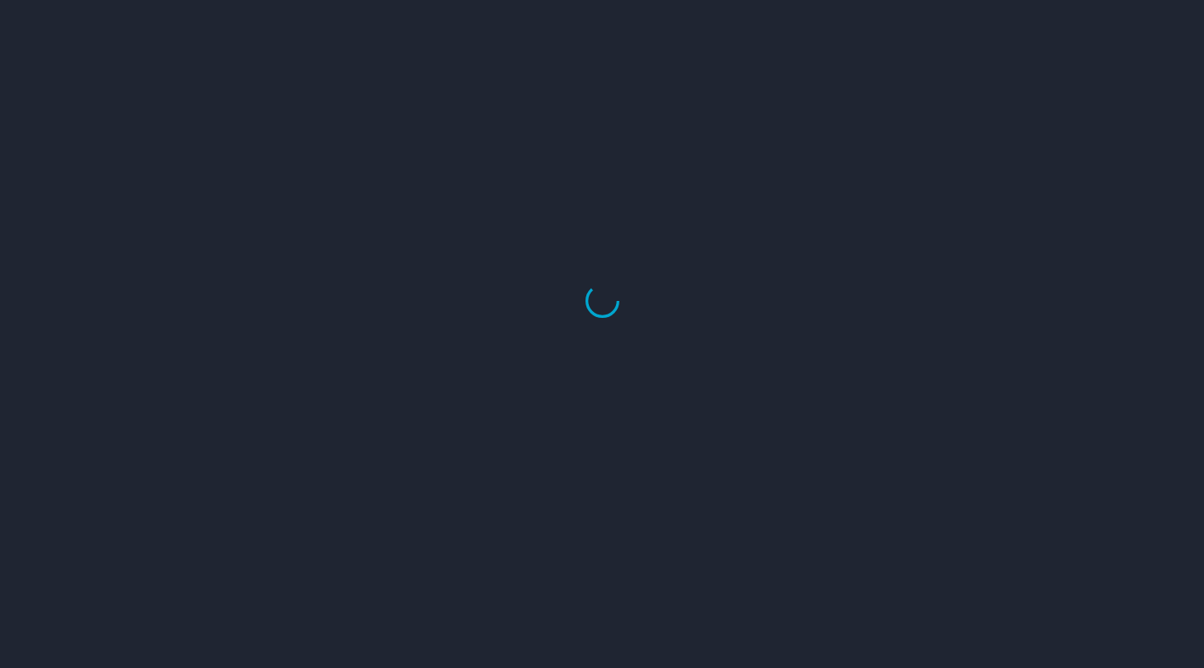
select select "US"
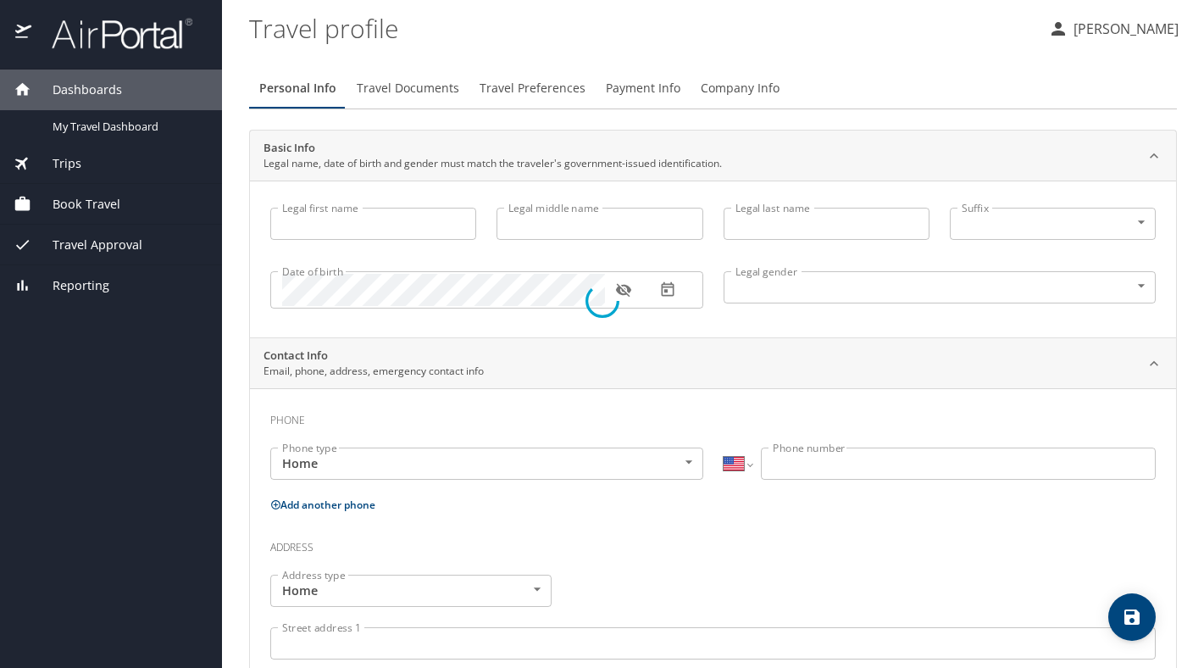
select select "US"
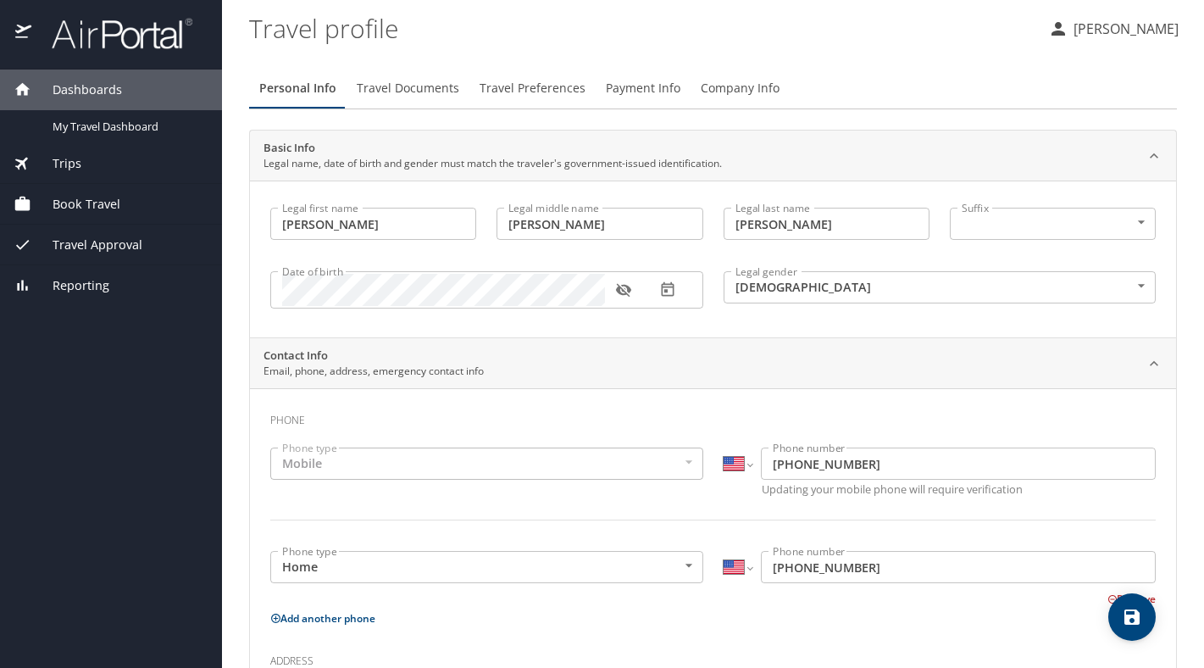
type input "Erika"
type input "Marie"
type input "Haviland"
type input "Female"
click at [416, 96] on span "Travel Documents" at bounding box center [408, 88] width 103 height 21
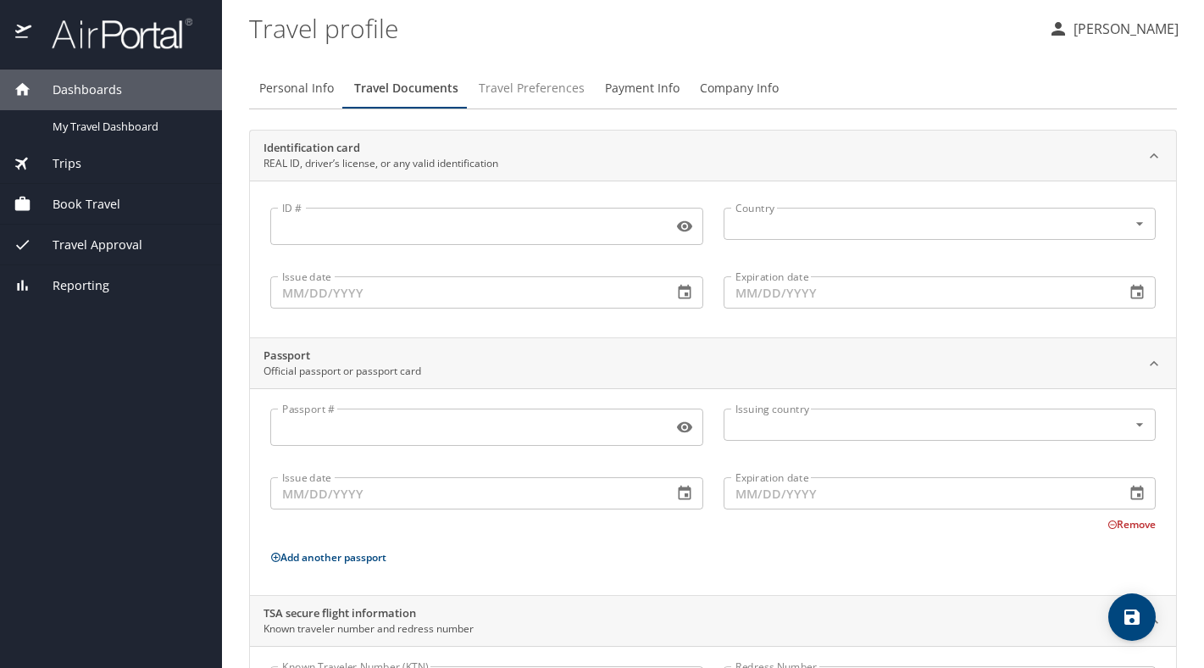
click at [545, 84] on span "Travel Preferences" at bounding box center [532, 88] width 106 height 21
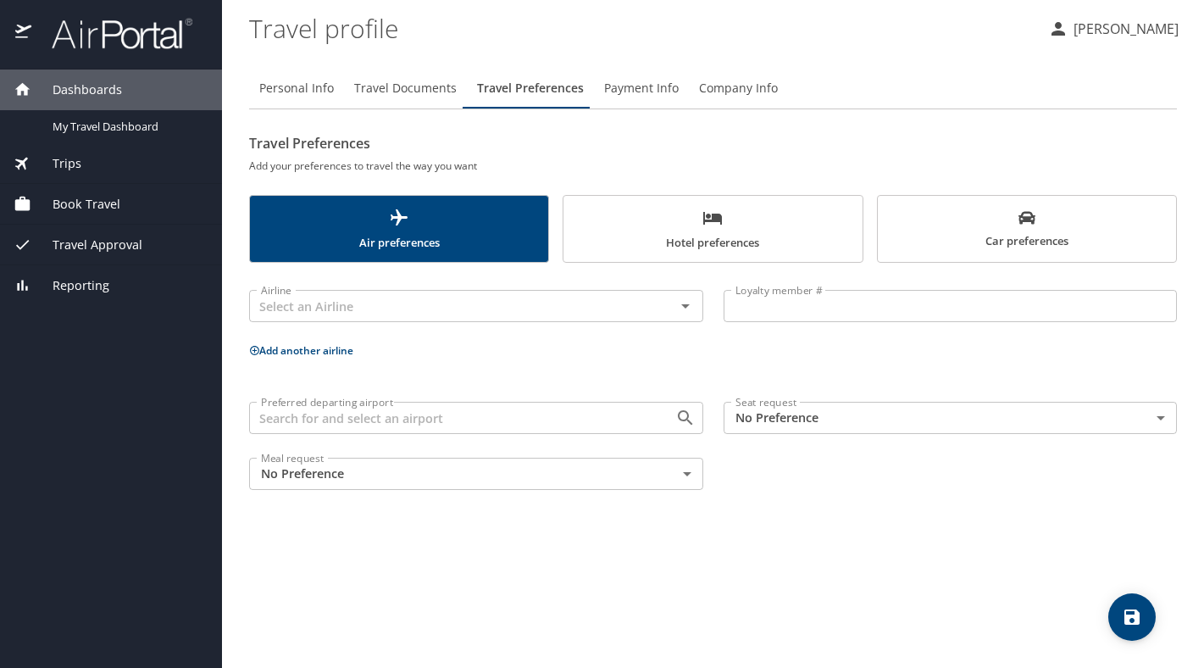
click at [619, 87] on span "Payment Info" at bounding box center [641, 88] width 75 height 21
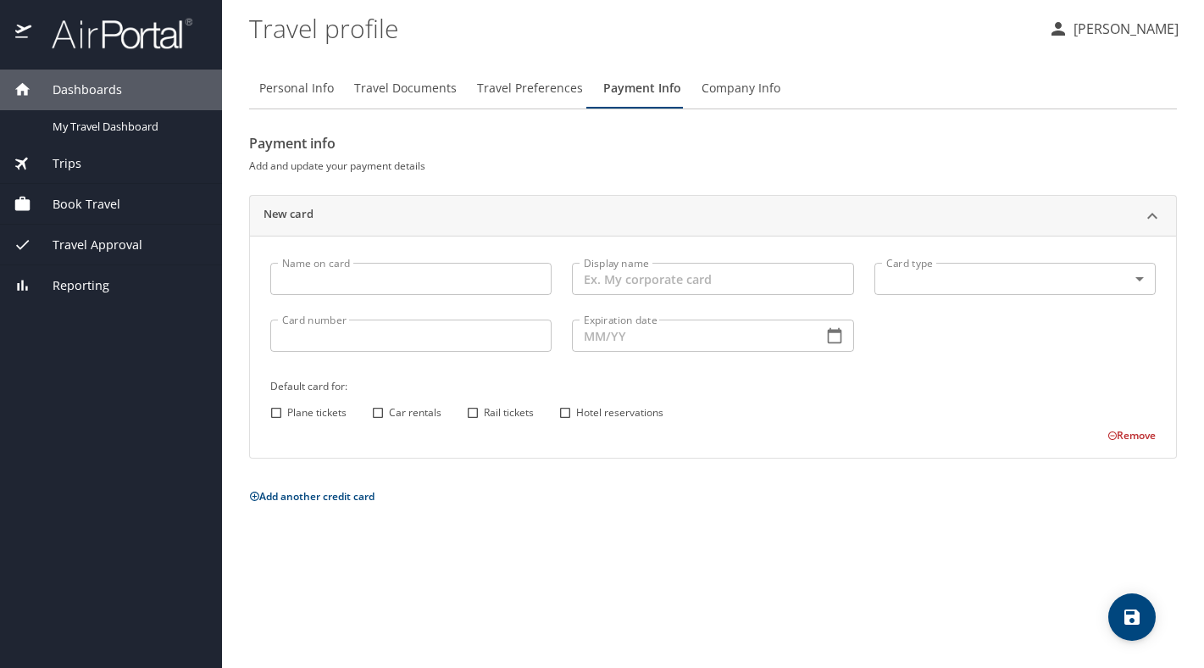
click at [717, 82] on span "Company Info" at bounding box center [741, 88] width 79 height 21
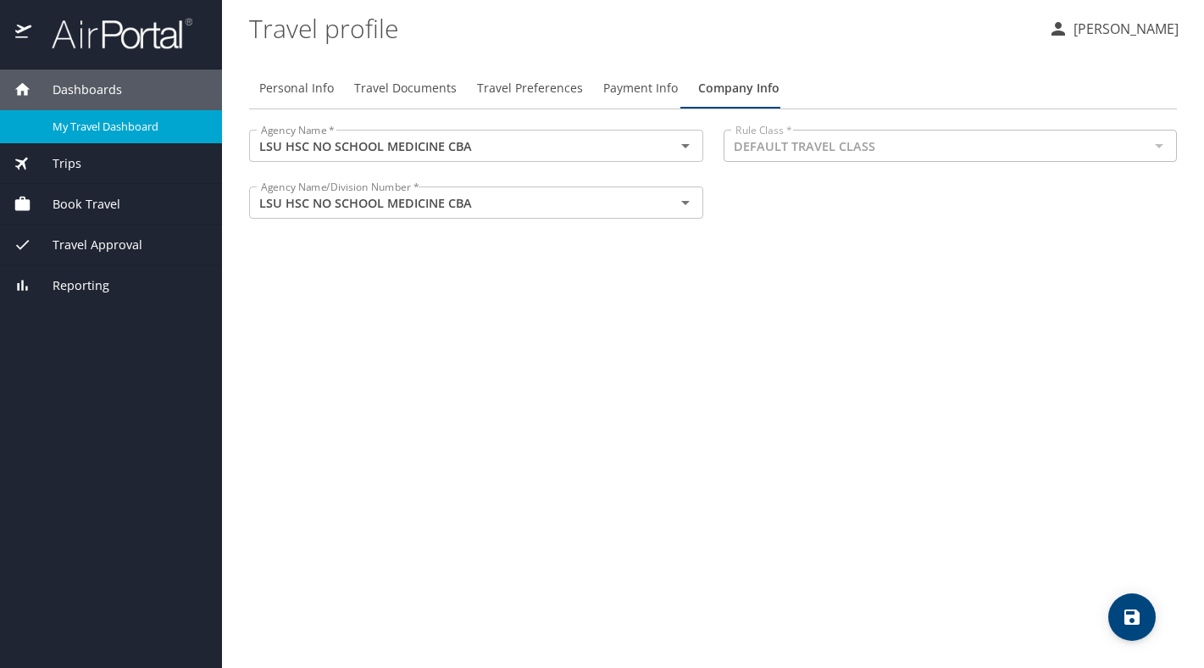
click at [140, 127] on span "My Travel Dashboard" at bounding box center [127, 127] width 149 height 16
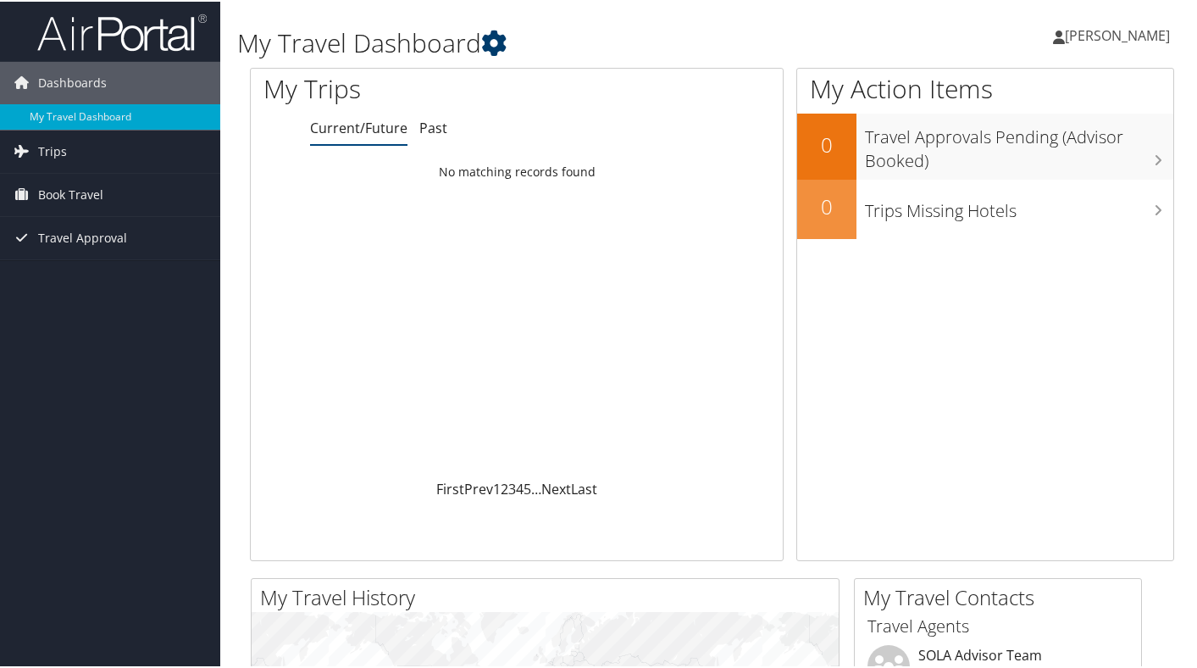
click at [507, 58] on link at bounding box center [493, 41] width 25 height 35
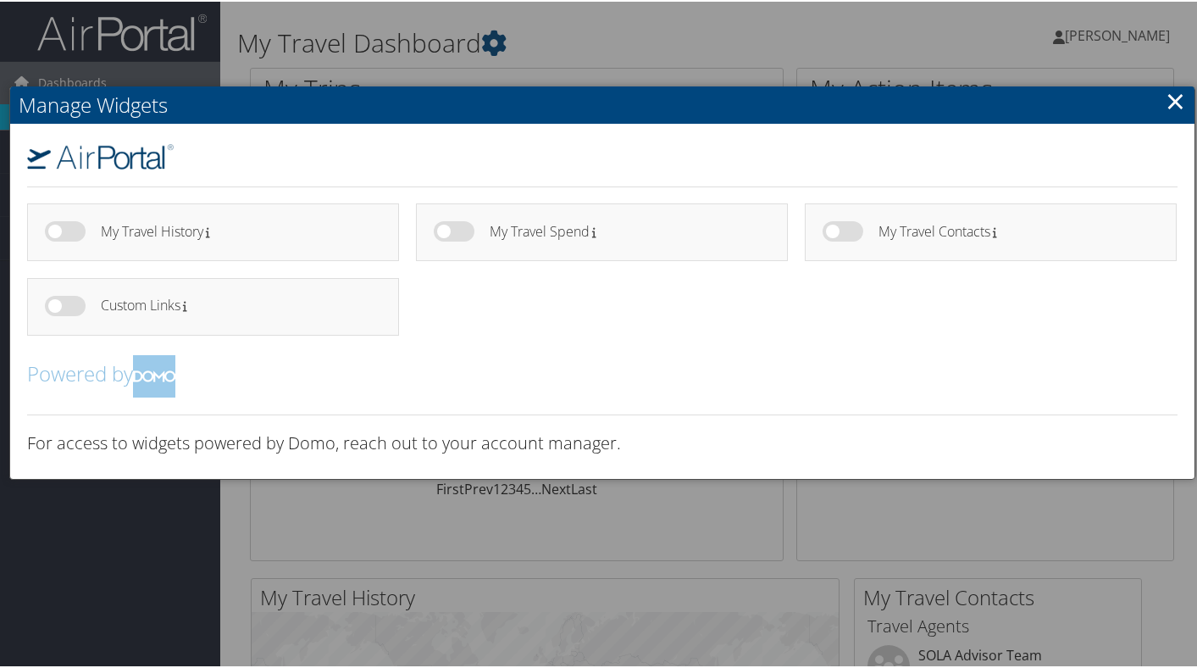
click at [1180, 111] on link "×" at bounding box center [1175, 99] width 19 height 34
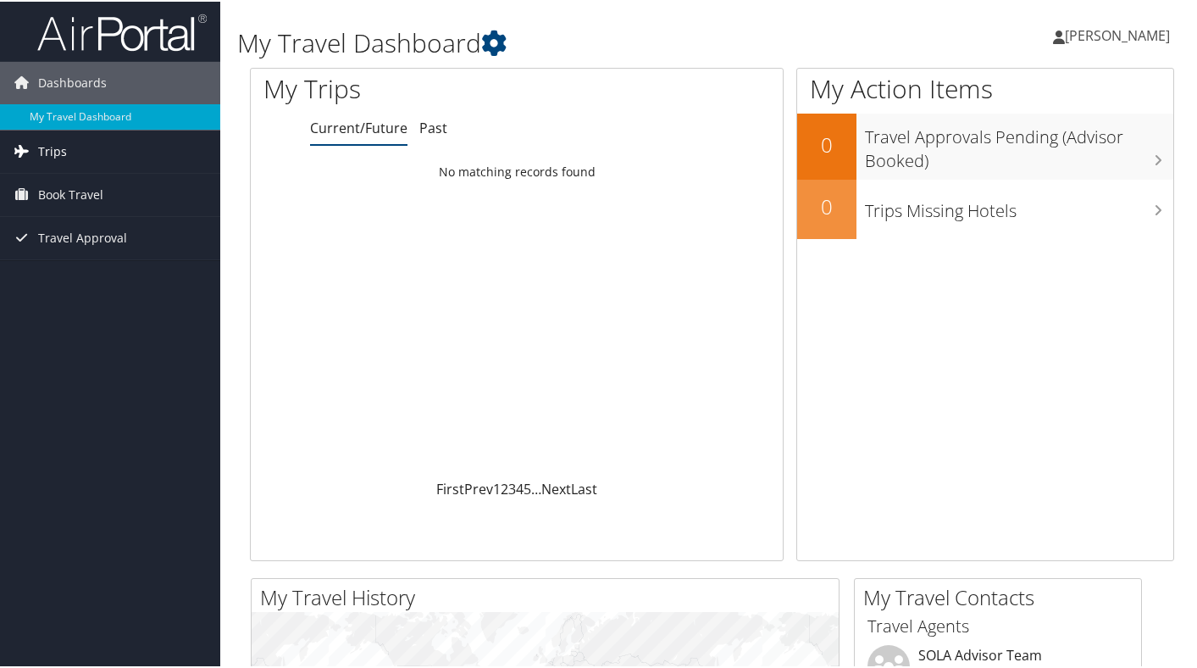
click at [125, 153] on link "Trips" at bounding box center [110, 150] width 220 height 42
click at [147, 268] on link "Book Travel" at bounding box center [110, 269] width 220 height 42
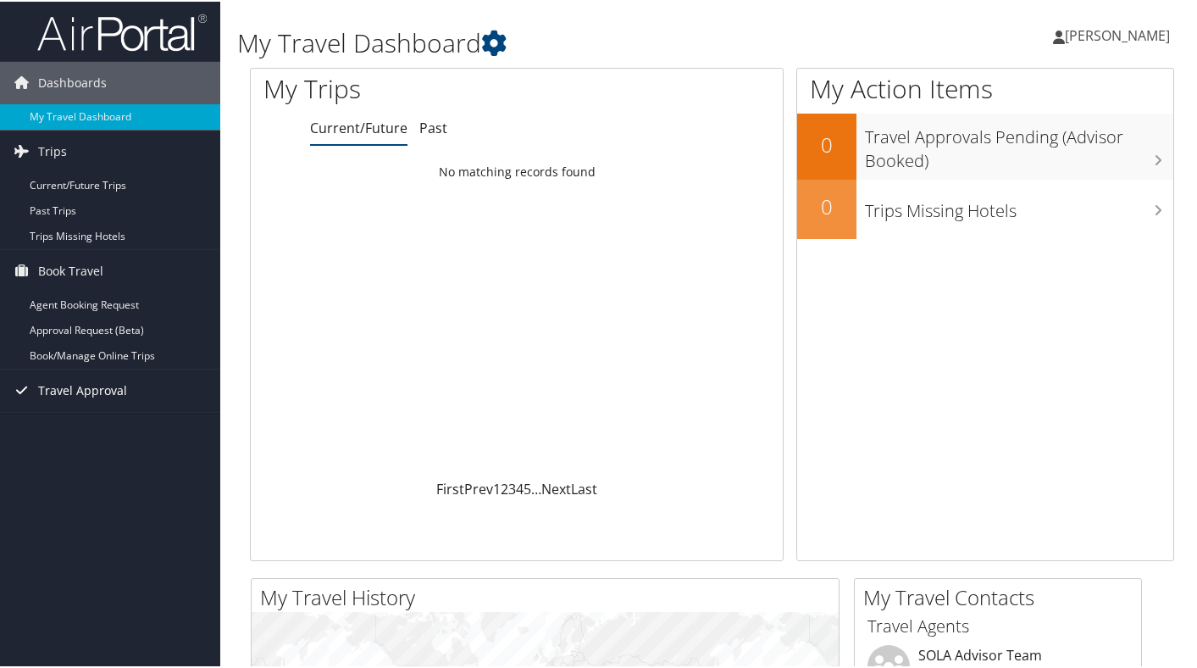
click at [152, 390] on link "Travel Approval" at bounding box center [110, 389] width 220 height 42
